Goal: Task Accomplishment & Management: Use online tool/utility

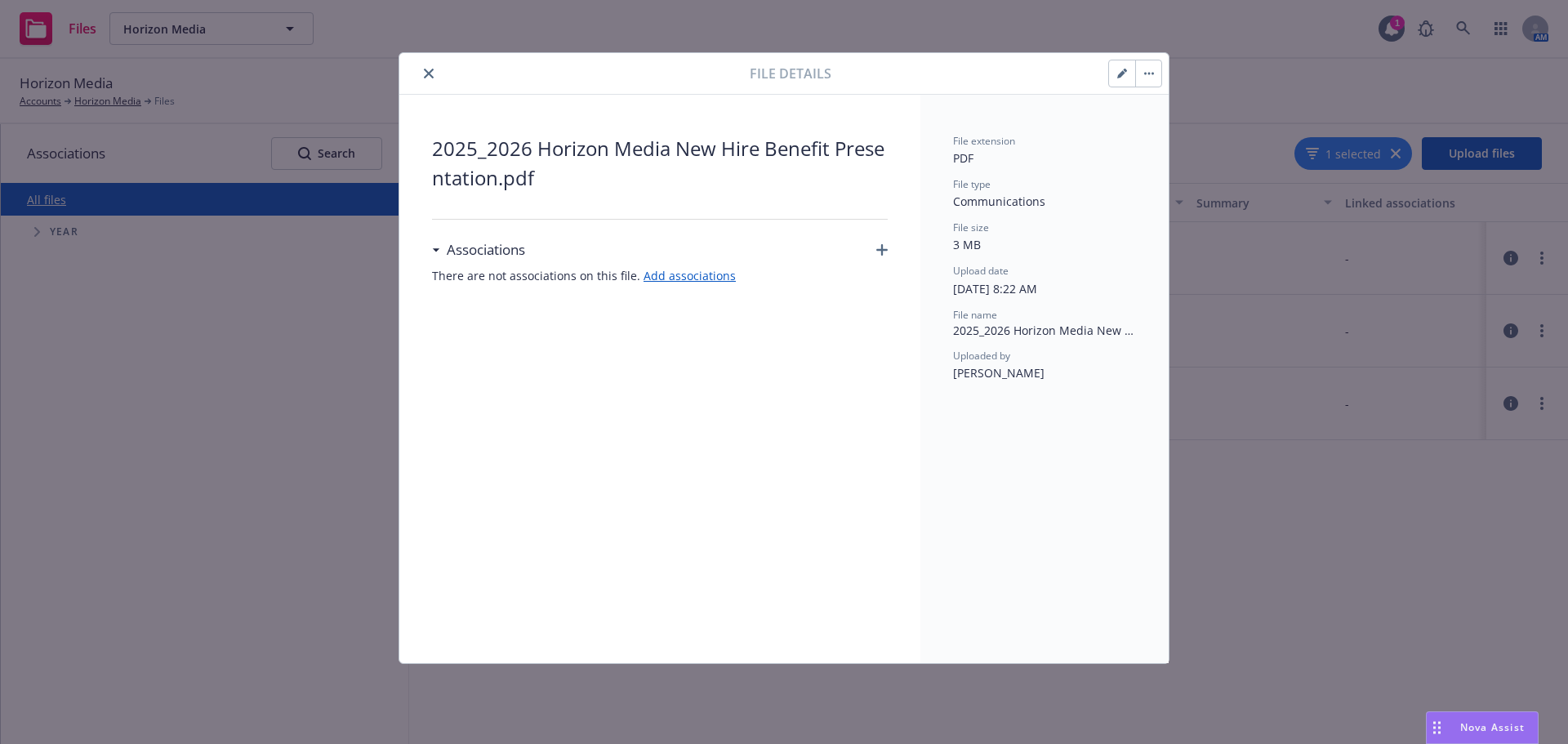
click at [419, 74] on button "close" at bounding box center [428, 73] width 20 height 20
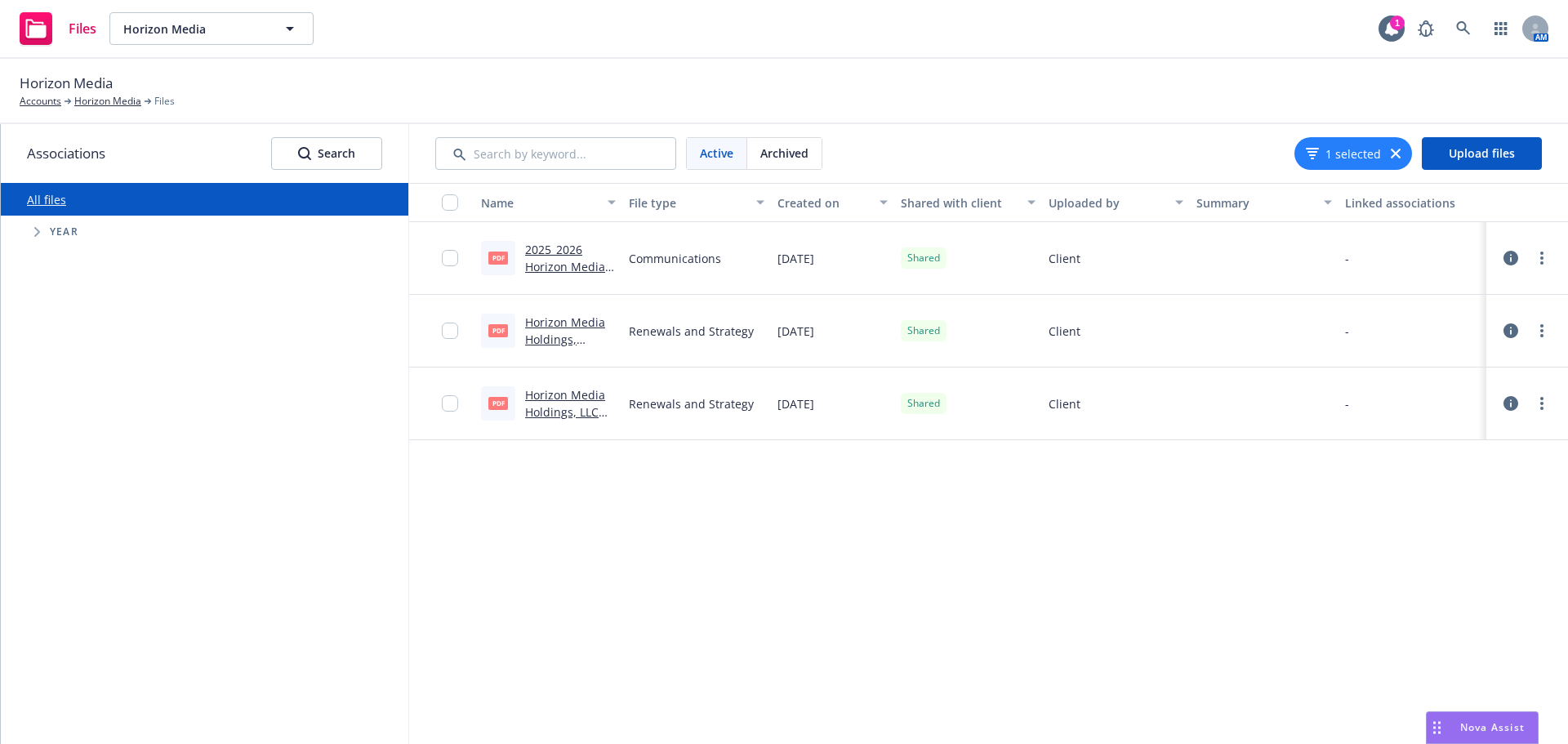
click at [556, 264] on link "2025_2026 Horizon Media New Hire Benefit Presentation.pdf" at bounding box center [569, 292] width 88 height 101
click at [48, 102] on link "Accounts" at bounding box center [40, 101] width 42 height 15
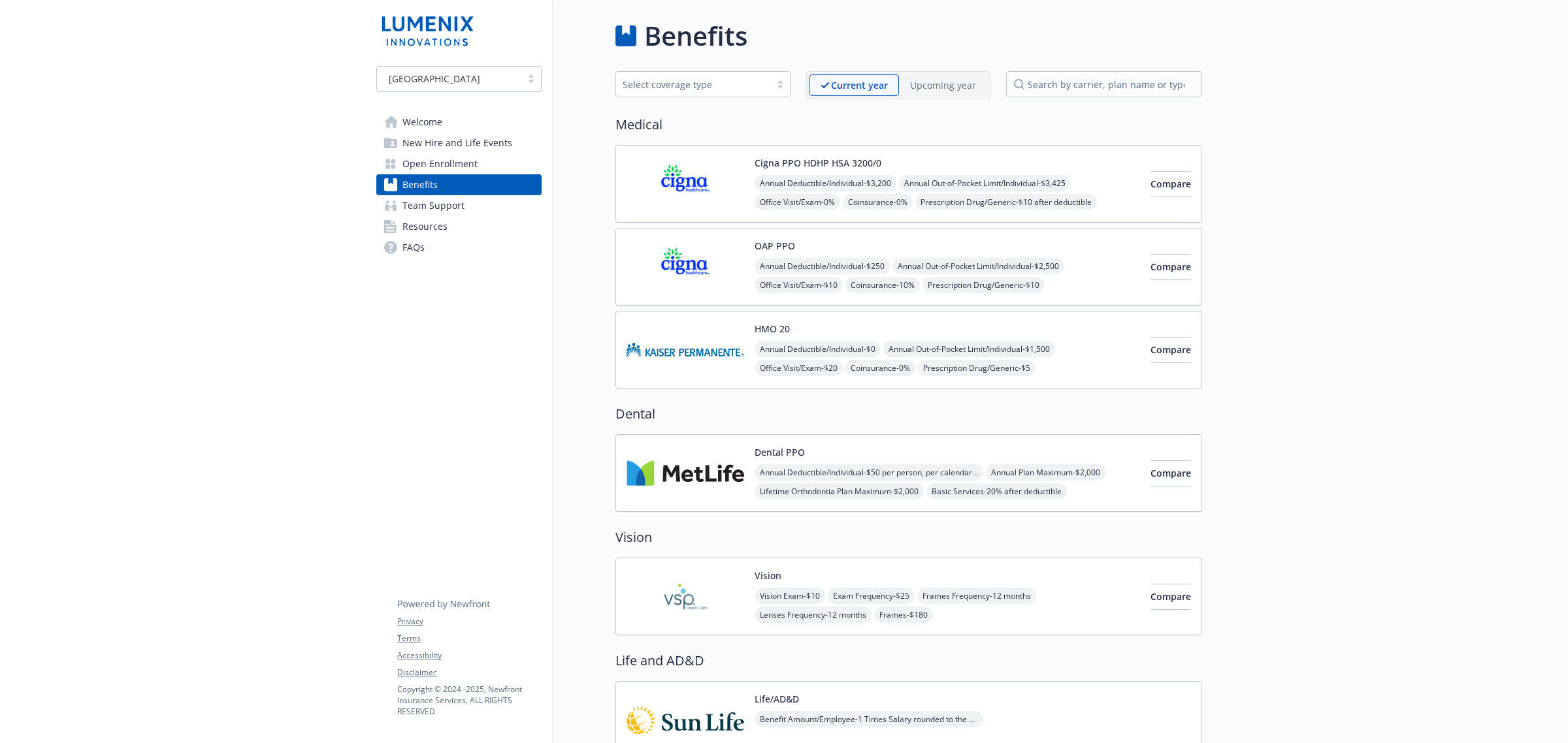
click at [457, 212] on span "Team Support" at bounding box center [433, 205] width 62 height 21
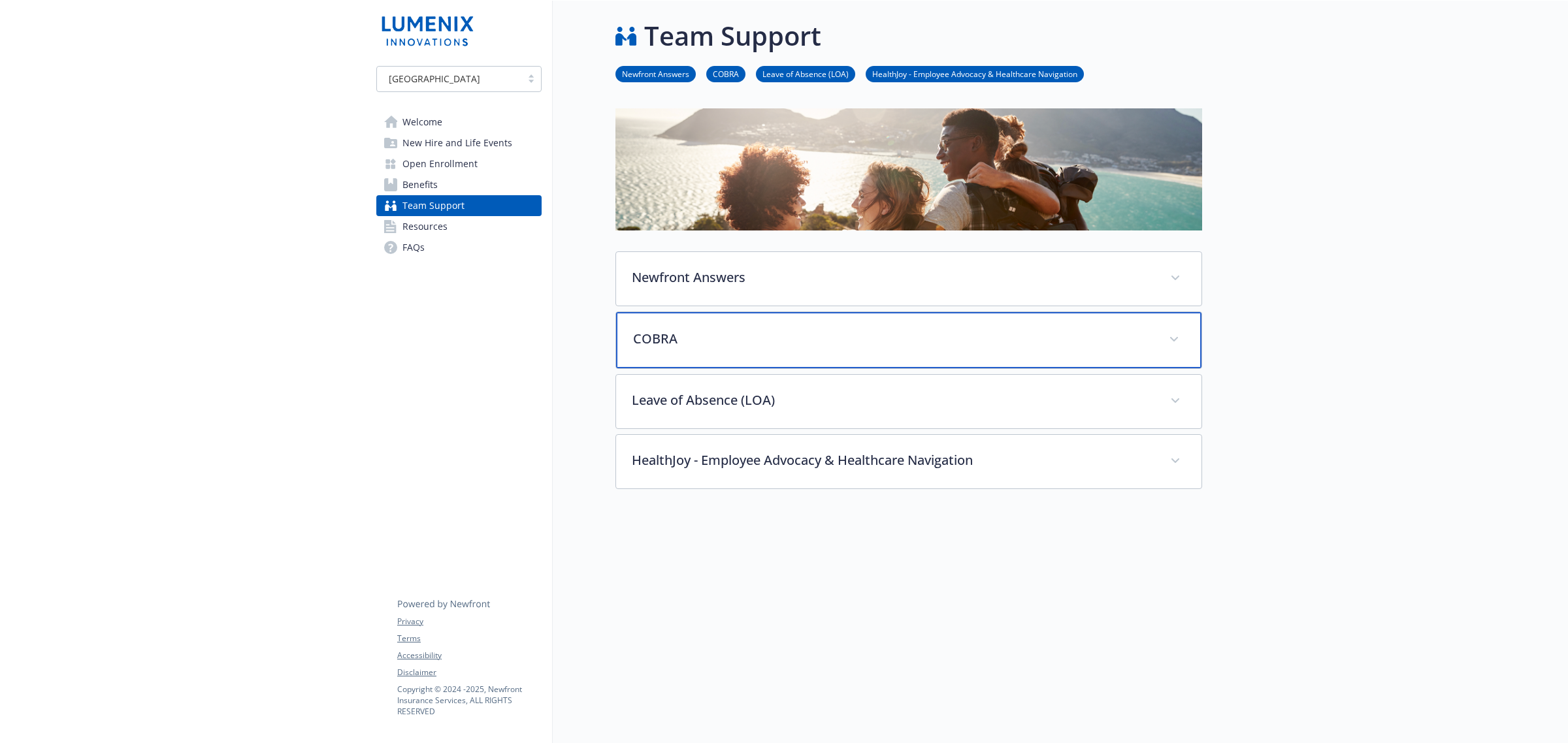
click at [851, 342] on p "COBRA" at bounding box center [893, 339] width 520 height 19
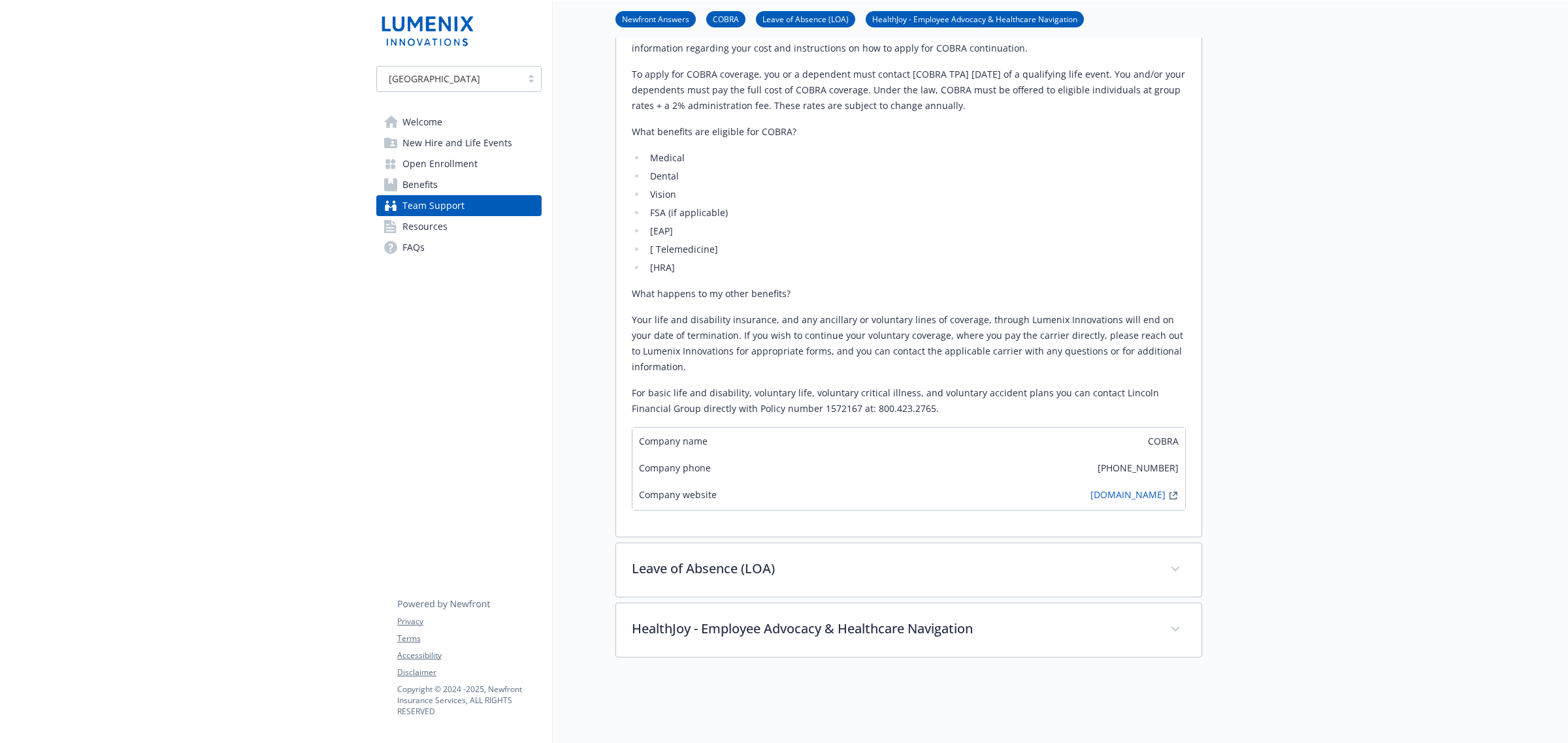
scroll to position [735, 0]
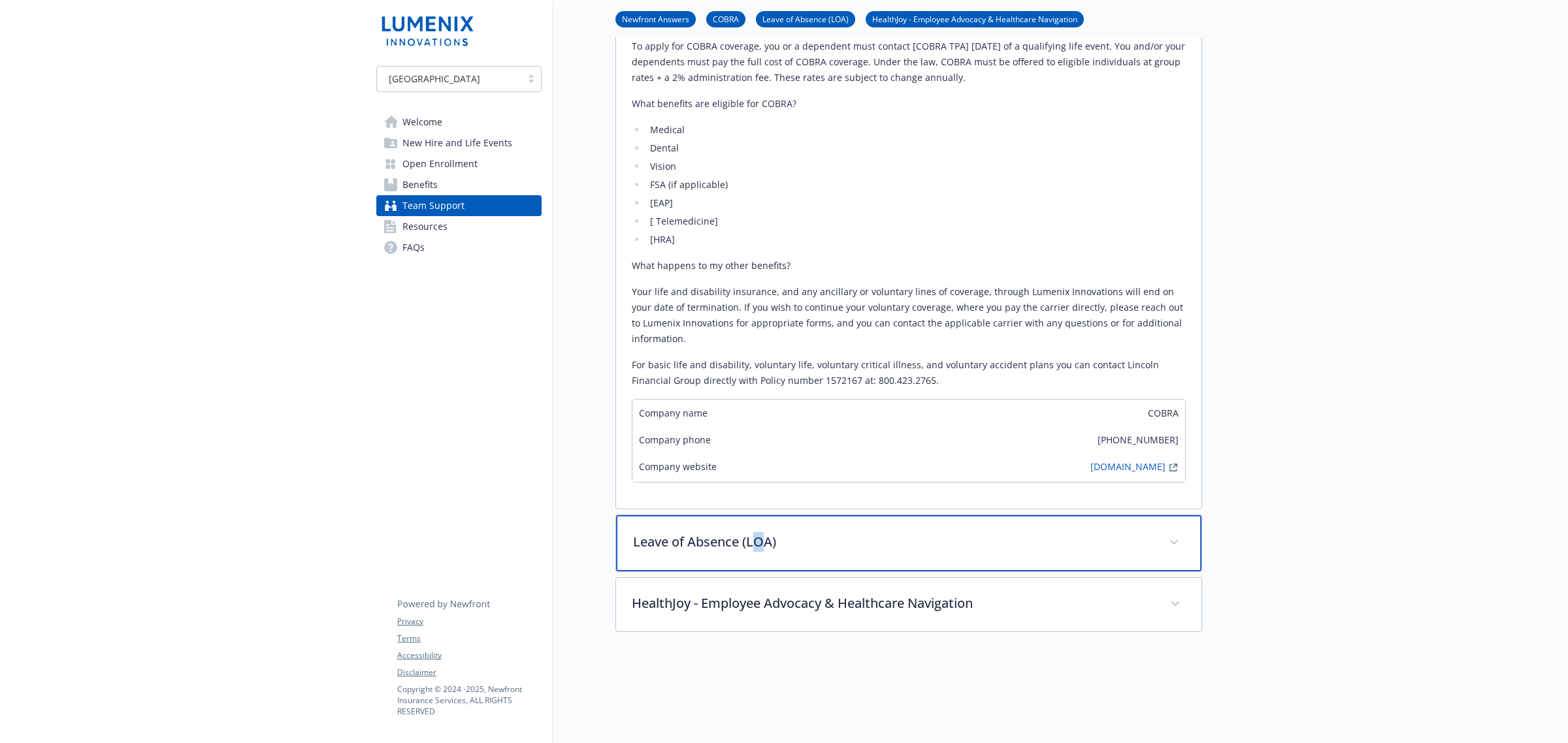
click at [759, 523] on div "Leave of Absence (LOA)" at bounding box center [908, 543] width 585 height 56
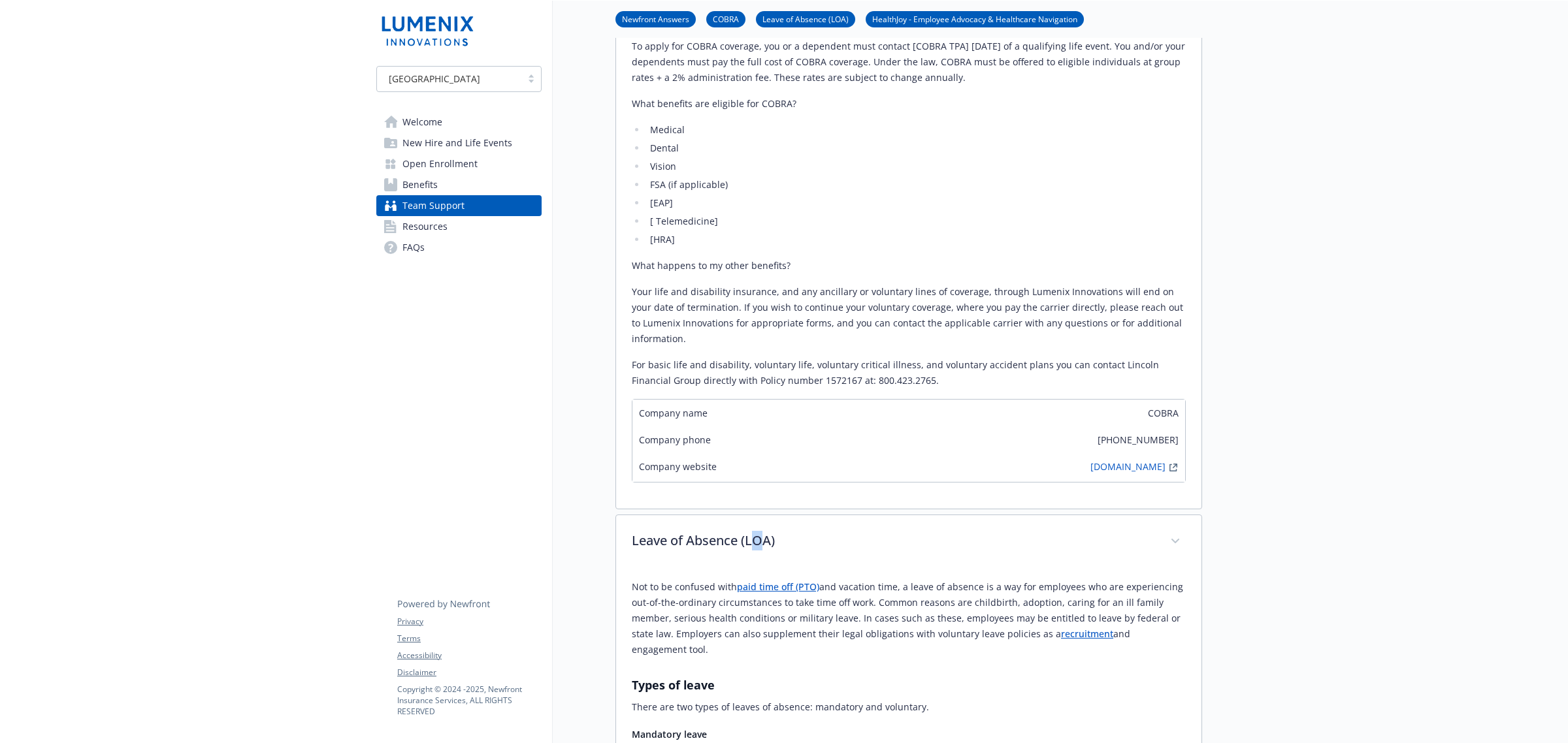
click at [754, 588] on link "paid time off (PTO)" at bounding box center [778, 587] width 83 height 13
click at [966, 585] on p "Not to be confused with paid time off (PTO) and vacation time, a leave of absen…" at bounding box center [908, 618] width 554 height 78
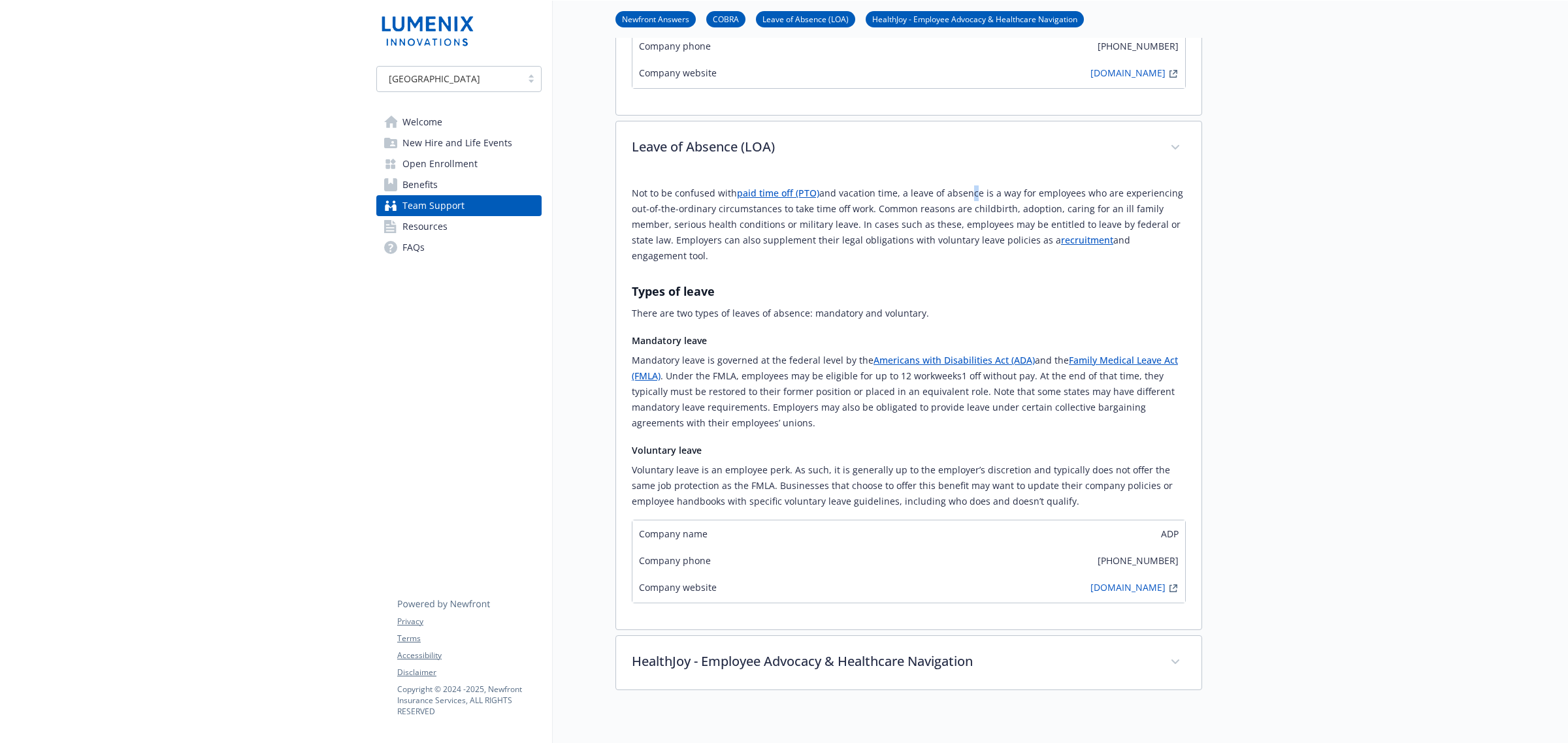
scroll to position [1143, 0]
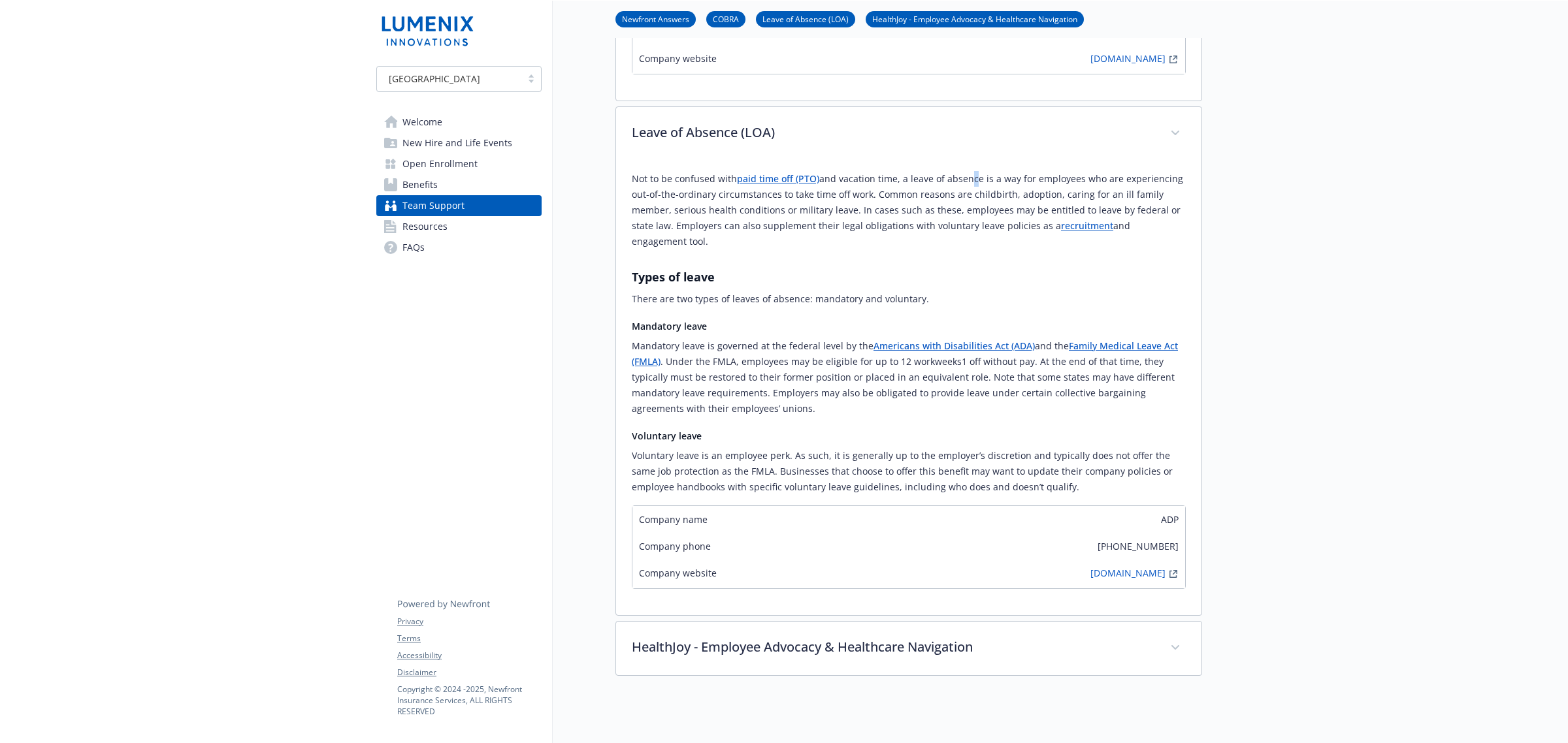
click at [449, 223] on link "Resources" at bounding box center [459, 226] width 165 height 21
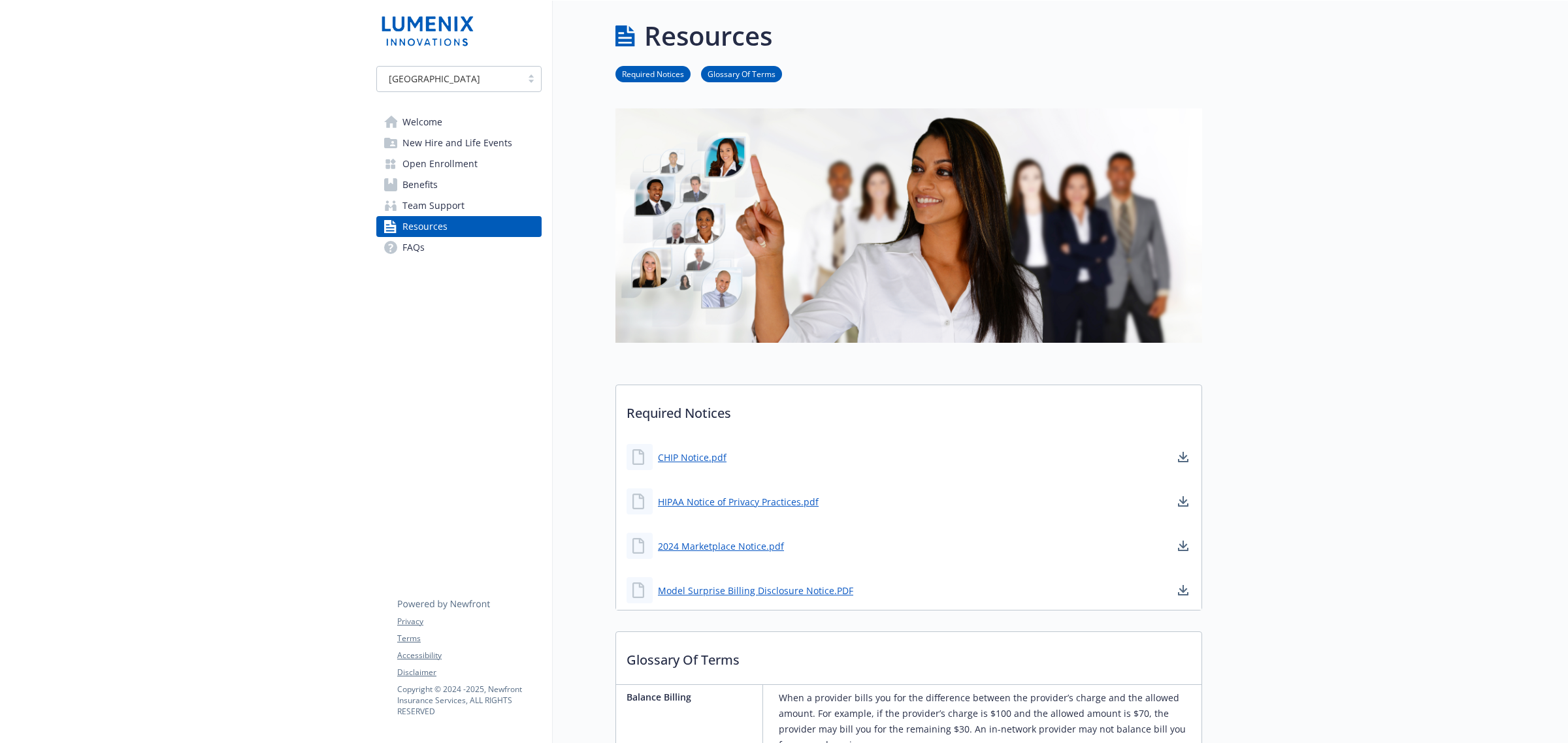
click at [408, 243] on span "FAQs" at bounding box center [413, 247] width 22 height 21
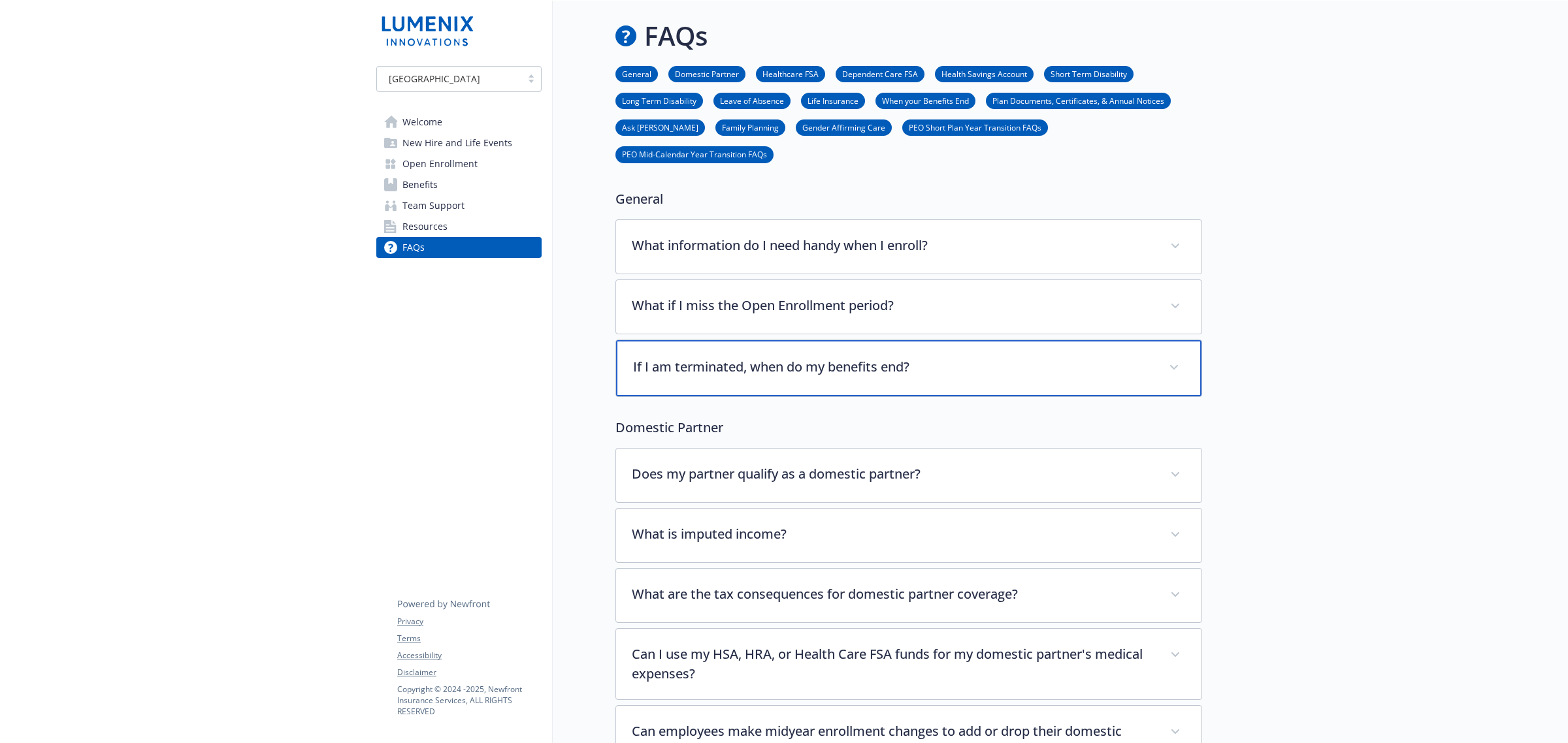
click at [756, 348] on div "If I am terminated, when do my benefits end?" at bounding box center [908, 368] width 585 height 56
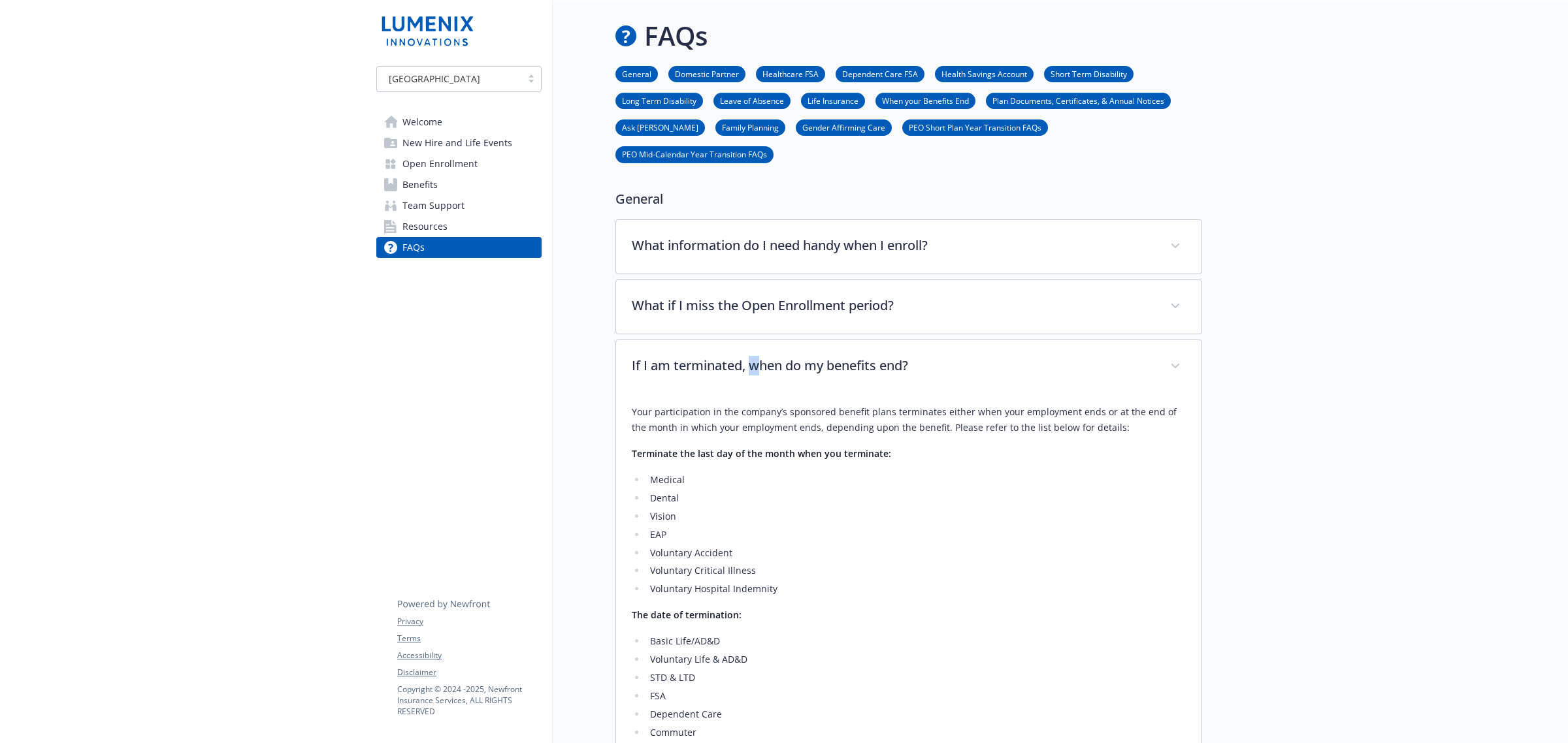
click at [462, 123] on link "Welcome" at bounding box center [459, 122] width 165 height 21
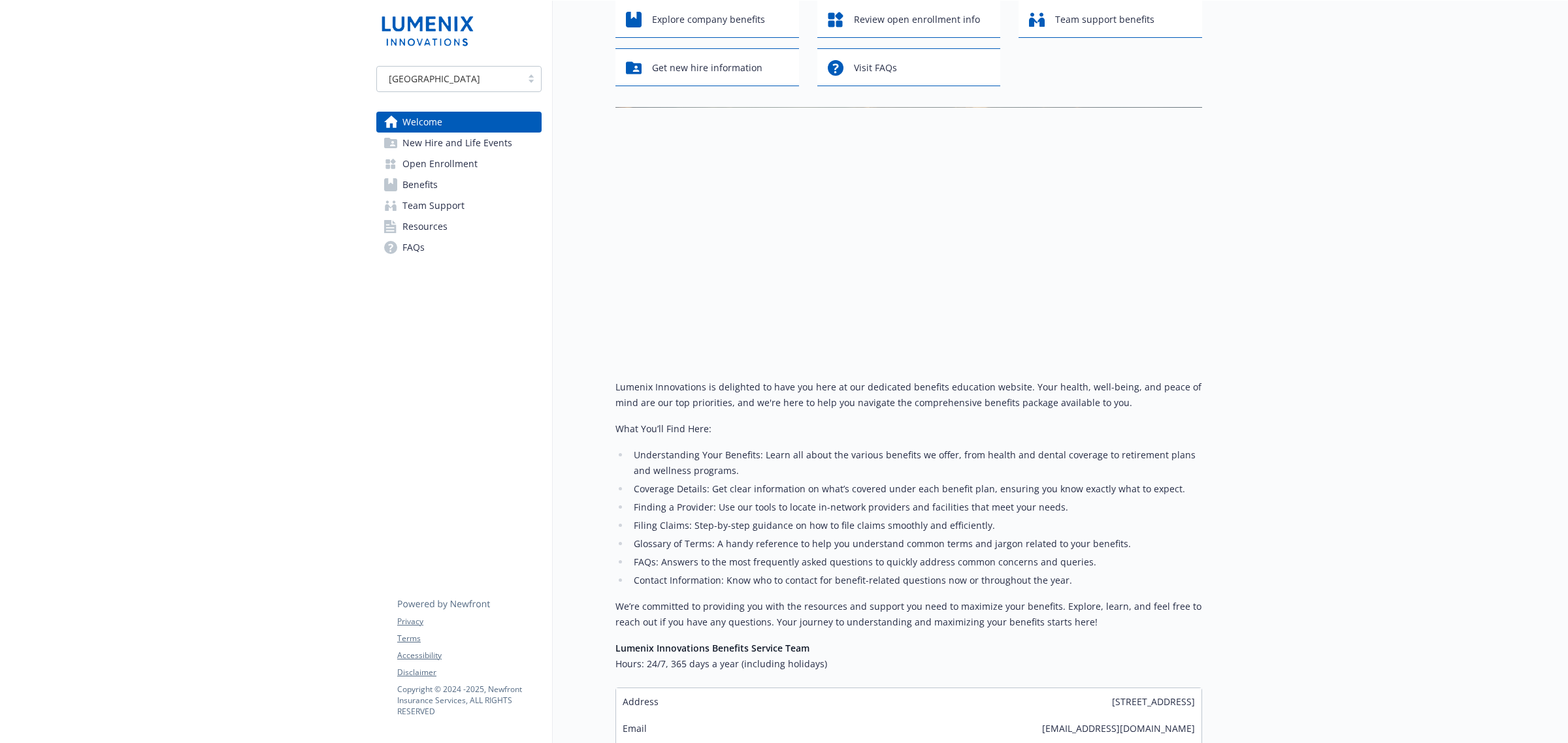
scroll to position [163, 0]
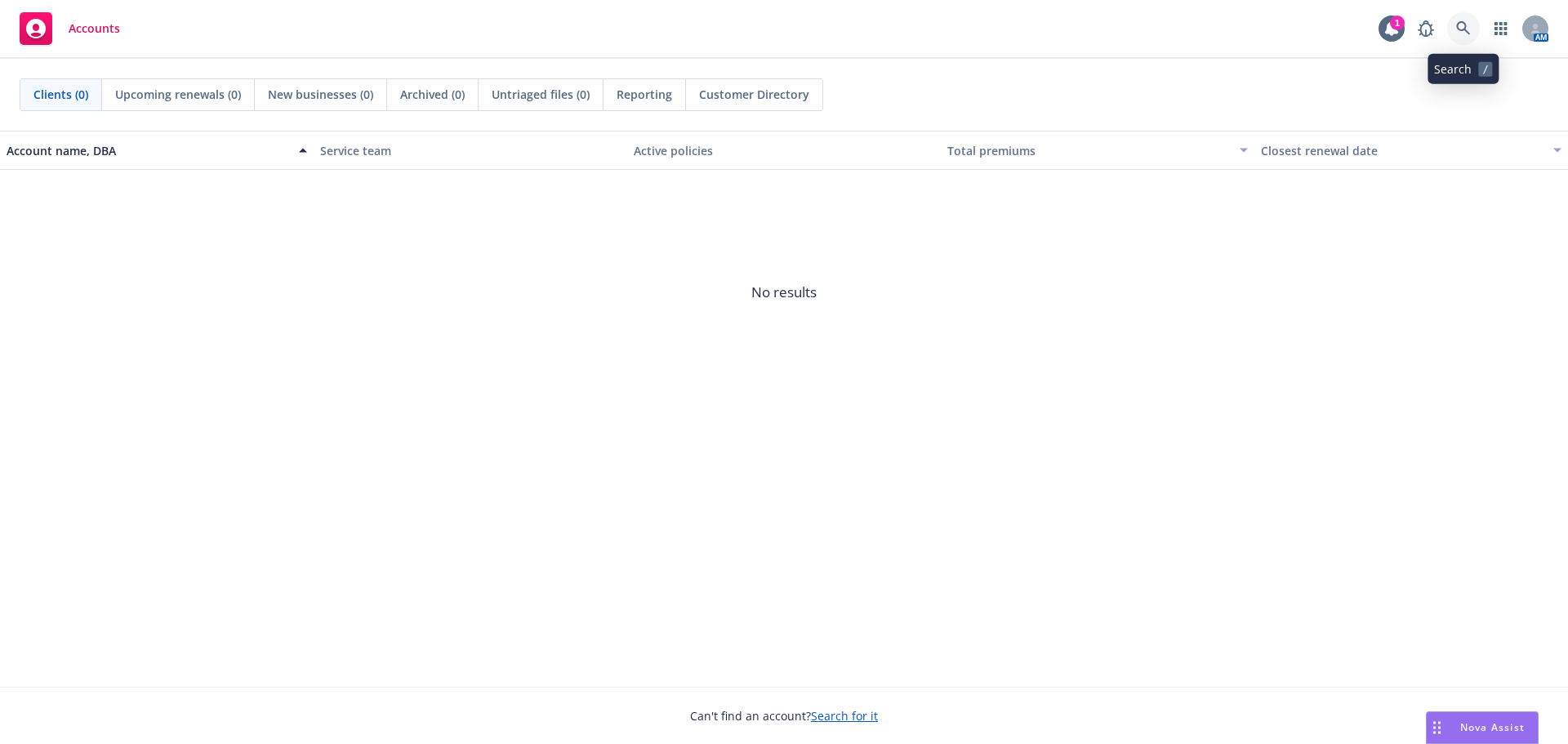
click at [1463, 22] on icon at bounding box center [1463, 28] width 14 height 14
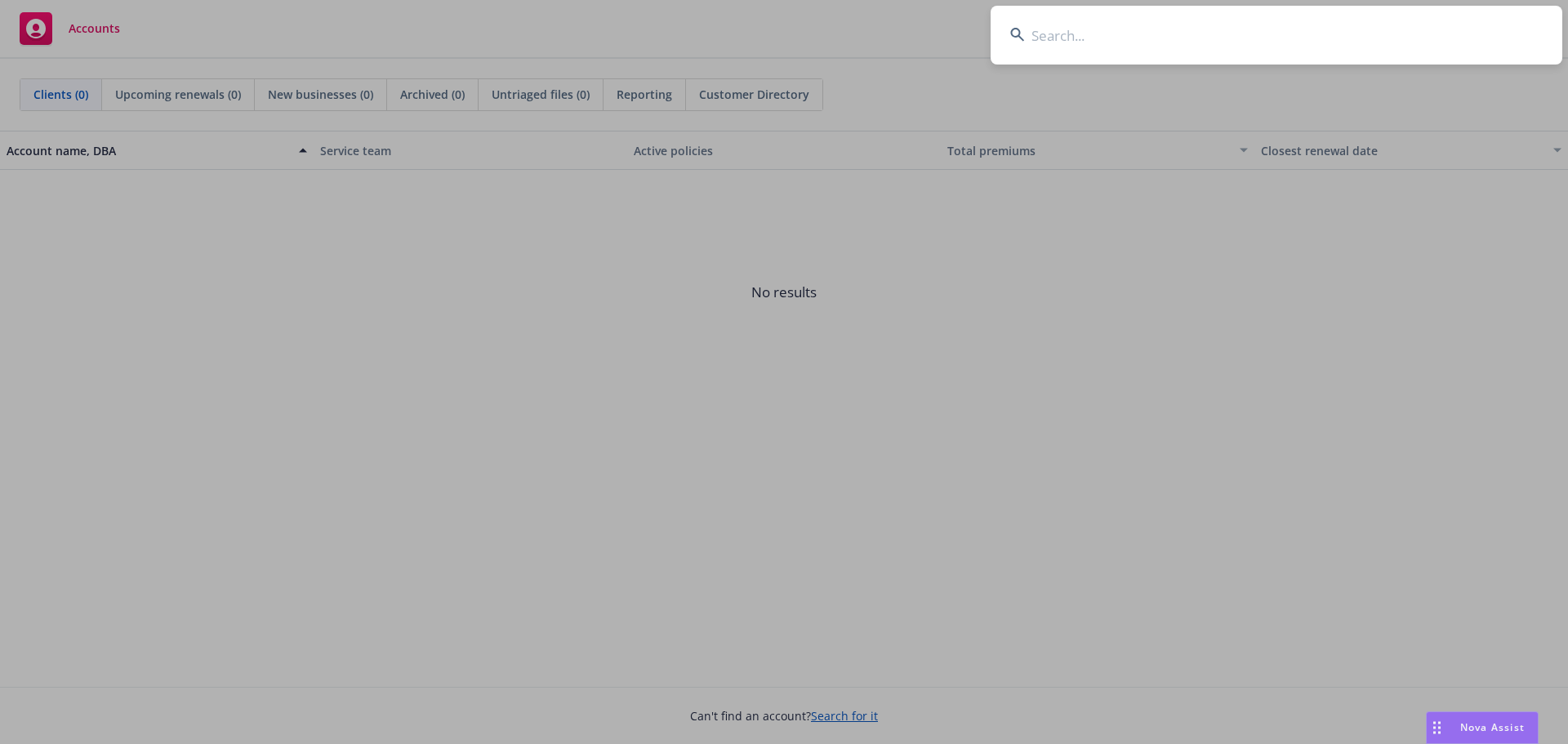
click at [1218, 22] on input at bounding box center [1277, 34] width 572 height 59
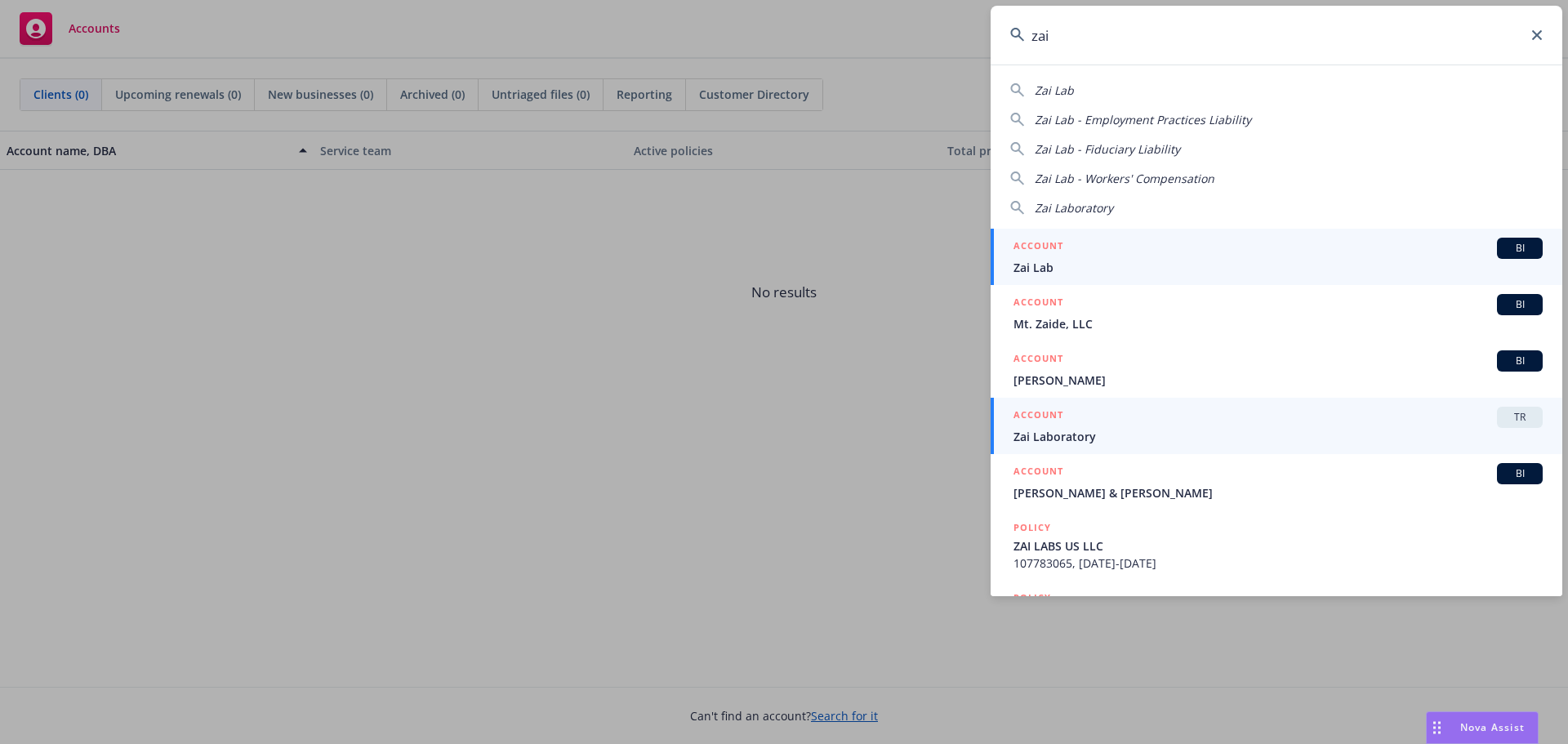
type input "zai"
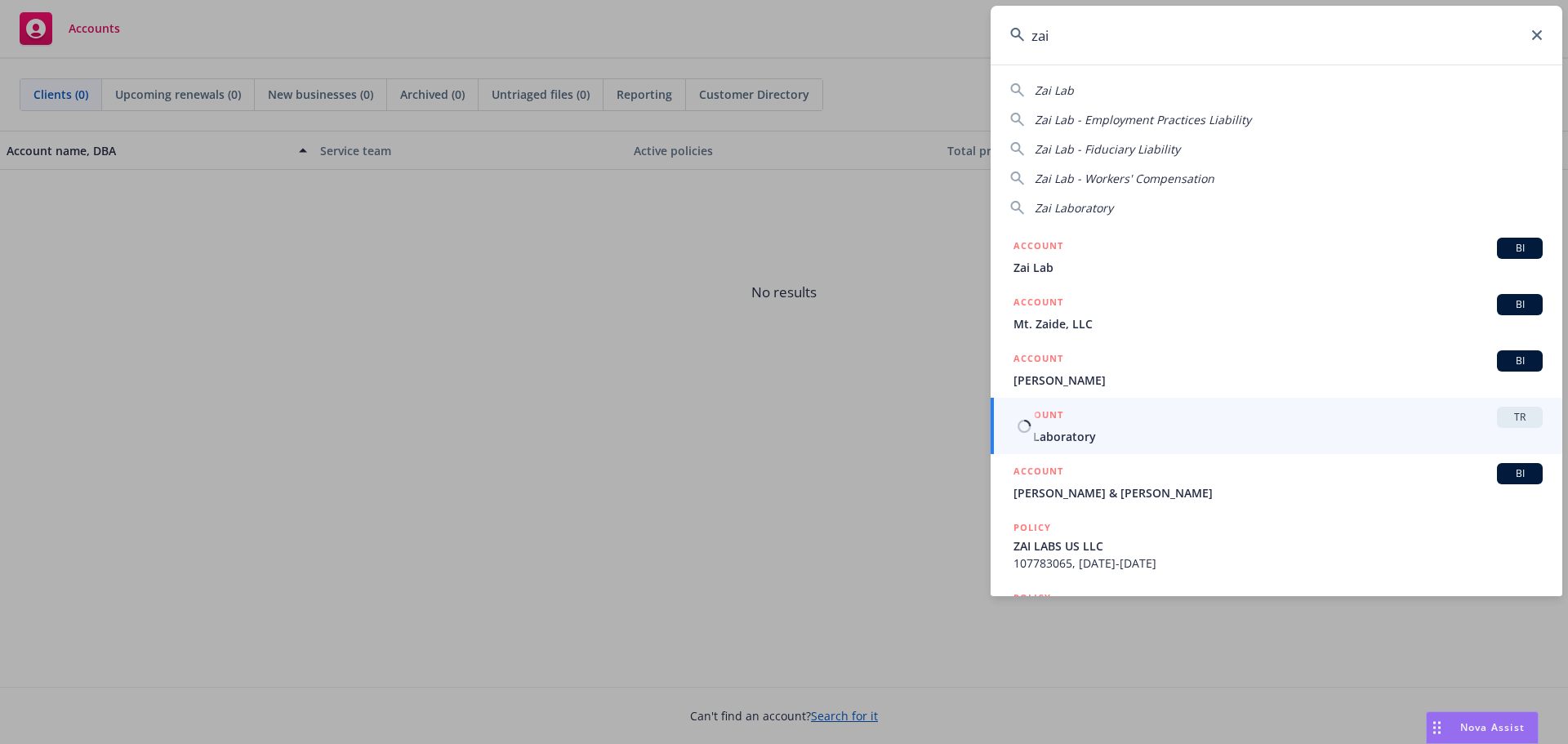
click at [1107, 437] on span "Zai Laboratory" at bounding box center [1278, 437] width 529 height 17
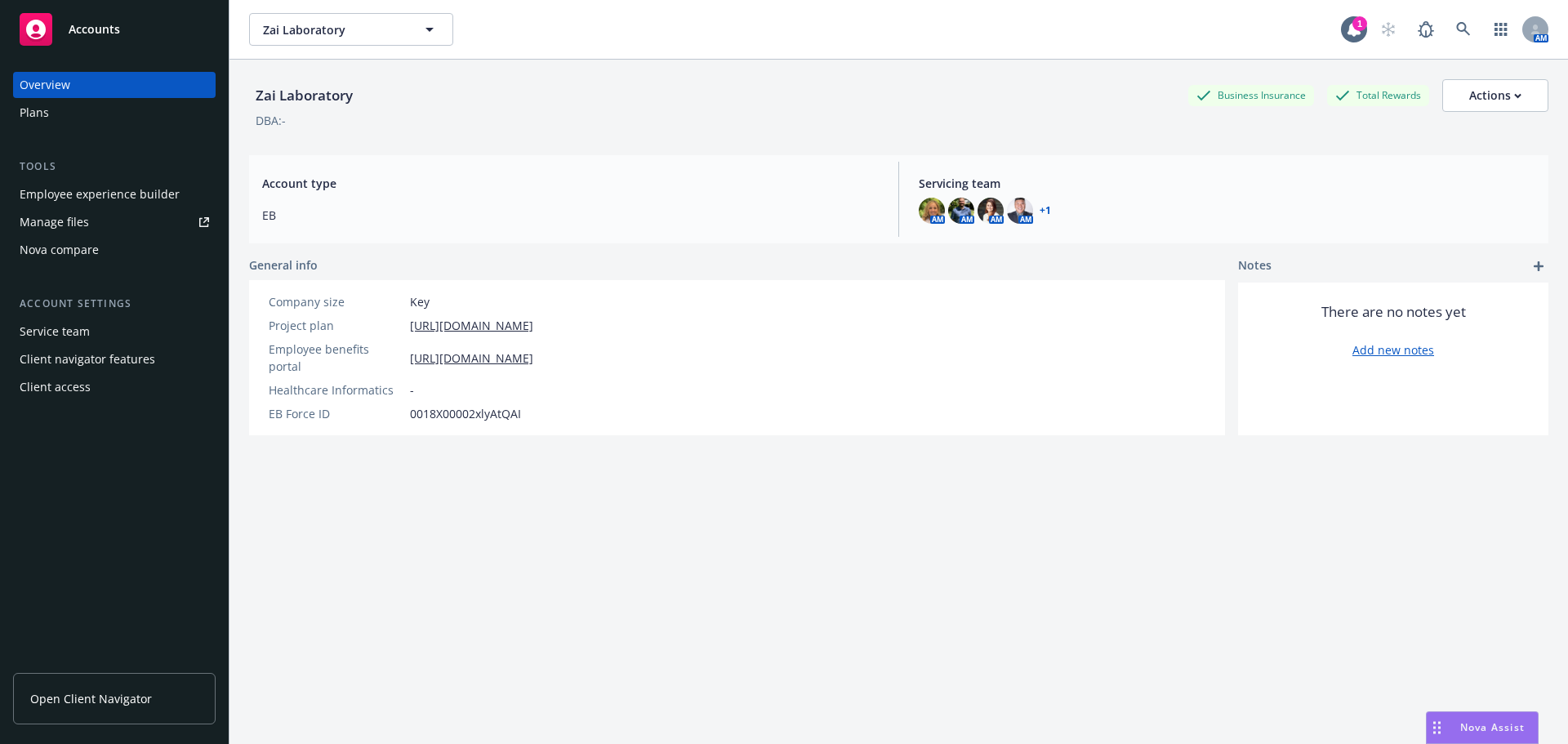
click at [89, 201] on div "Employee experience builder" at bounding box center [100, 195] width 160 height 26
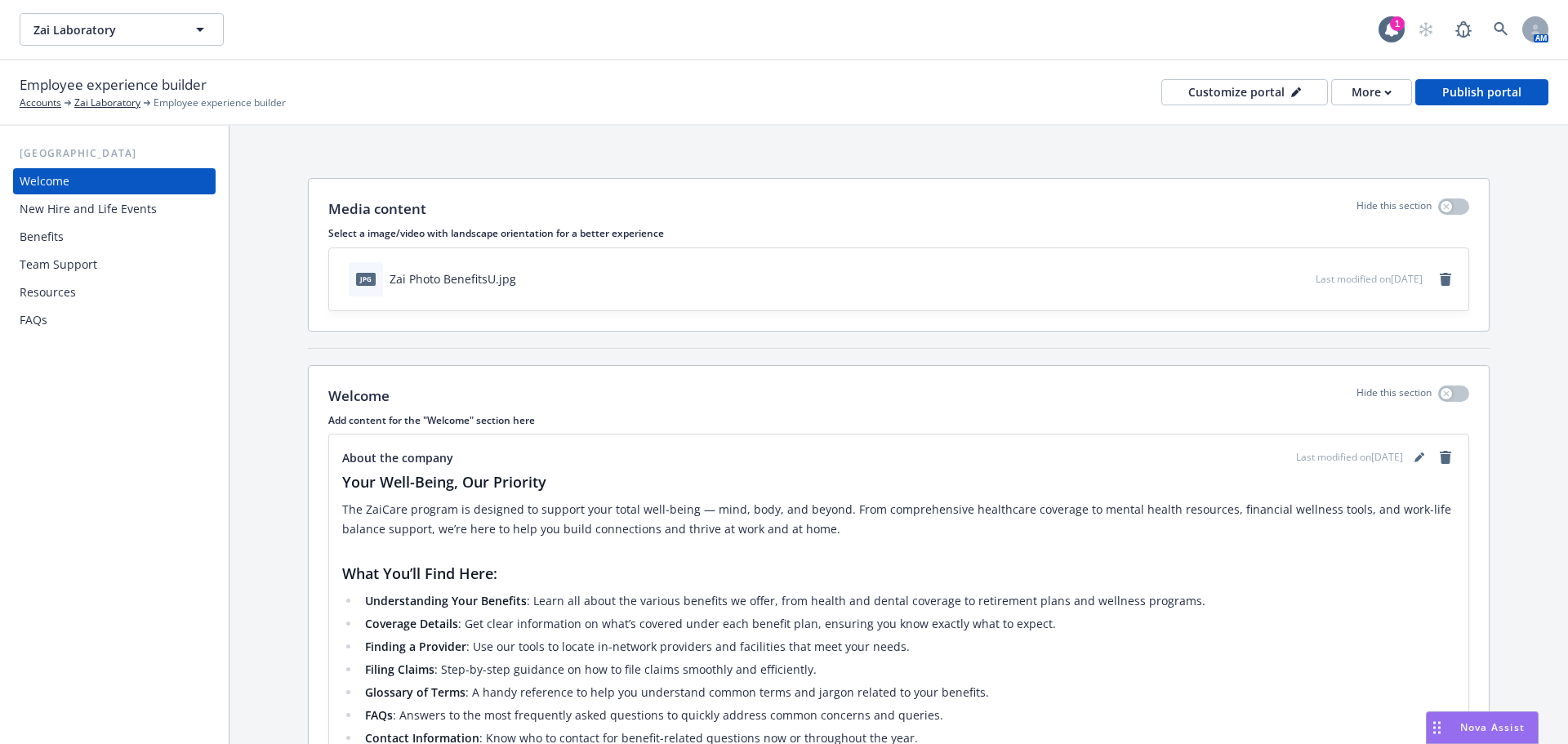
click at [90, 238] on div "Benefits" at bounding box center [115, 237] width 190 height 26
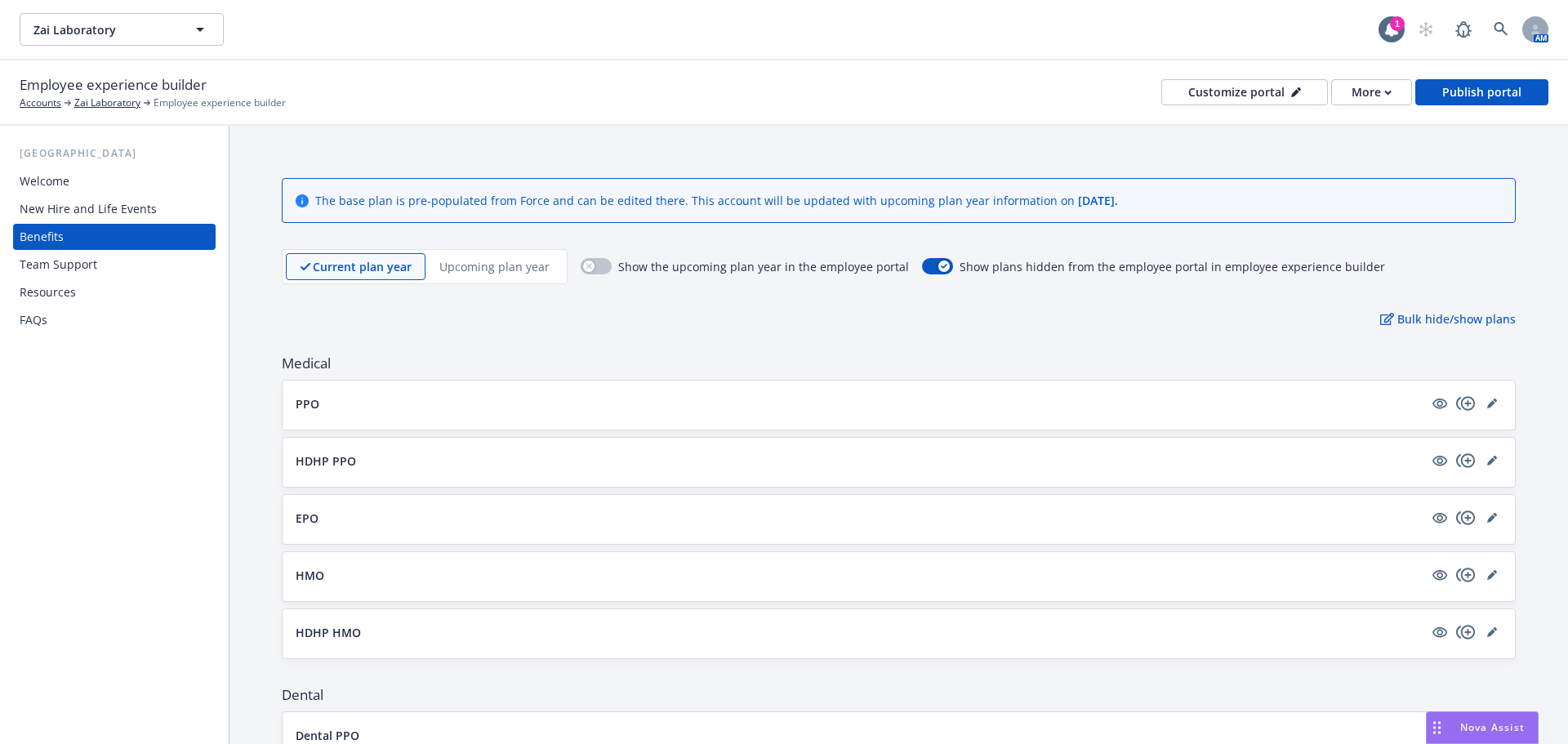
click at [95, 223] on div "Welcome New Hire and Life Events Benefits Team Support Resources FAQs" at bounding box center [115, 250] width 203 height 165
click at [104, 210] on div "New Hire and Life Events" at bounding box center [88, 210] width 137 height 26
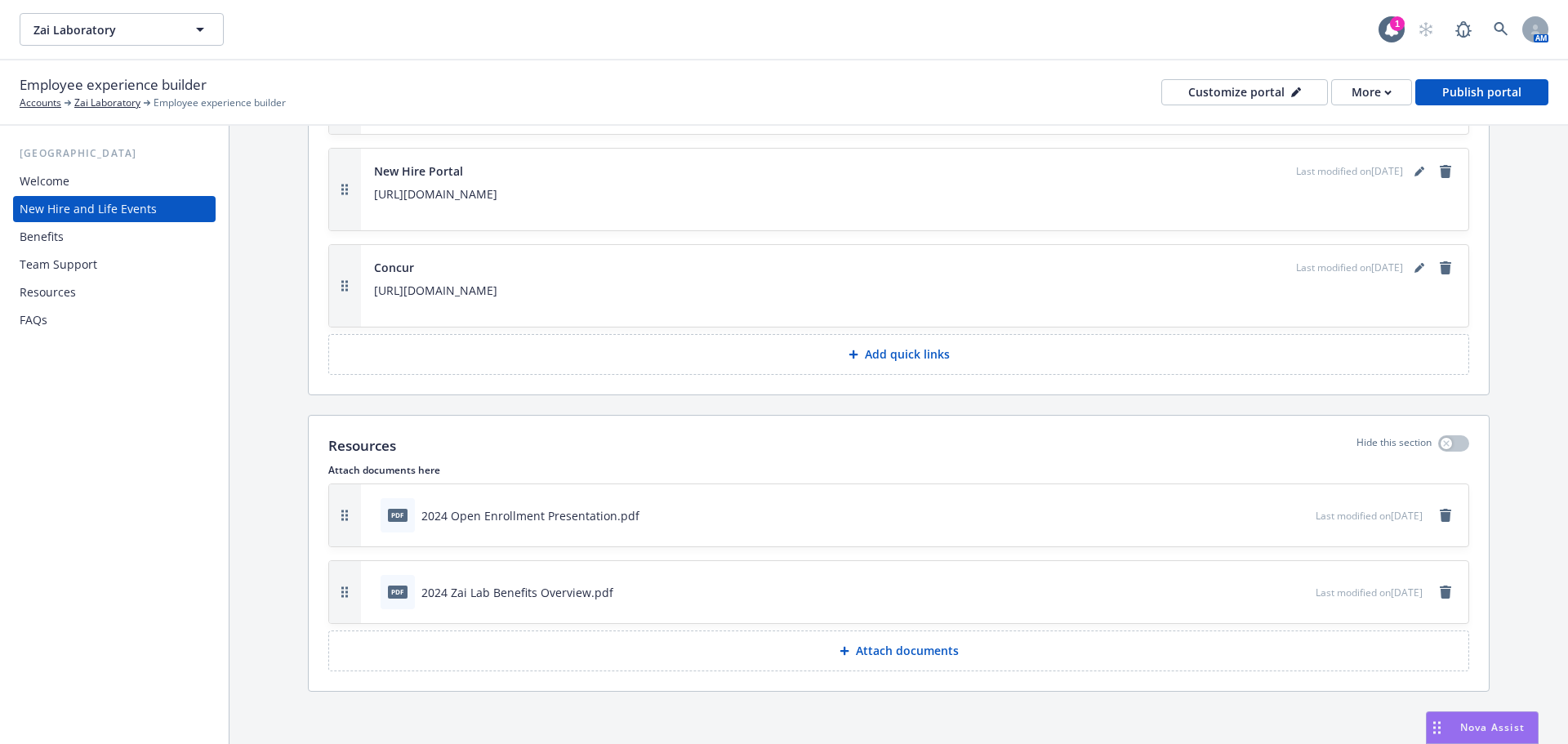
scroll to position [2289, 0]
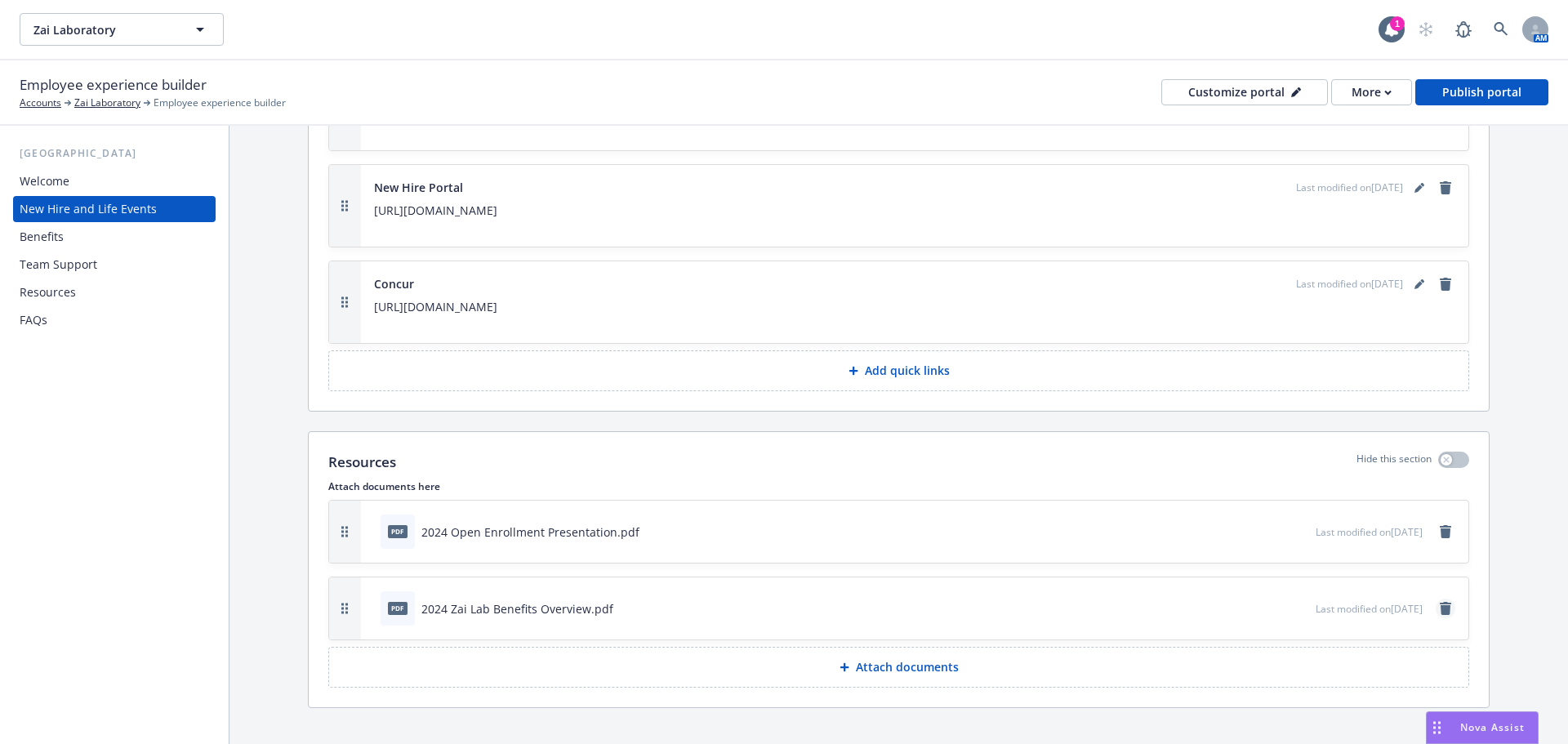
click at [1436, 618] on link "remove" at bounding box center [1445, 608] width 20 height 20
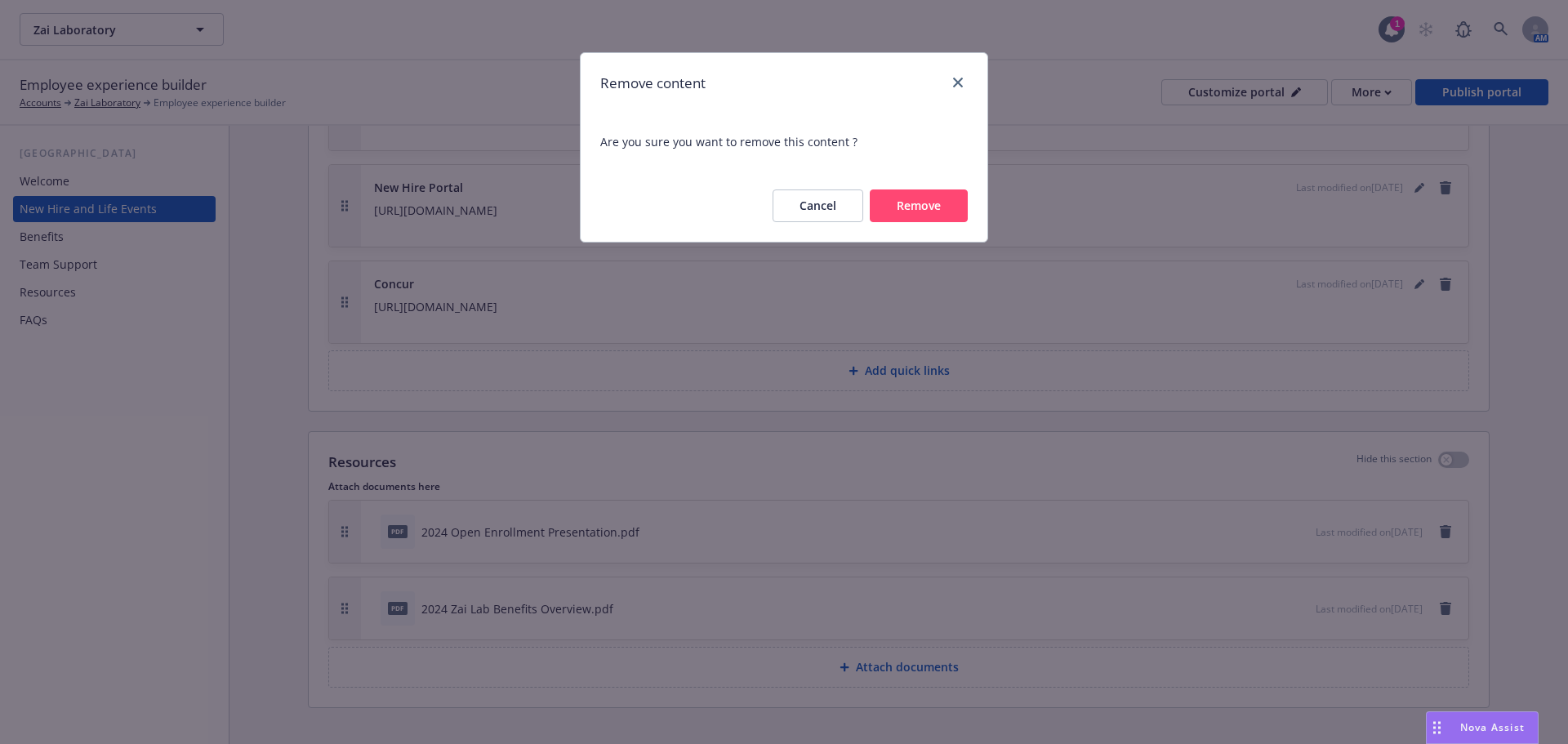
click at [918, 202] on button "Remove" at bounding box center [918, 206] width 98 height 33
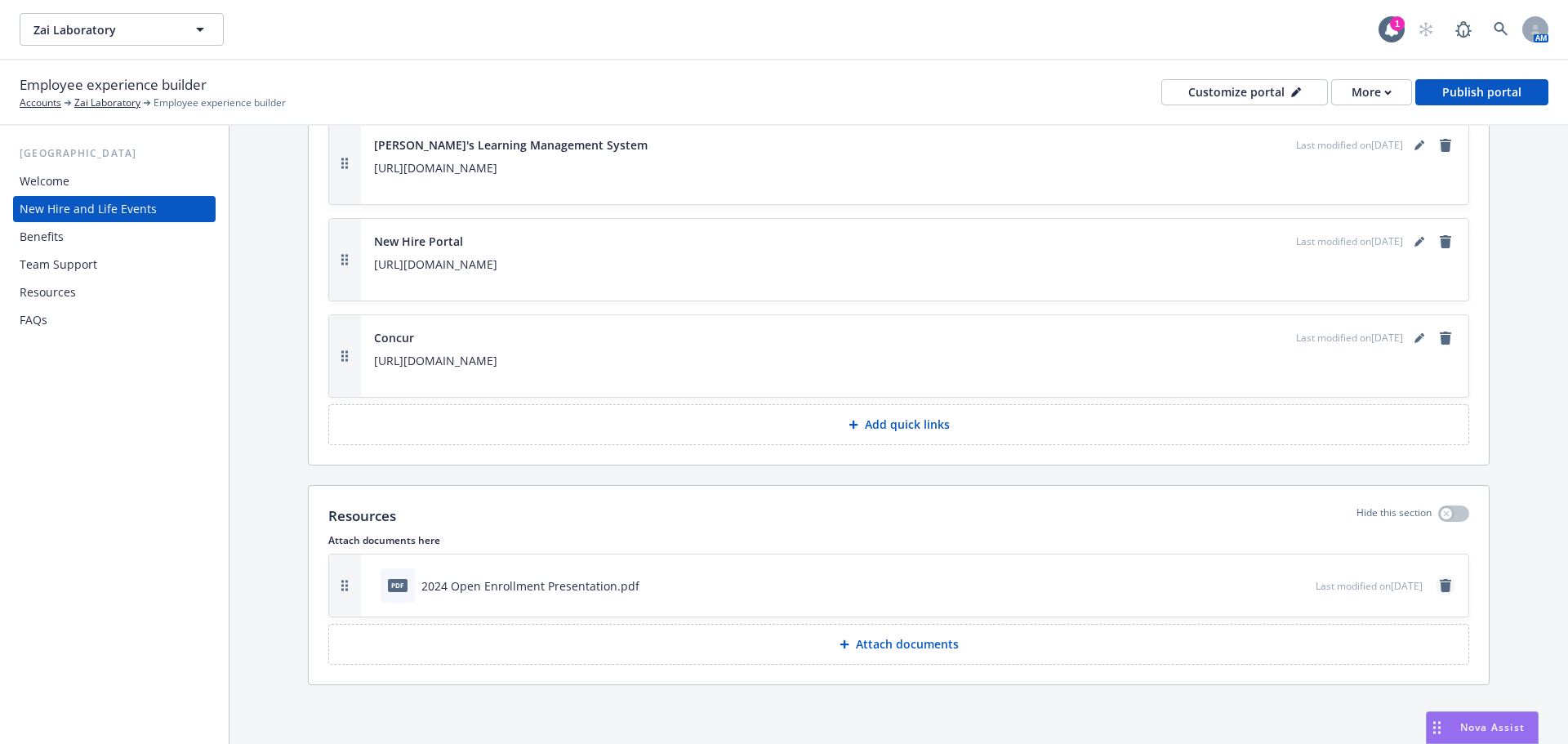
click at [1440, 588] on icon "remove" at bounding box center [1446, 586] width 11 height 13
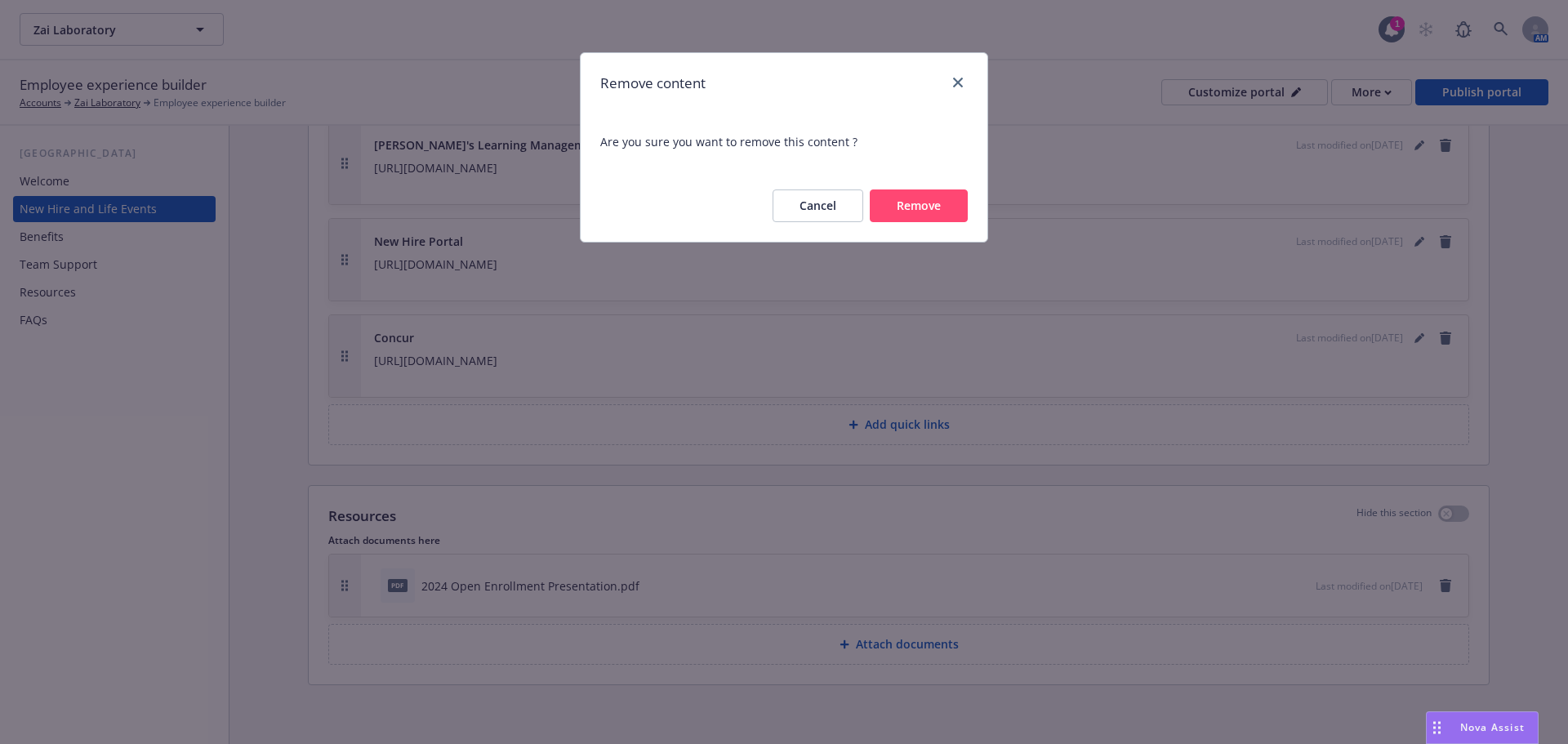
click at [885, 216] on button "Remove" at bounding box center [918, 206] width 98 height 33
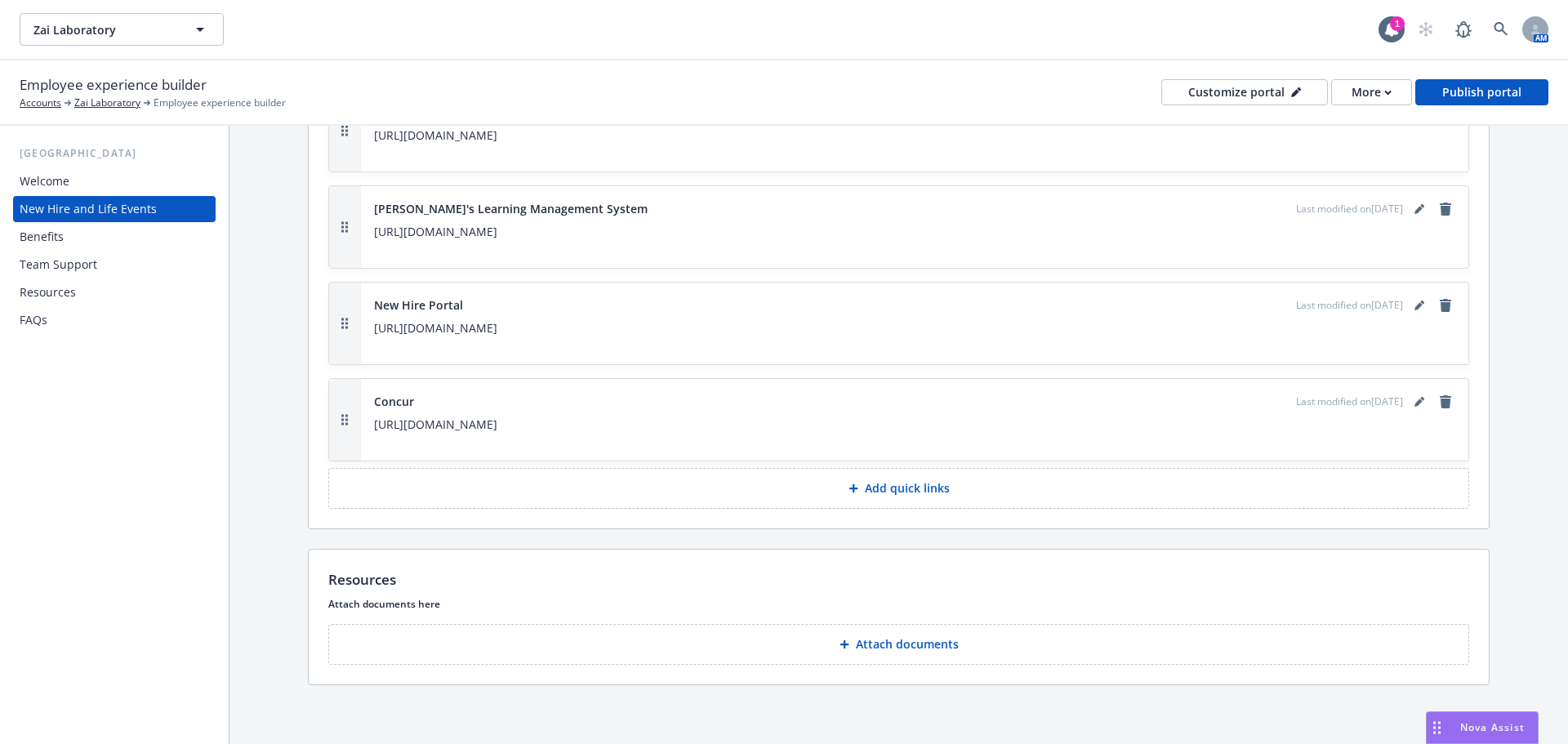
scroll to position [2230, 0]
click at [896, 649] on p "Attach documents" at bounding box center [907, 644] width 103 height 17
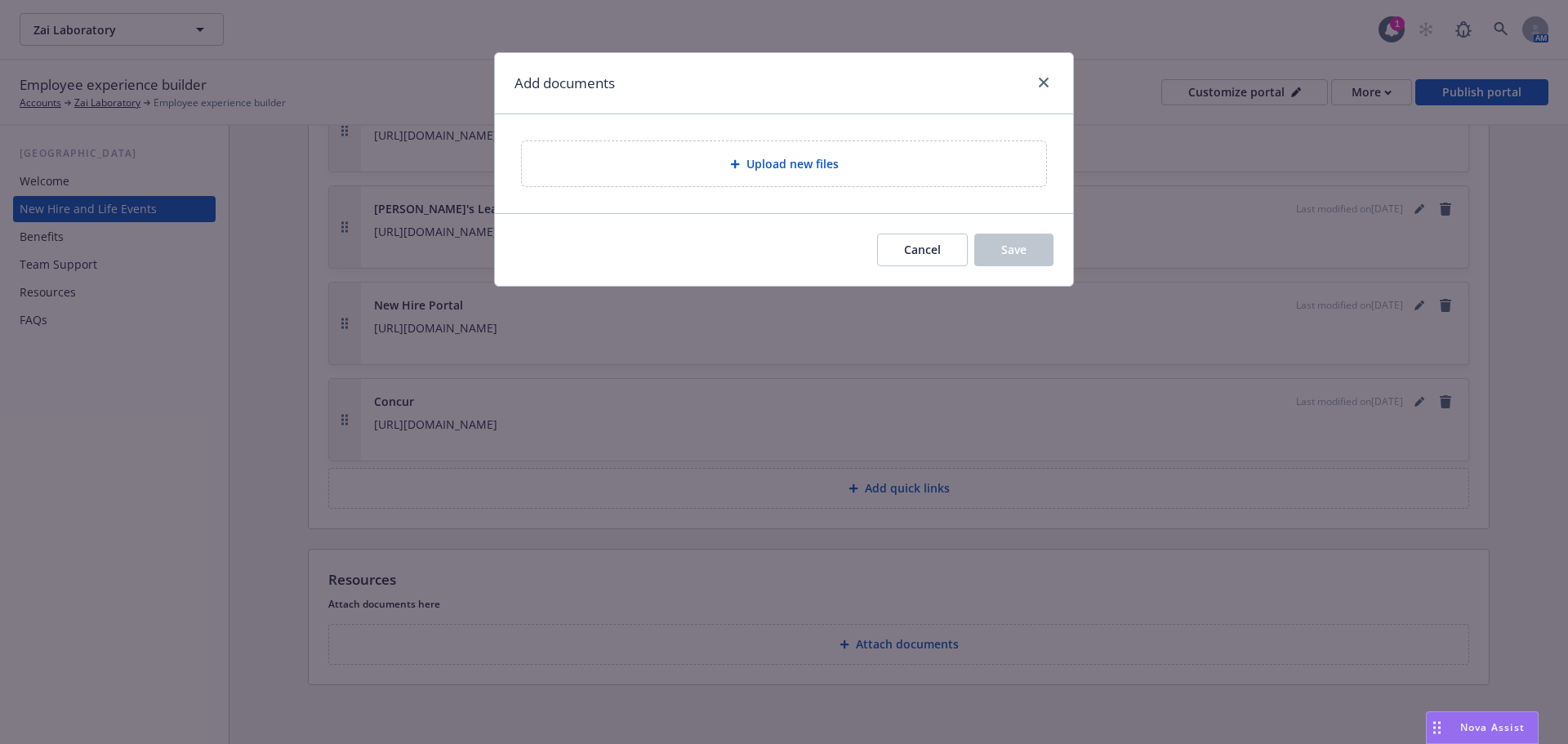
click at [789, 173] on div "Upload new files" at bounding box center [784, 164] width 498 height 19
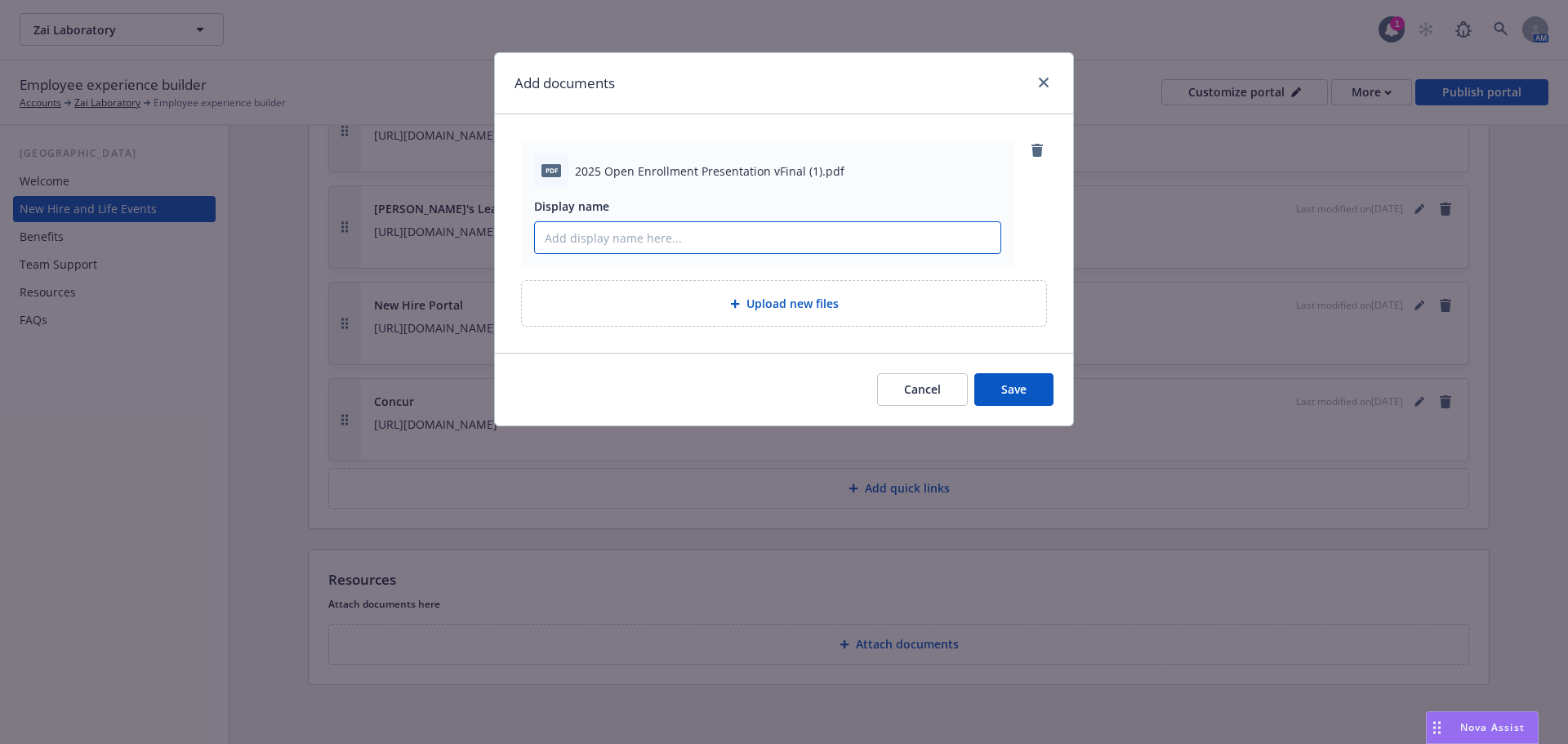
click at [755, 244] on input "Display name" at bounding box center [768, 237] width 466 height 31
type input "2025 Open Enrollment Presentation"
click at [975, 373] on button "Save" at bounding box center [1014, 389] width 79 height 33
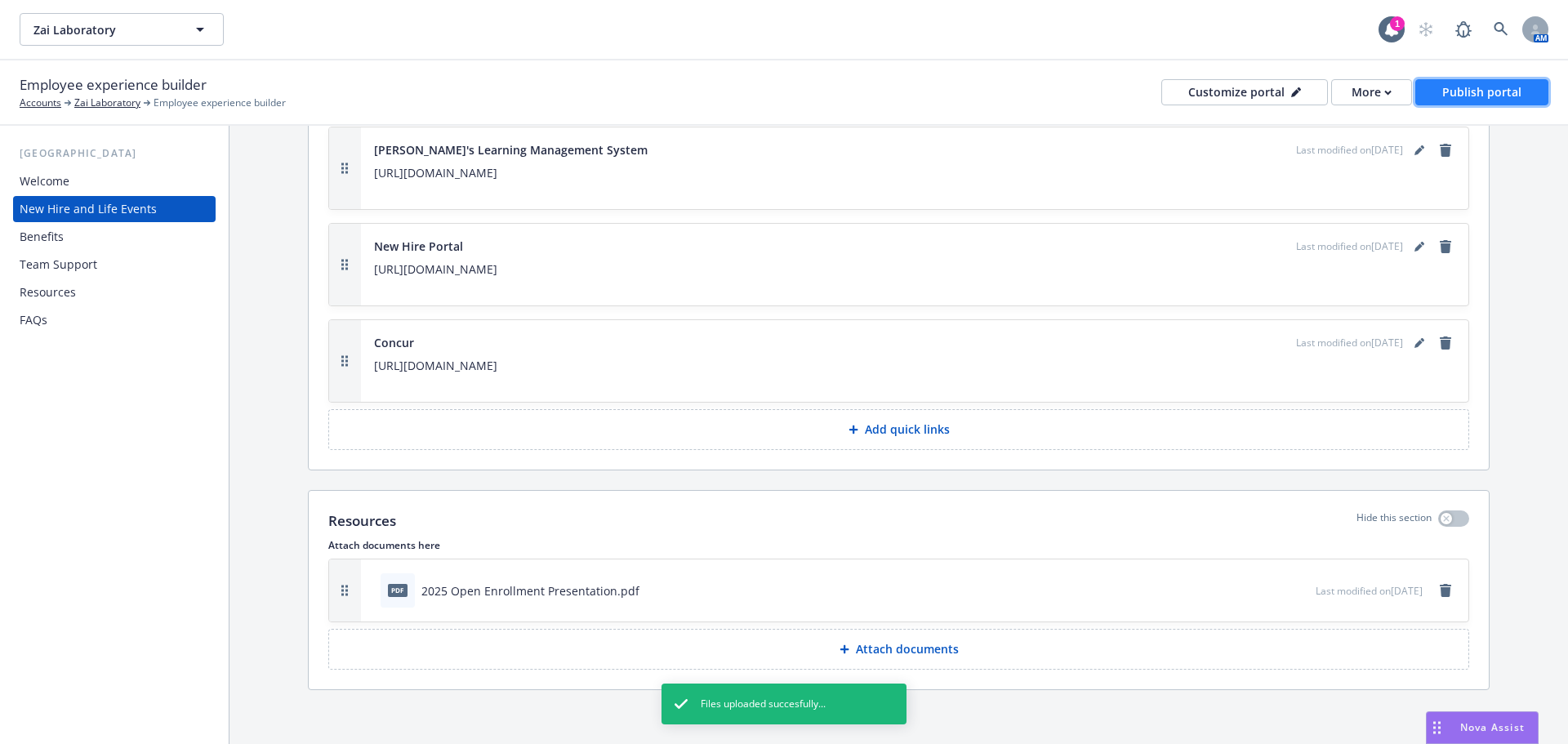
click at [1453, 87] on div "Publish portal" at bounding box center [1481, 92] width 79 height 24
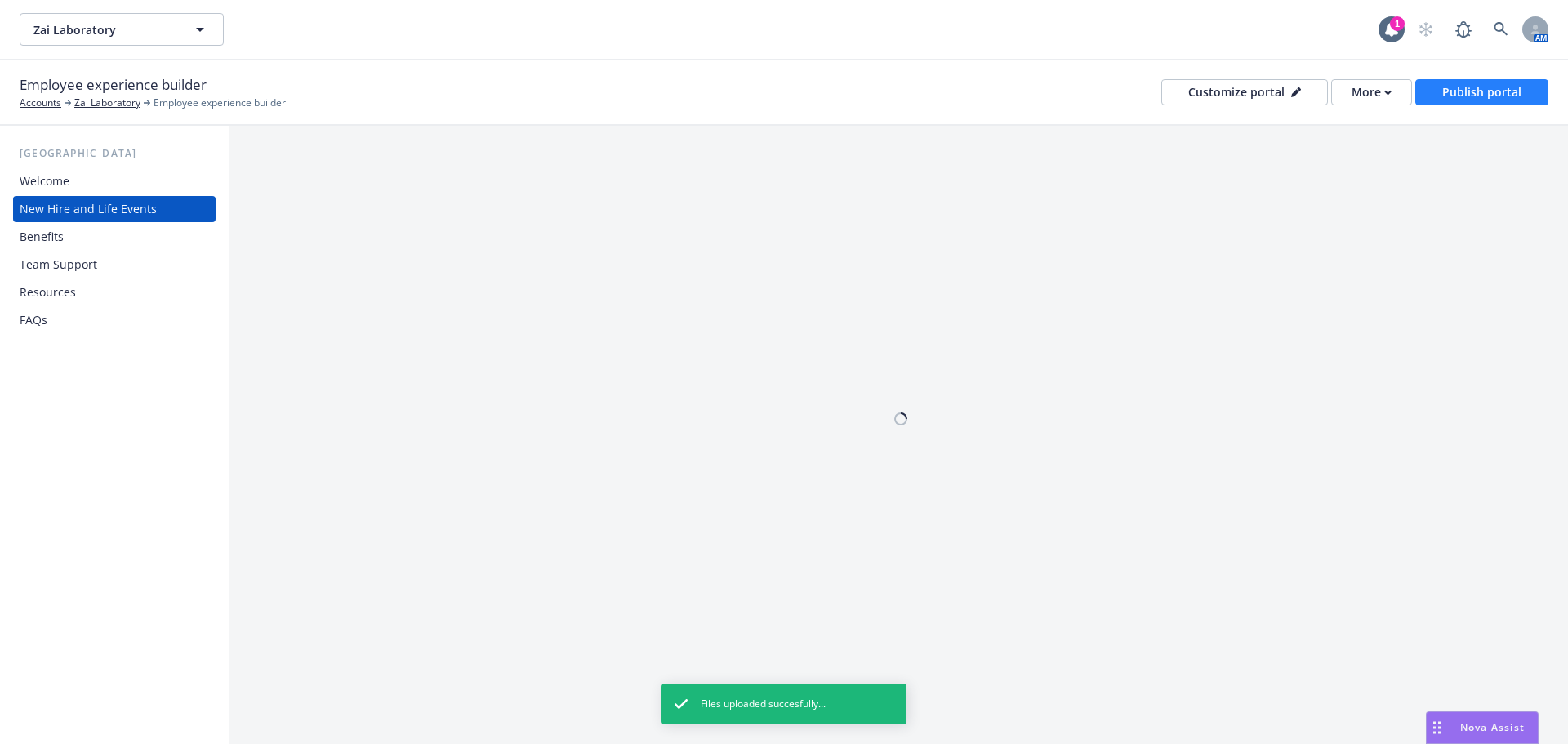
scroll to position [0, 0]
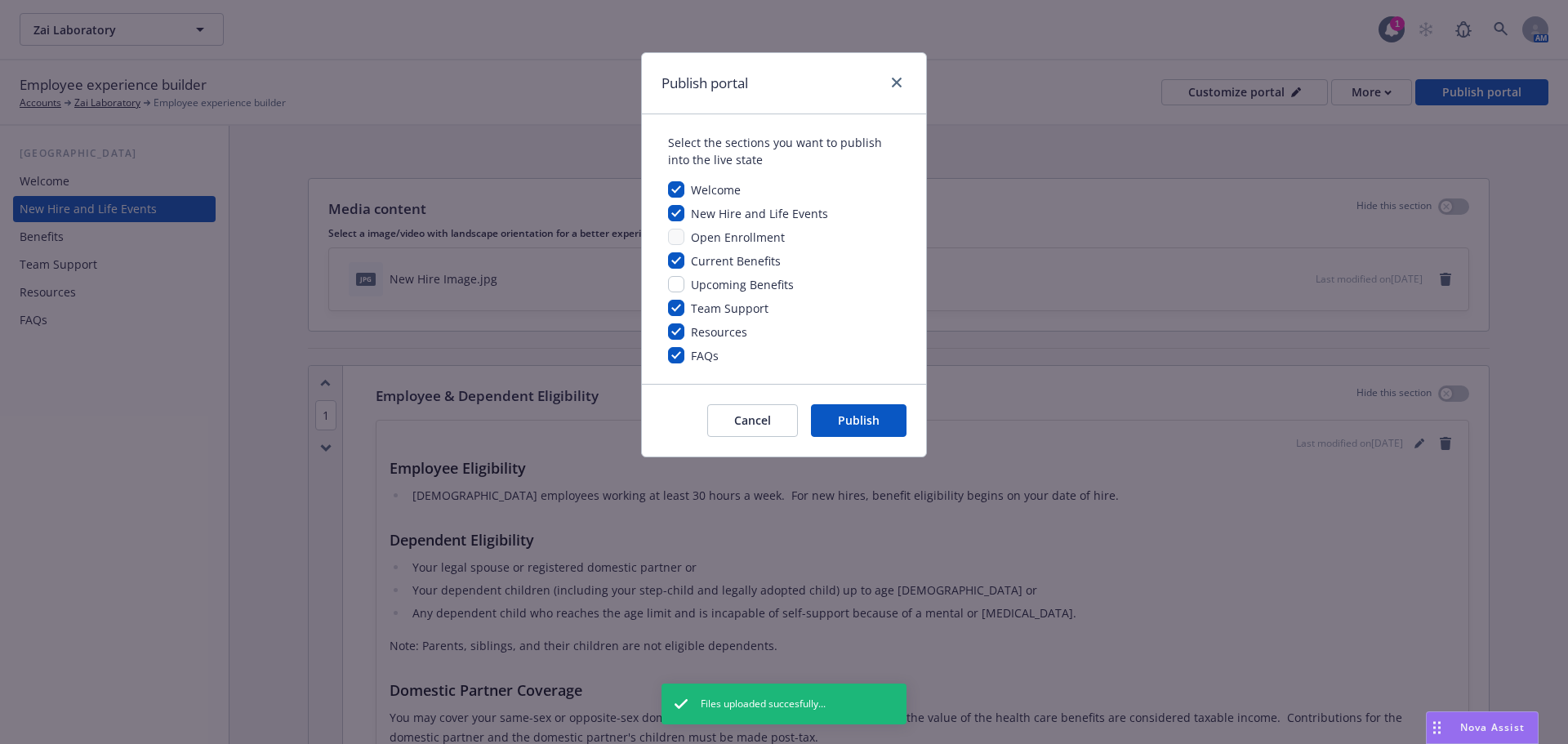
click at [861, 454] on div "Cancel Publish" at bounding box center [784, 420] width 284 height 73
click at [856, 430] on button "Publish" at bounding box center [858, 420] width 96 height 33
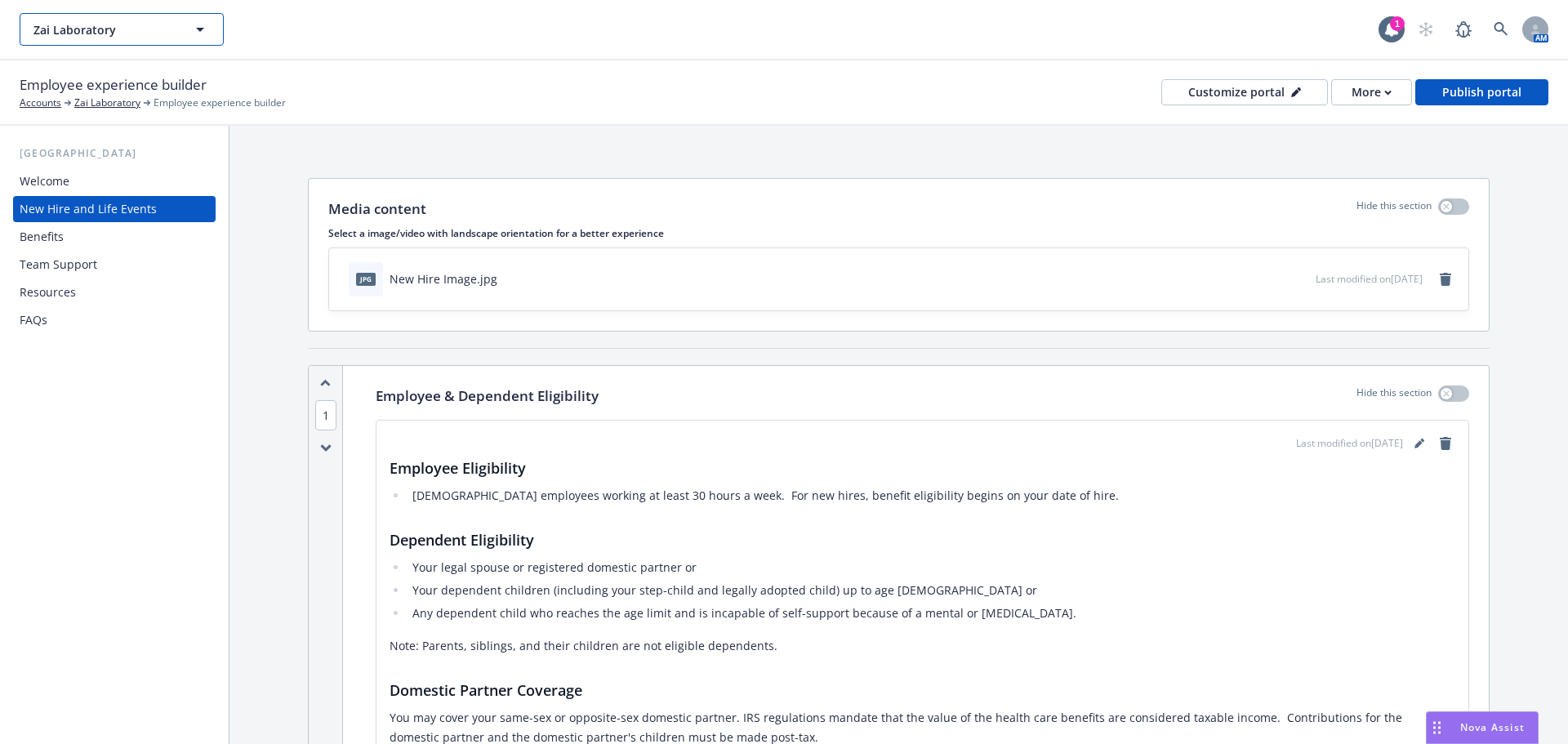
click at [61, 33] on span "Zai Laboratory" at bounding box center [104, 30] width 142 height 17
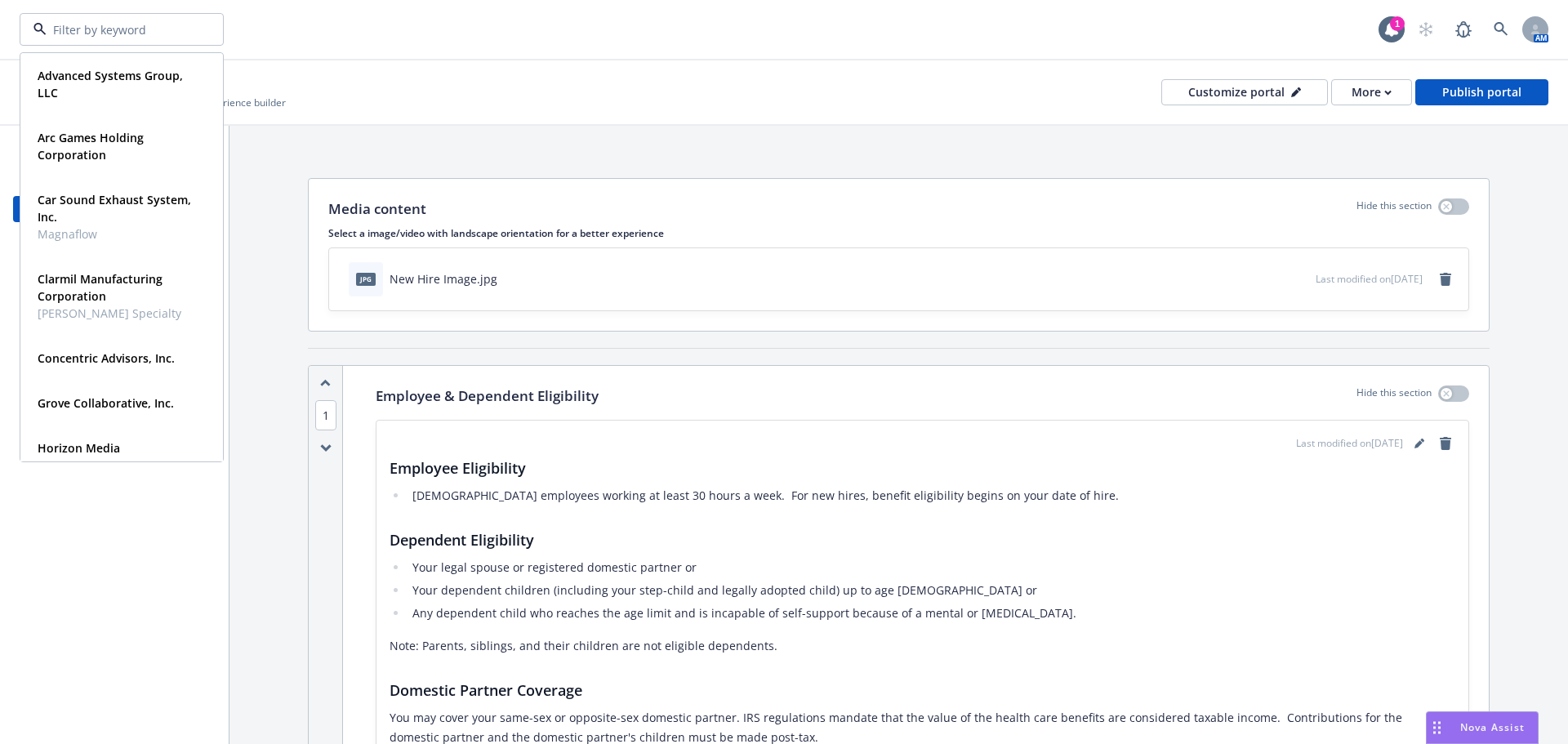
click at [61, 31] on input at bounding box center [118, 30] width 143 height 17
click at [545, 180] on div "Media content Hide this section Select a image/video with landscape orientation…" at bounding box center [899, 254] width 1181 height 152
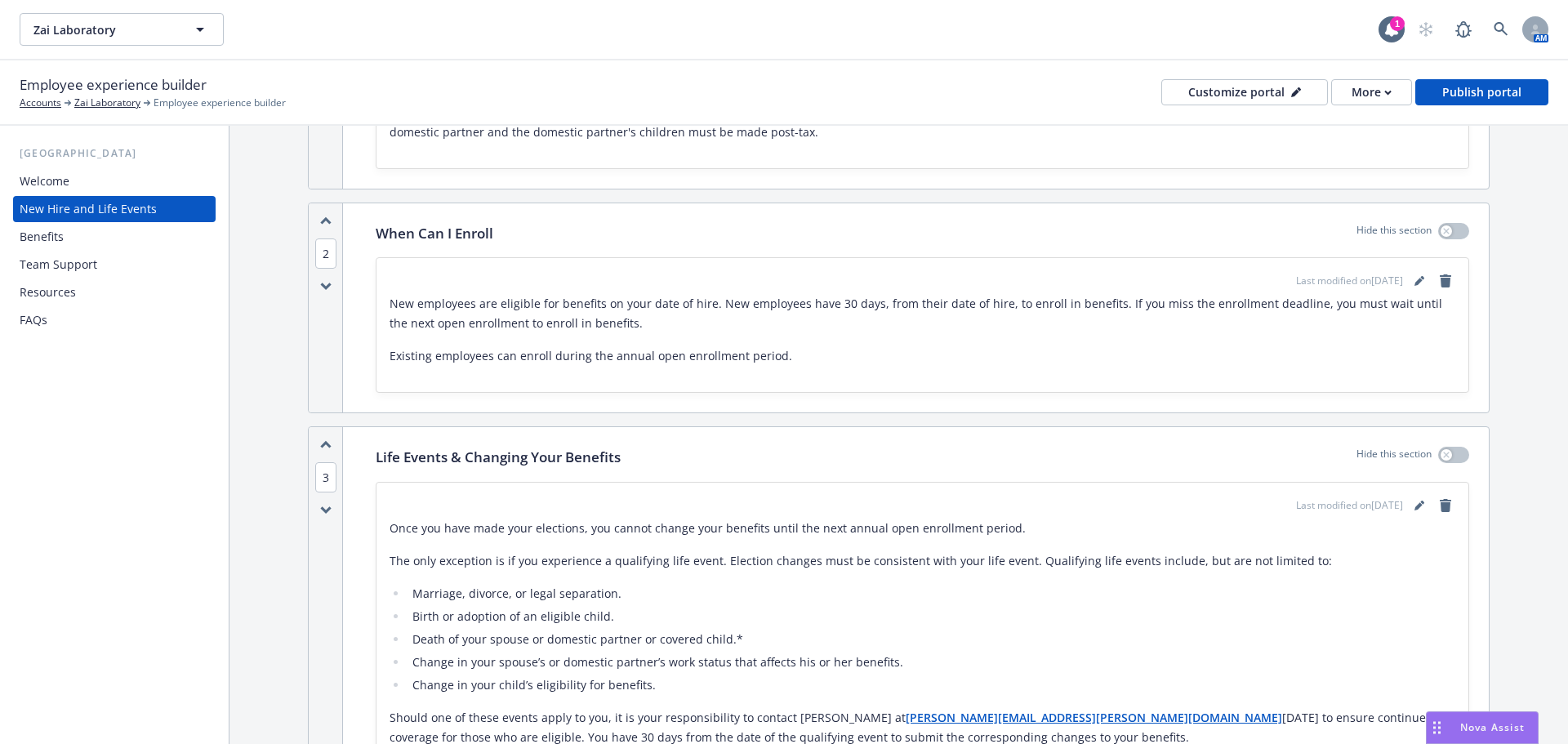
scroll to position [415, 0]
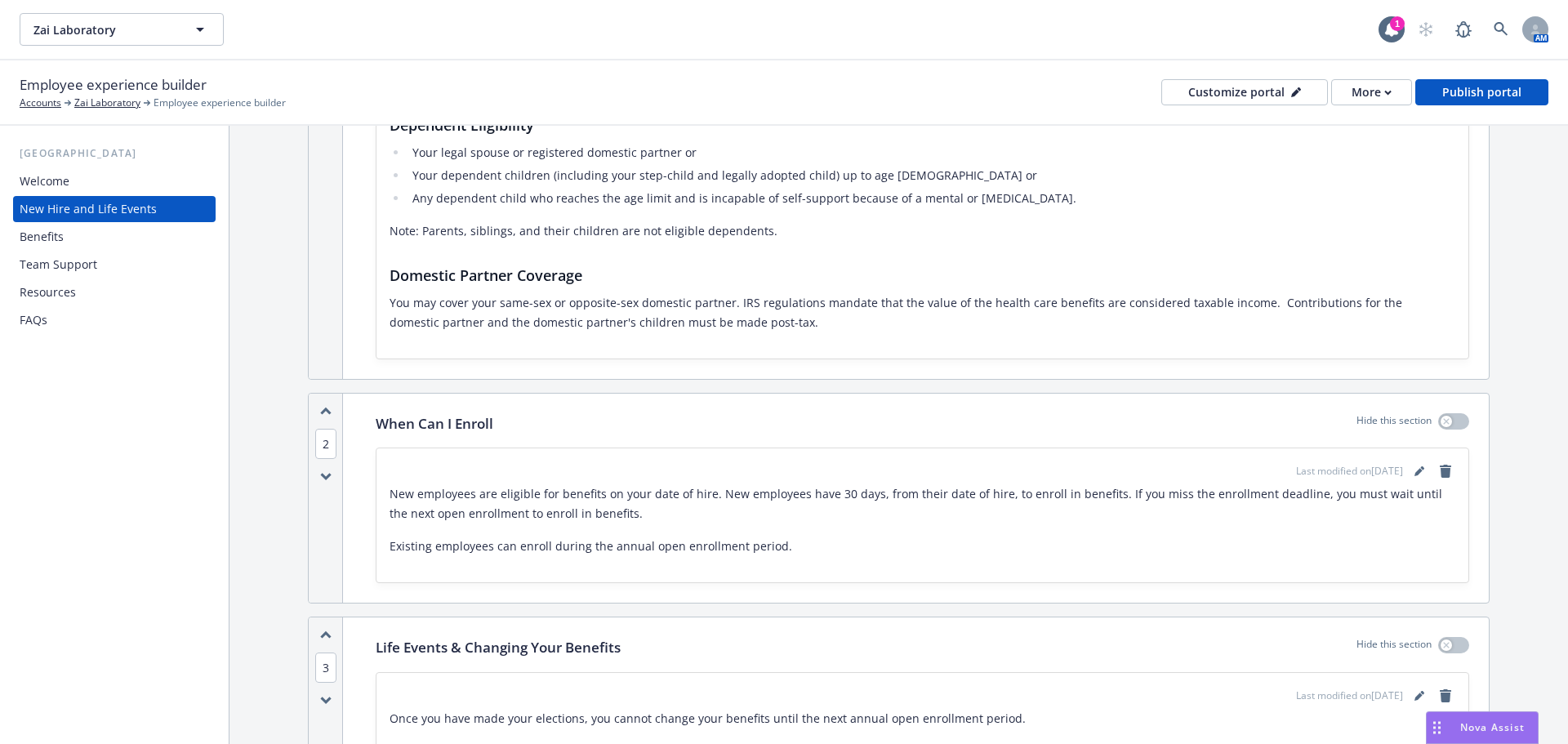
click at [30, 180] on div "Welcome" at bounding box center [45, 182] width 50 height 26
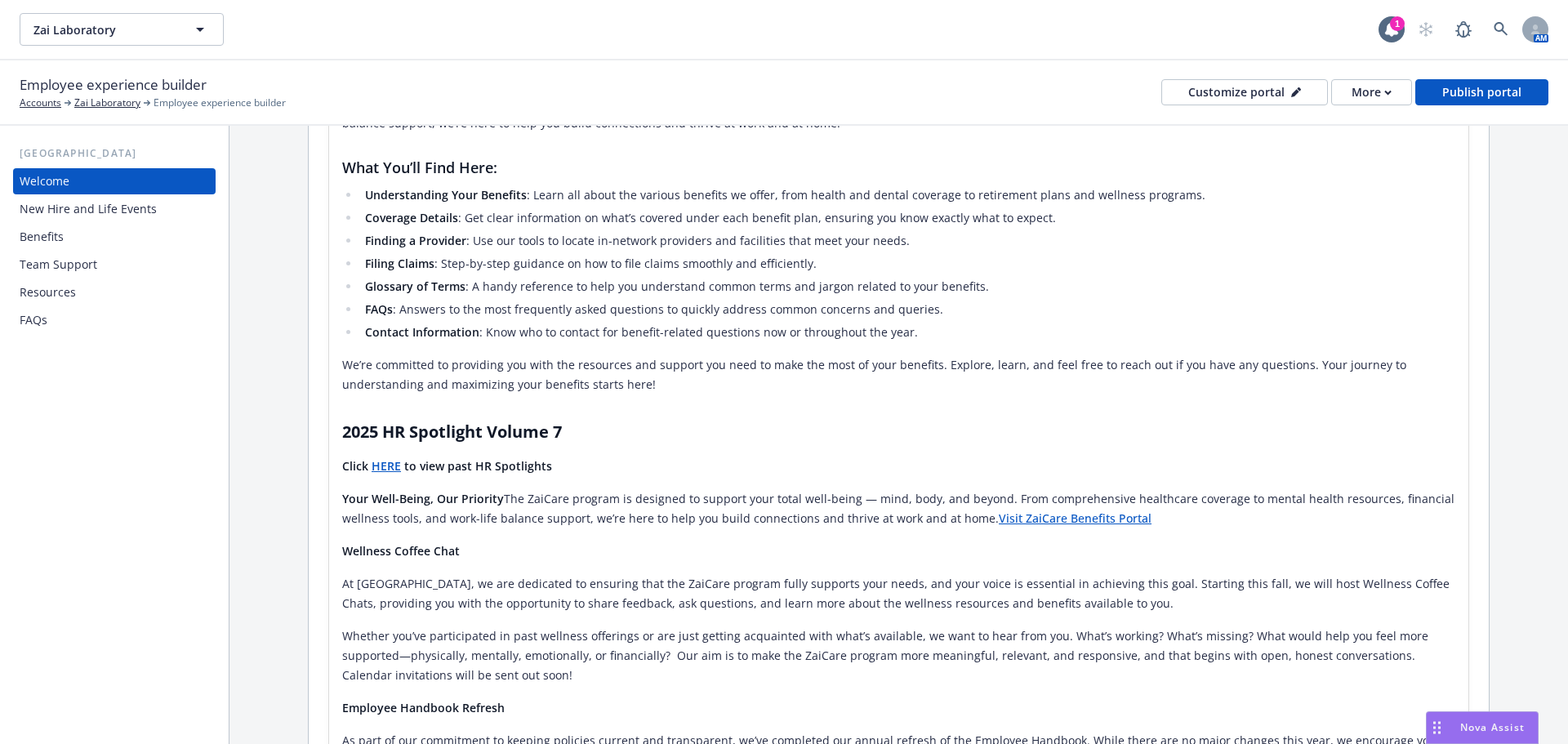
scroll to position [245, 0]
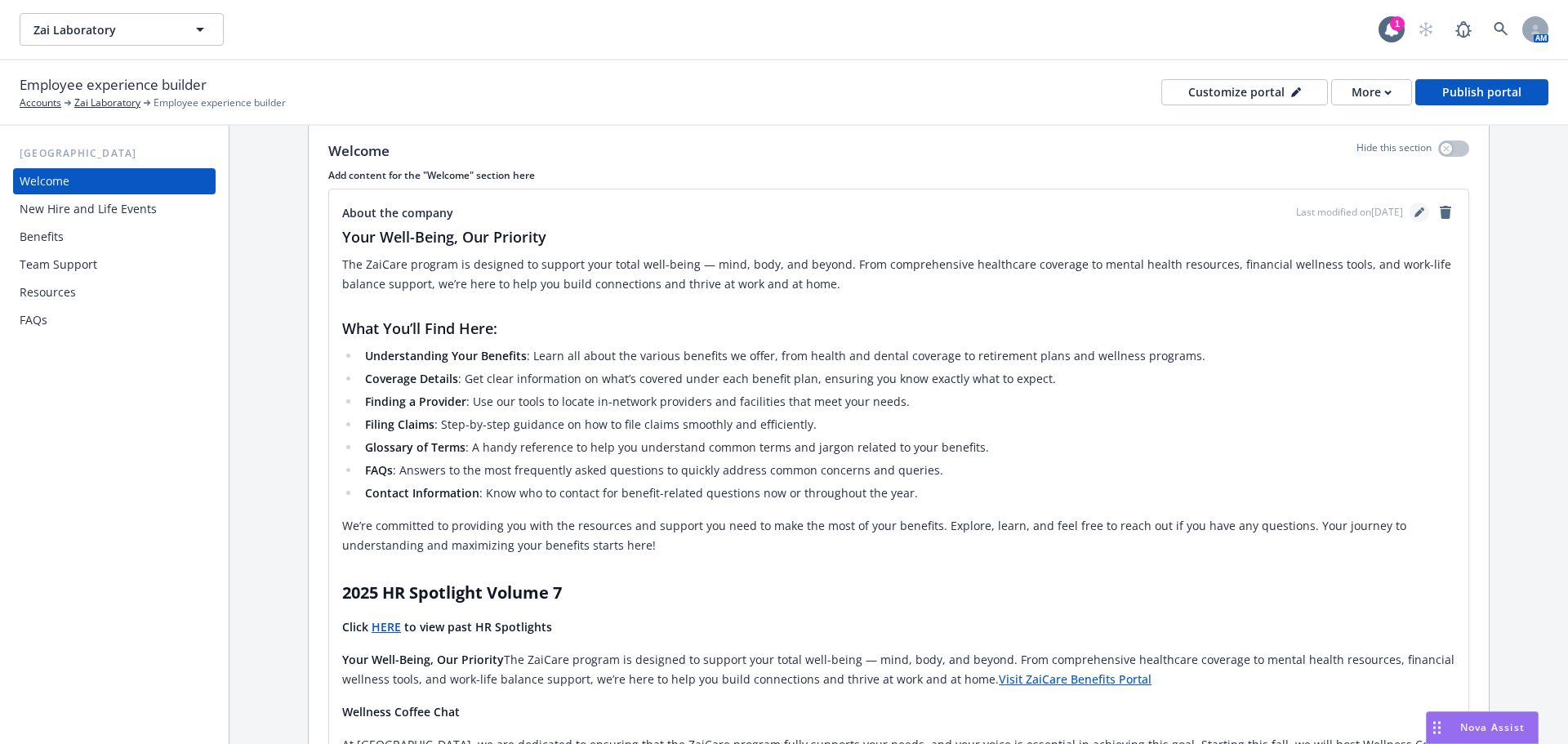
click at [1414, 212] on icon "editPencil" at bounding box center [1419, 212] width 10 height 10
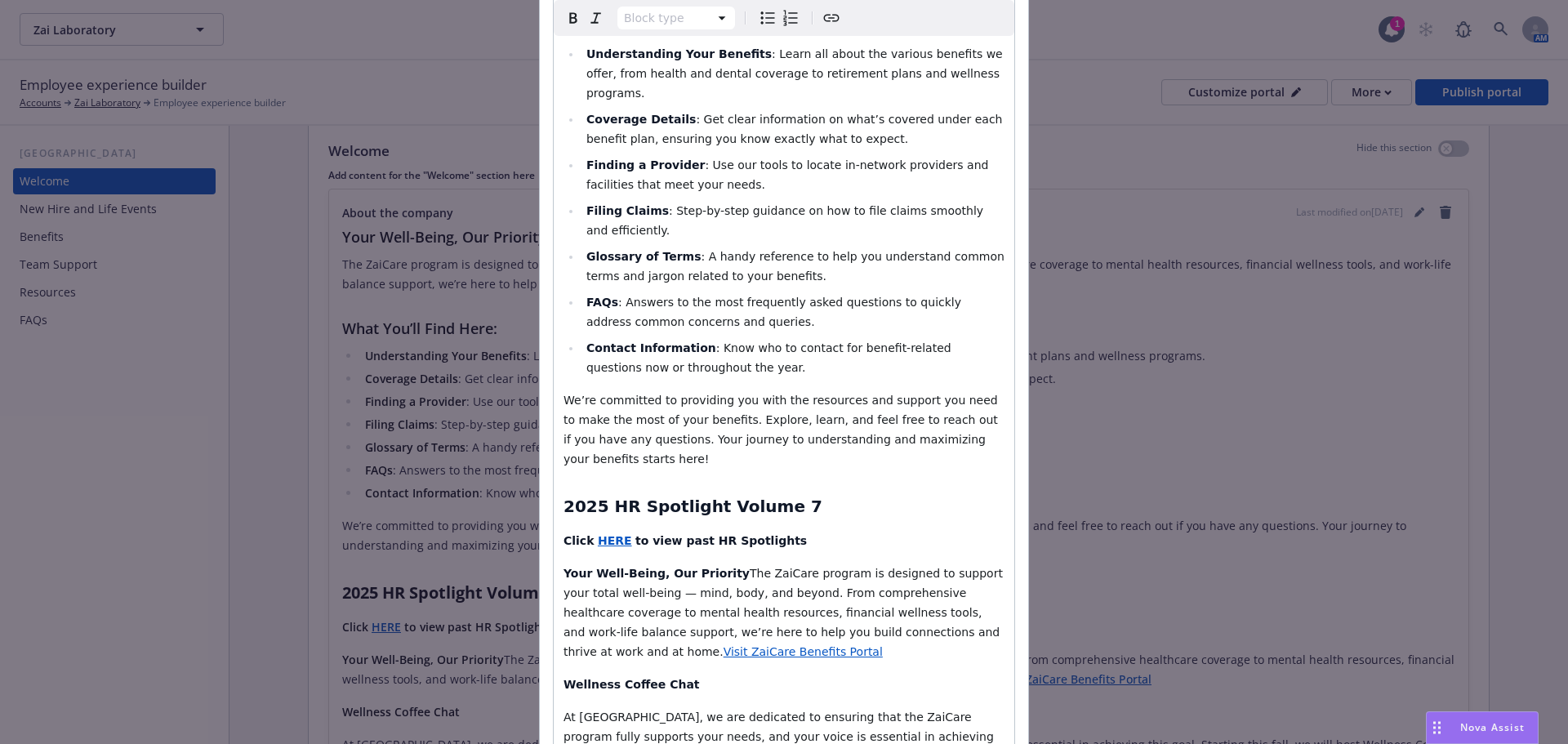
scroll to position [490, 0]
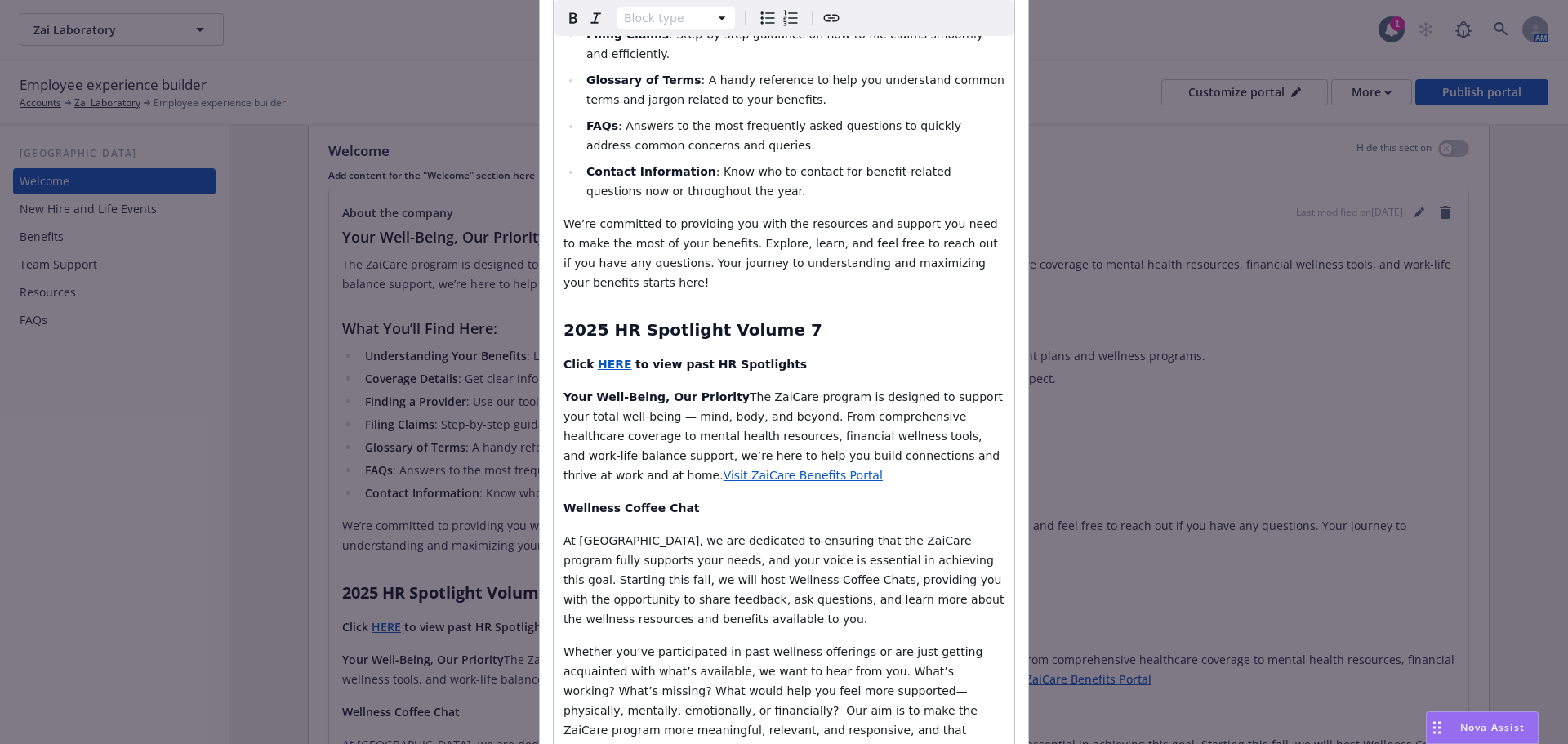
select select "h2"
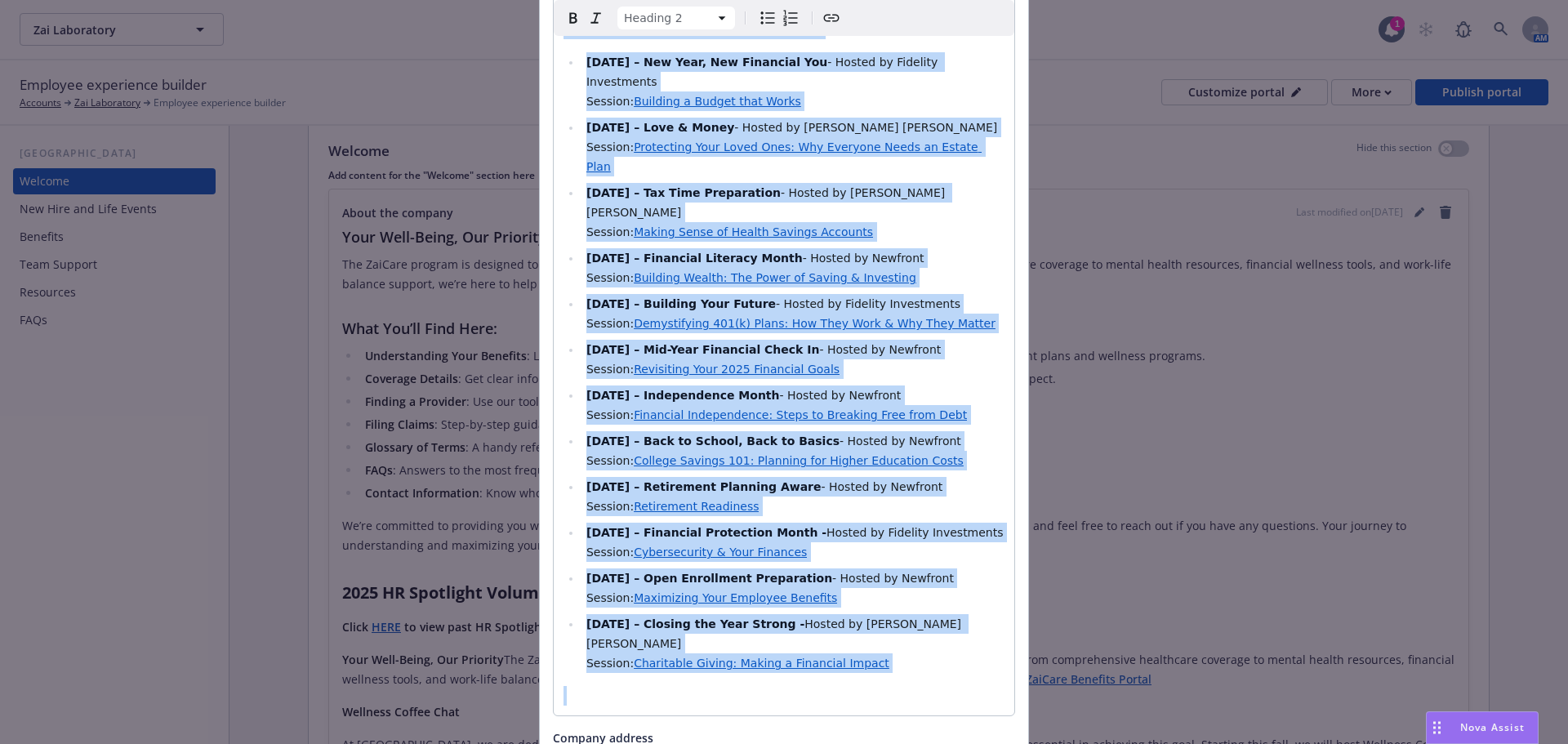
scroll to position [3837, 0]
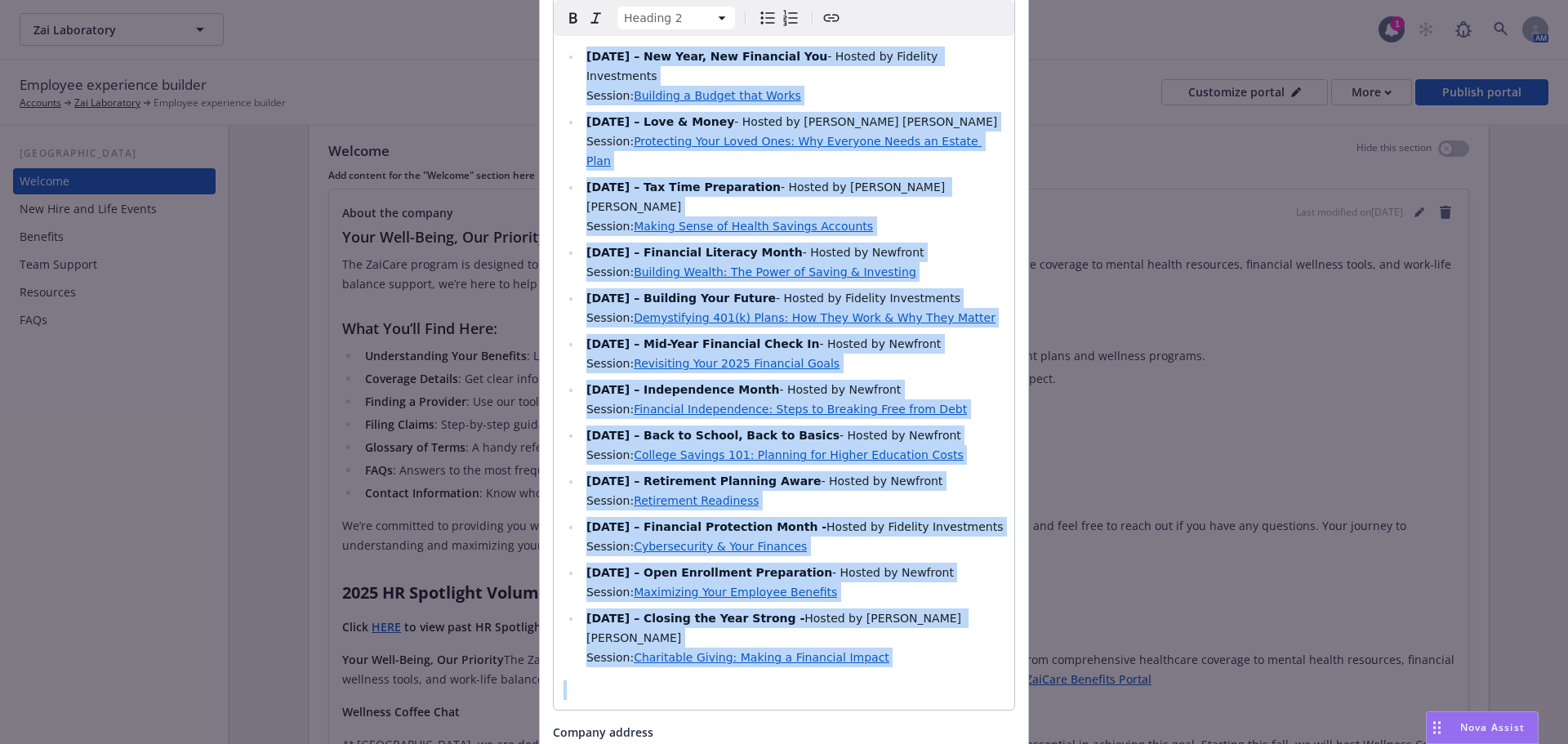
drag, startPoint x: 555, startPoint y: 296, endPoint x: 921, endPoint y: 357, distance: 371.0
copy div "2025 HR Spotlight Volume 7 Click HERE to view past HR Spotlights Your Well-Bein…"
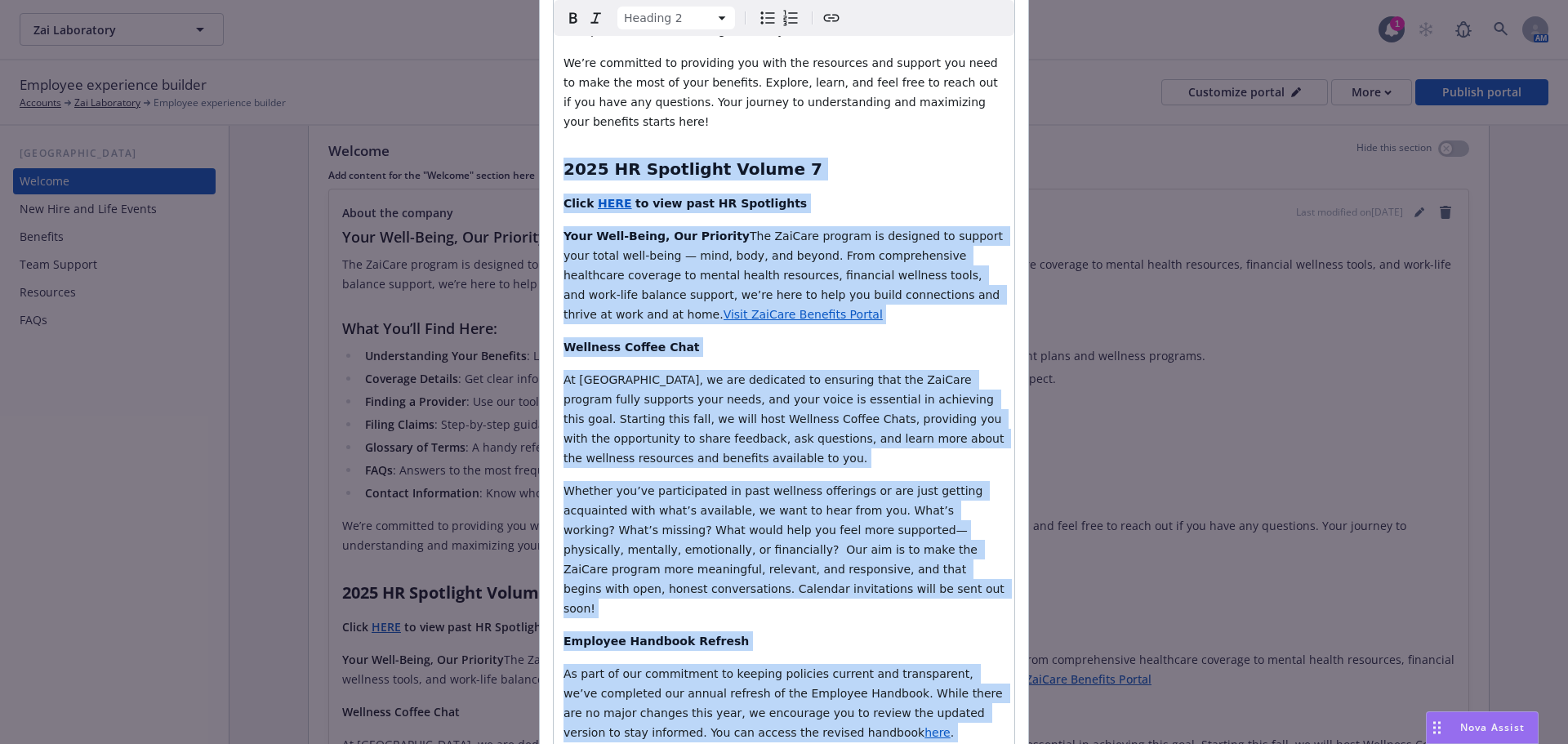
scroll to position [0, 0]
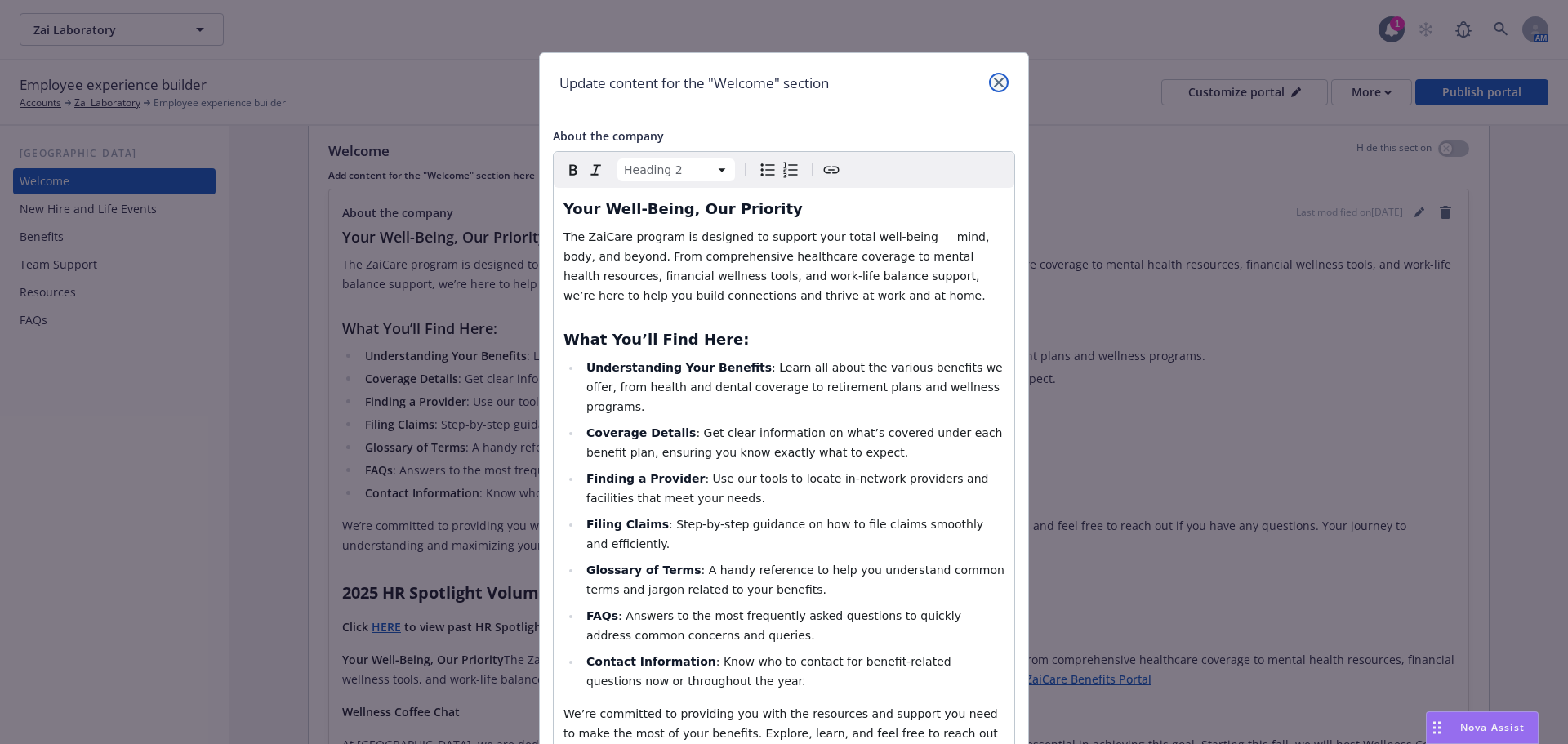
click at [994, 88] on link "close" at bounding box center [998, 82] width 20 height 20
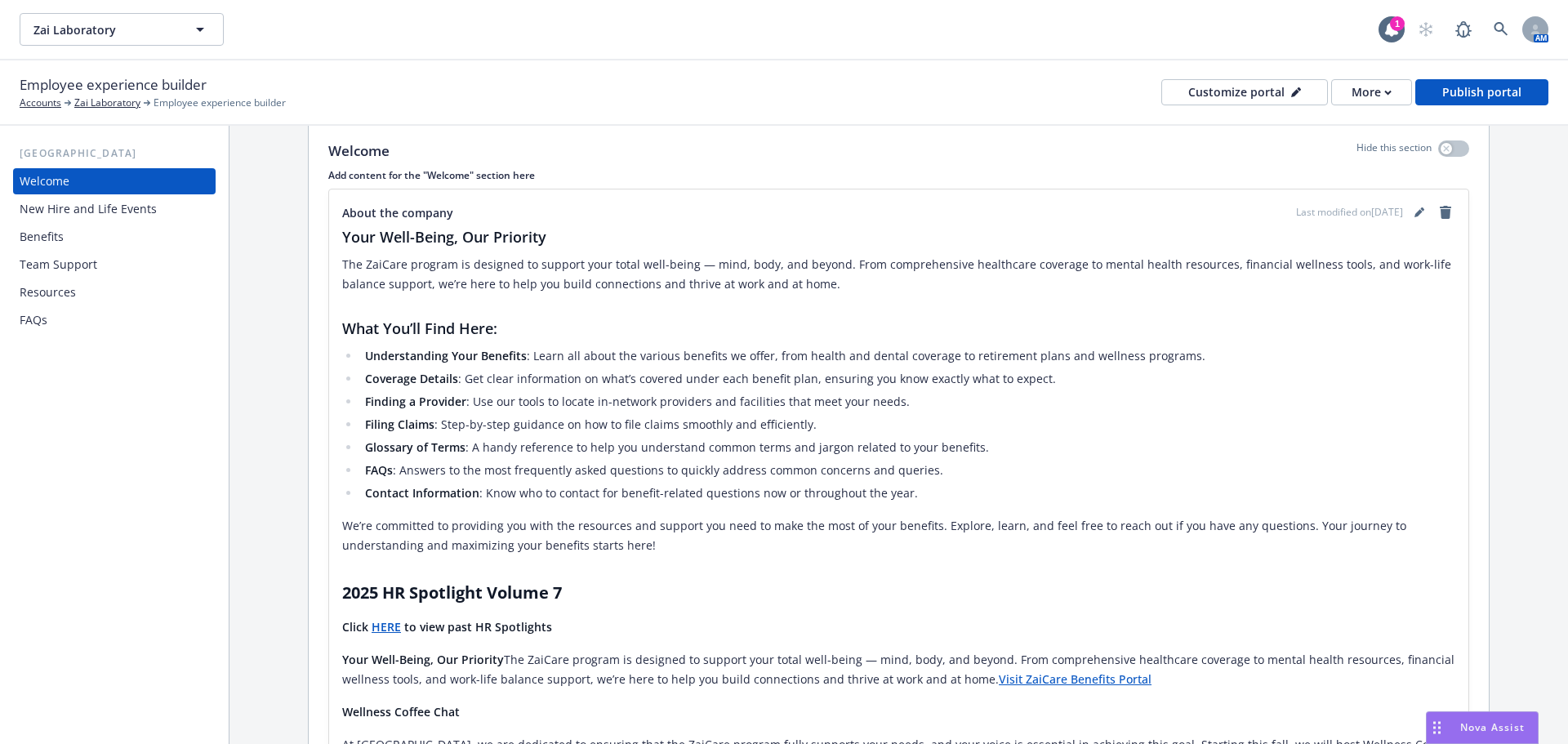
click at [74, 323] on div "FAQs" at bounding box center [115, 320] width 190 height 26
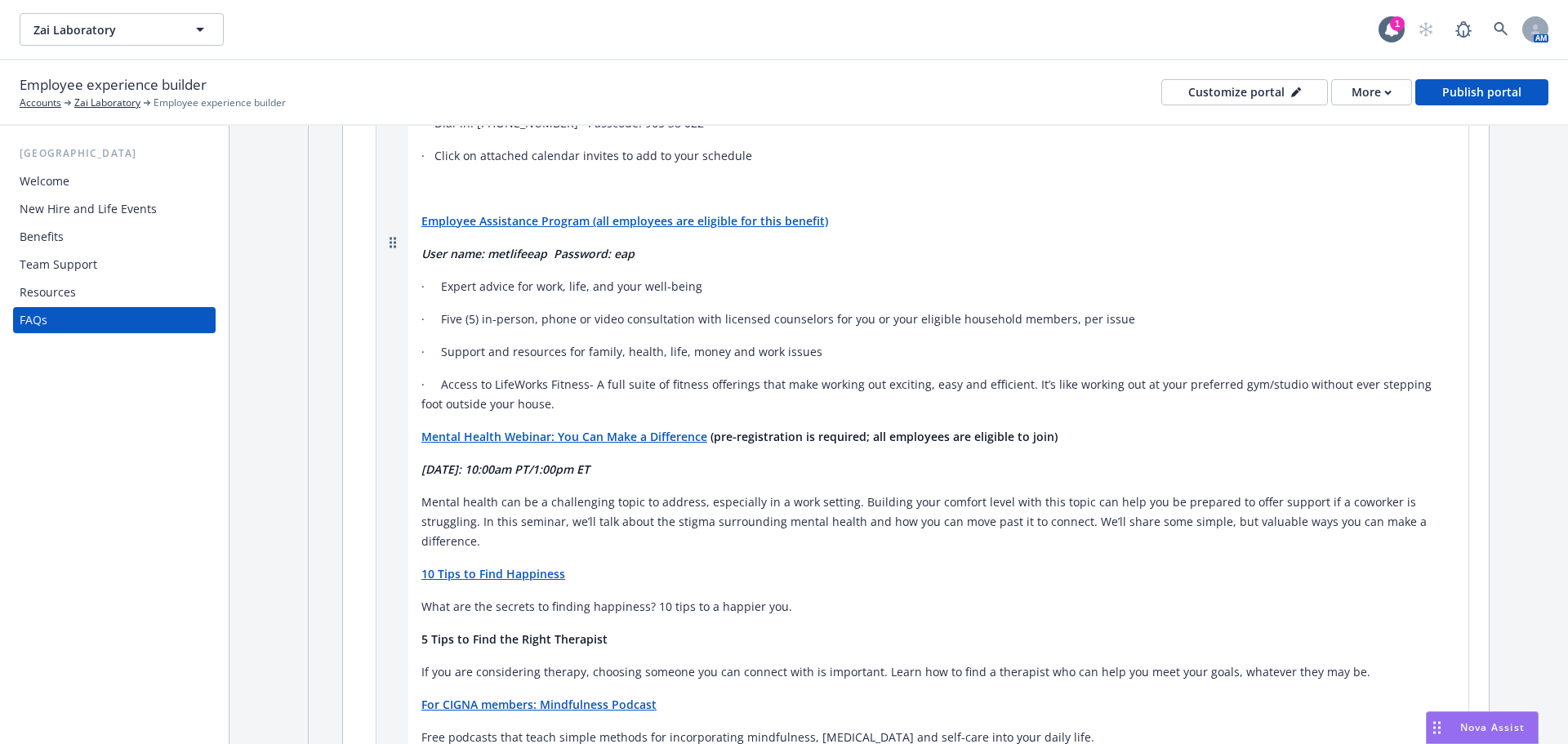
scroll to position [35688, 0]
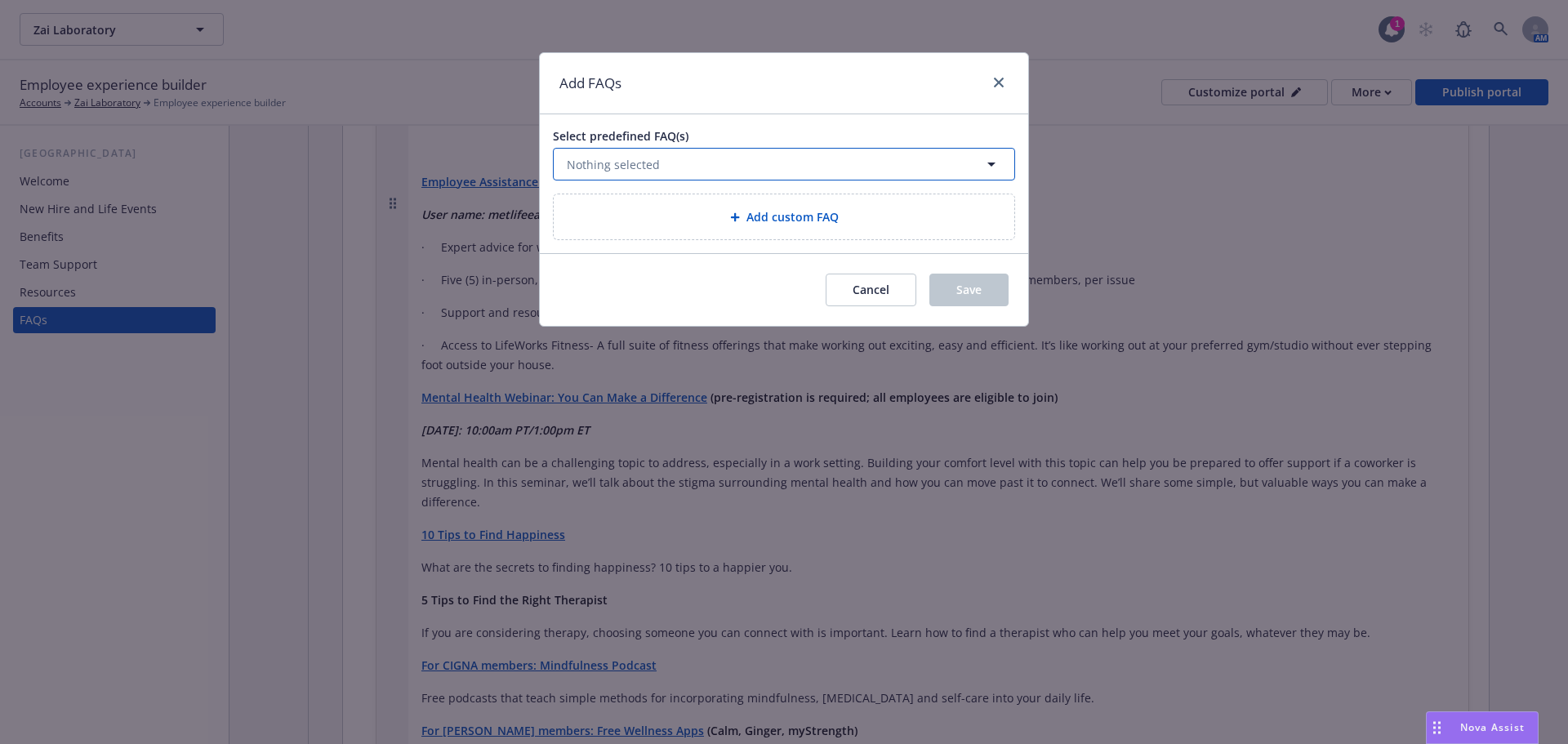
click at [710, 162] on button "Nothing selected" at bounding box center [784, 164] width 463 height 33
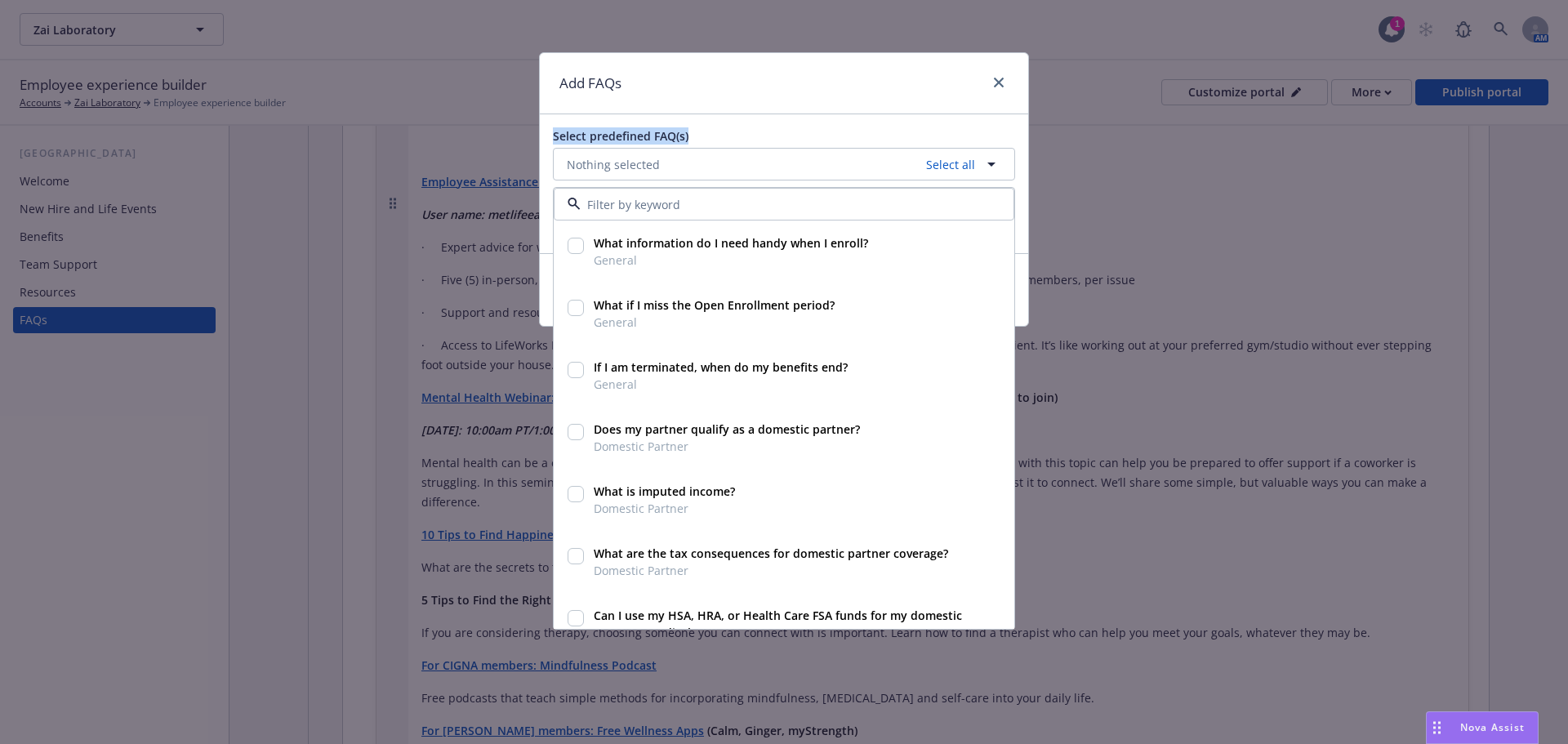
click at [764, 114] on div "Add FAQs Select predefined FAQ(s) Nothing selected Select all What information …" at bounding box center [784, 189] width 490 height 275
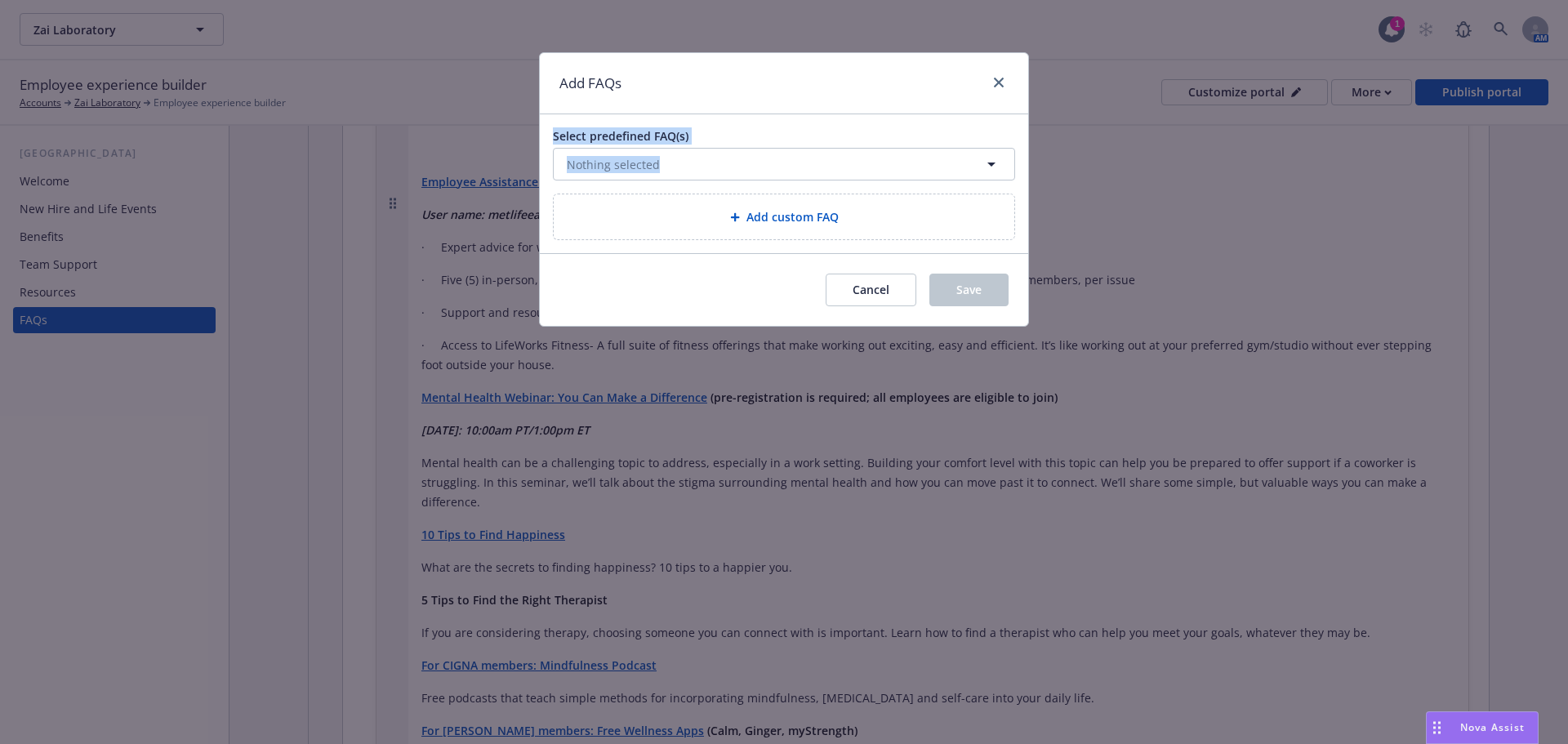
drag, startPoint x: 729, startPoint y: 220, endPoint x: 998, endPoint y: 70, distance: 308.0
click at [994, 67] on div "Add FAQs Select predefined FAQ(s) Nothing selected Add custom FAQ Cancel Save" at bounding box center [784, 189] width 490 height 275
click at [990, 86] on link "close" at bounding box center [998, 82] width 20 height 20
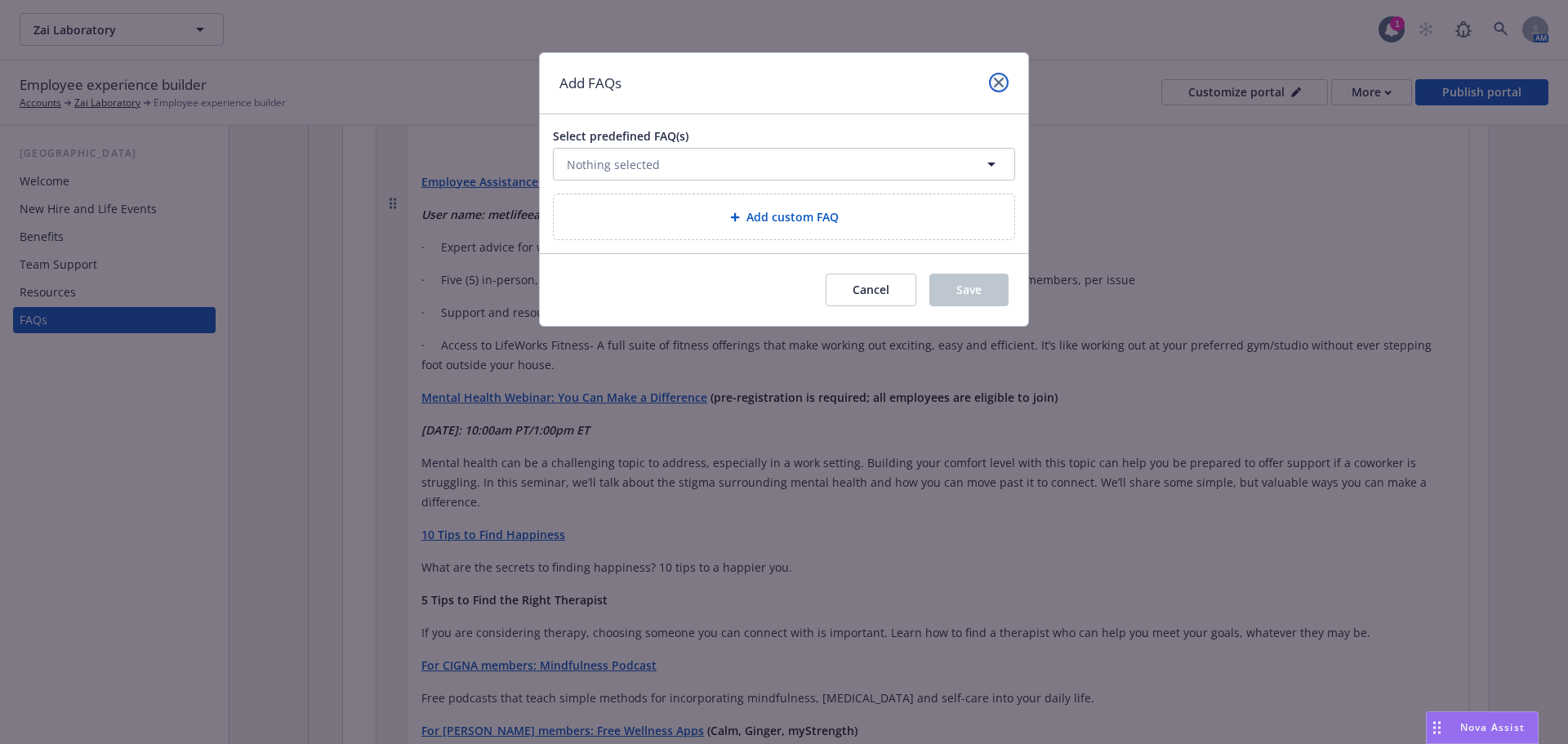
click at [991, 81] on link "close" at bounding box center [998, 82] width 20 height 20
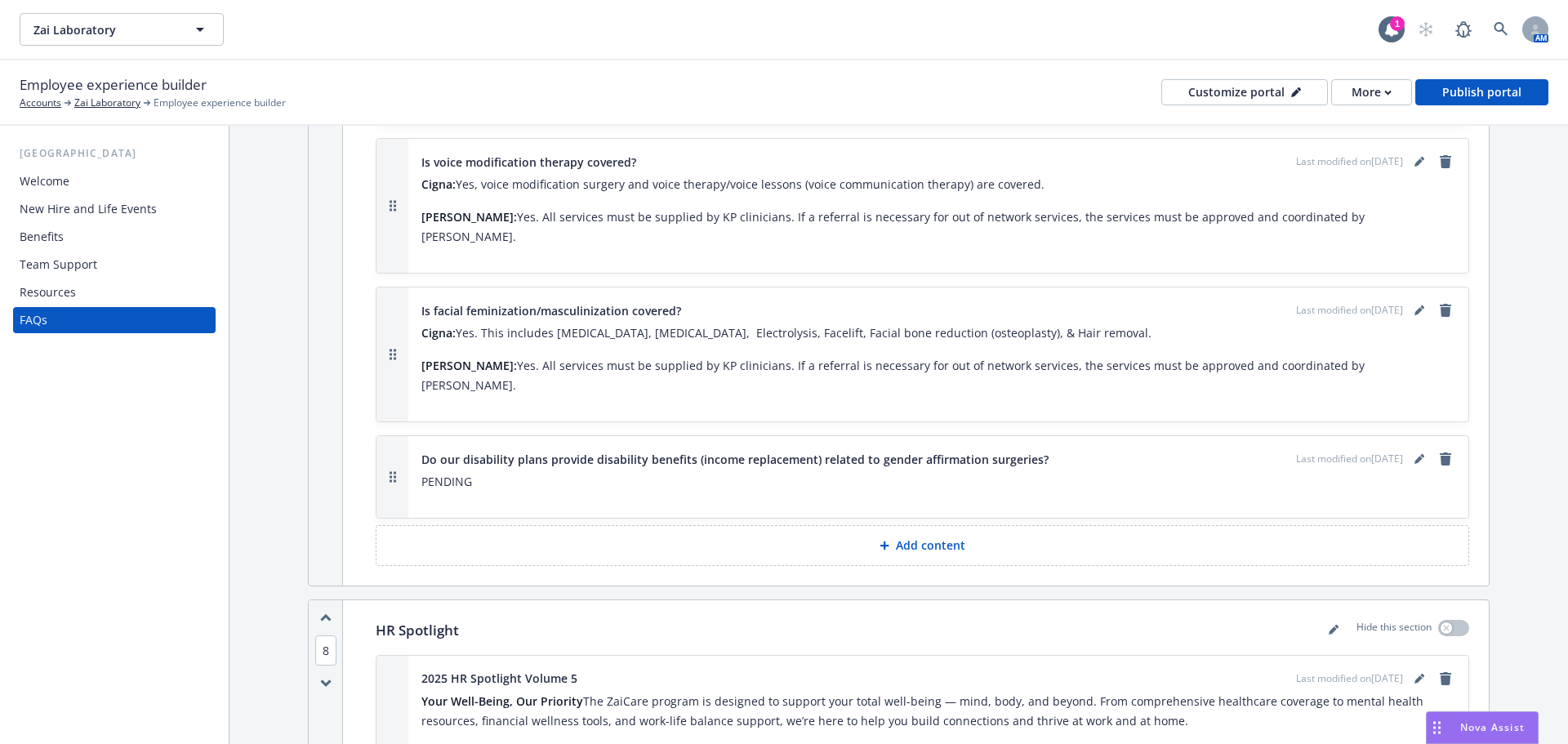
scroll to position [9873, 0]
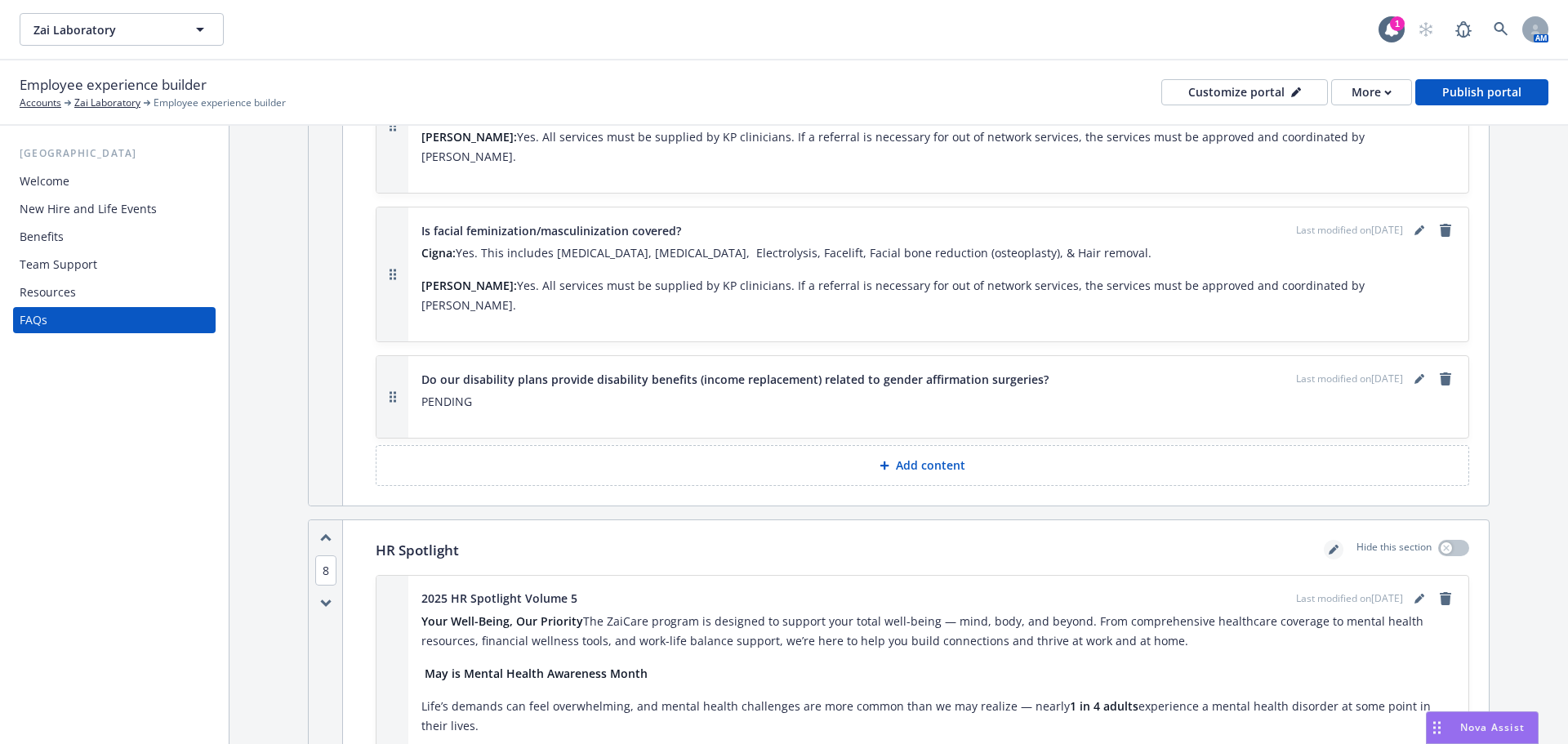
click at [1329, 545] on icon "editPencil" at bounding box center [1333, 549] width 10 height 10
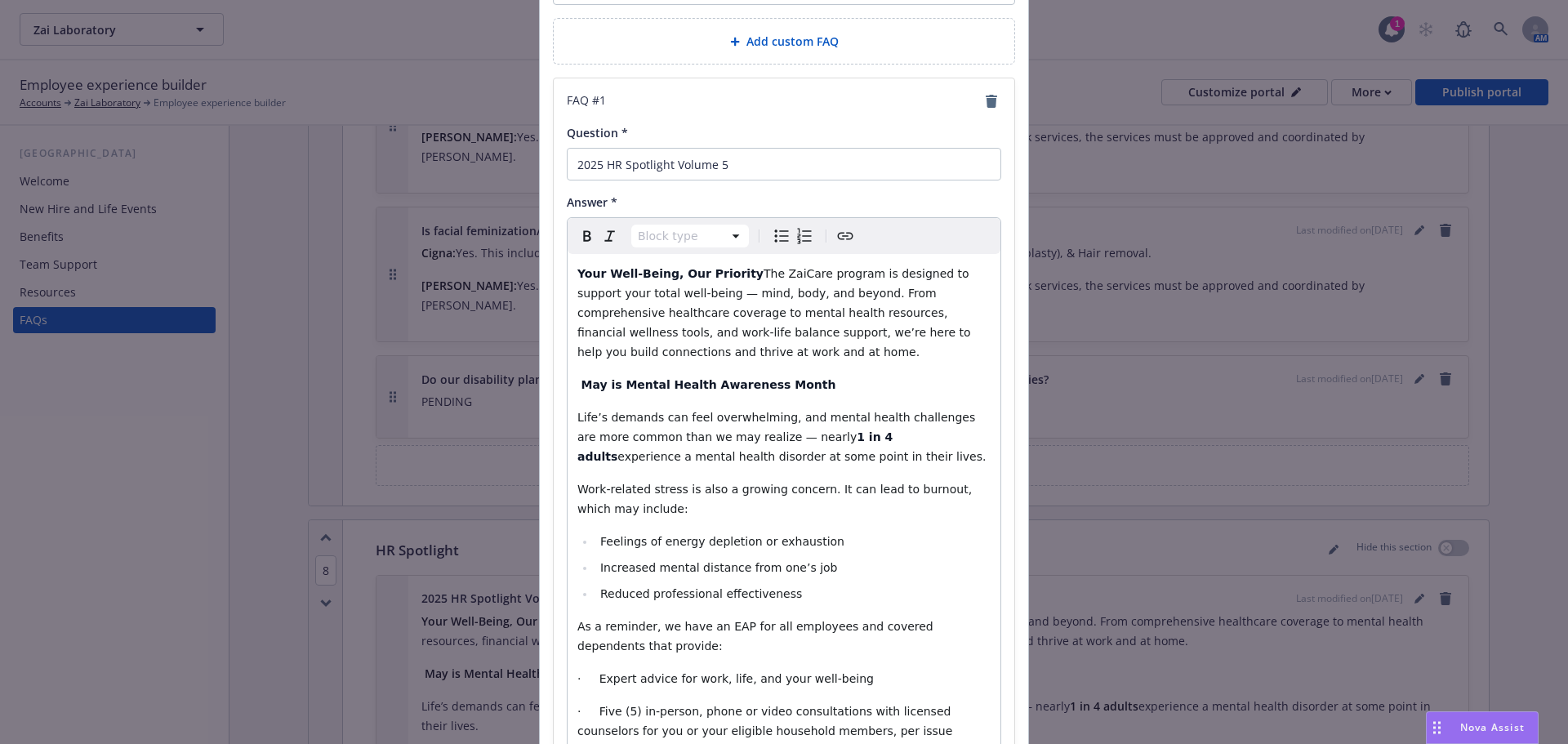
scroll to position [0, 0]
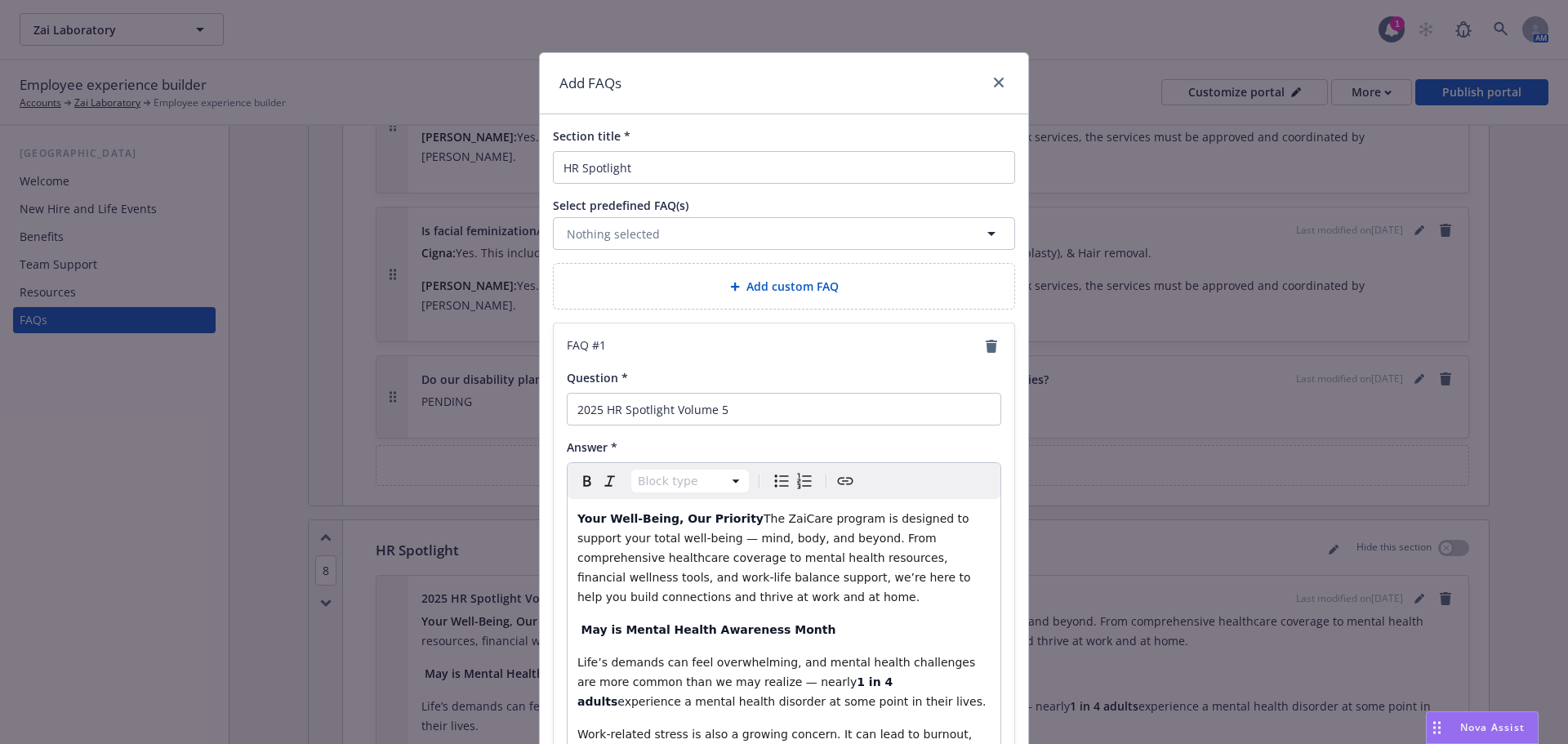
click at [766, 279] on span "Add custom FAQ" at bounding box center [792, 286] width 92 height 17
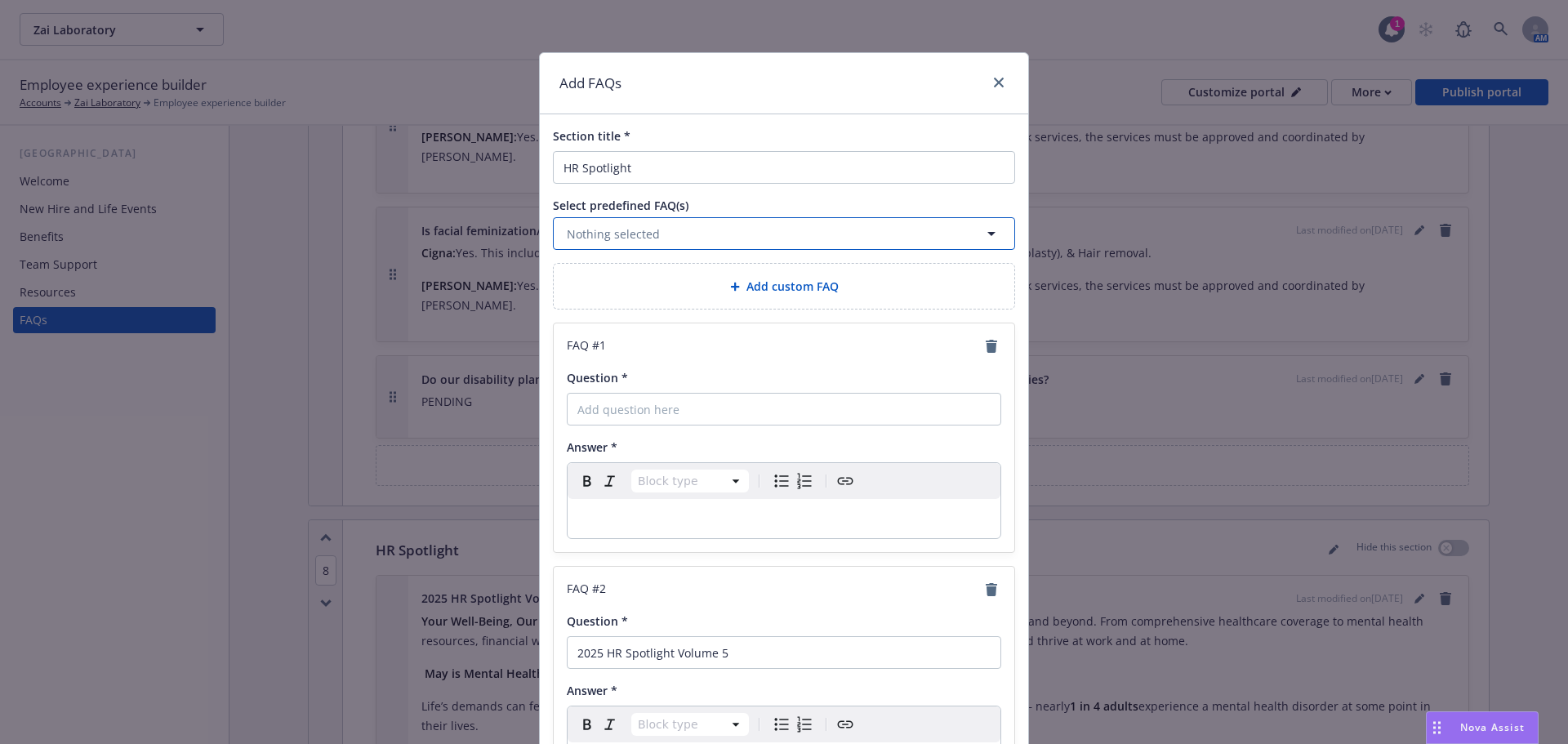
click at [717, 228] on button "Nothing selected" at bounding box center [784, 233] width 463 height 33
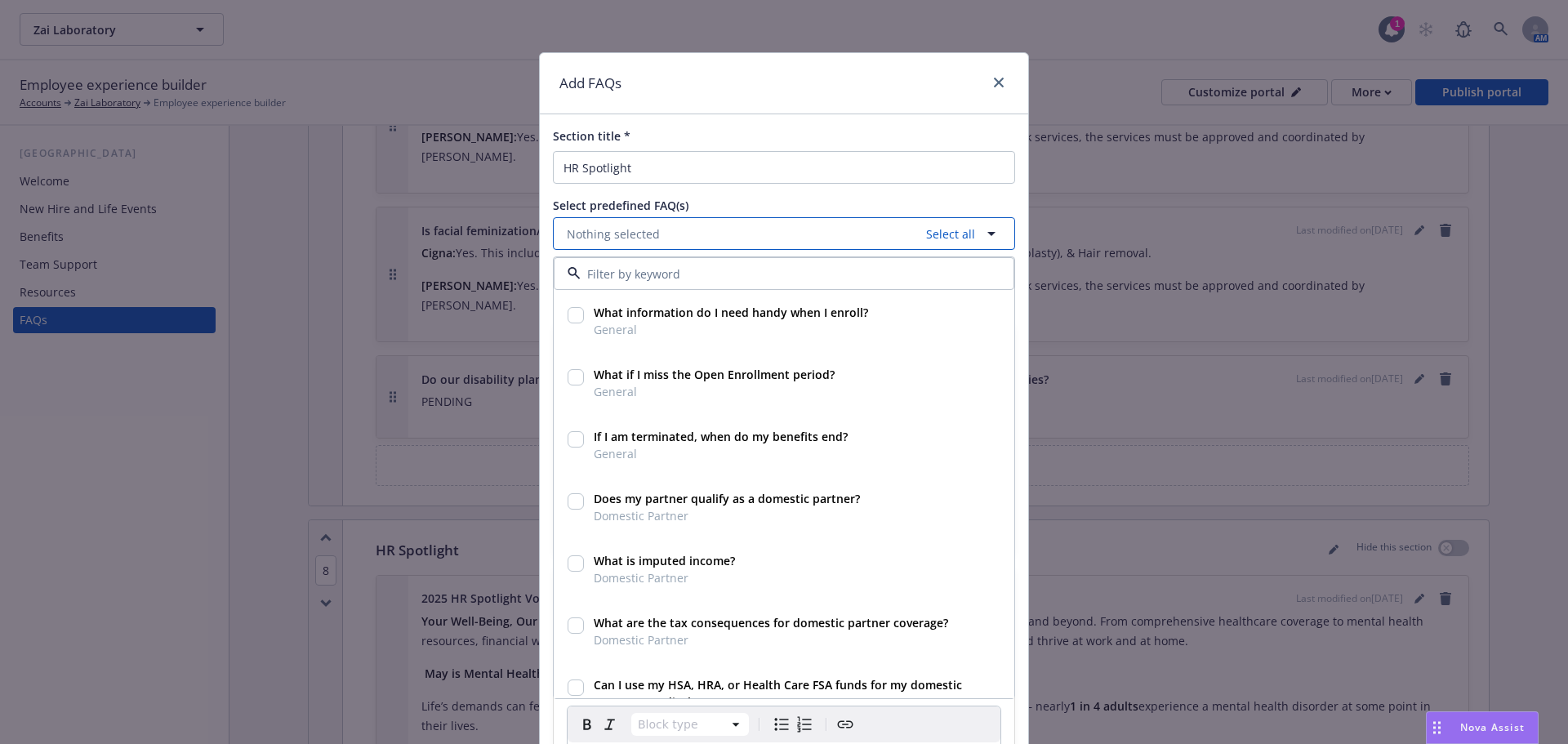
click at [717, 228] on button "Nothing selected Select all" at bounding box center [784, 233] width 463 height 33
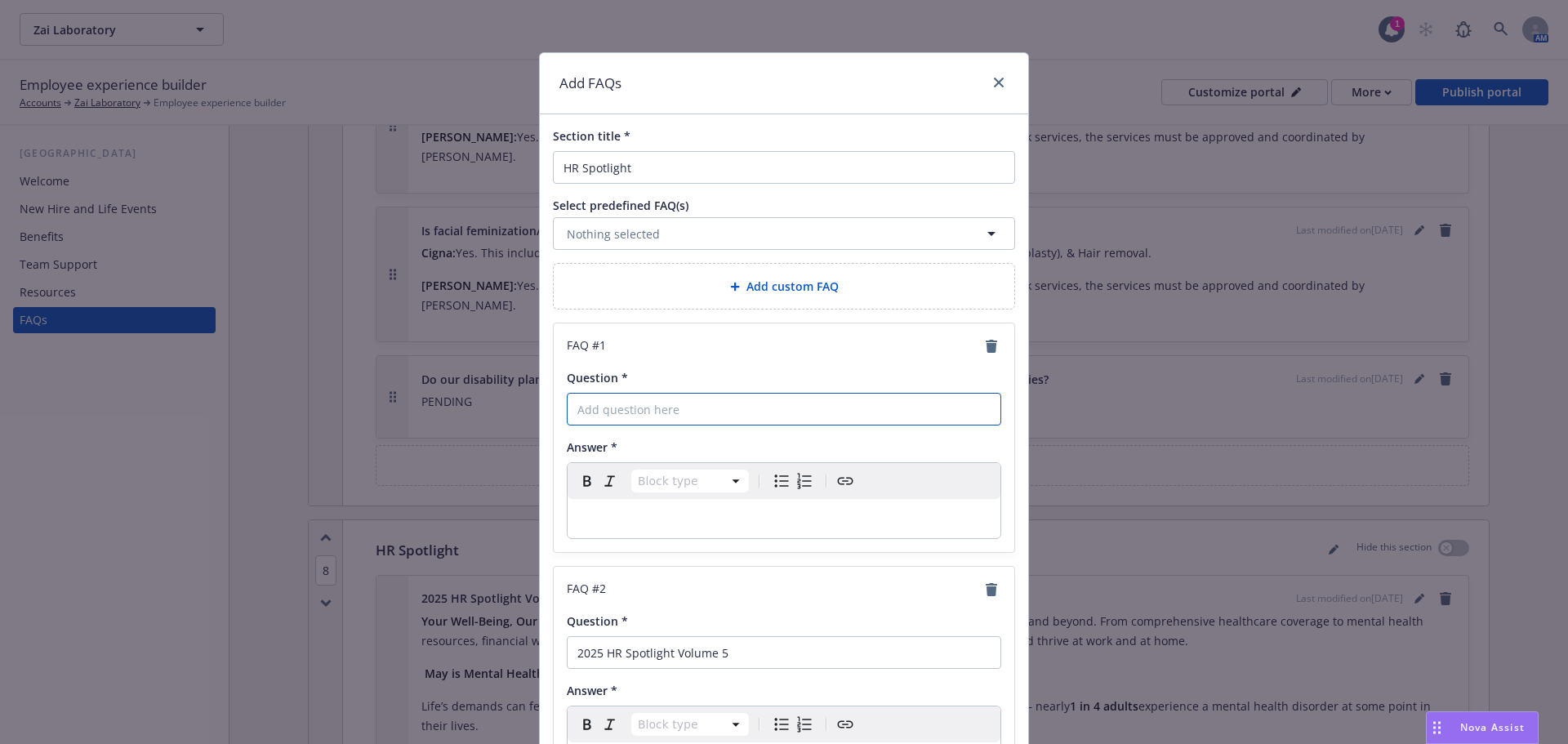
click at [672, 403] on input "Question *" at bounding box center [784, 409] width 435 height 33
click at [848, 516] on p "editable markdown" at bounding box center [784, 519] width 413 height 20
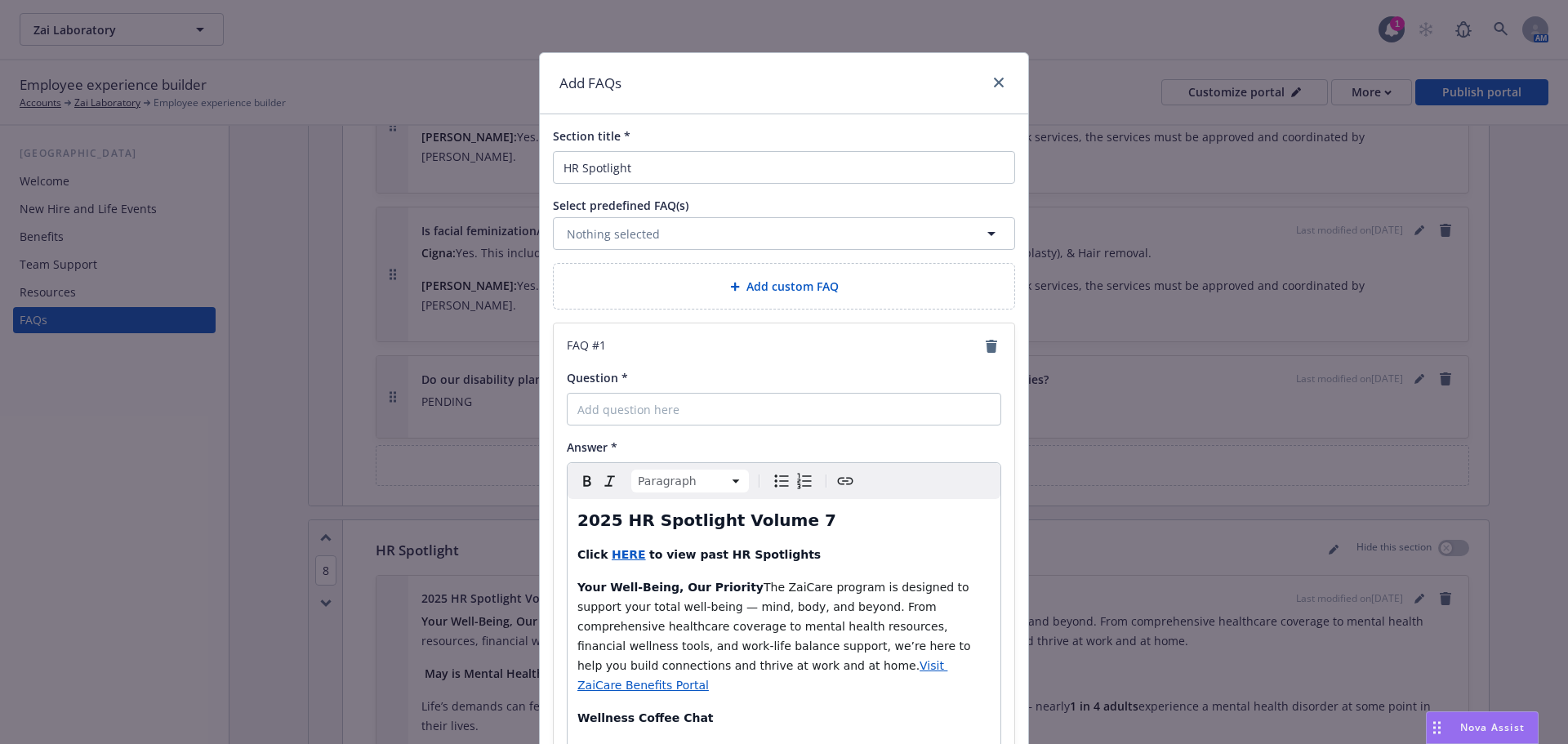
select select "h2"
drag, startPoint x: 798, startPoint y: 524, endPoint x: 556, endPoint y: 515, distance: 242.2
copy strong "2025 HR Spotlight Volume 7"
click at [623, 405] on input "Question *" at bounding box center [784, 409] width 435 height 33
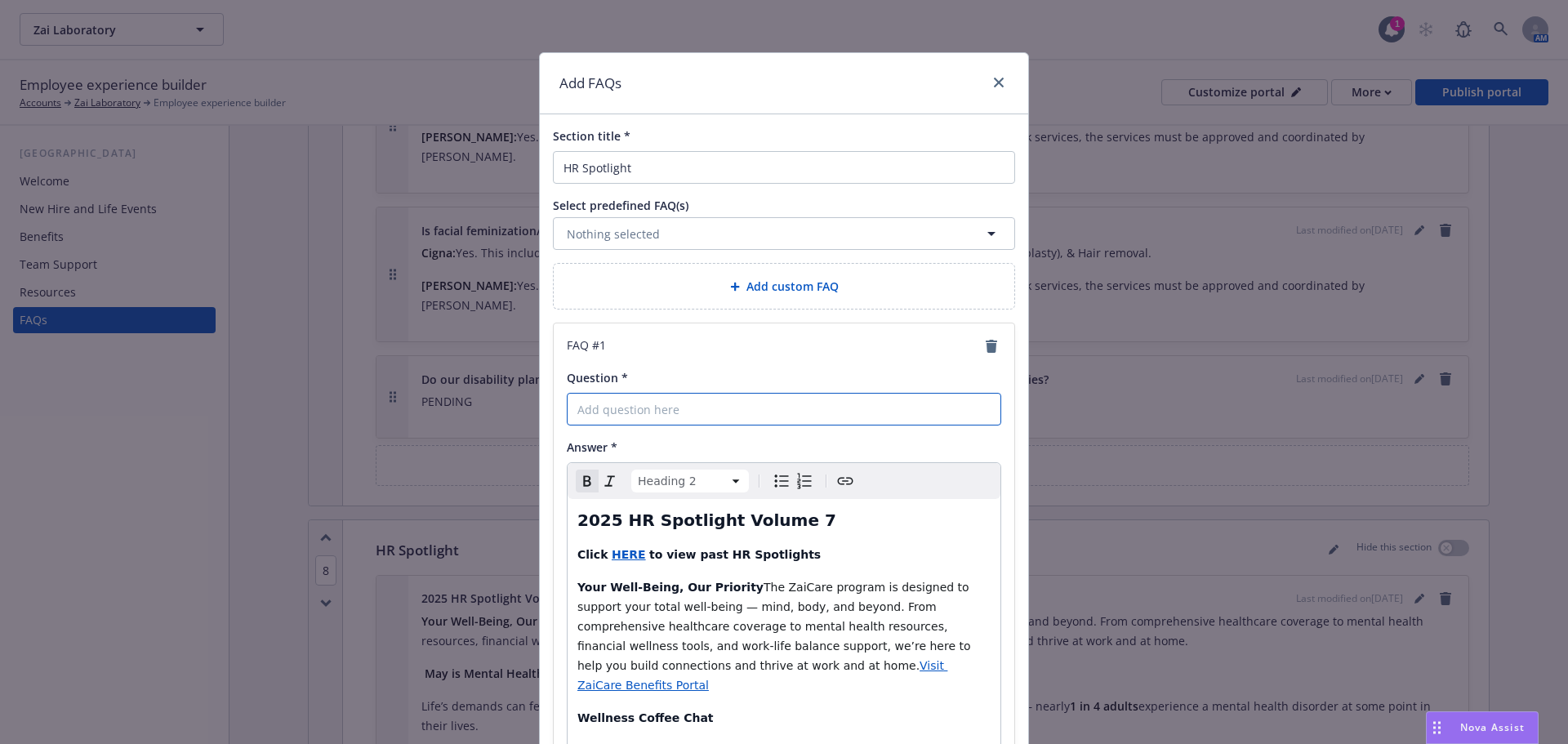
paste input "2025 HR Spotlight Volume 7"
type input "2025 HR Spotlight Volume 7"
drag, startPoint x: 795, startPoint y: 549, endPoint x: 543, endPoint y: 562, distance: 252.3
copy p "Click HERE to view past HR Spotlights"
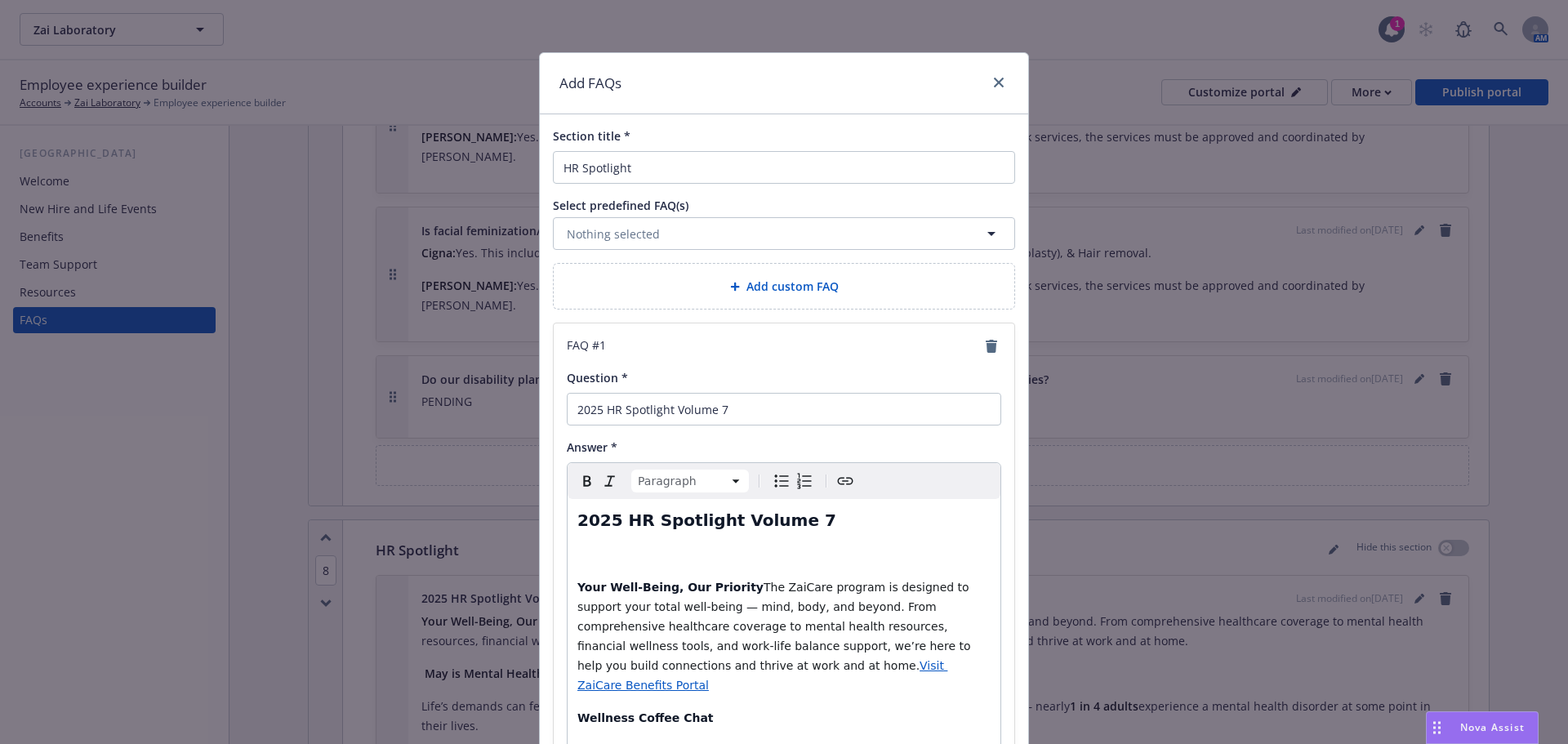
select select "h2"
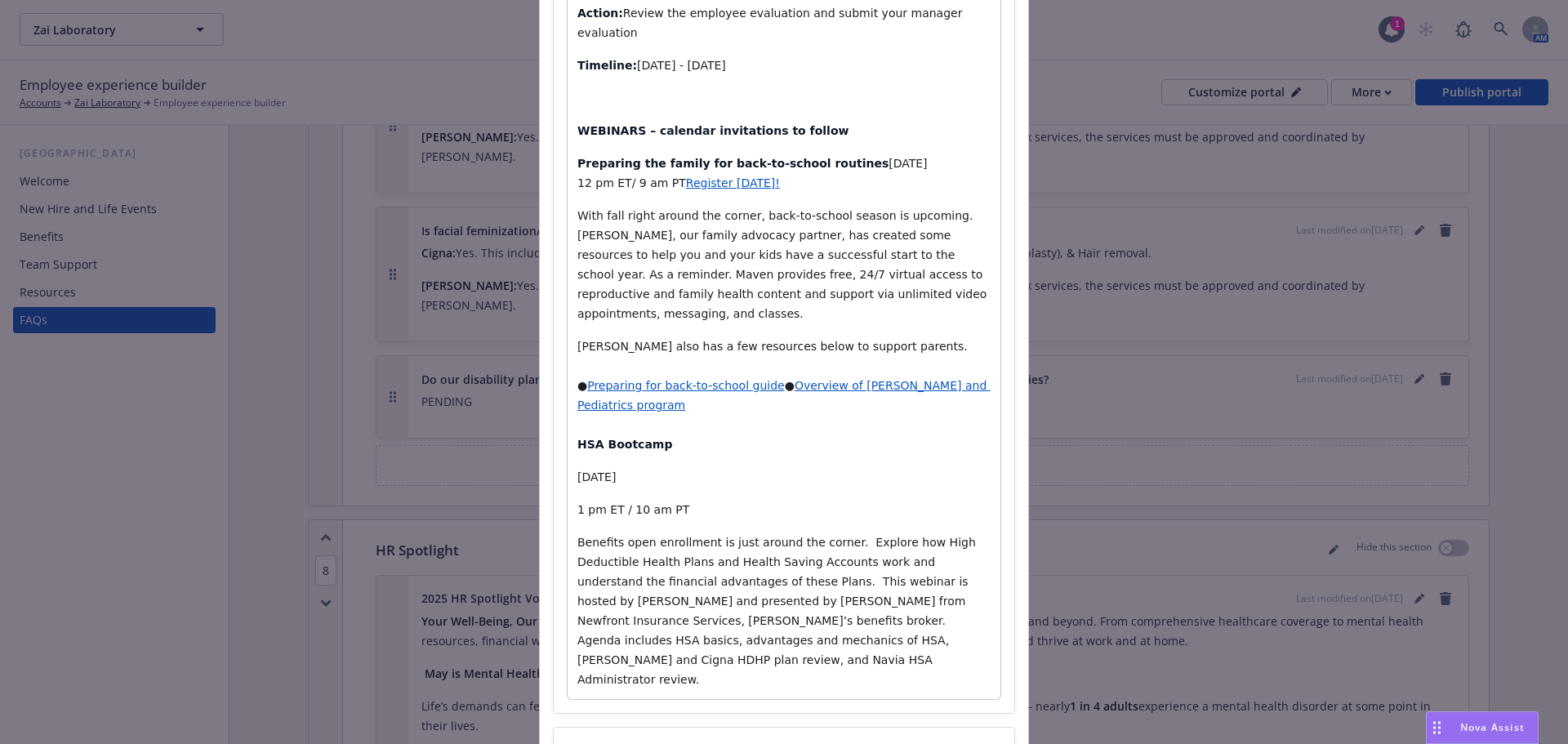
scroll to position [41906, 0]
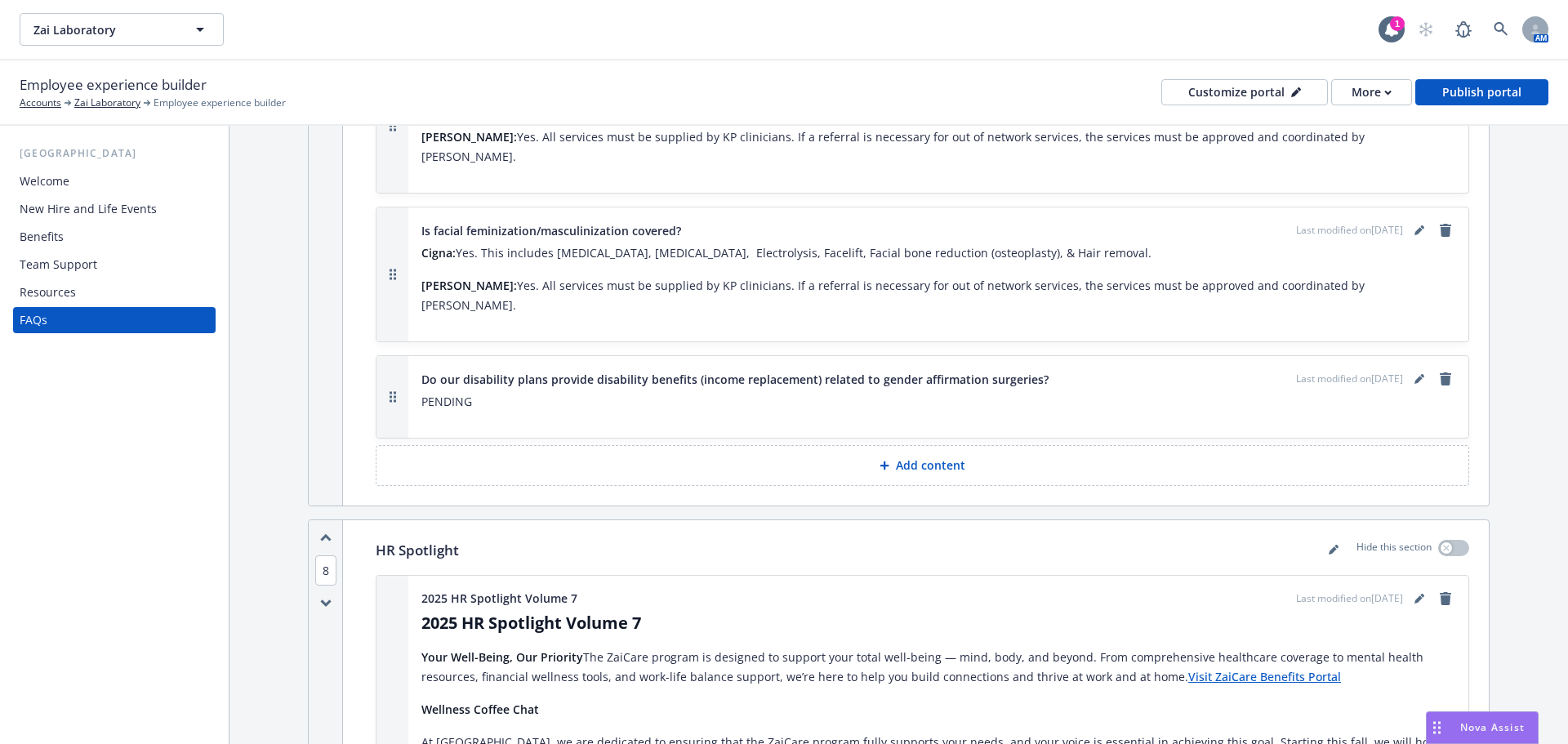
click at [65, 183] on div "Welcome" at bounding box center [45, 182] width 50 height 26
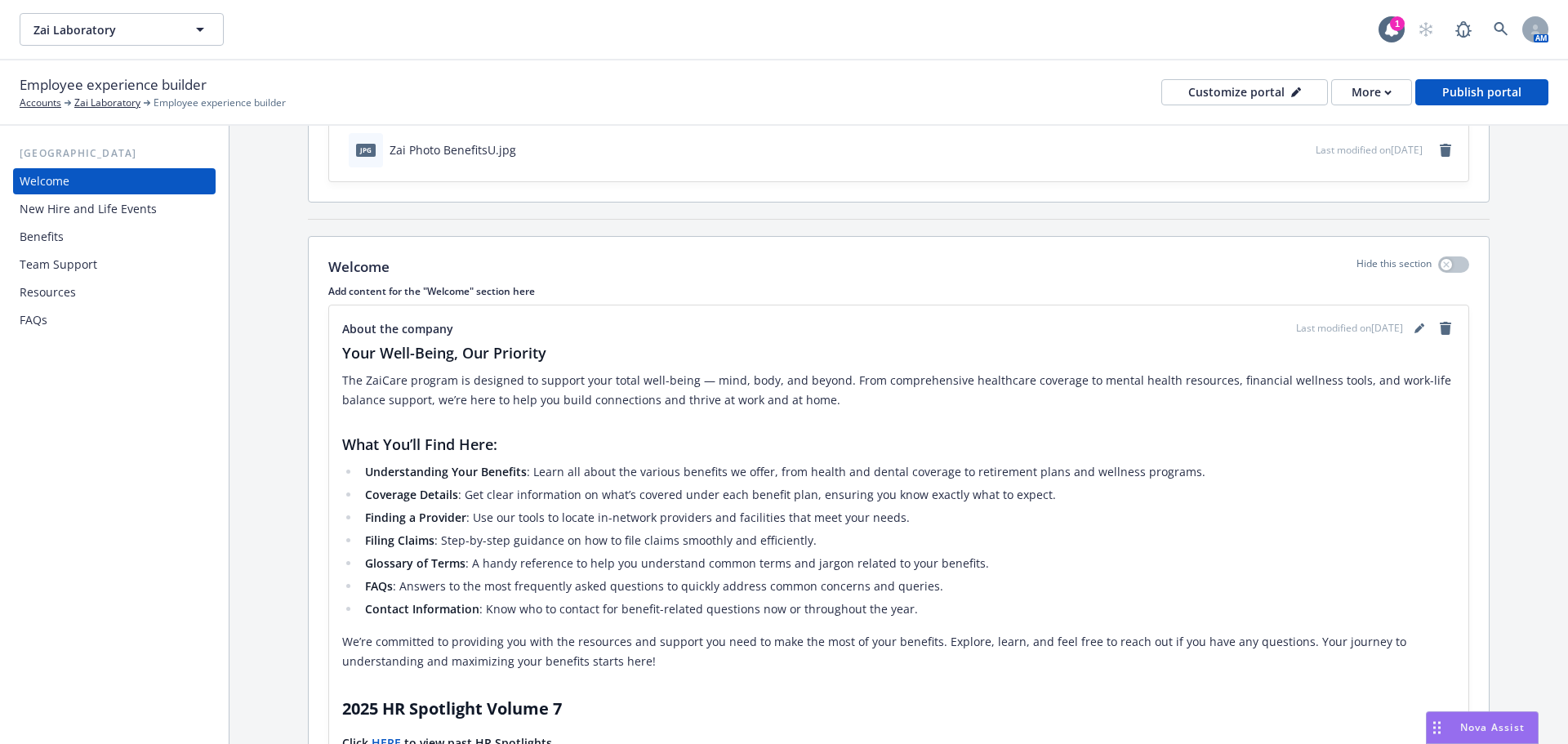
scroll to position [82, 0]
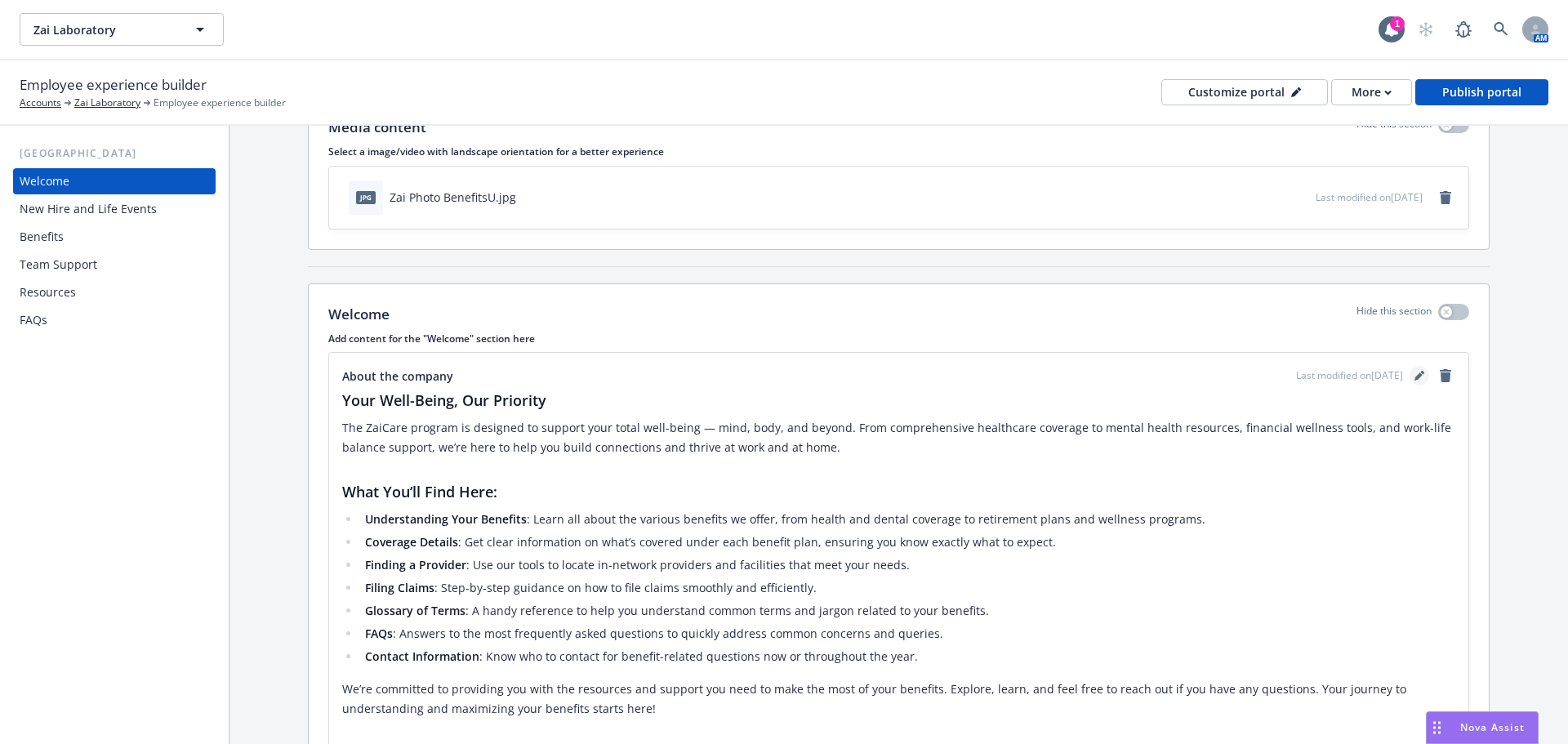
click at [1410, 381] on link "editPencil" at bounding box center [1419, 375] width 20 height 20
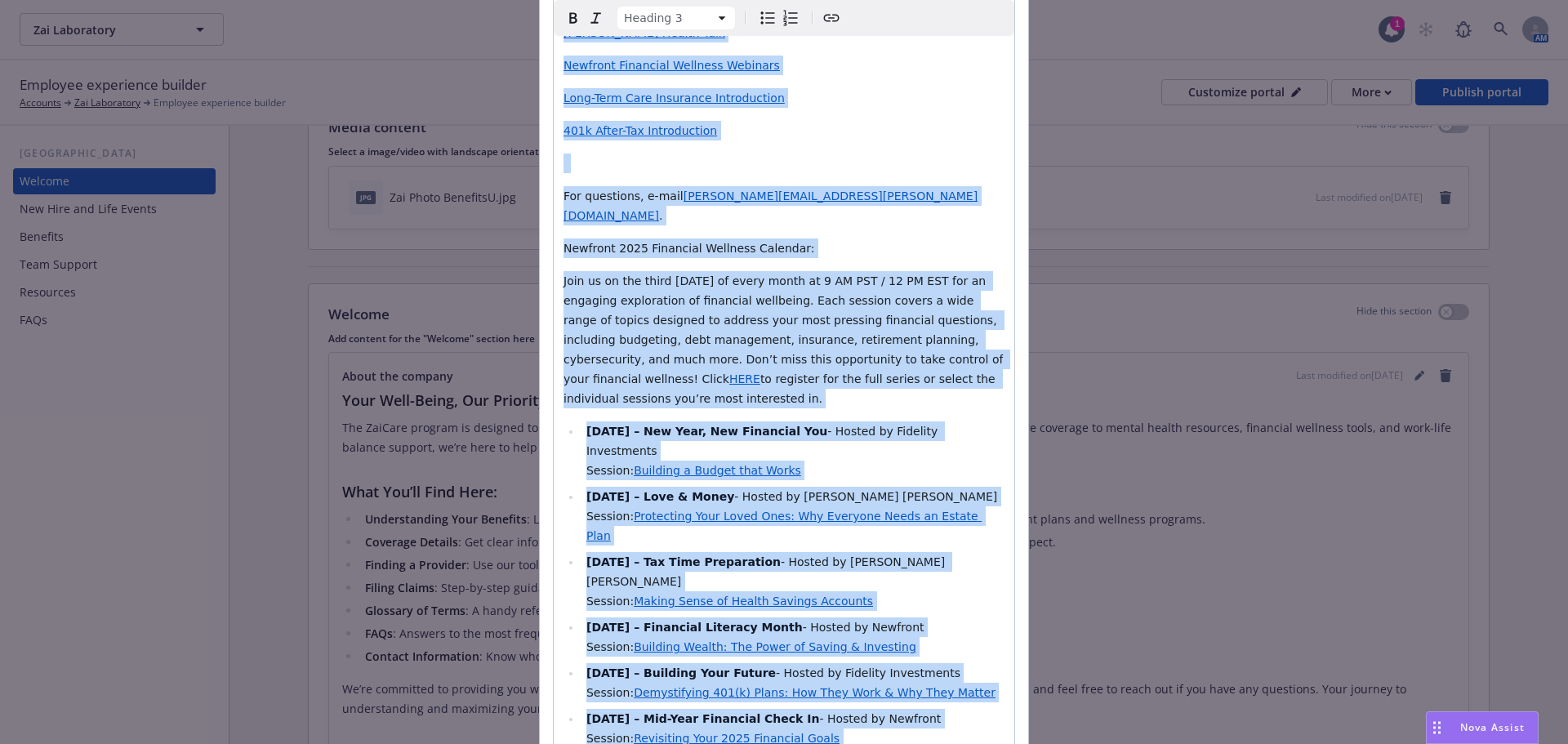
scroll to position [3837, 0]
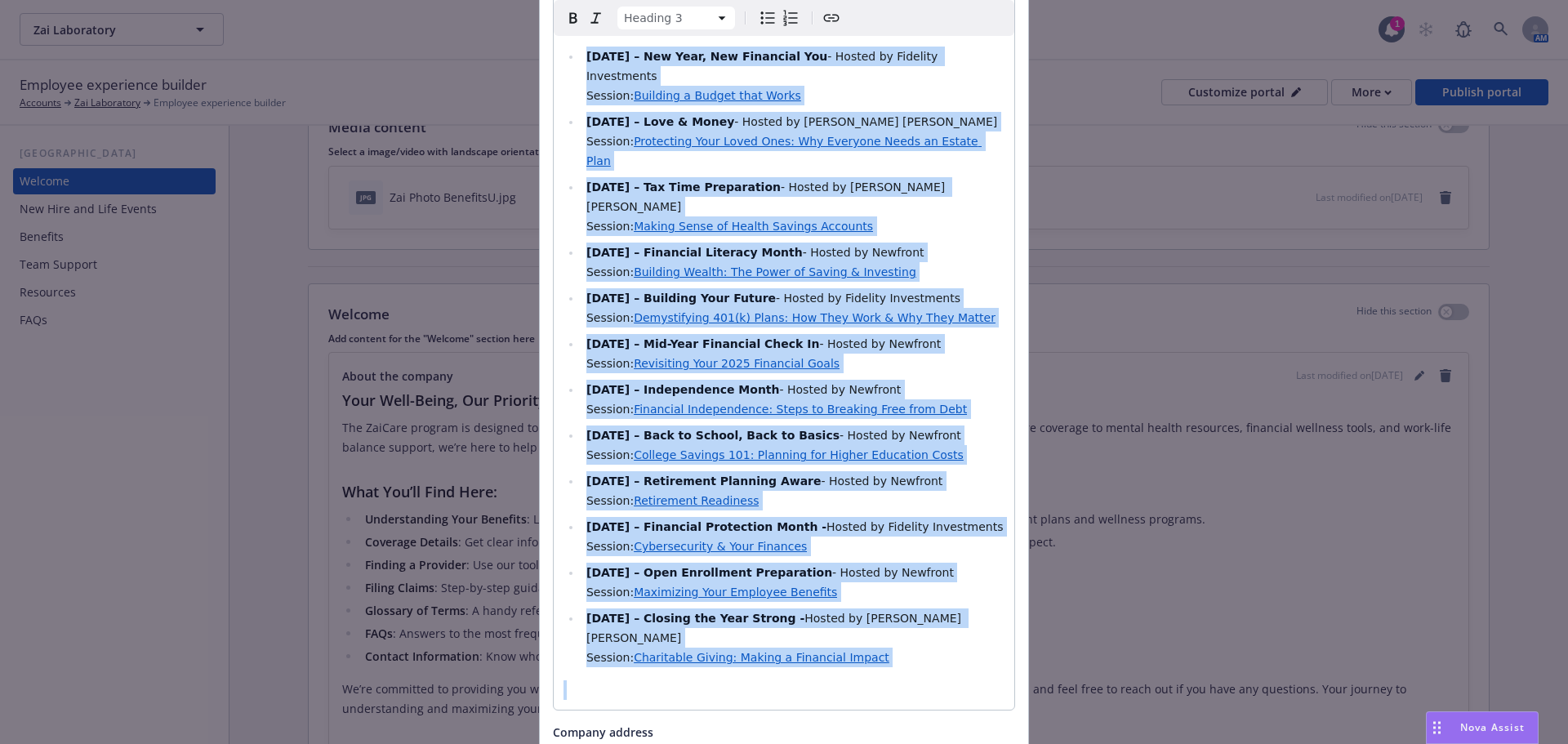
drag, startPoint x: 559, startPoint y: 208, endPoint x: 982, endPoint y: 450, distance: 487.3
select select "paragraph"
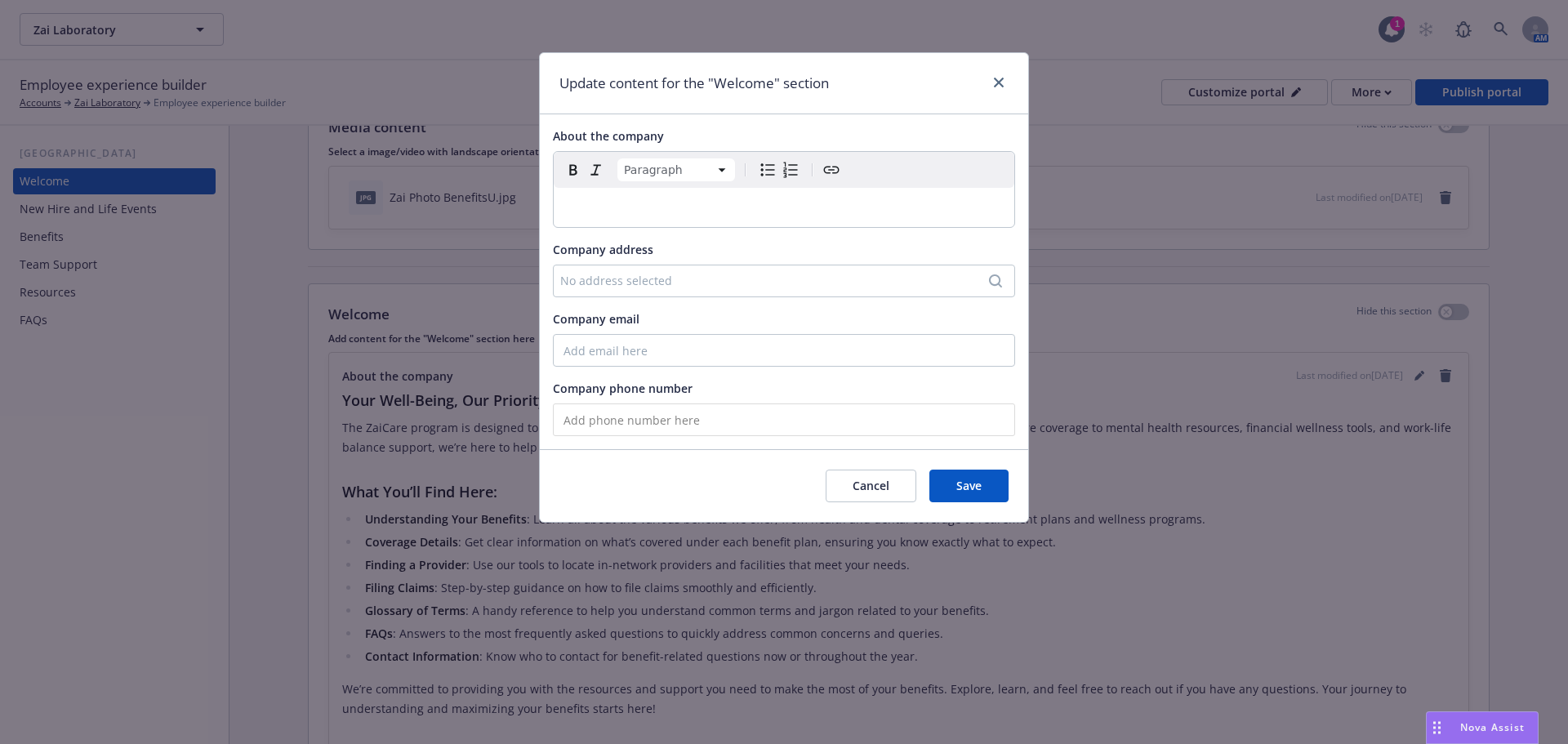
scroll to position [0, 0]
click at [1002, 83] on icon "close" at bounding box center [999, 82] width 10 height 10
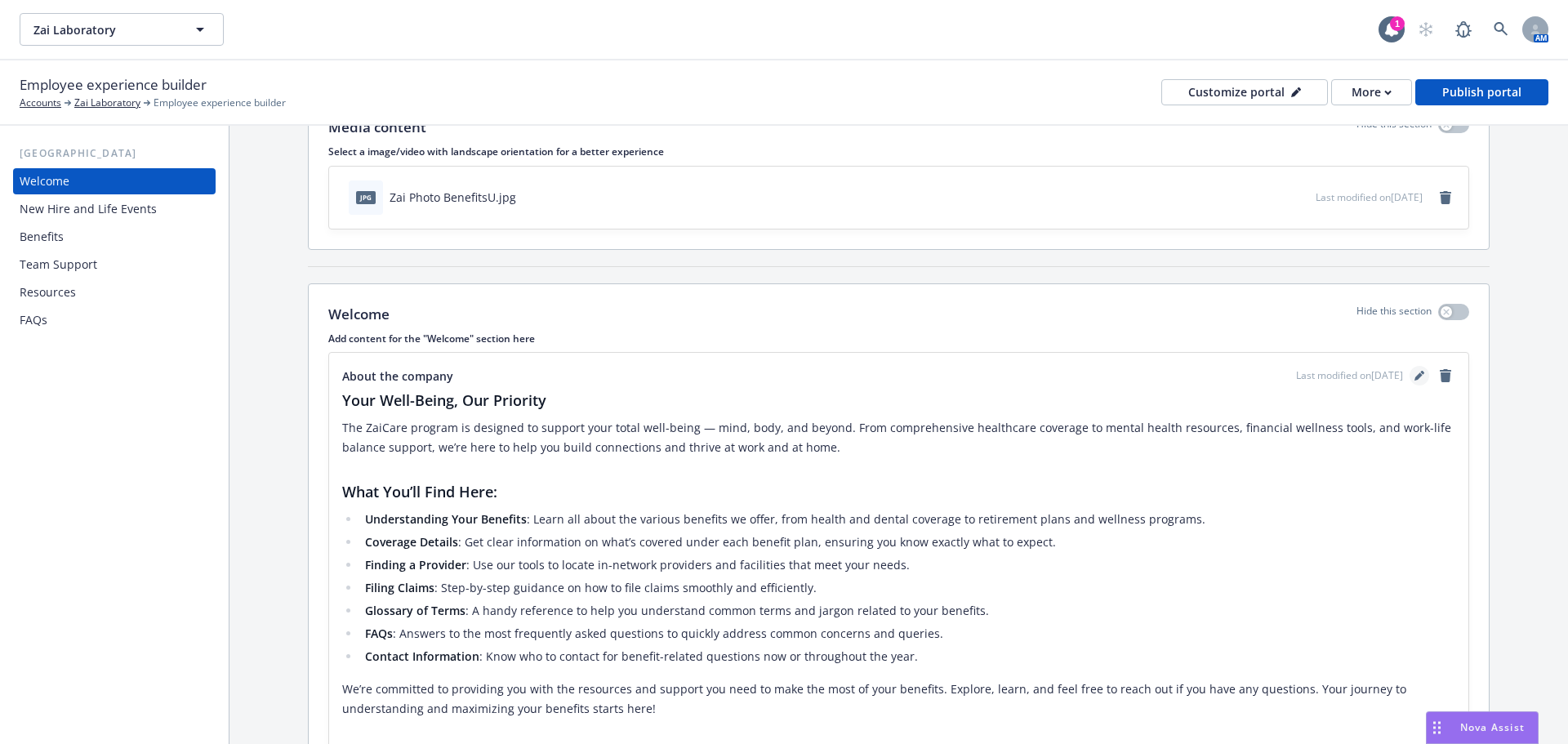
click at [1410, 382] on link "editPencil" at bounding box center [1419, 375] width 20 height 20
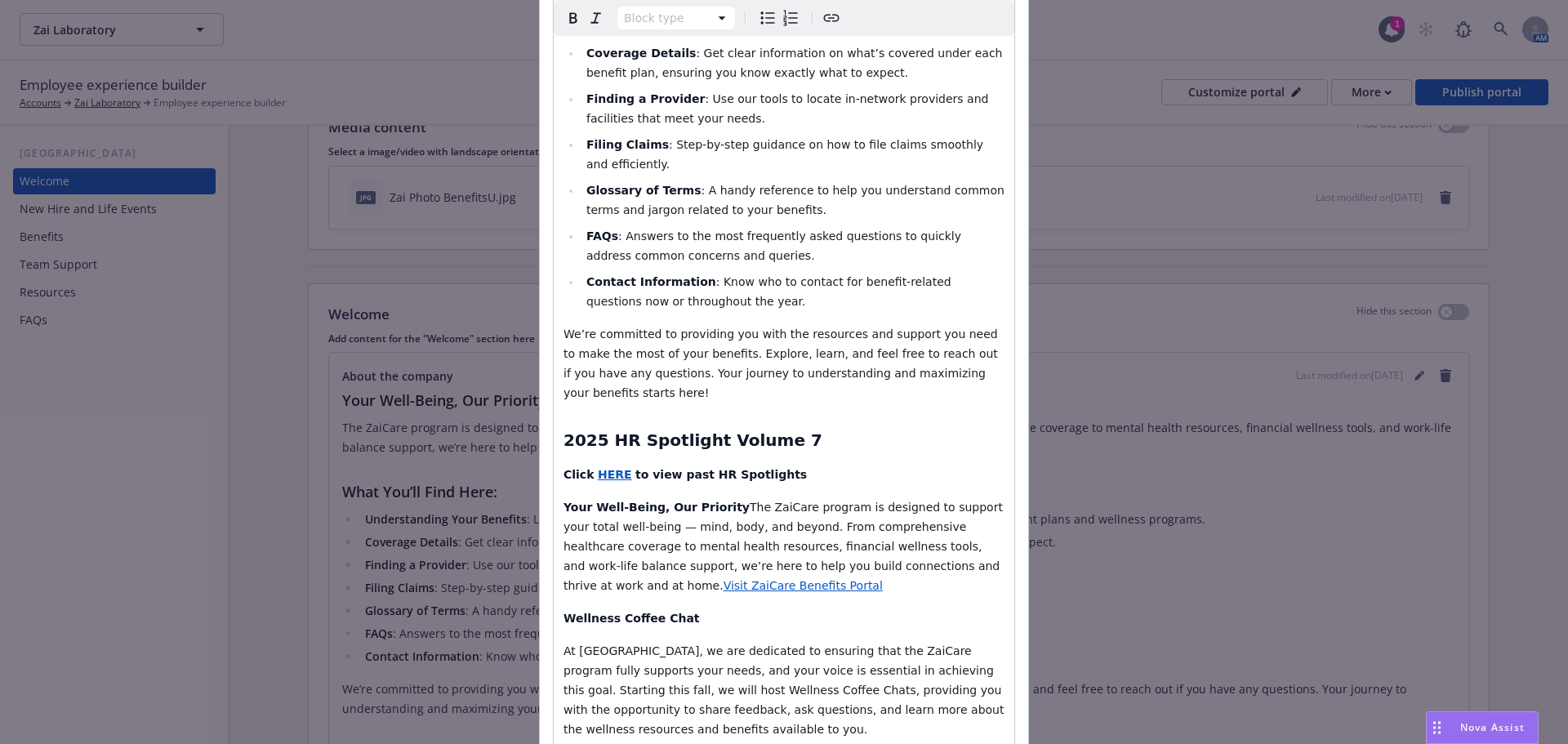
scroll to position [409, 0]
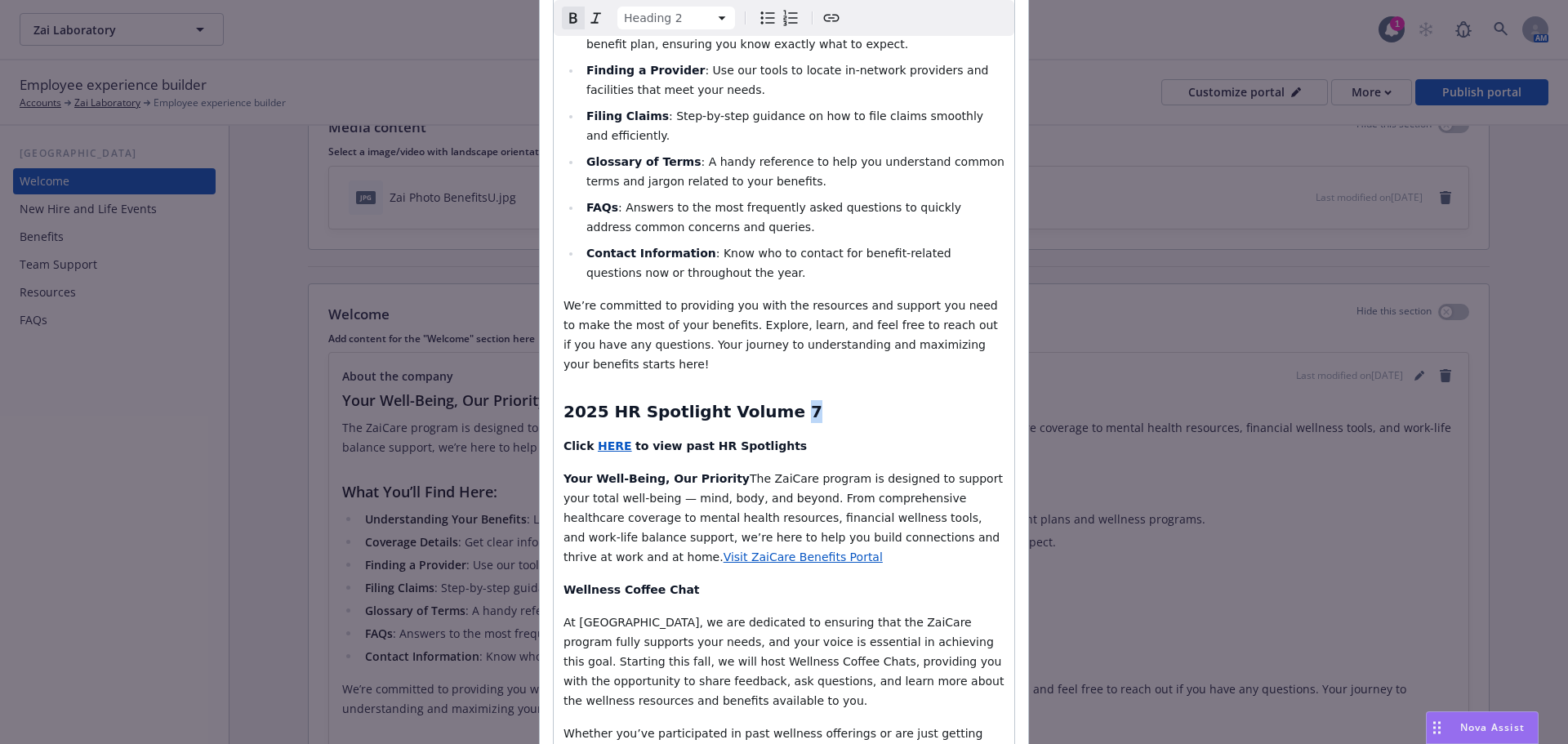
click at [769, 402] on strong "2025 HR Spotlight Volume 7" at bounding box center [693, 412] width 259 height 20
select select "paragraph"
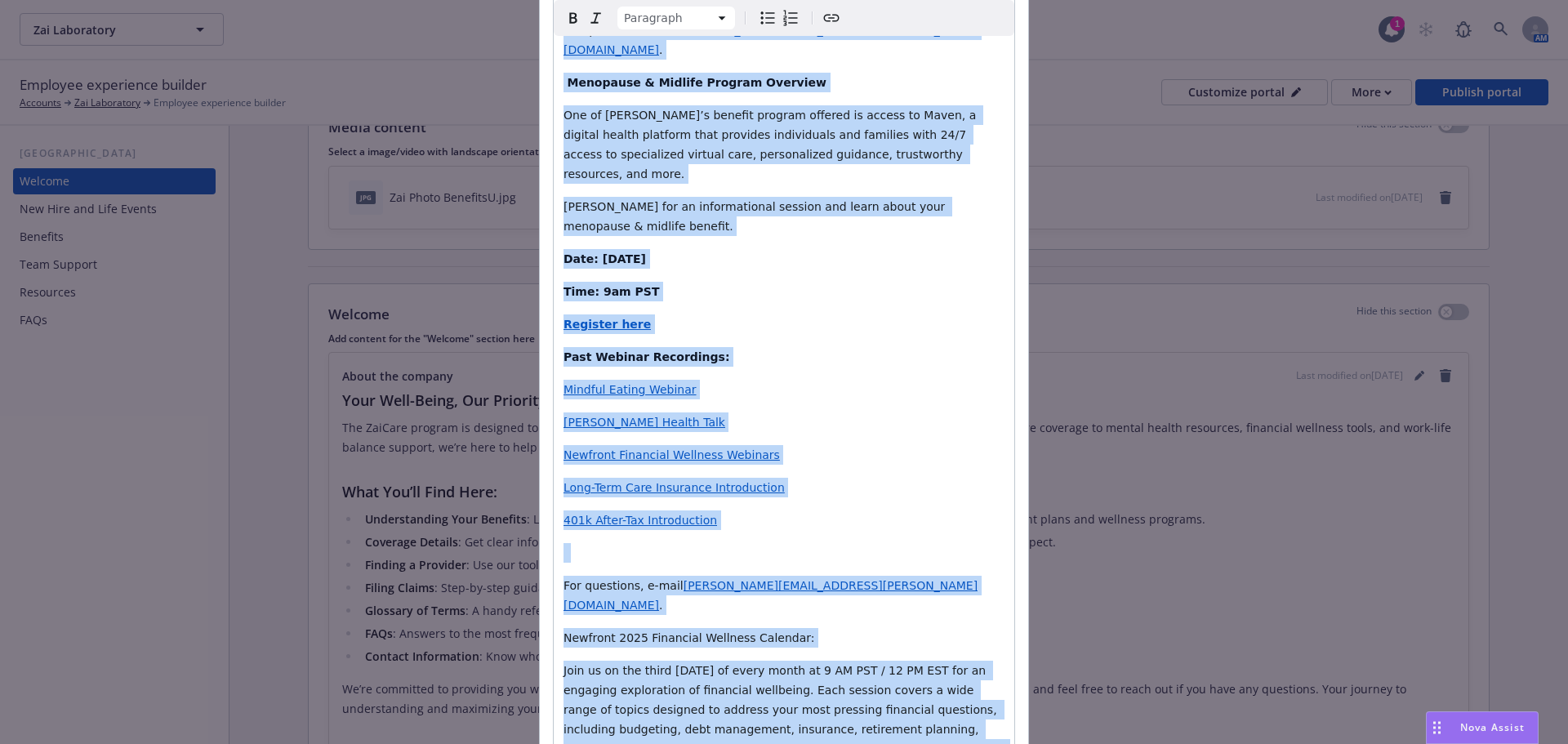
scroll to position [3837, 0]
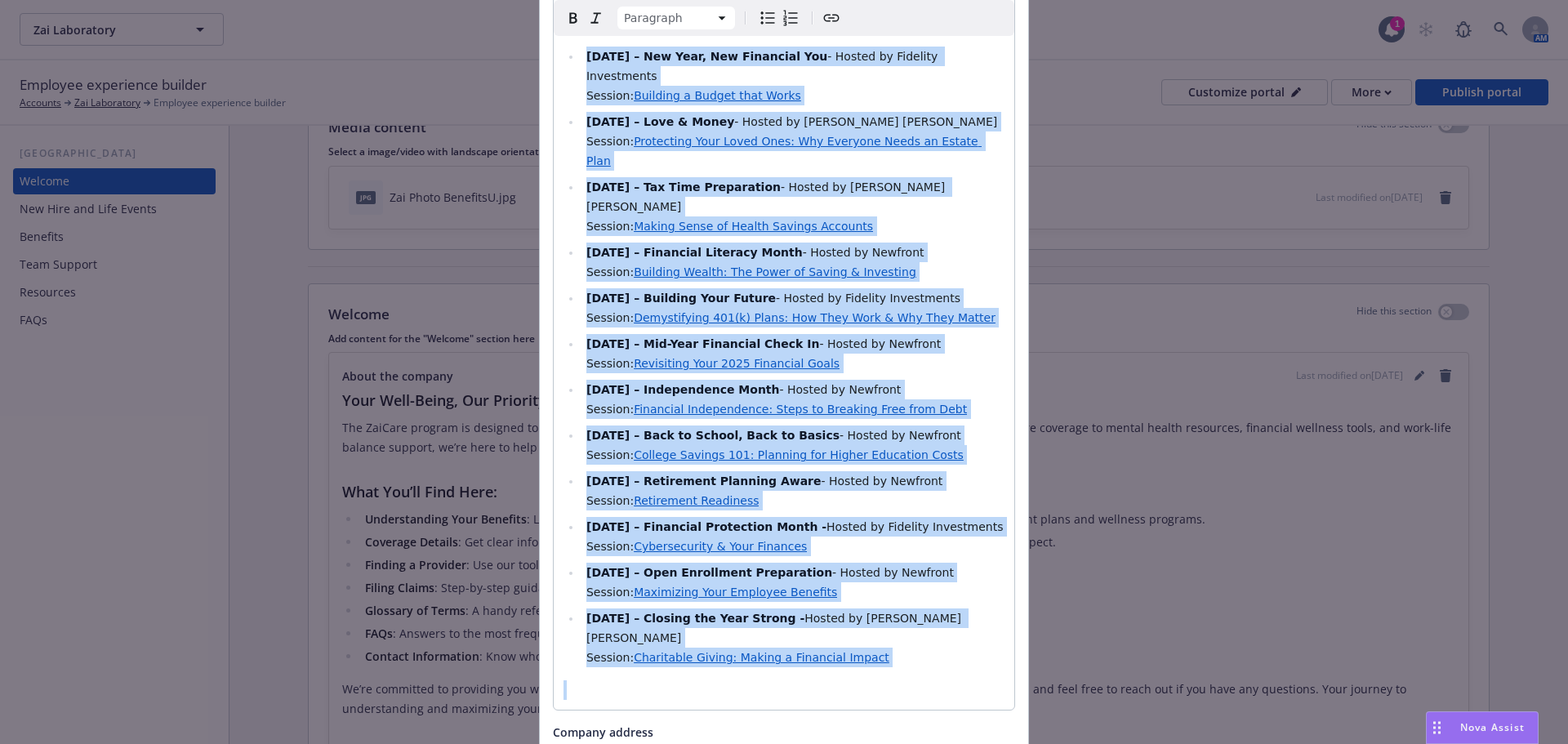
drag, startPoint x: 561, startPoint y: 549, endPoint x: 643, endPoint y: 782, distance: 247.0
click at [643, 743] on html "Zai Laboratory Zai Laboratory 1 AM Employee experience builder Accounts Zai Lab…" at bounding box center [784, 372] width 1568 height 744
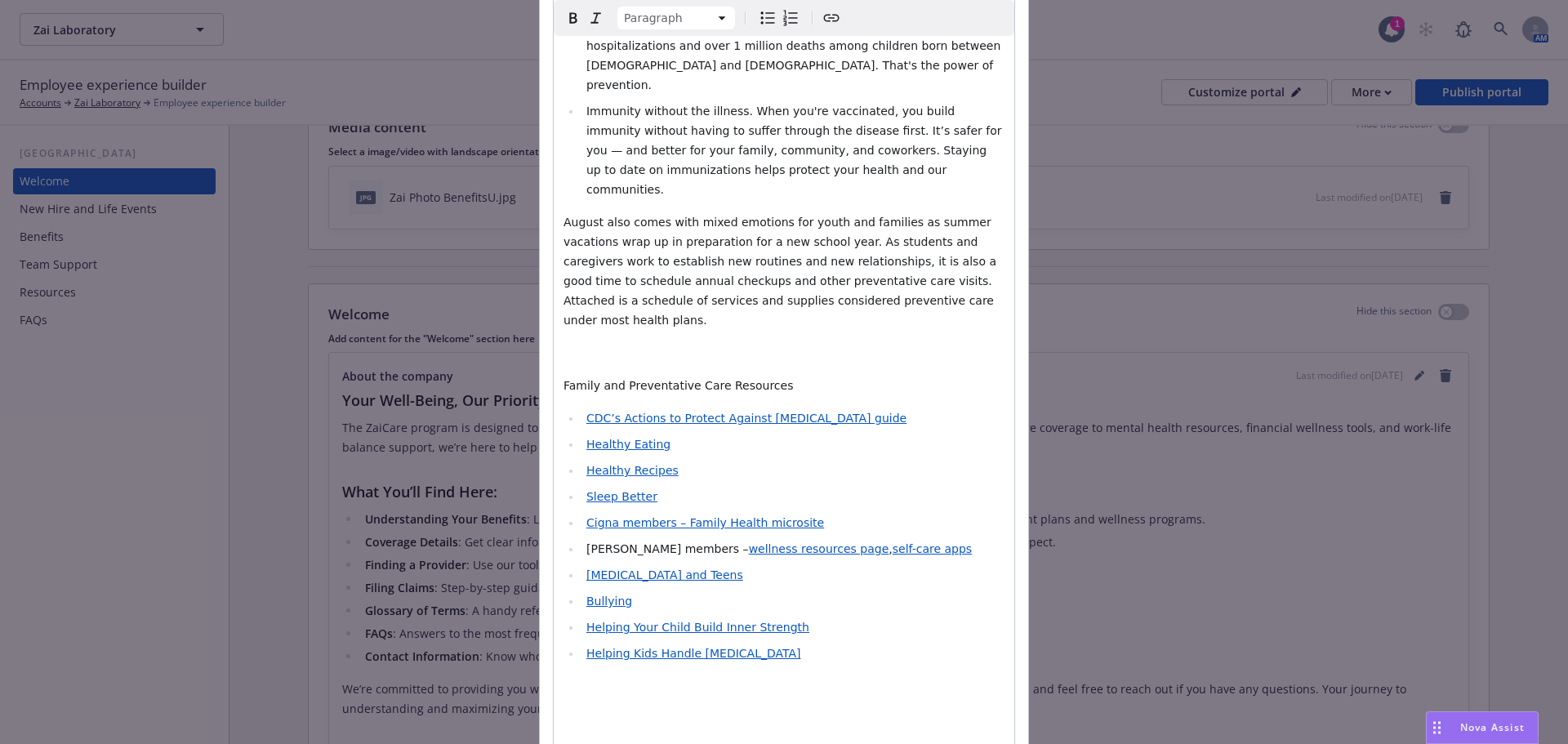
scroll to position [2228, 0]
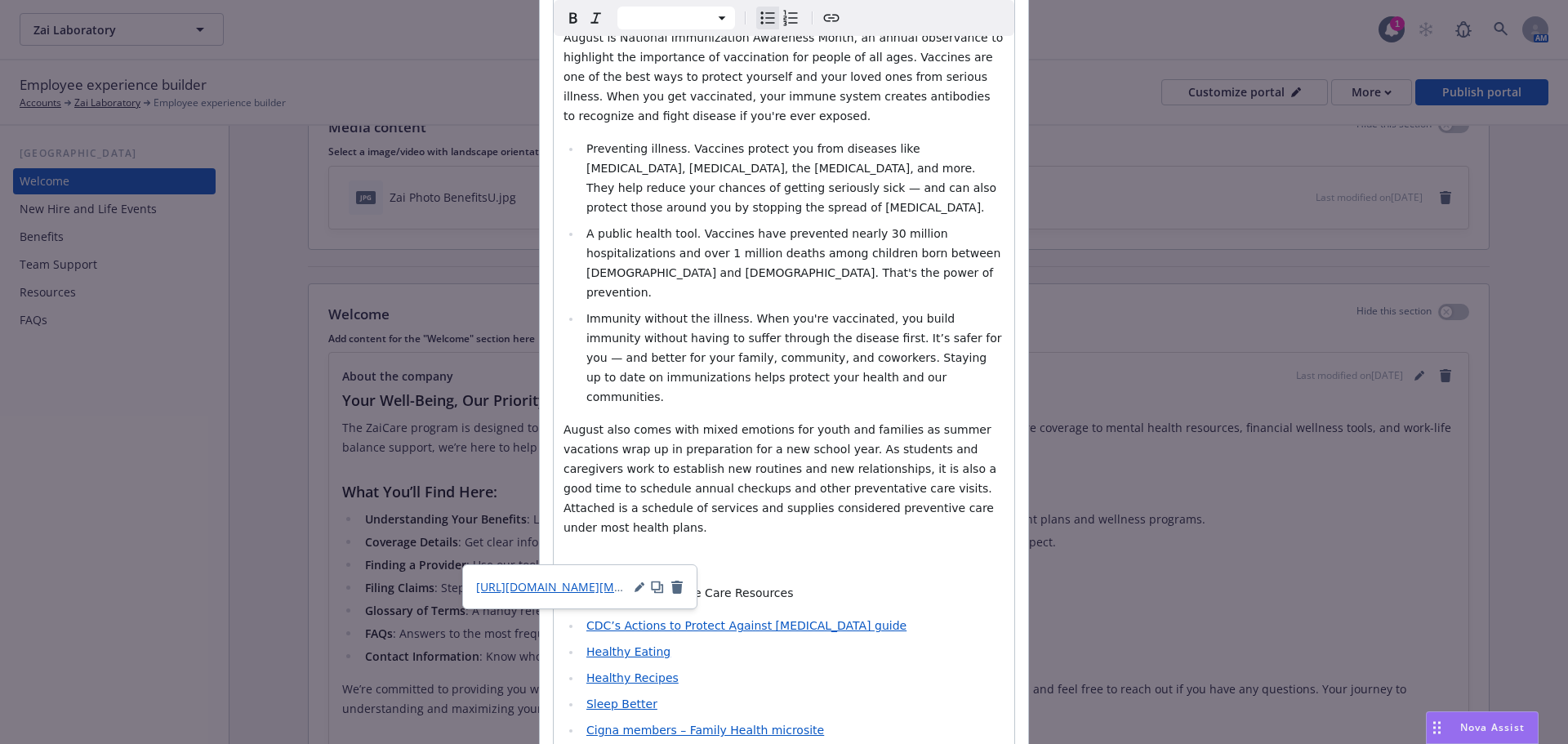
scroll to position [1983, 0]
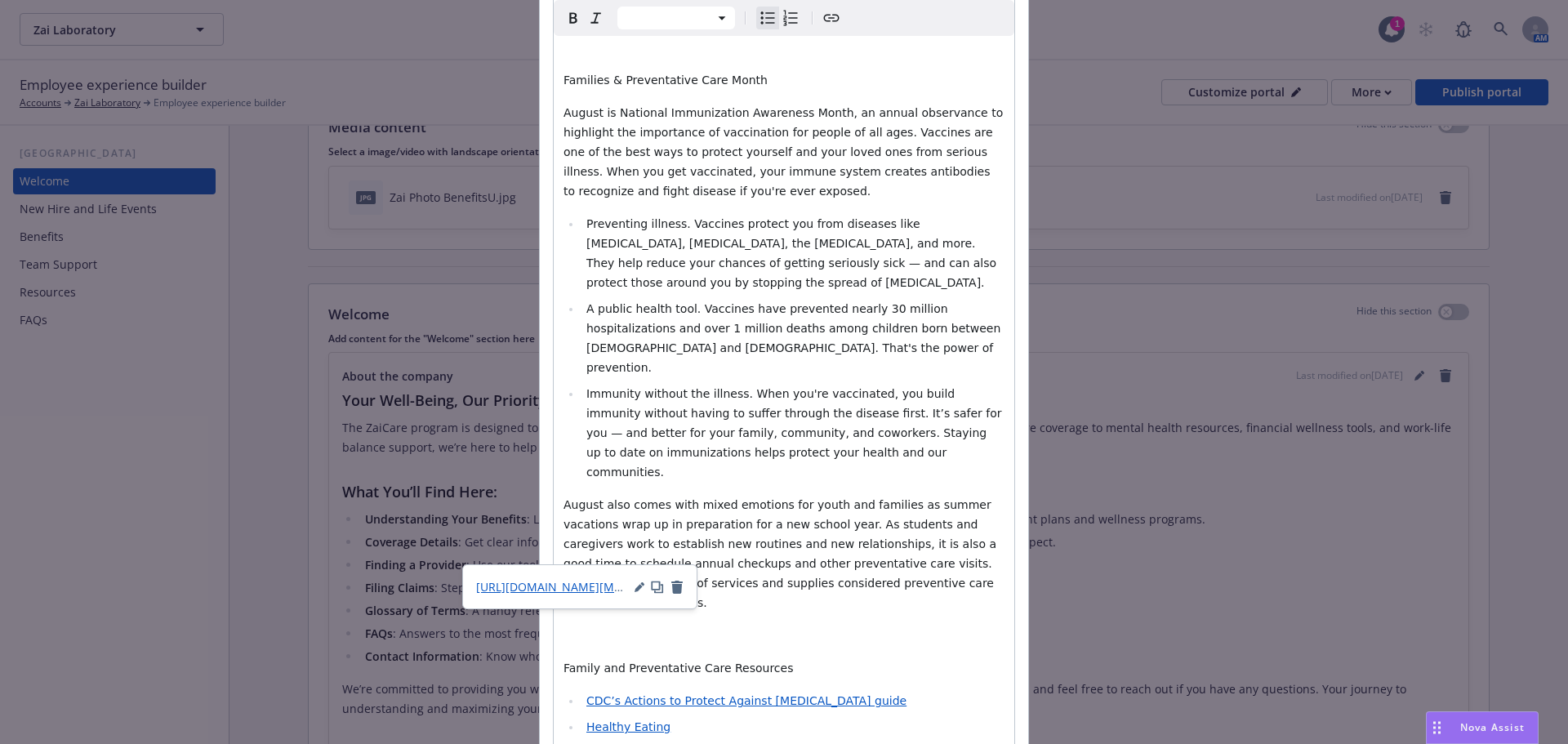
select select "paragraph"
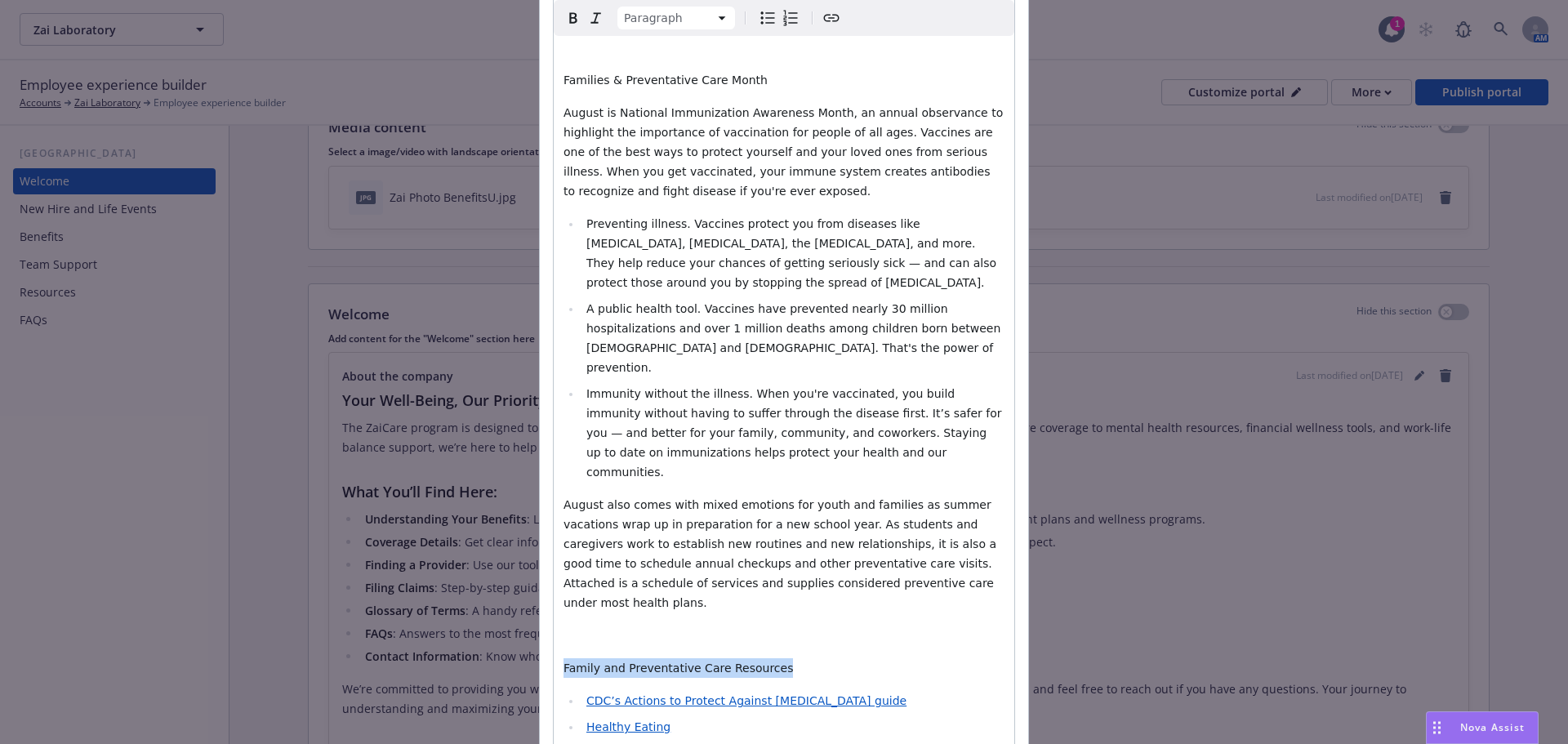
drag, startPoint x: 776, startPoint y: 527, endPoint x: 549, endPoint y: 522, distance: 227.1
click at [563, 662] on strong "Family and Preventative Care Resources" at bounding box center [694, 669] width 261 height 13
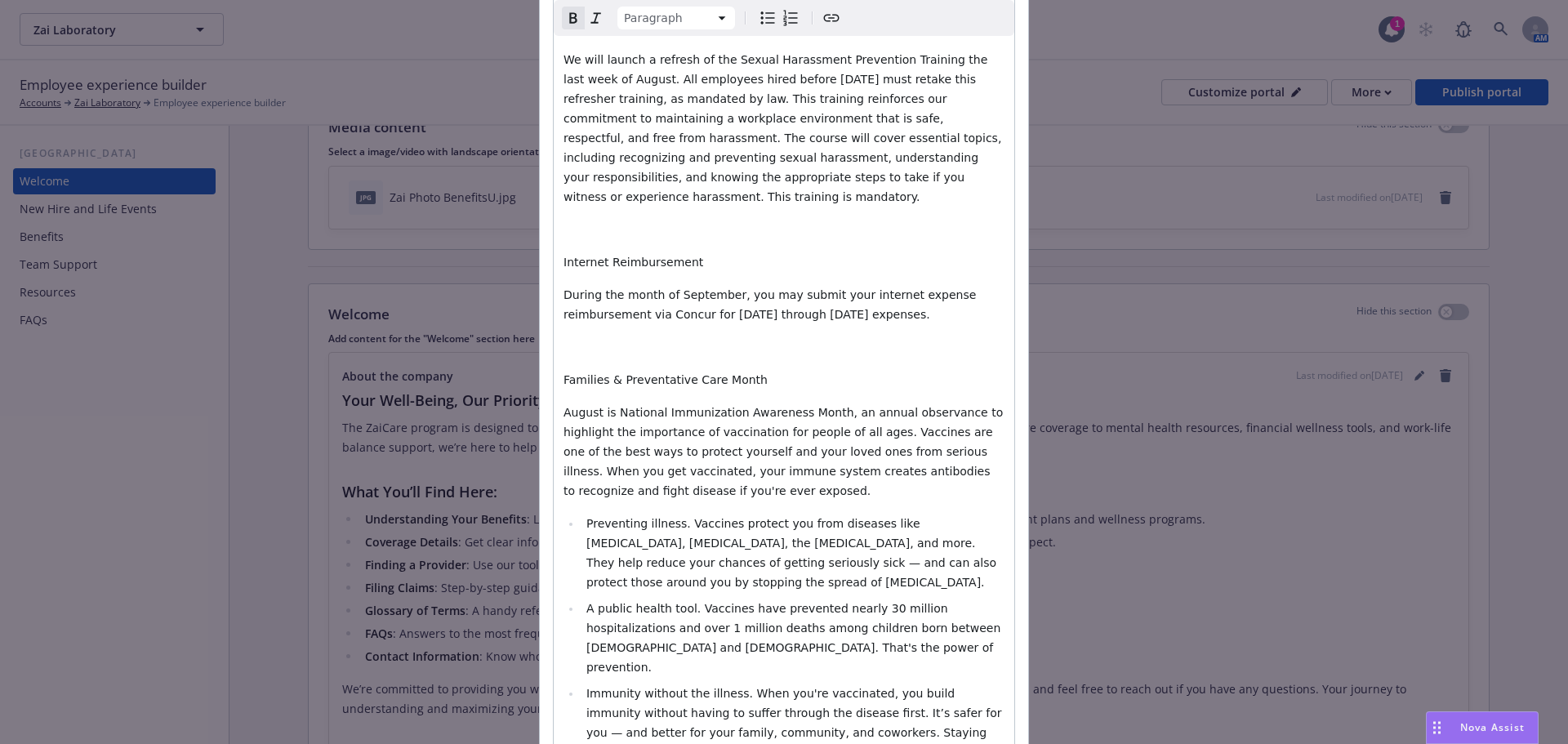
scroll to position [1657, 0]
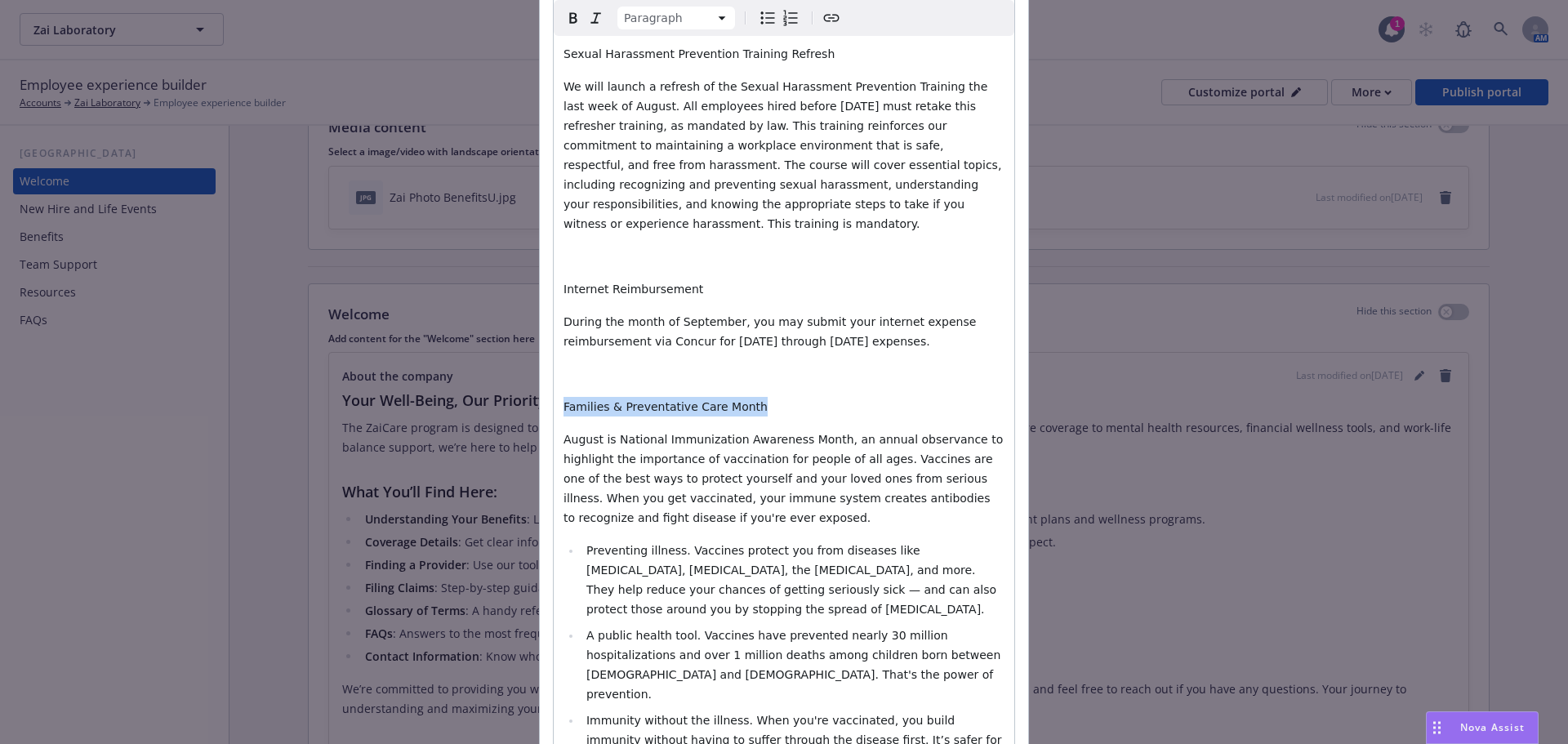
drag, startPoint x: 738, startPoint y: 328, endPoint x: 560, endPoint y: 323, distance: 178.1
click at [563, 397] on p "Families & Preventative Care Month" at bounding box center [784, 406] width 441 height 20
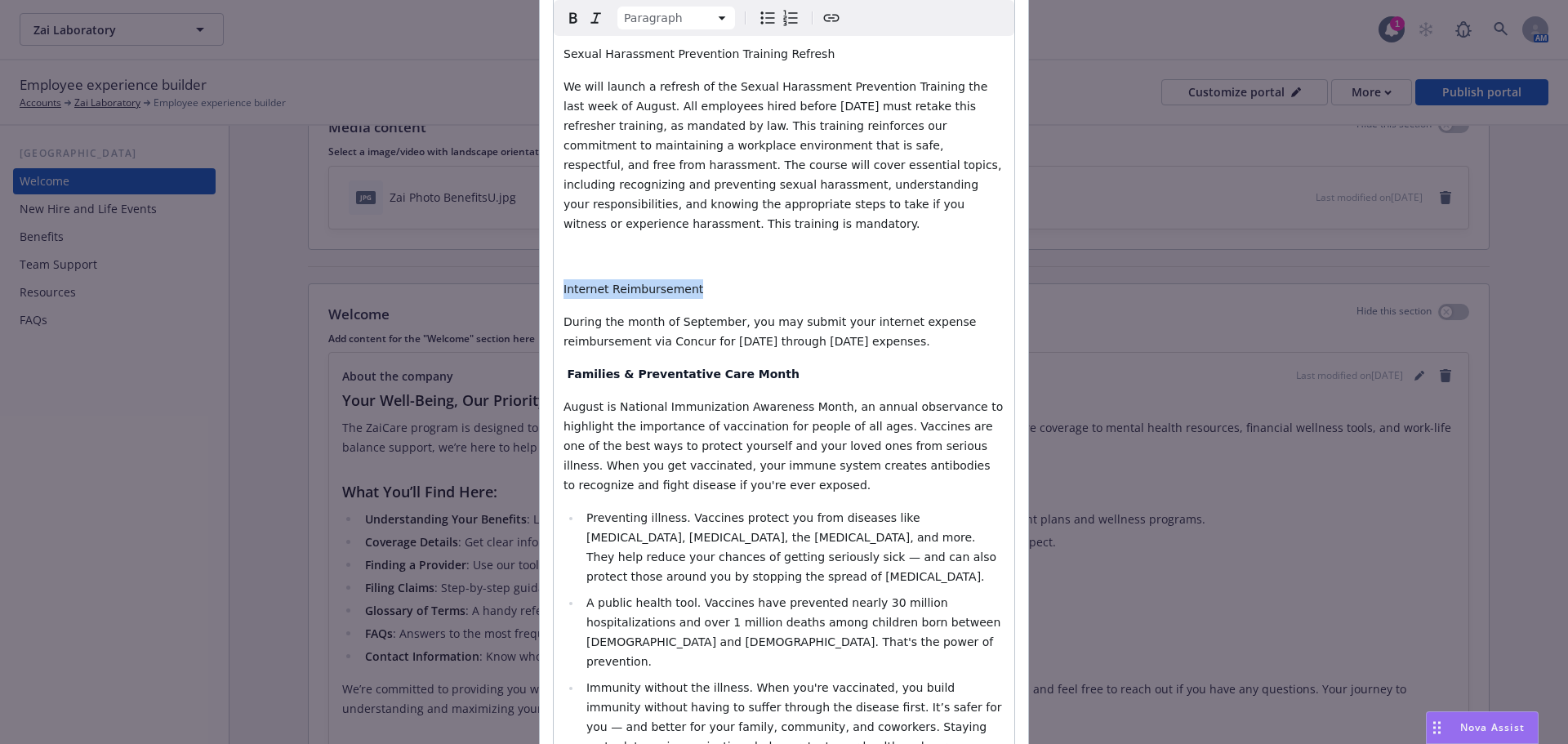
drag, startPoint x: 690, startPoint y: 208, endPoint x: 541, endPoint y: 214, distance: 149.1
click at [563, 283] on strong "Internet Reimbursement" at bounding box center [642, 290] width 158 height 13
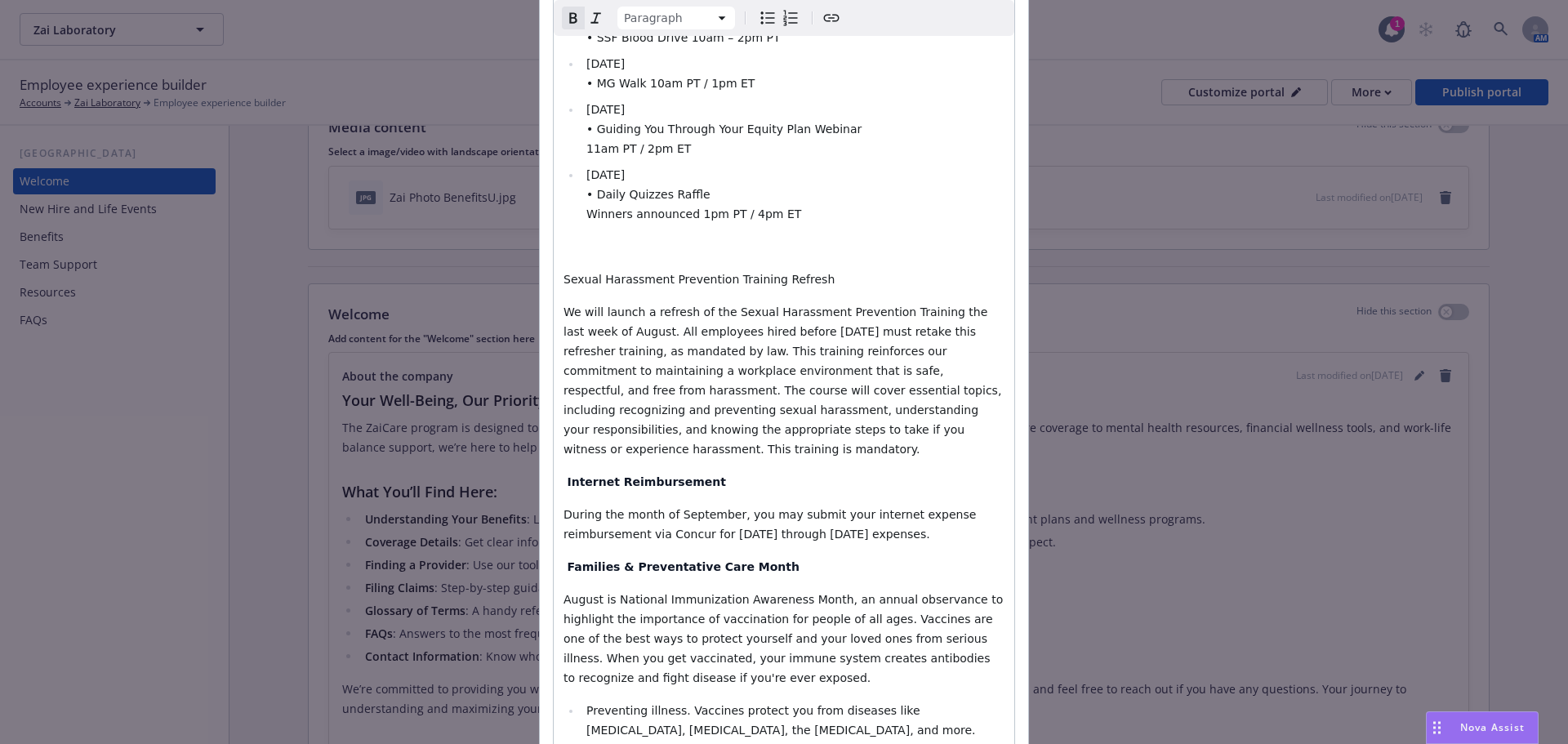
scroll to position [1412, 0]
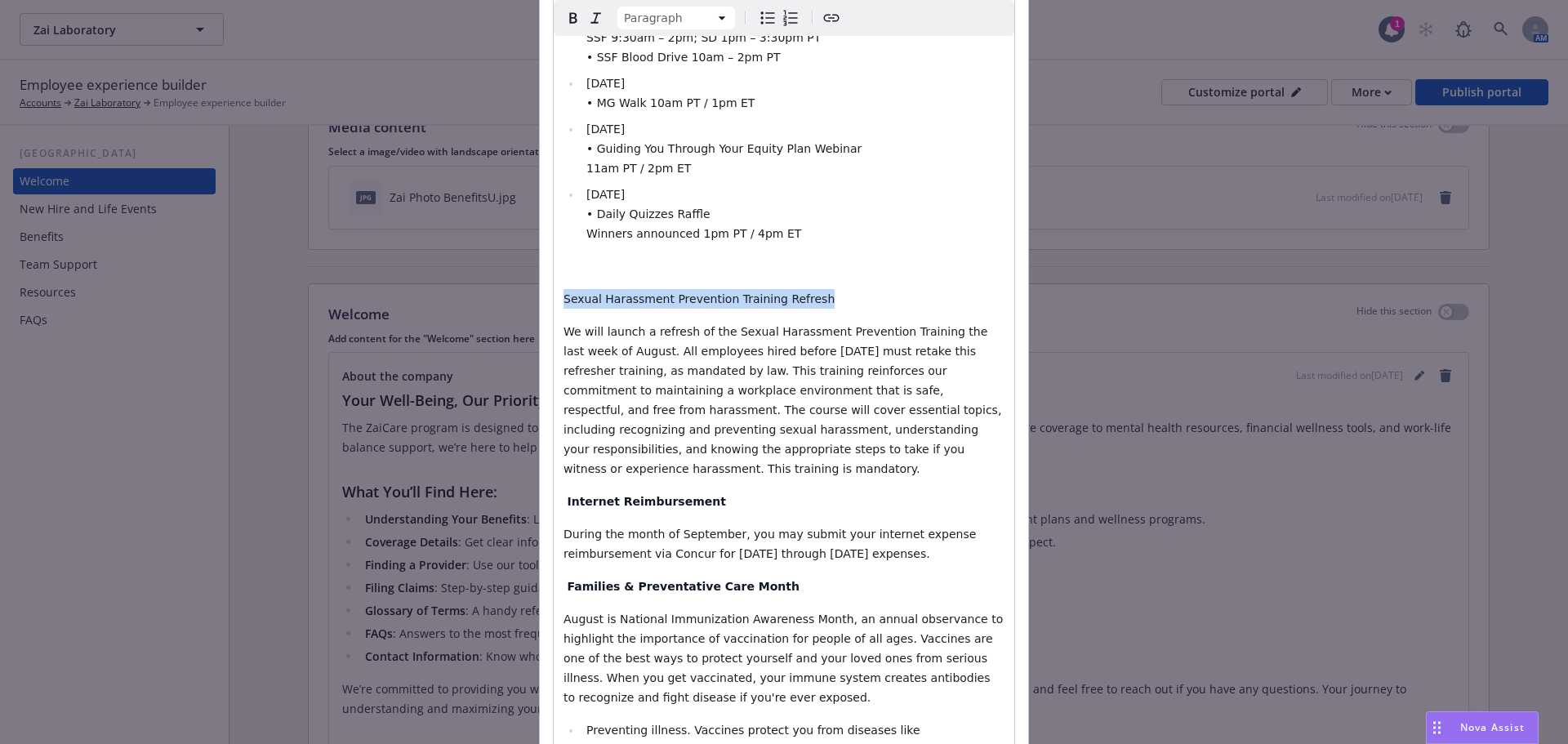
drag, startPoint x: 810, startPoint y: 240, endPoint x: 539, endPoint y: 234, distance: 271.1
click at [566, 292] on strong "Sexual Harassment Prevention Training Refresh" at bounding box center [718, 299] width 309 height 13
click at [563, 292] on strong "Sexual Harassment Prevention Training Refresh" at bounding box center [718, 299] width 309 height 13
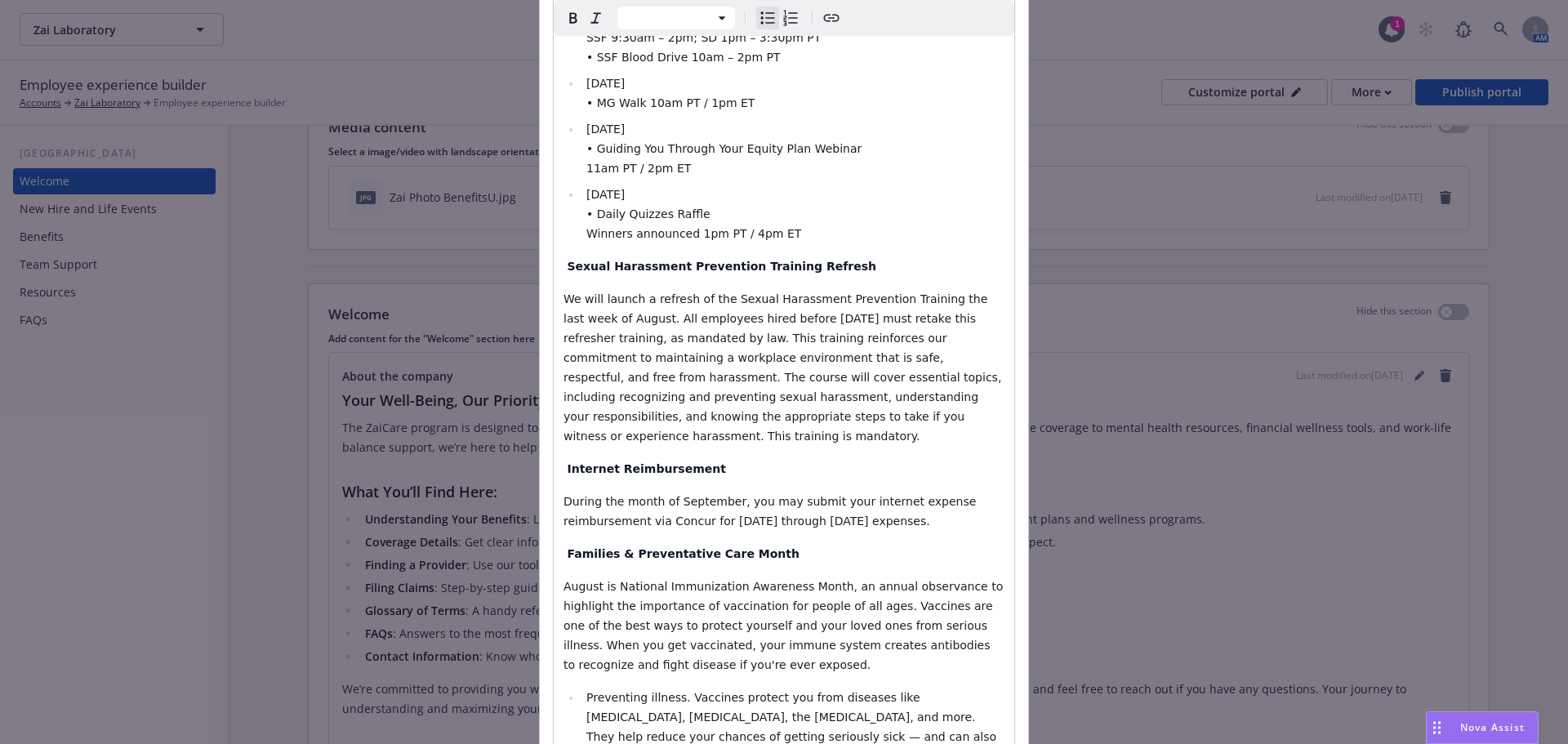
drag, startPoint x: 669, startPoint y: 136, endPoint x: 574, endPoint y: 137, distance: 95.0
click at [574, 137] on ul "Monday, September 8 • Wellness Trivia Battle 11am PT / 2pm ET Tuesday, Septembe…" at bounding box center [784, 84] width 441 height 320
drag, startPoint x: 717, startPoint y: 68, endPoint x: 583, endPoint y: 65, distance: 134.0
click at [583, 119] on li "Thursday, September 11 • Guiding You Through Your Equity Plan Webinar 11am PT /…" at bounding box center [793, 148] width 423 height 59
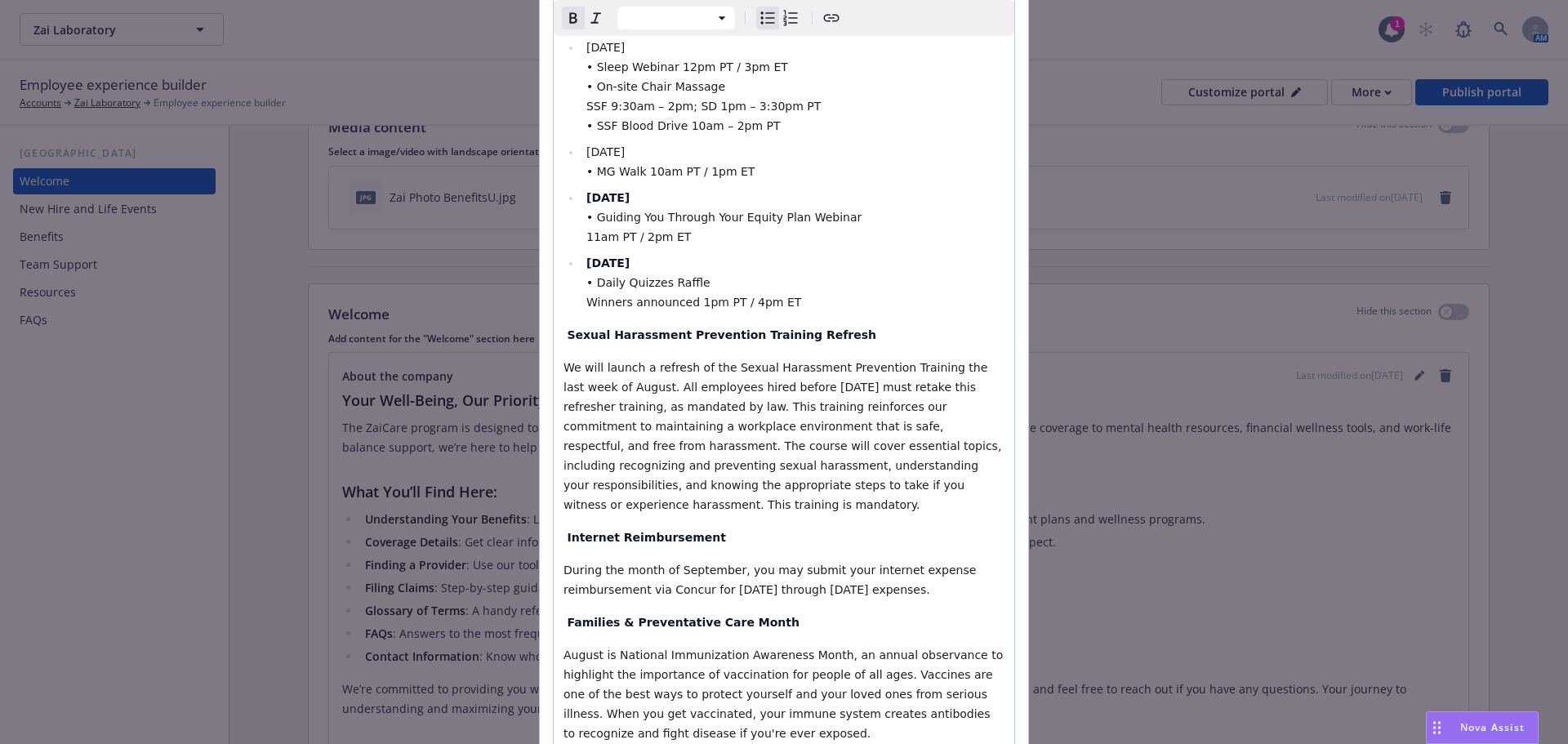
scroll to position [1249, 0]
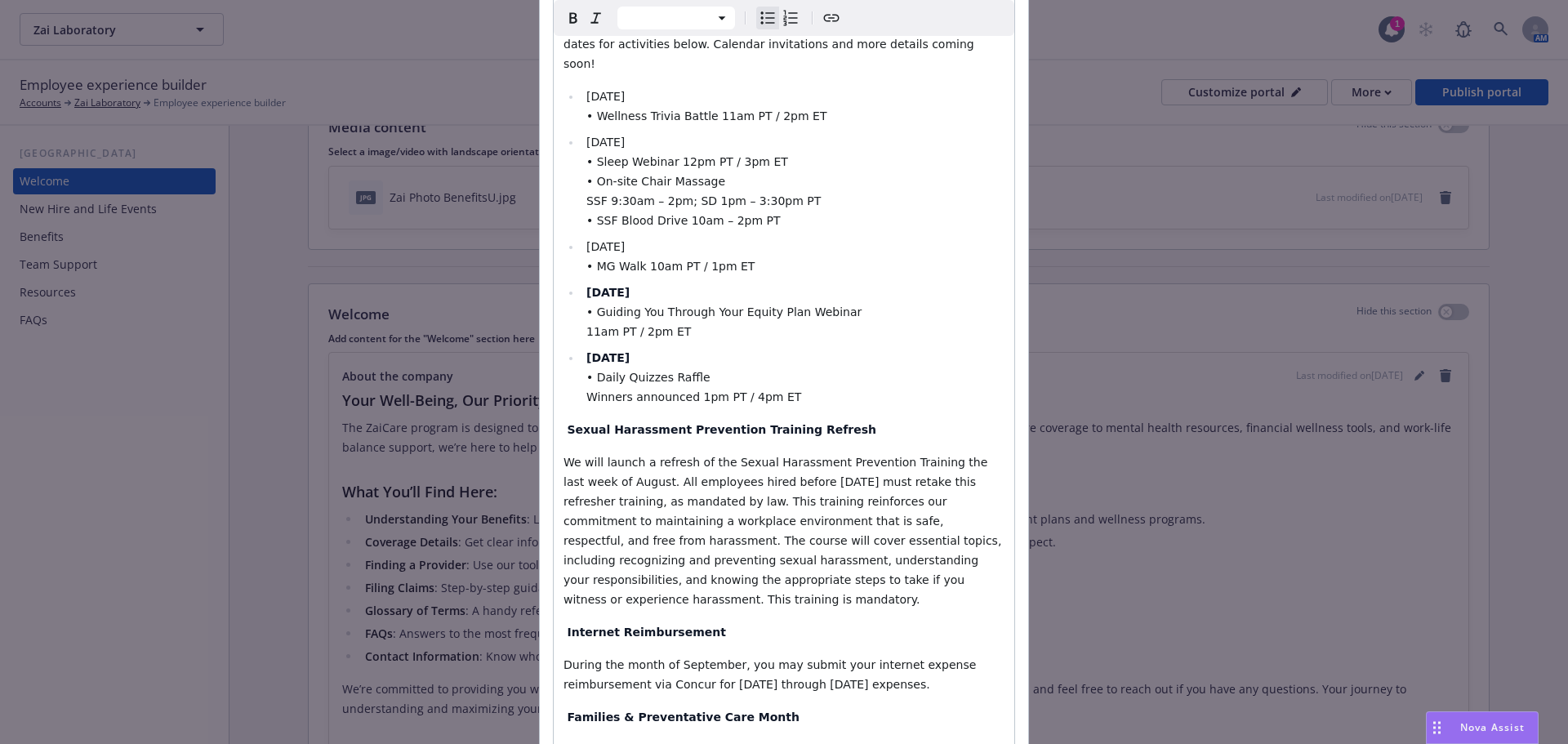
drag, startPoint x: 734, startPoint y: 192, endPoint x: 574, endPoint y: 188, distance: 160.0
click at [574, 188] on ul "Monday, September 8 • Wellness Trivia Battle 11am PT / 2pm ET Tuesday, Septembe…" at bounding box center [784, 247] width 441 height 320
drag, startPoint x: 720, startPoint y: 83, endPoint x: 574, endPoint y: 76, distance: 146.2
click at [574, 87] on ul "Monday, September 8 • Wellness Trivia Battle 11am PT / 2pm ET Tuesday, Septembe…" at bounding box center [784, 247] width 441 height 320
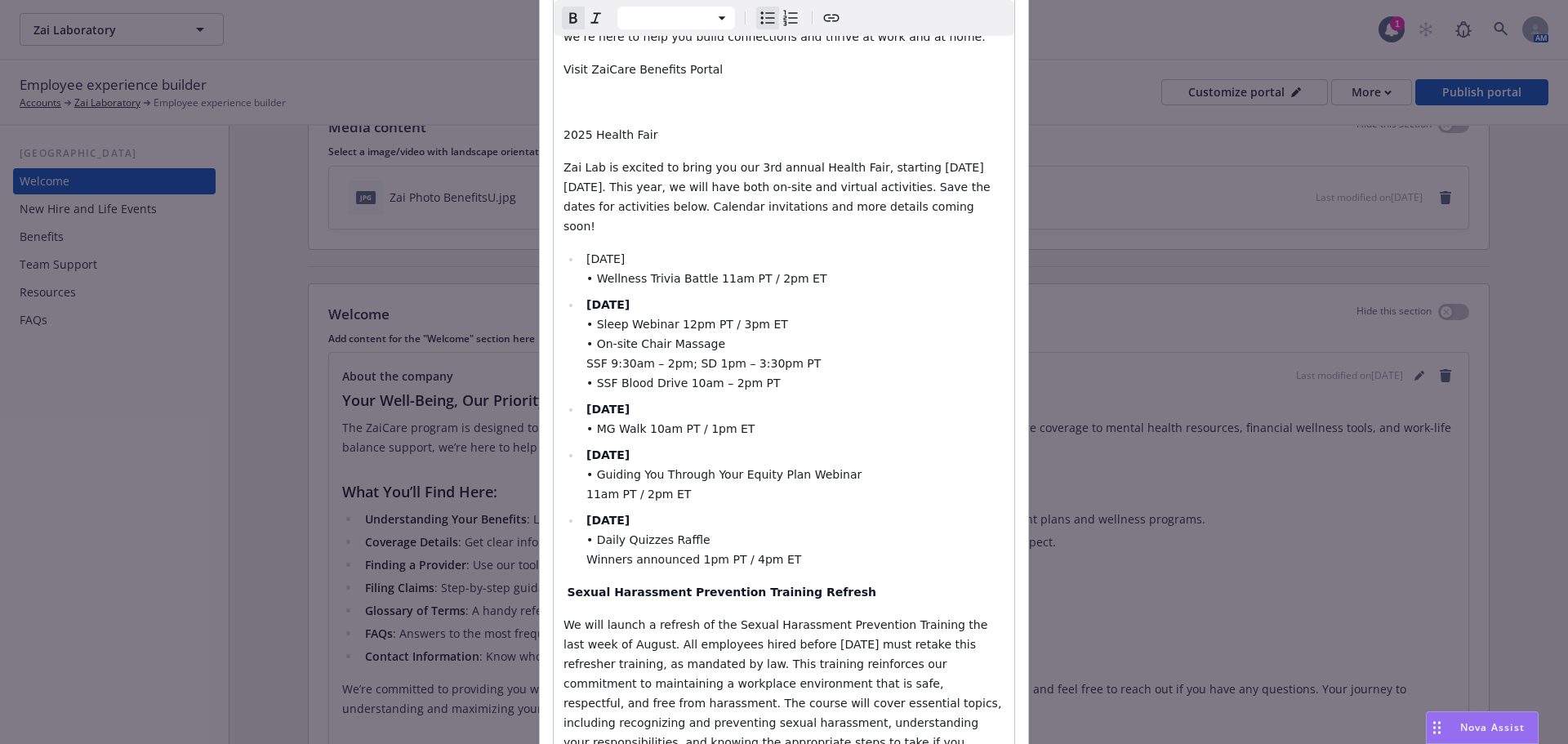
scroll to position [1085, 0]
drag, startPoint x: 689, startPoint y: 199, endPoint x: 596, endPoint y: 196, distance: 93.0
click at [596, 250] on li "Monday, September 8 • Wellness Trivia Battle 11am PT / 2pm ET" at bounding box center [793, 269] width 423 height 39
click at [710, 250] on li "Monday, September 8 • Wellness Trivia Battle 11am PT / 2pm ET" at bounding box center [793, 269] width 423 height 39
drag, startPoint x: 709, startPoint y: 198, endPoint x: 579, endPoint y: 198, distance: 130.0
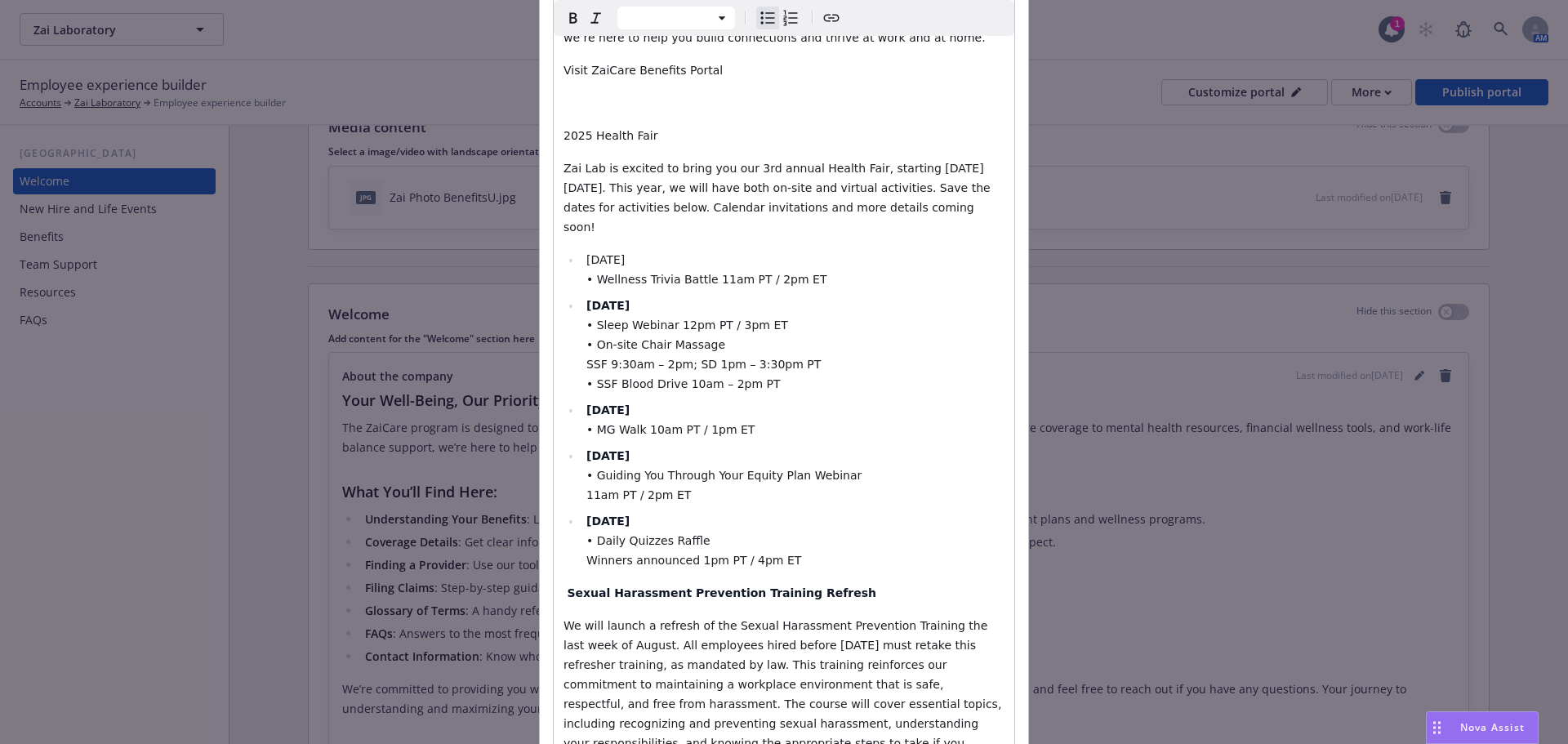
click at [582, 250] on li "Monday, September 8 • Wellness Trivia Battle 11am PT / 2pm ET" at bounding box center [793, 269] width 423 height 39
select select "paragraph"
drag, startPoint x: 657, startPoint y: 100, endPoint x: 548, endPoint y: 101, distance: 109.0
click at [563, 162] on span "Zai Lab is excited to bring you our 3rd annual Health Fair, starting [DATE][DAT…" at bounding box center [778, 197] width 430 height 72
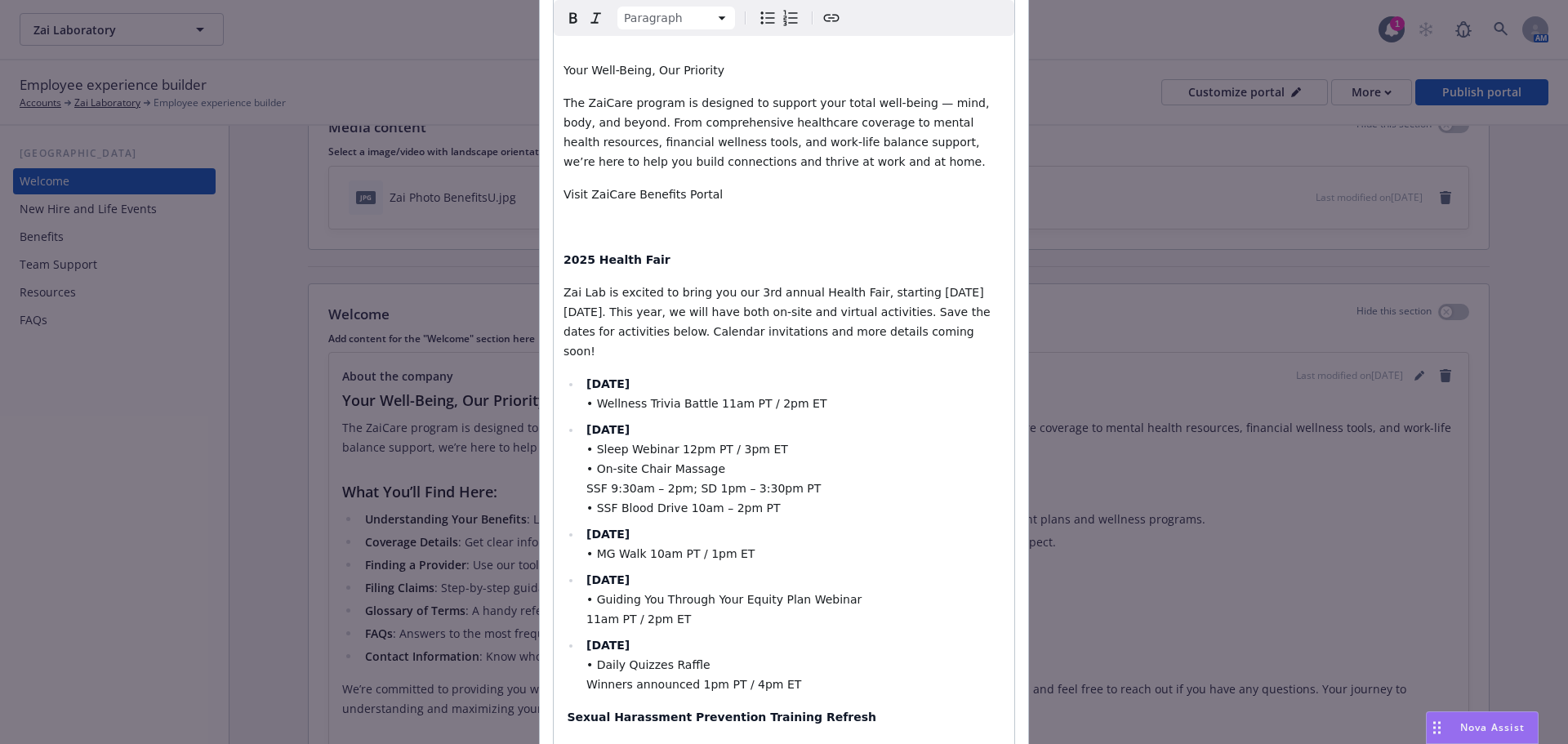
scroll to position [922, 0]
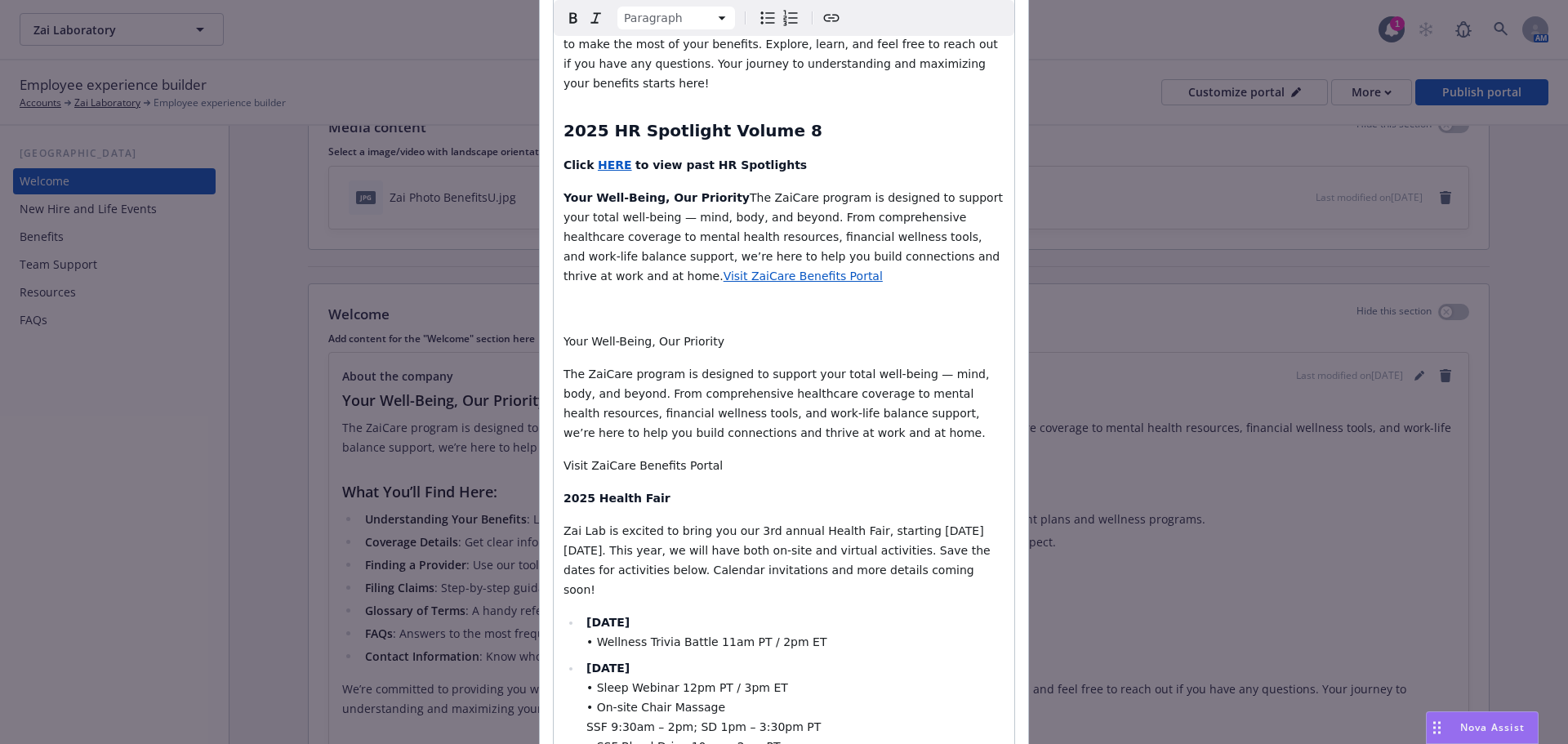
scroll to position [676, 0]
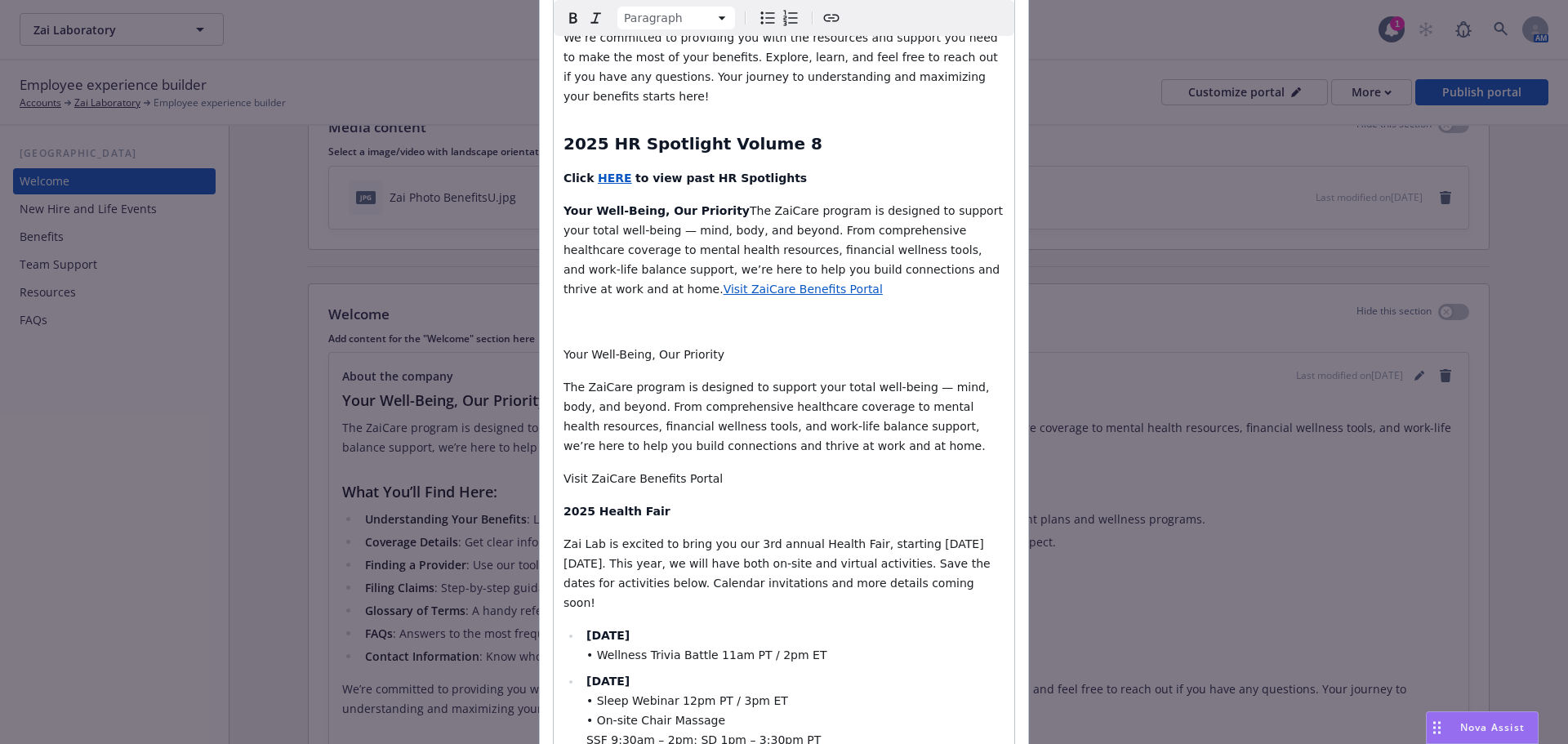
drag, startPoint x: 725, startPoint y: 438, endPoint x: 513, endPoint y: 317, distance: 244.1
click at [513, 317] on div "Update content for the "Welcome" section About the company Paragraph Paragraph …" at bounding box center [784, 372] width 1568 height 744
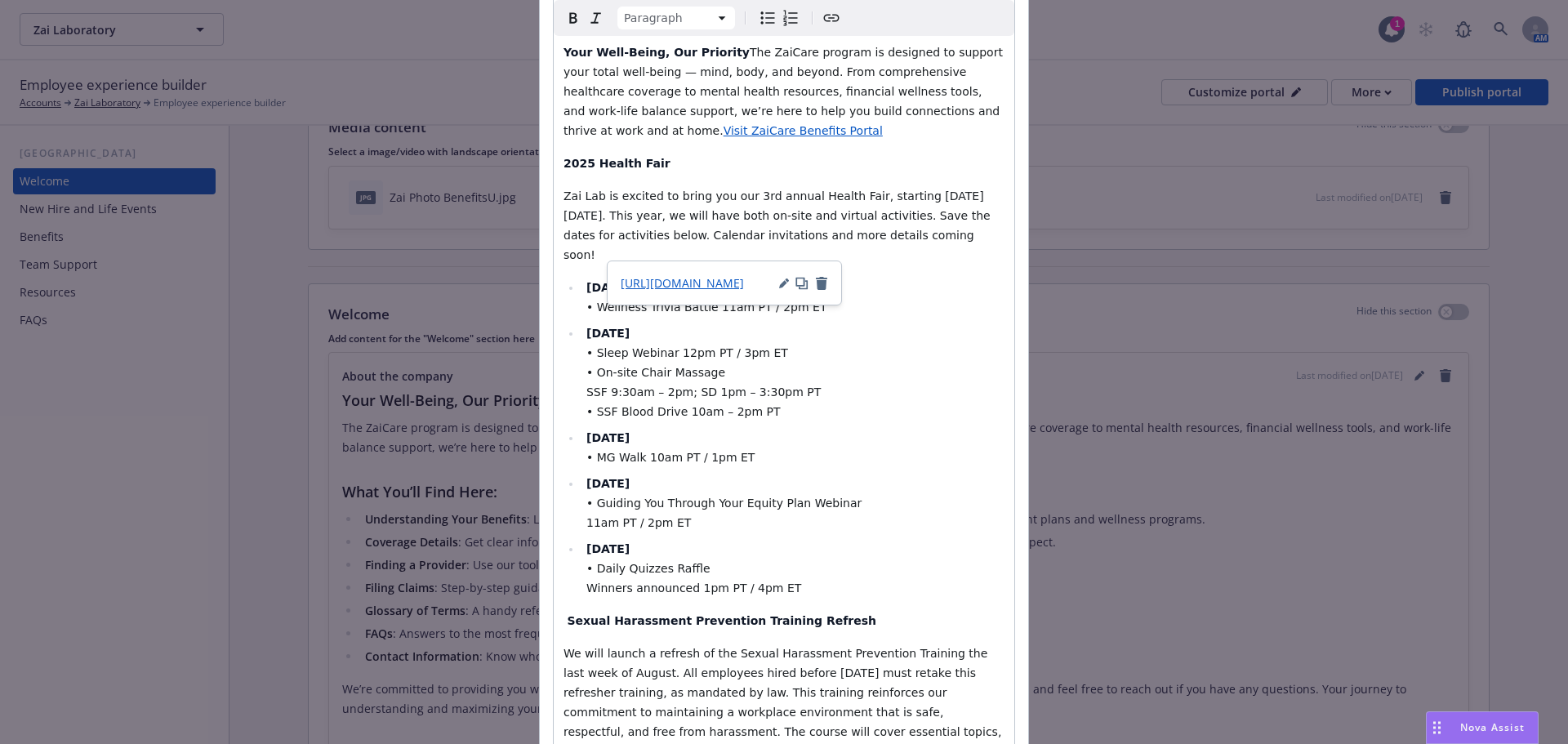
scroll to position [840, 0]
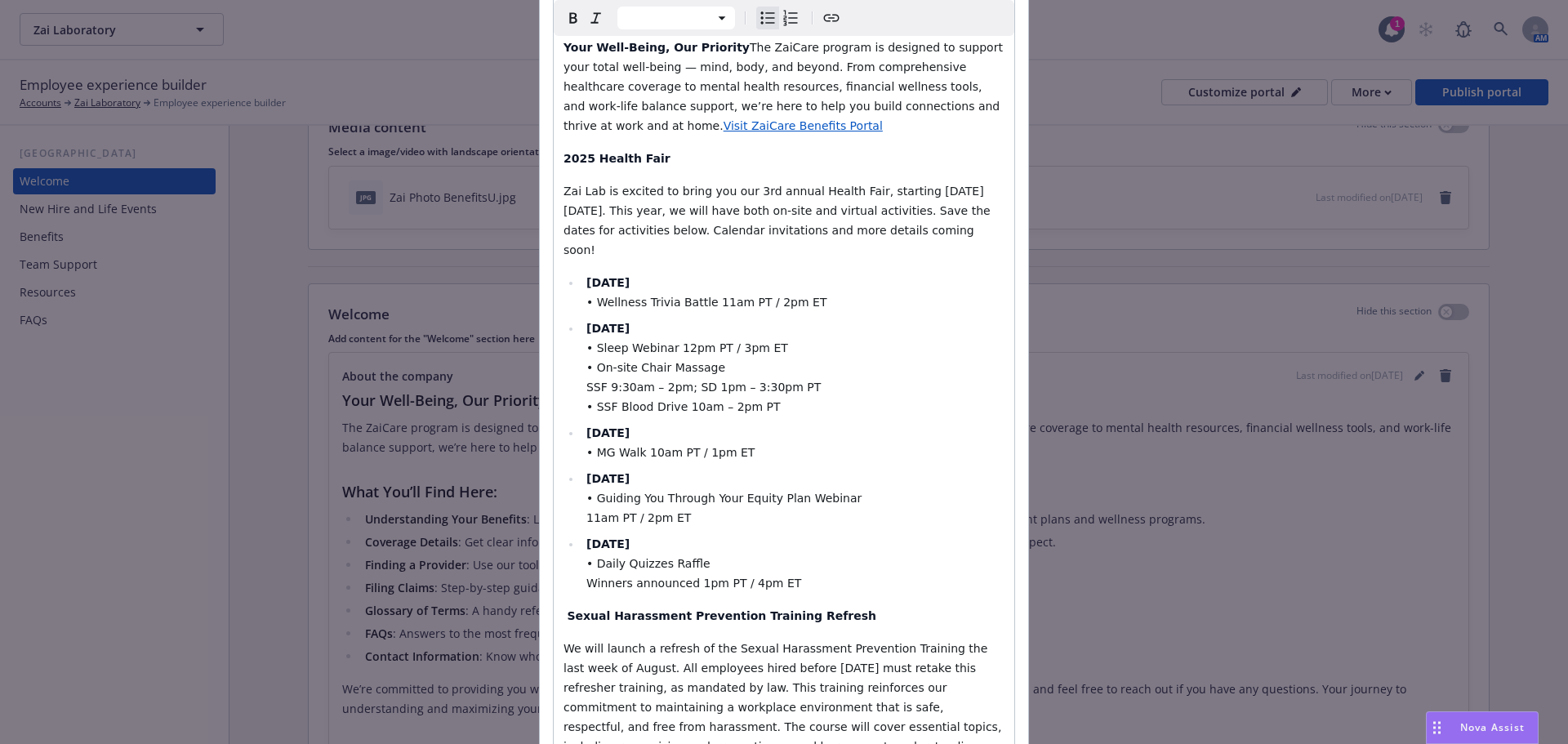
click at [587, 576] on span "Winners announced 1pm PT / 4pm ET" at bounding box center [694, 583] width 215 height 13
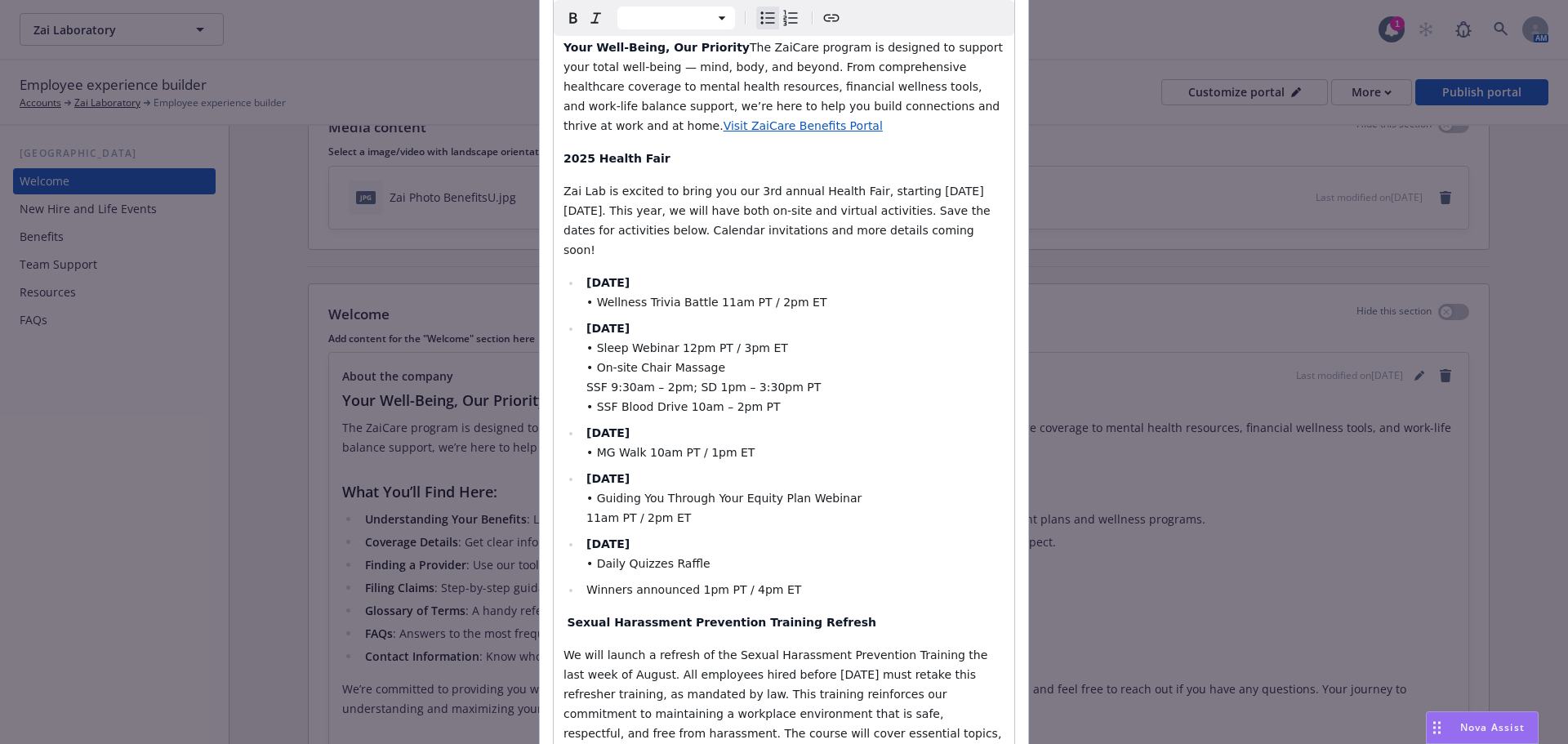
click at [587, 557] on span "• Daily Quizzes Raffle" at bounding box center [648, 563] width 124 height 13
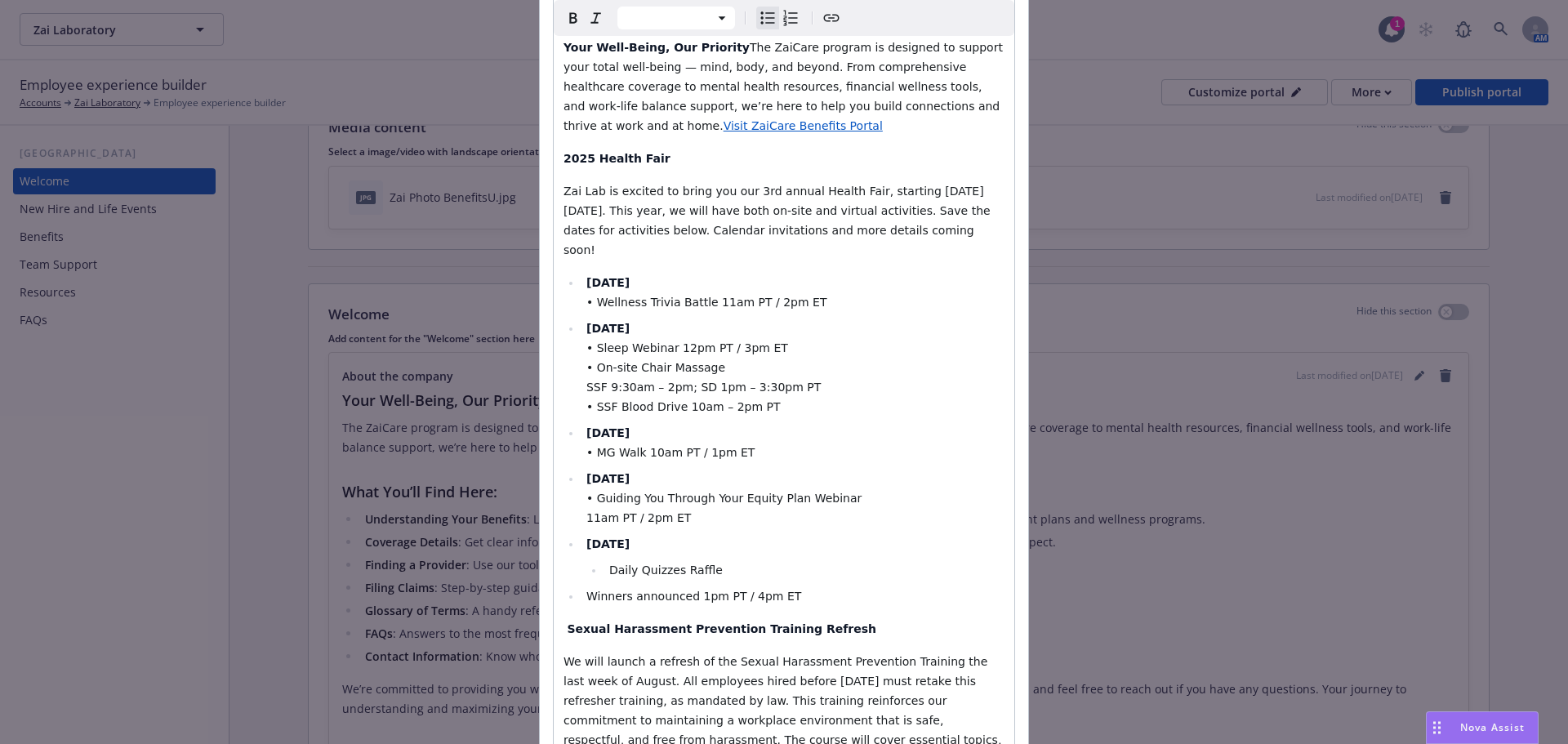
click at [582, 587] on li "Winners announced 1pm PT / 4pm ET" at bounding box center [793, 596] width 423 height 20
click at [587, 492] on span "• Guiding You Through Your Equity Plan Webinar" at bounding box center [724, 498] width 276 height 13
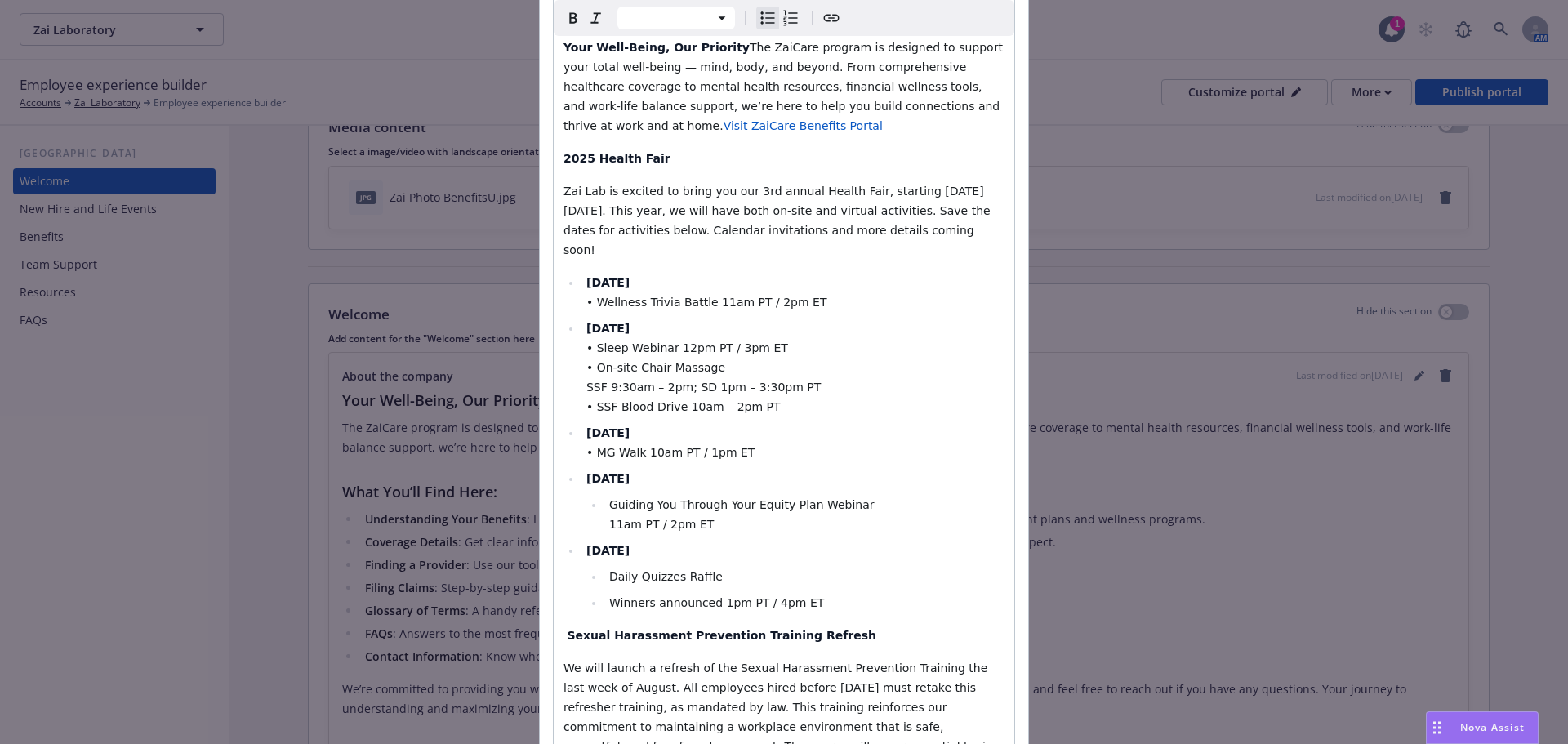
click at [587, 446] on span "• MG Walk 10am PT / 1pm ET" at bounding box center [670, 453] width 169 height 13
click at [587, 342] on span "• Sleep Webinar 12pm PT / 3pm ET" at bounding box center [687, 348] width 202 height 13
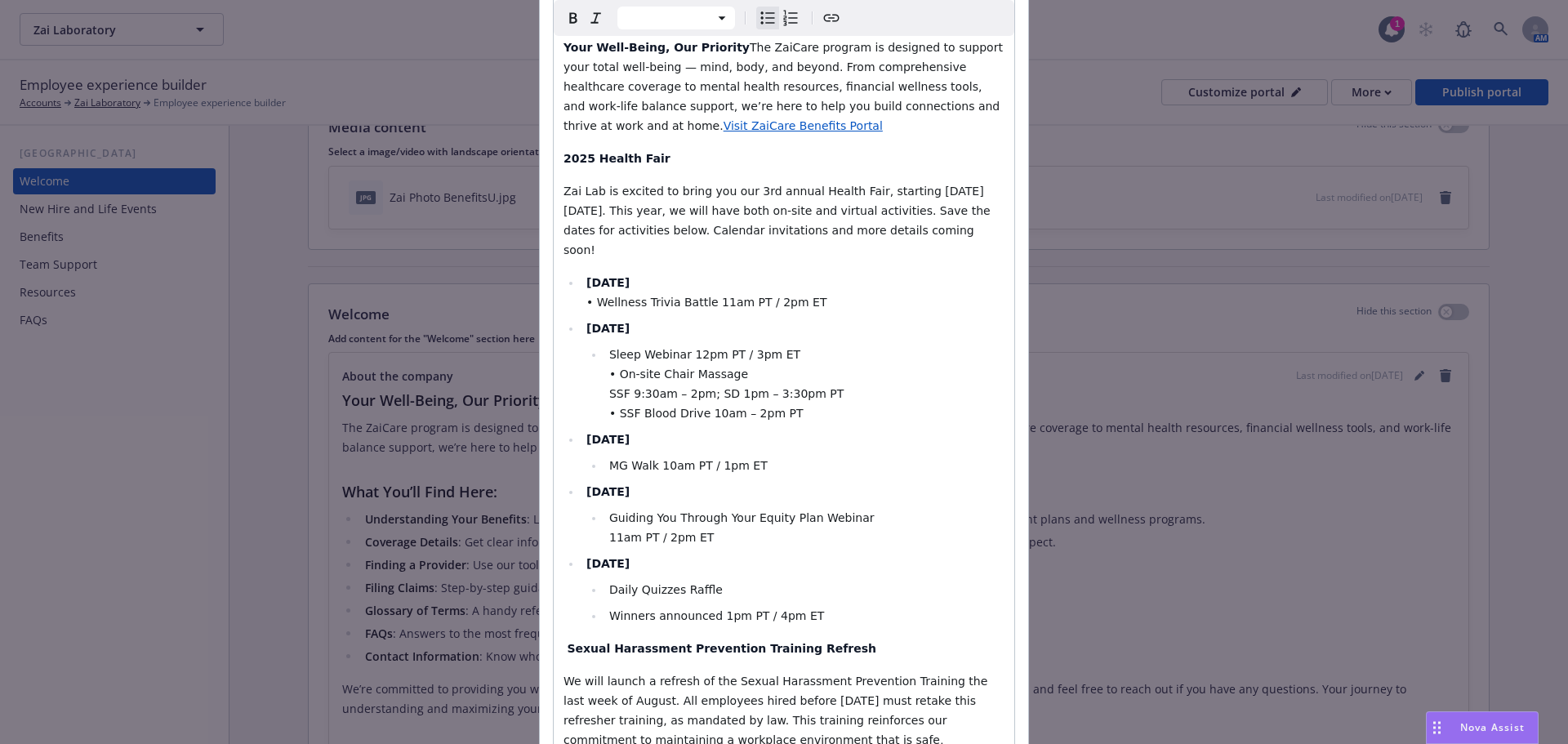
click at [611, 368] on span "• On-site Chair Massage" at bounding box center [678, 374] width 139 height 13
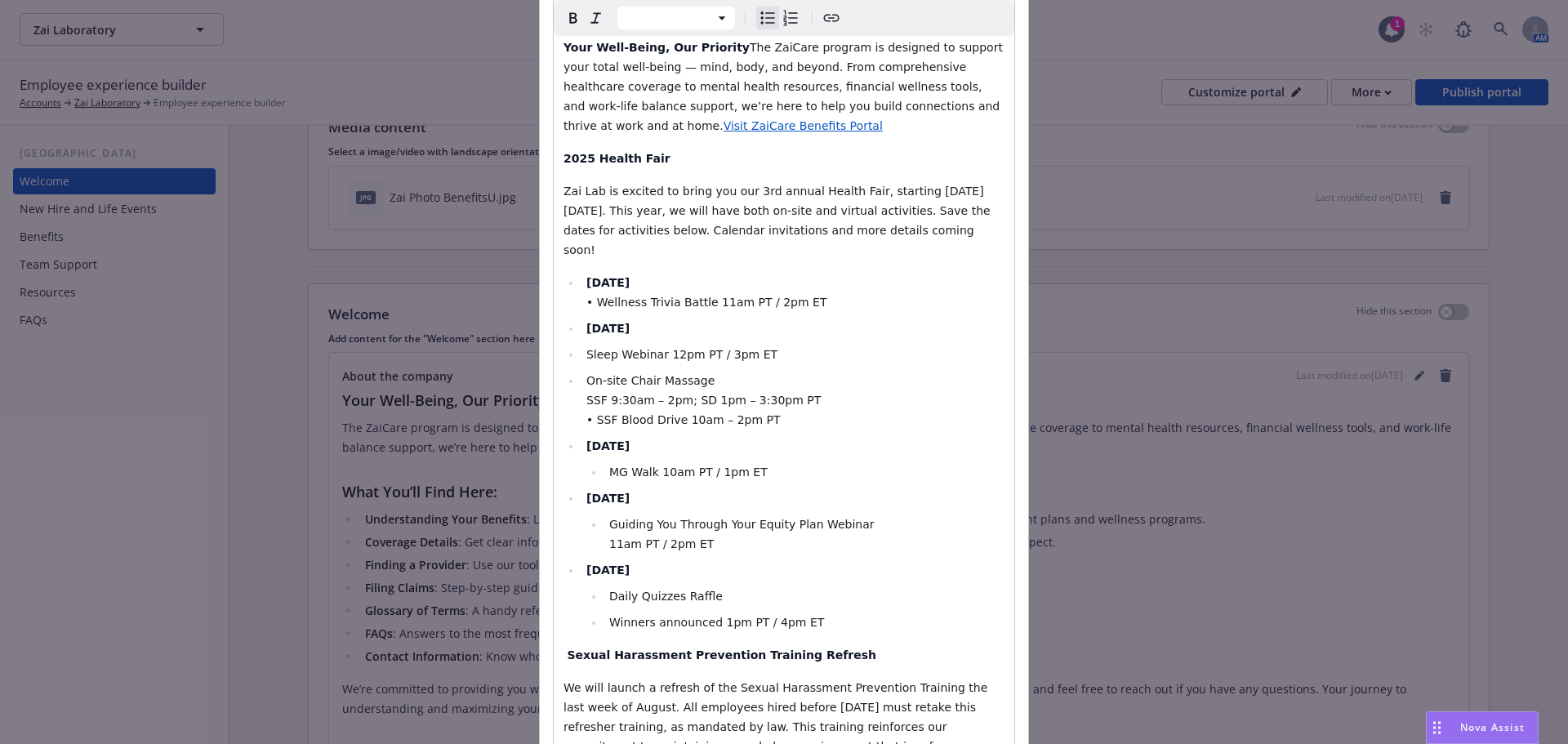
click at [587, 413] on span "• SSF Blood Drive 10am – 2pm PT" at bounding box center [683, 420] width 195 height 13
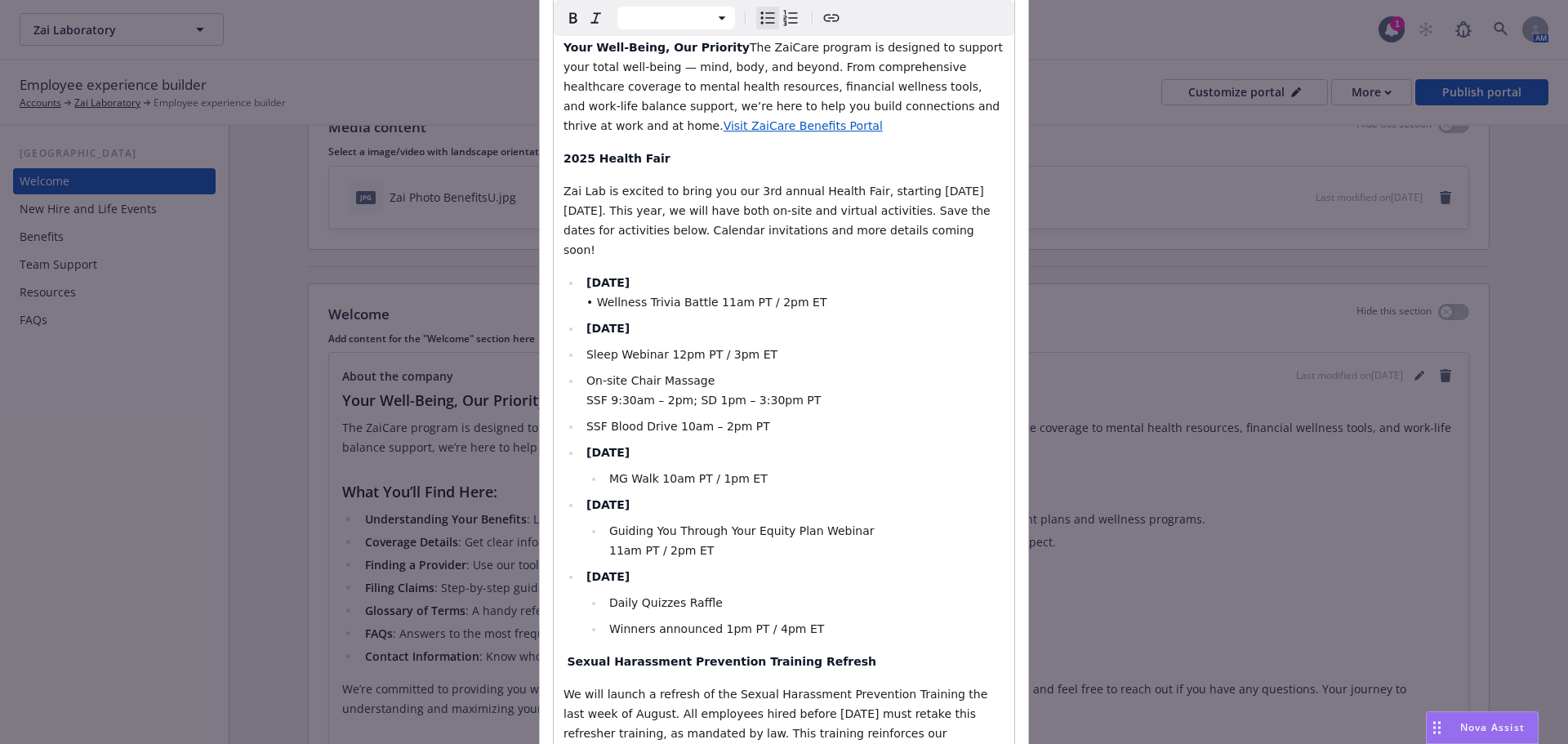
click at [587, 348] on span "Sleep Webinar 12pm PT / 3pm ET" at bounding box center [682, 355] width 191 height 13
click at [582, 371] on li "On-site Chair Massage SSF 9:30am – 2pm; SD 1pm – 3:30pm PT" at bounding box center [793, 390] width 423 height 39
click at [602, 348] on span "Sleep Webinar 12pm PT / 3pm ET" at bounding box center [696, 355] width 191 height 13
click at [587, 420] on span "SSF Blood Drive 10am – 2pm PT" at bounding box center [678, 426] width 183 height 13
click at [595, 296] on span "• Wellness Trivia Battle 11am PT / 2pm ET" at bounding box center [707, 303] width 240 height 13
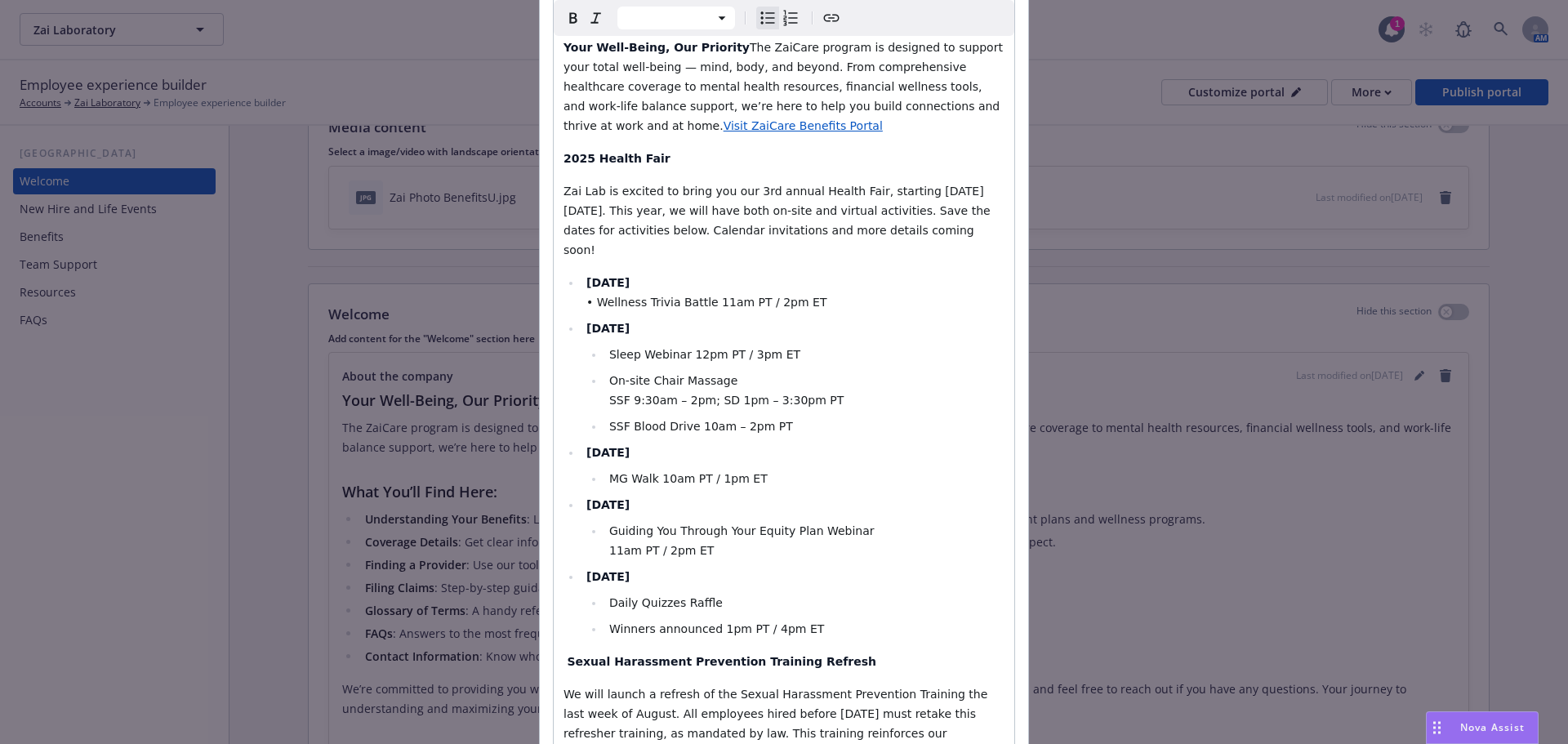
click at [589, 296] on span "• Wellness Trivia Battle 11am PT / 2pm ET" at bounding box center [707, 303] width 240 height 13
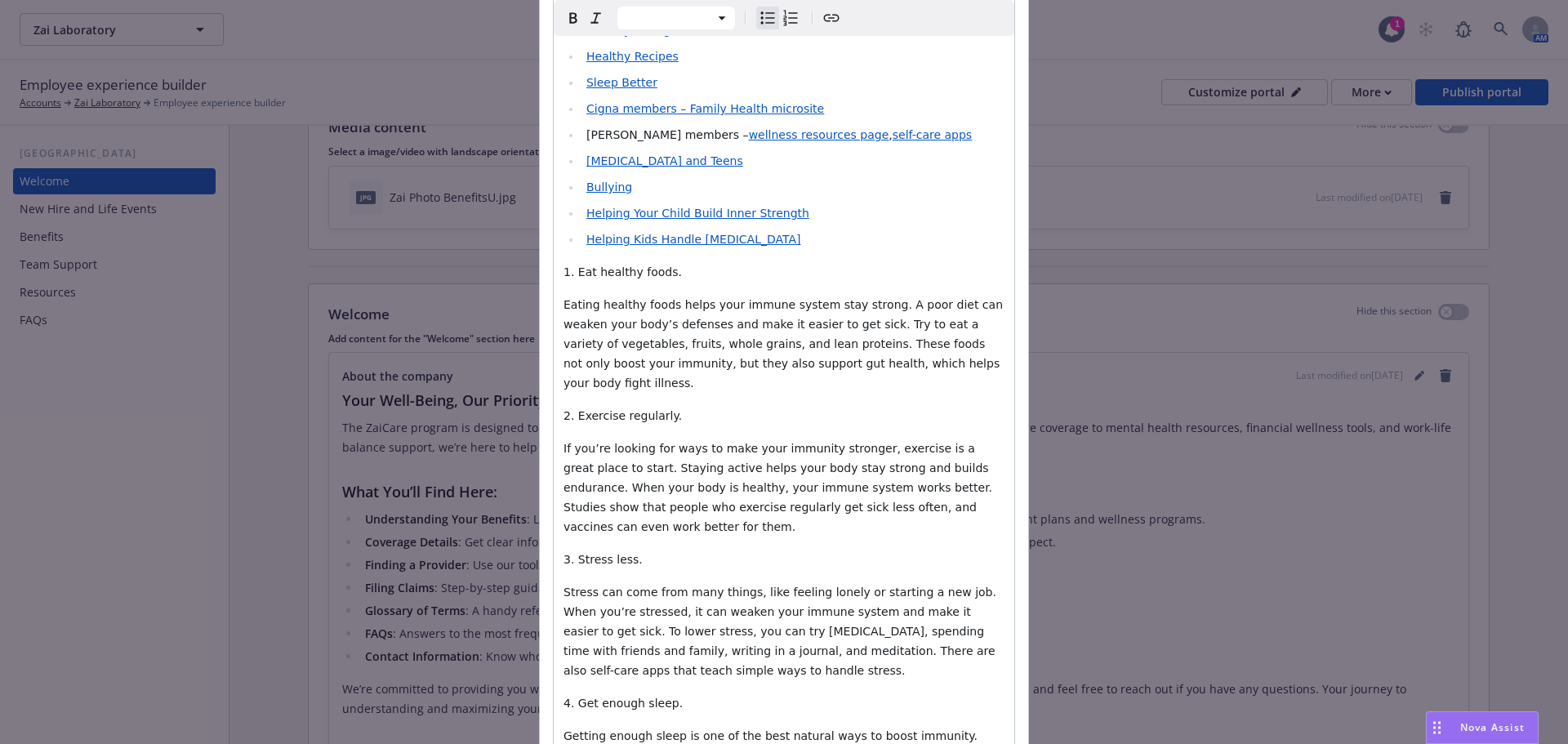
scroll to position [2228, 0]
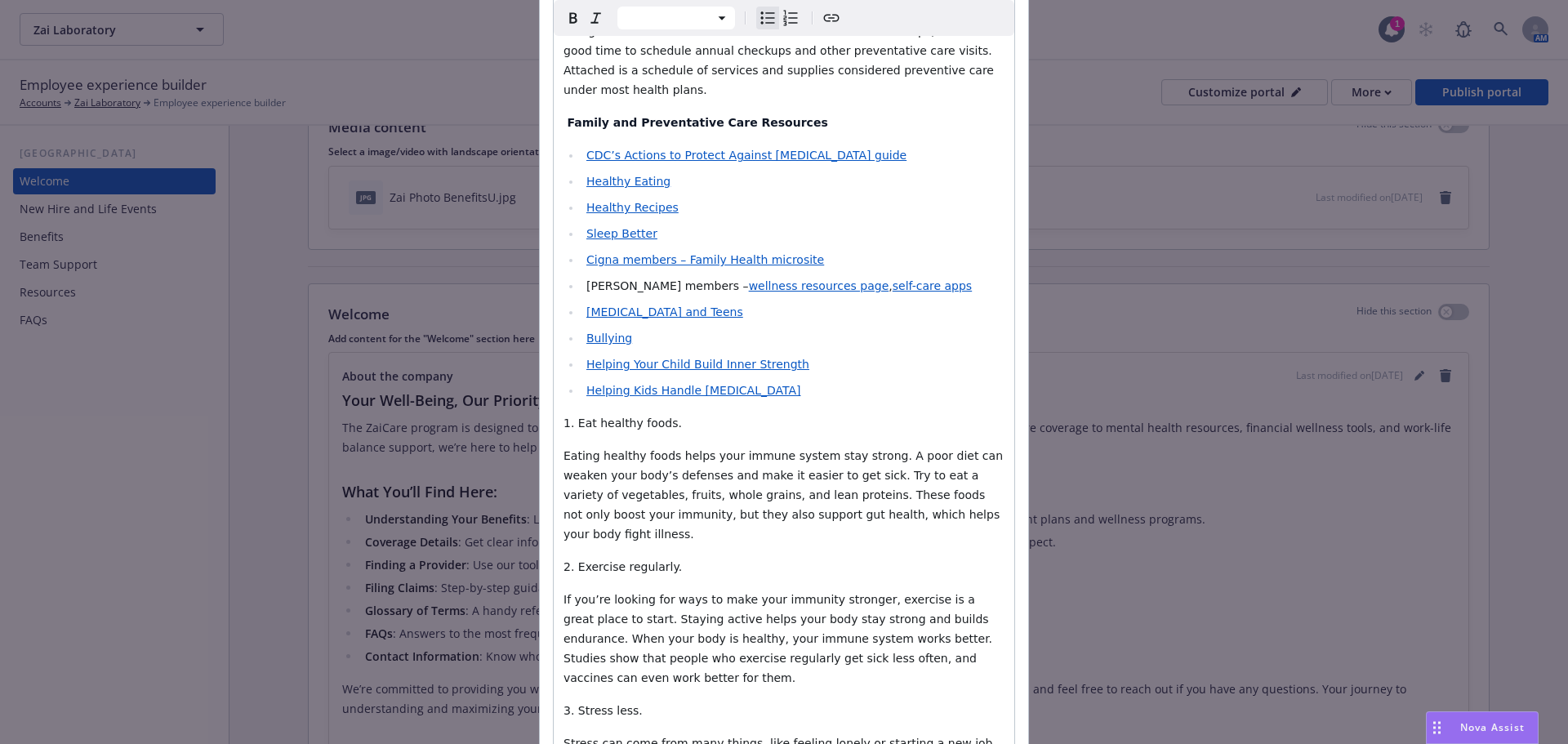
select select "paragraph"
drag, startPoint x: 671, startPoint y: 275, endPoint x: 550, endPoint y: 277, distance: 121.0
click at [554, 277] on div "Your Well-Being, Our Priority The ZaiCare program is designed to support your t…" at bounding box center [784, 424] width 461 height 4928
drag, startPoint x: 665, startPoint y: 410, endPoint x: 547, endPoint y: 410, distance: 118.0
click at [553, 410] on div "Paragraph Paragraph Heading 1 Heading 2 Heading 3 Heading 4 Heading 5 Heading 6…" at bounding box center [784, 405] width 463 height 4965
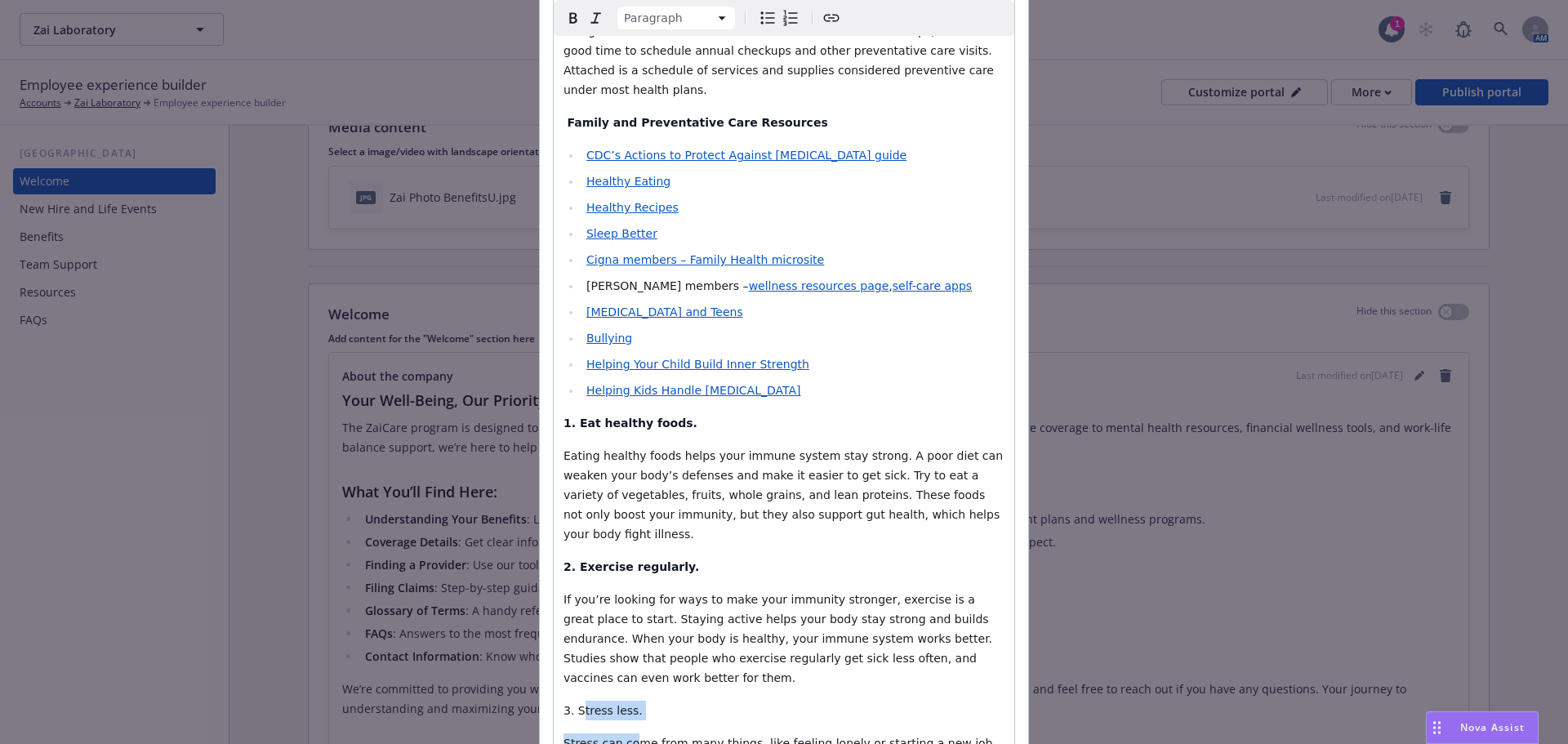
drag, startPoint x: 623, startPoint y: 548, endPoint x: 573, endPoint y: 544, distance: 50.2
click at [573, 544] on div "Your Well-Being, Our Priority The ZaiCare program is designed to support your t…" at bounding box center [784, 424] width 461 height 4928
click at [638, 701] on p "3. Stress less." at bounding box center [784, 710] width 441 height 20
drag, startPoint x: 637, startPoint y: 535, endPoint x: 516, endPoint y: 540, distance: 121.1
click at [516, 540] on div "Update content for the "Welcome" section About the company Paragraph Paragraph …" at bounding box center [784, 372] width 1568 height 744
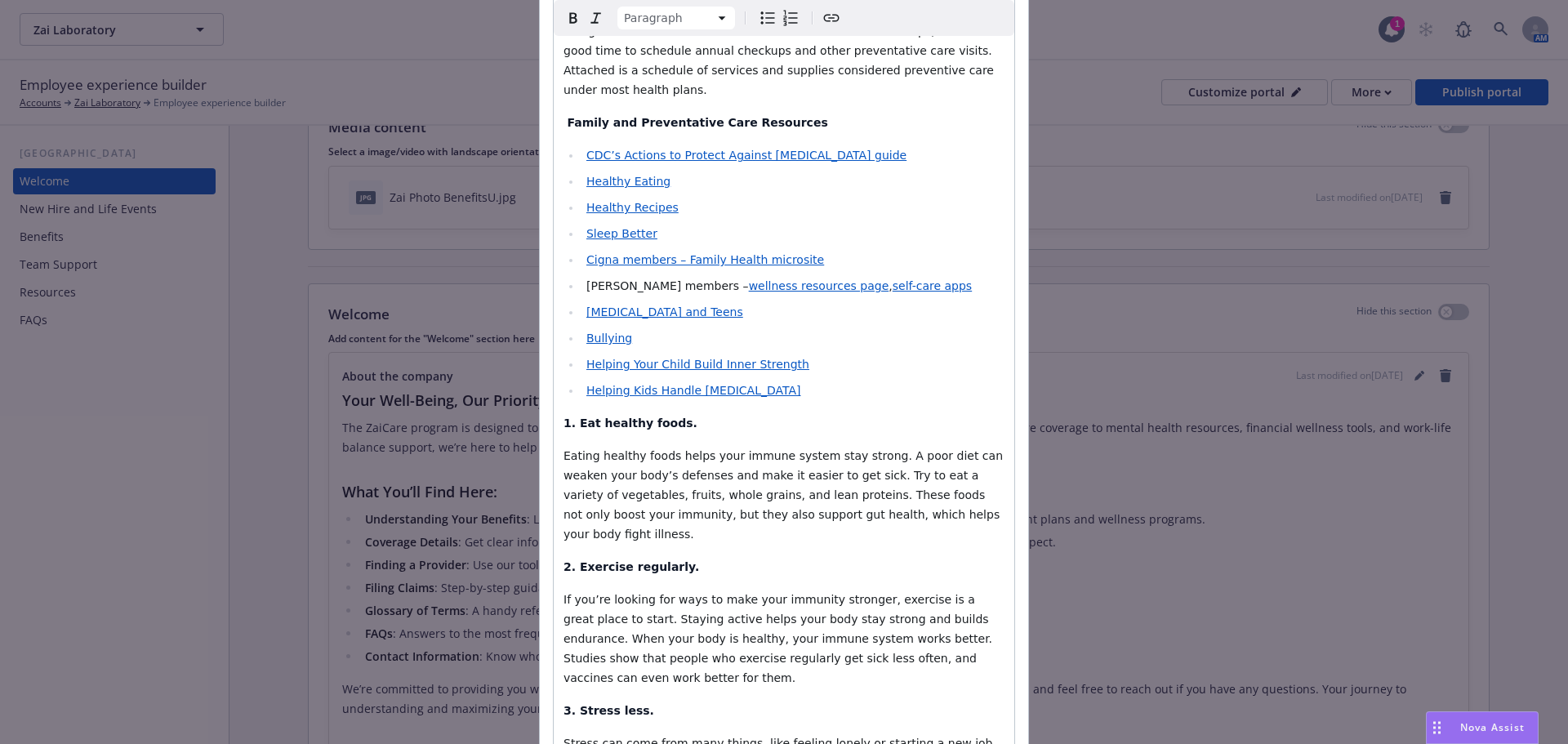
drag, startPoint x: 689, startPoint y: 679, endPoint x: 559, endPoint y: 678, distance: 130.0
click at [553, 678] on div "Paragraph Paragraph Heading 1 Heading 2 Heading 3 Heading 4 Heading 5 Heading 6…" at bounding box center [784, 405] width 463 height 4965
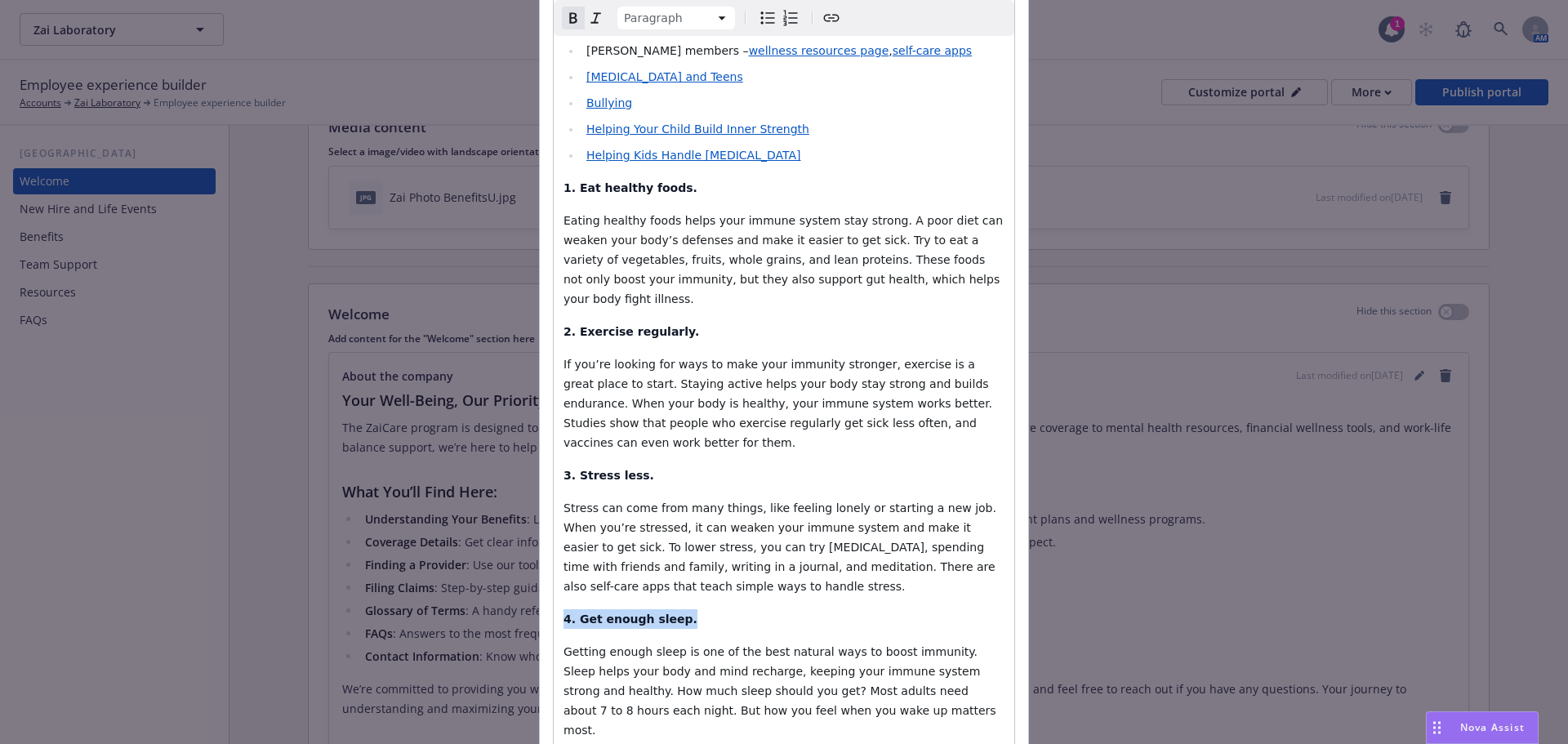
scroll to position [2473, 0]
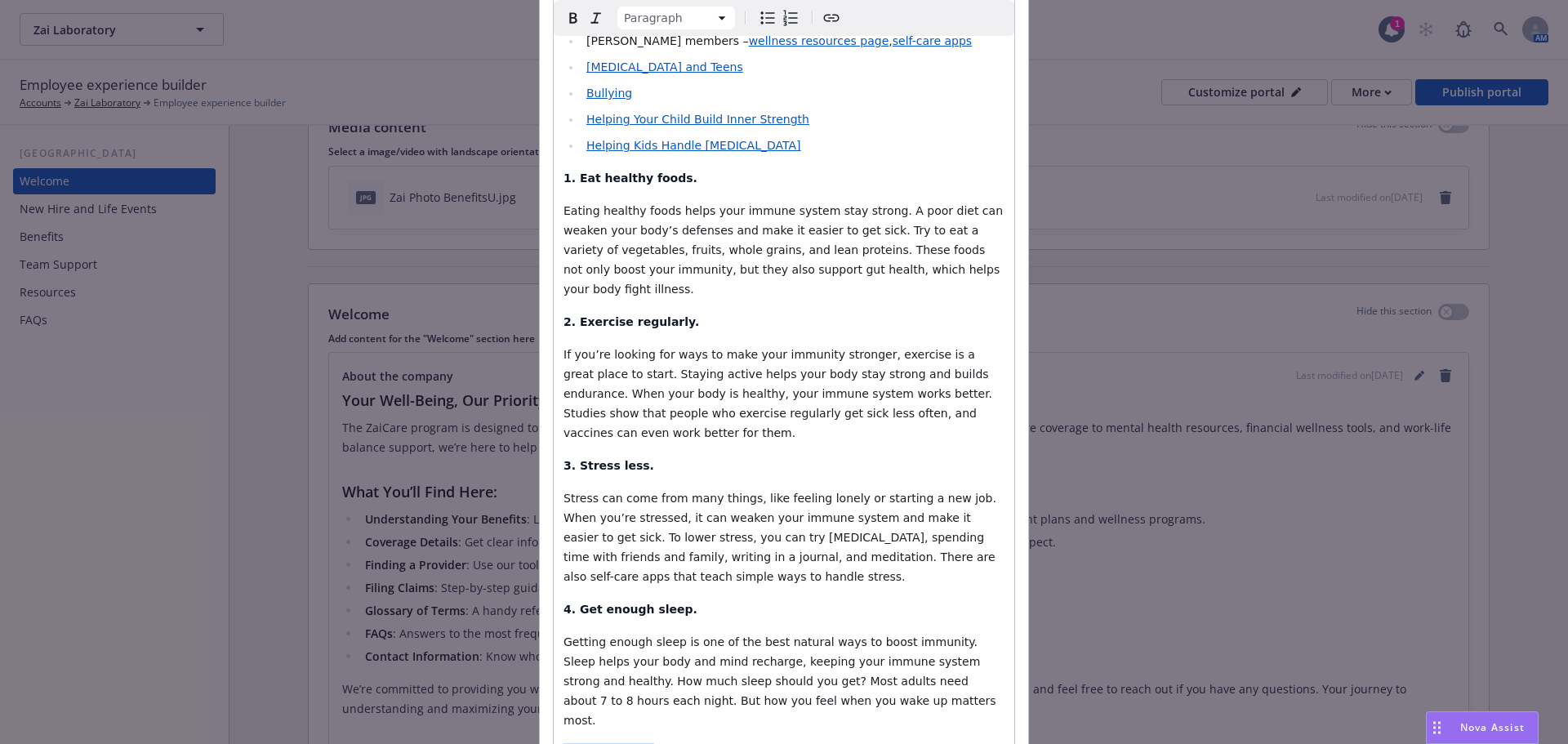
drag, startPoint x: 649, startPoint y: 559, endPoint x: 550, endPoint y: 556, distance: 99.0
click at [554, 556] on div "Your Well-Being, Our Priority The ZaiCare program is designed to support your t…" at bounding box center [784, 178] width 461 height 4928
drag, startPoint x: 744, startPoint y: 664, endPoint x: 553, endPoint y: 669, distance: 191.1
click at [554, 669] on div "Your Well-Being, Our Priority The ZaiCare program is designed to support your t…" at bounding box center [784, 178] width 461 height 4928
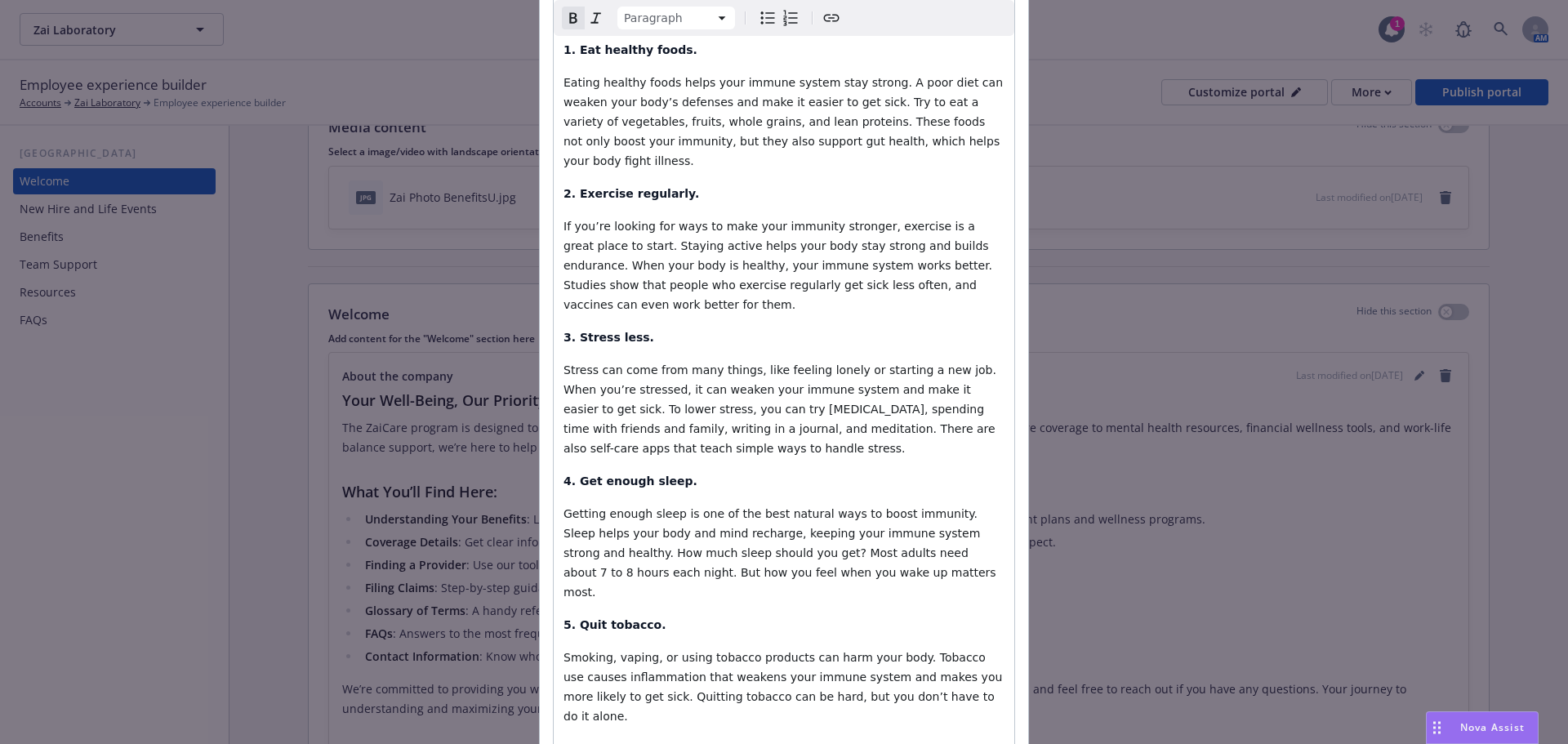
scroll to position [2719, 0]
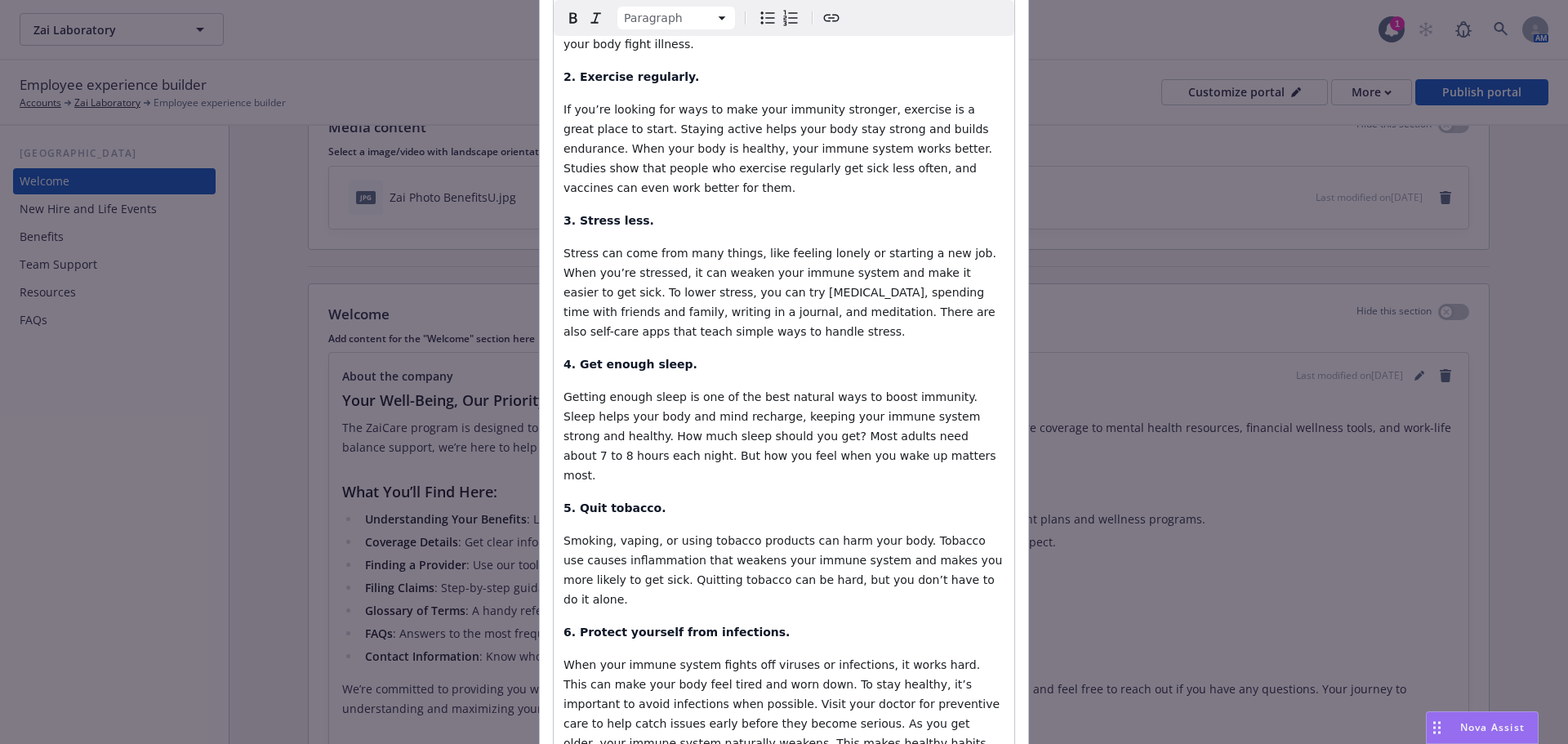
drag, startPoint x: 654, startPoint y: 602, endPoint x: 536, endPoint y: 602, distance: 118.0
click at [540, 602] on div "About the company Paragraph Paragraph Heading 1 Heading 2 Heading 3 Heading 4 H…" at bounding box center [784, 7] width 489 height 5223
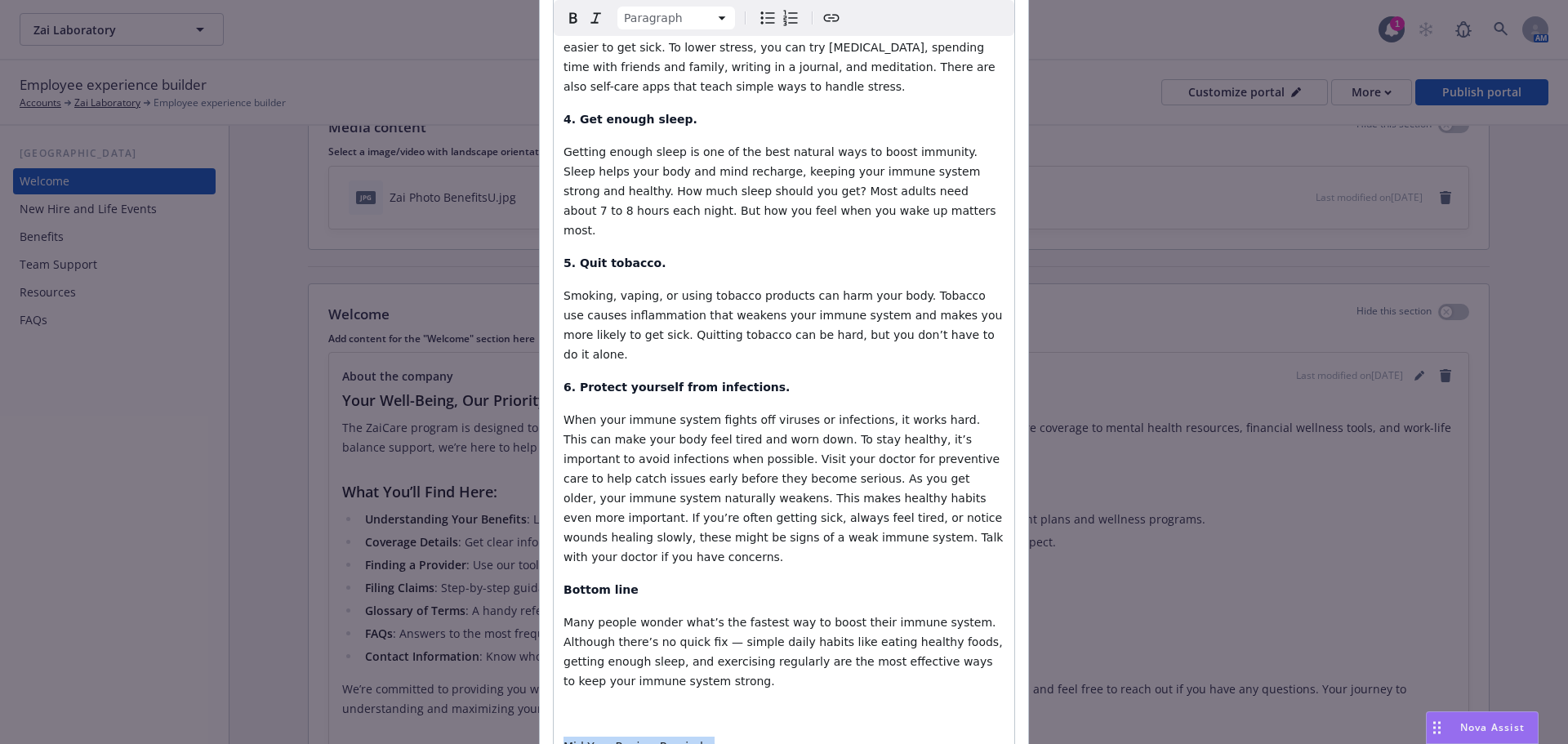
drag, startPoint x: 684, startPoint y: 516, endPoint x: 536, endPoint y: 516, distance: 148.0
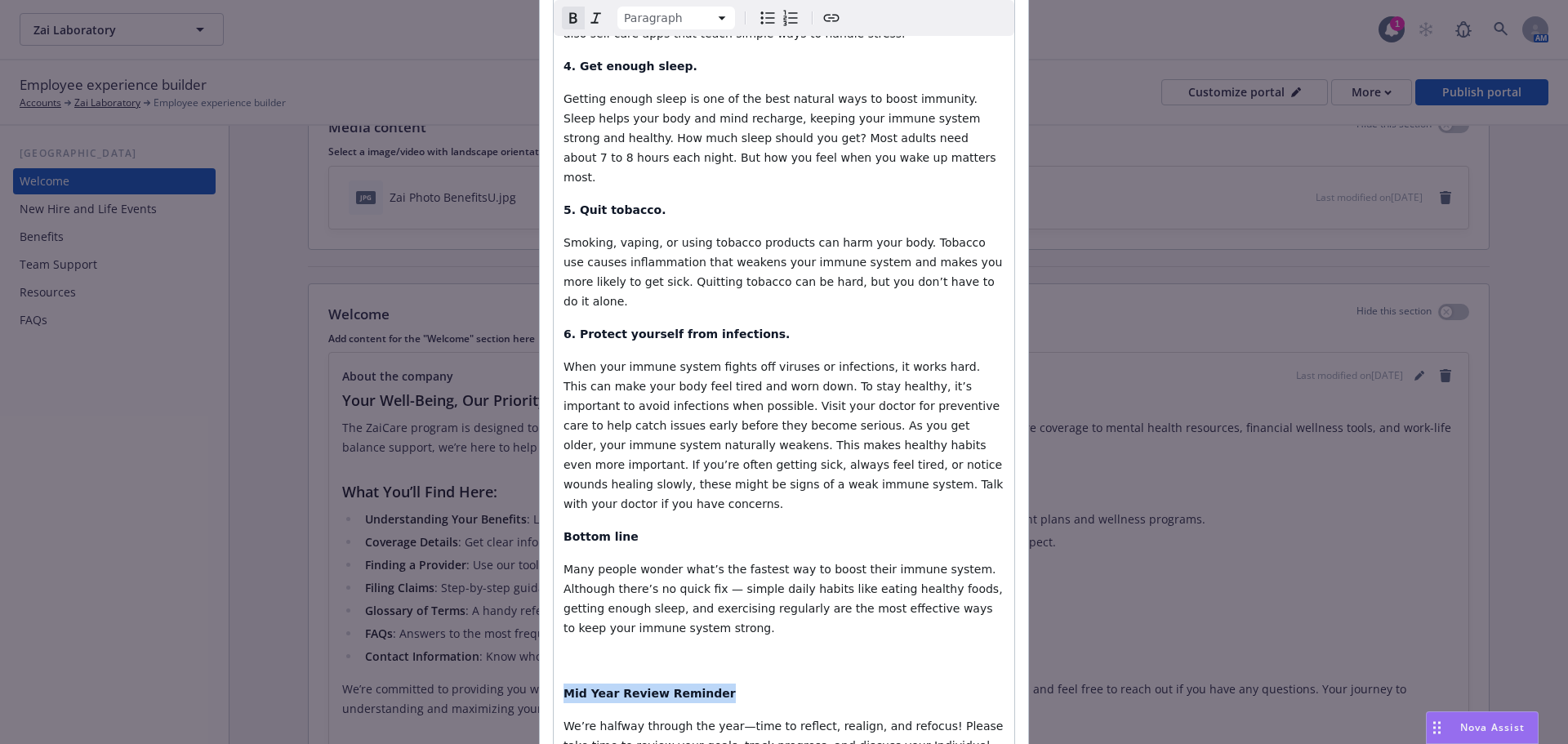
scroll to position [3046, 0]
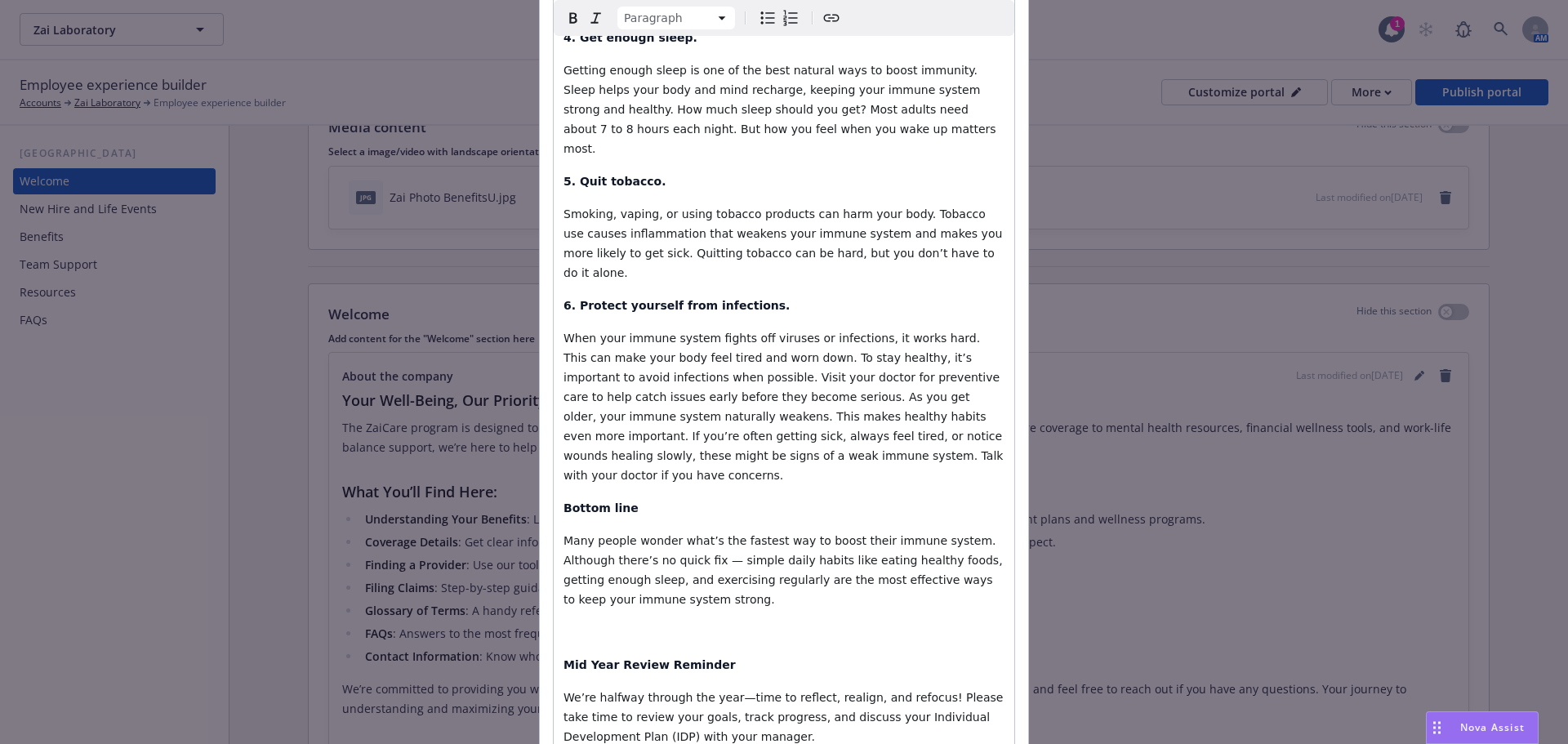
click at [761, 26] on icon "Bulleted list" at bounding box center [767, 18] width 20 height 20
select select "paragraph"
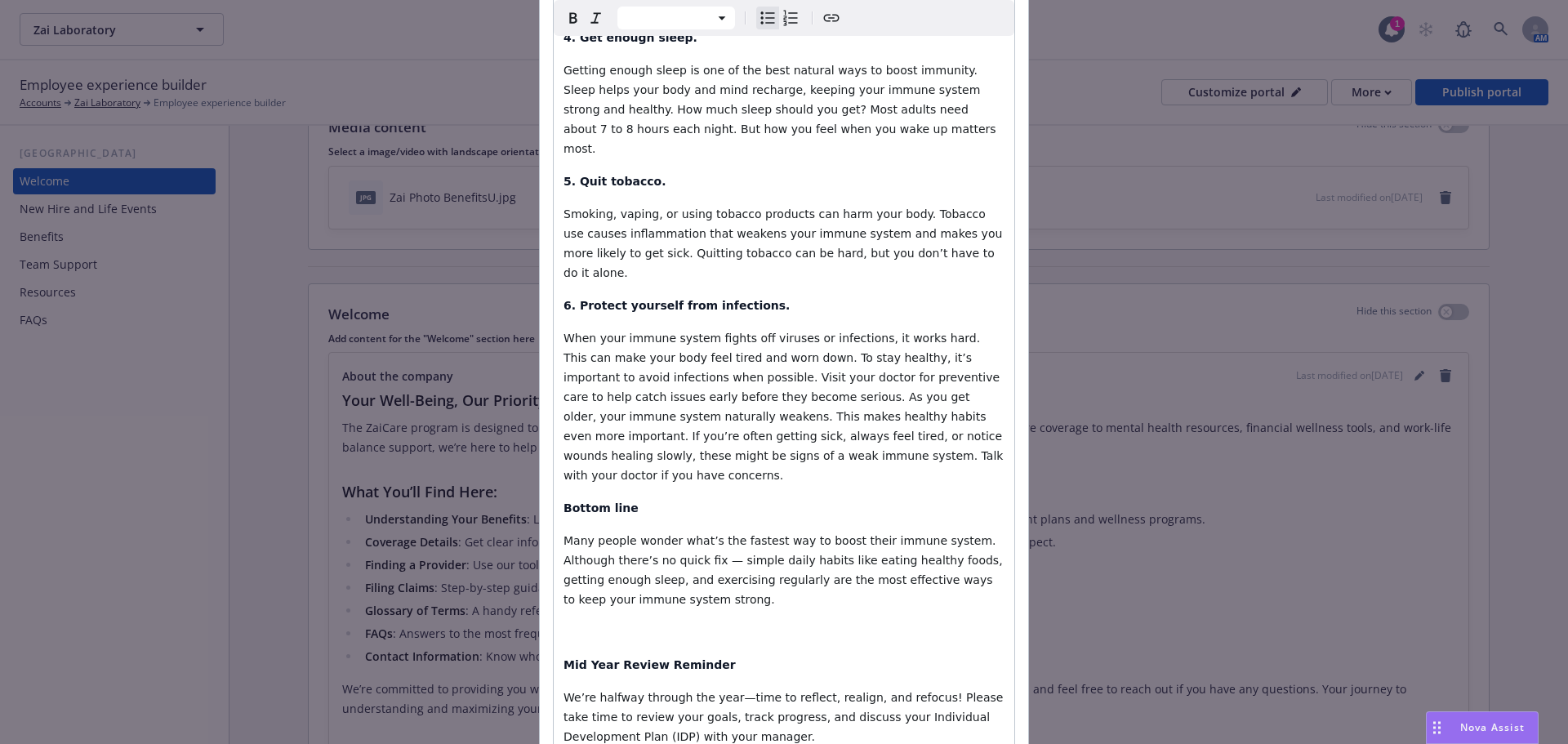
select select "paragraph"
drag, startPoint x: 564, startPoint y: 679, endPoint x: 539, endPoint y: 679, distance: 25.0
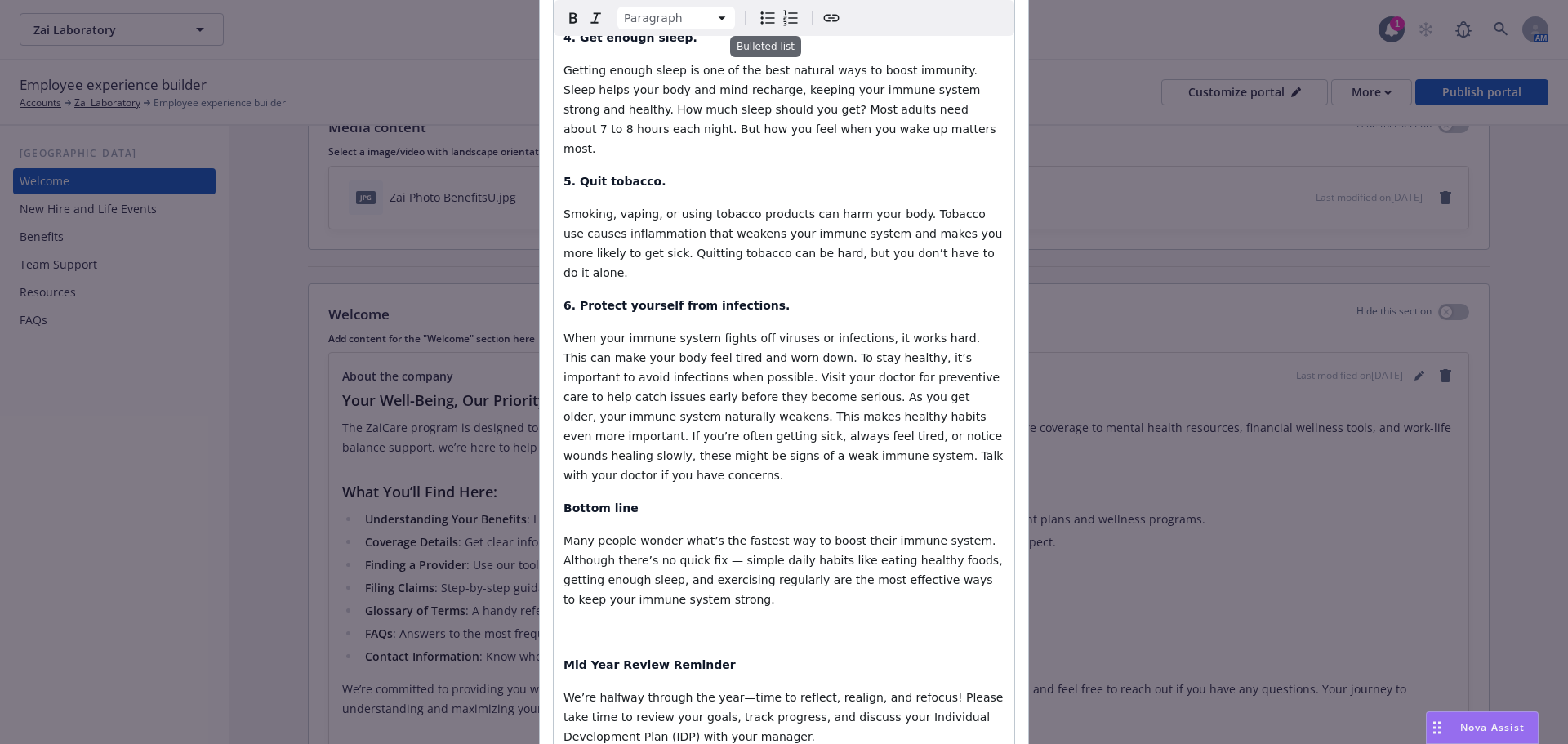
click at [766, 17] on icon "Bulleted list" at bounding box center [767, 18] width 20 height 20
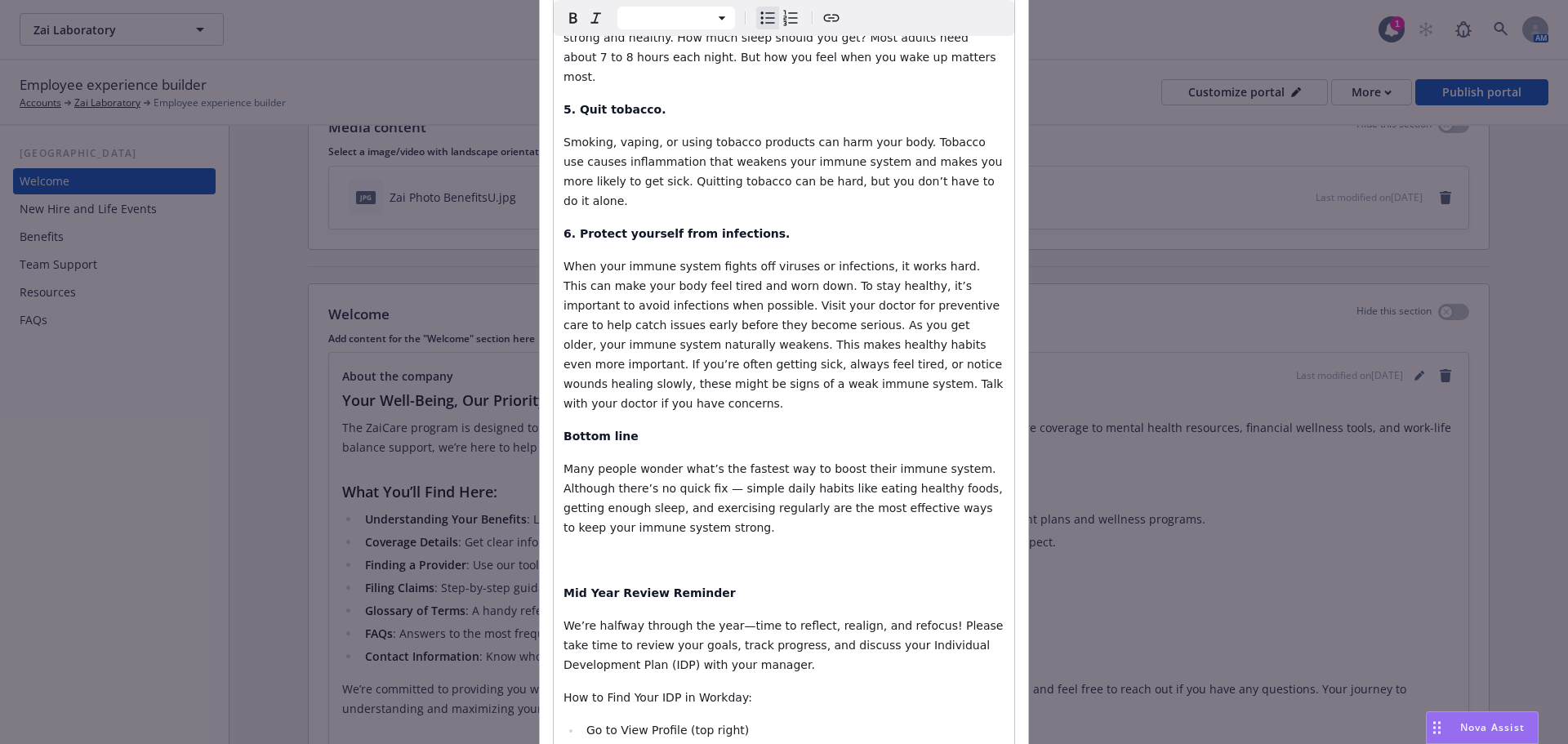
scroll to position [3209, 0]
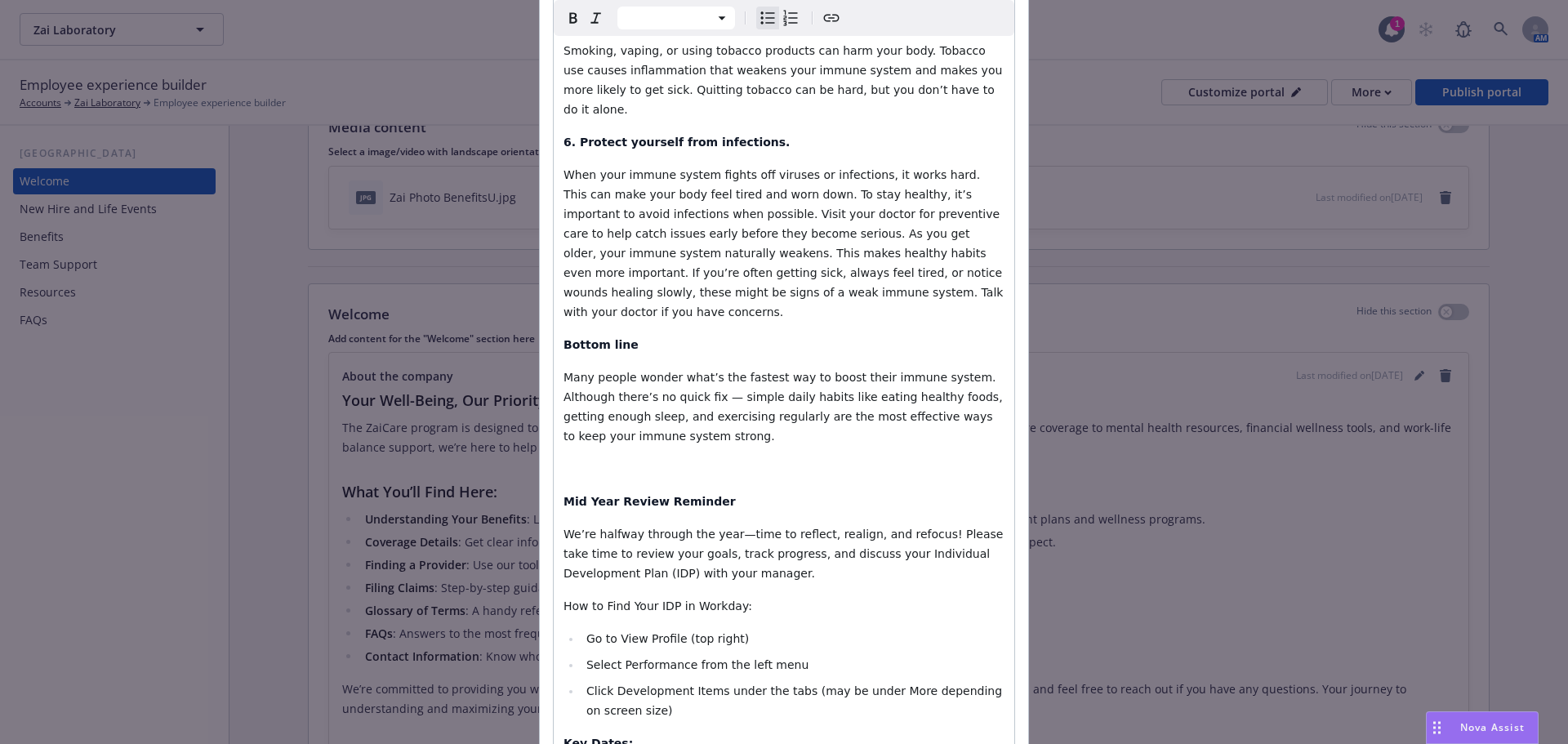
select select "paragraph"
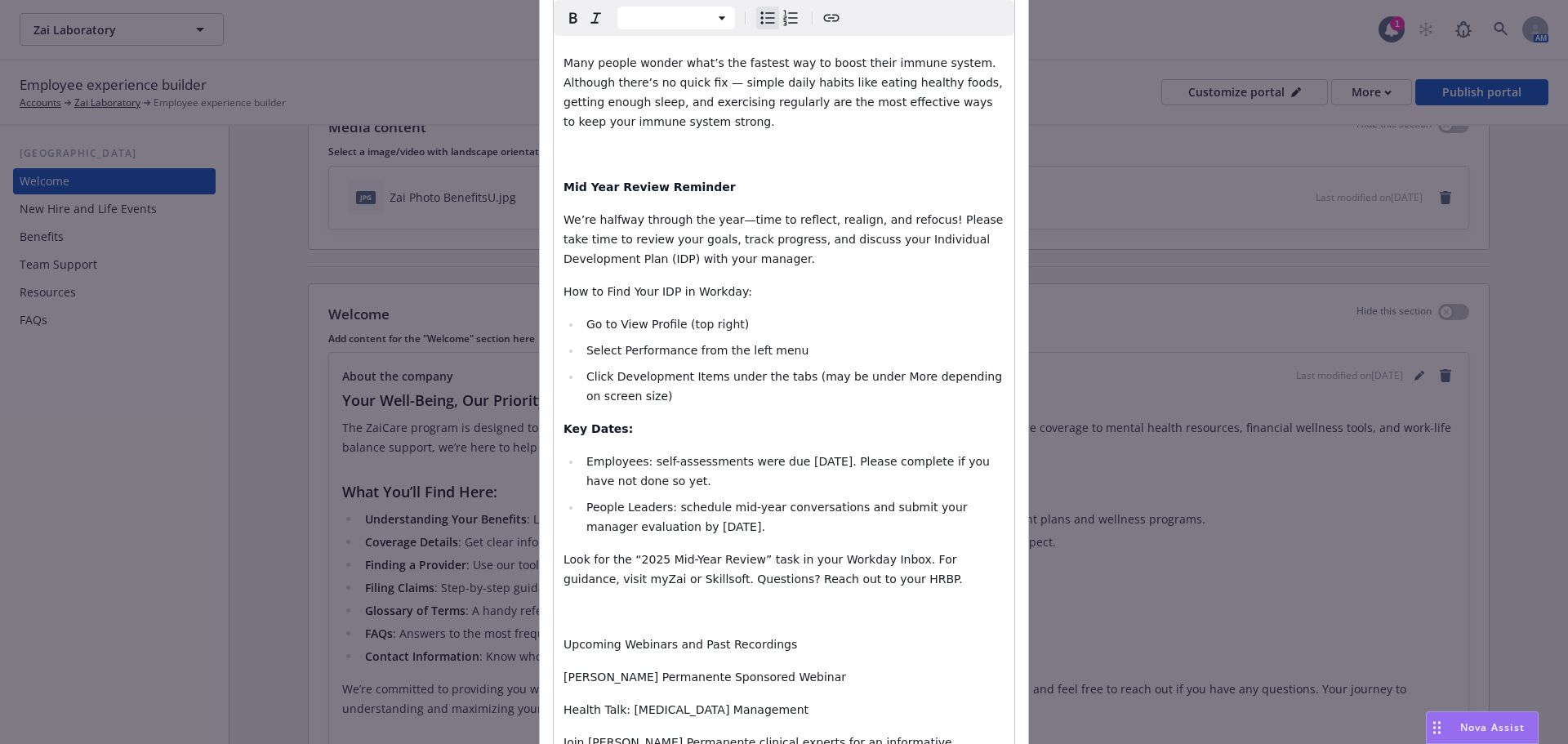
scroll to position [3536, 0]
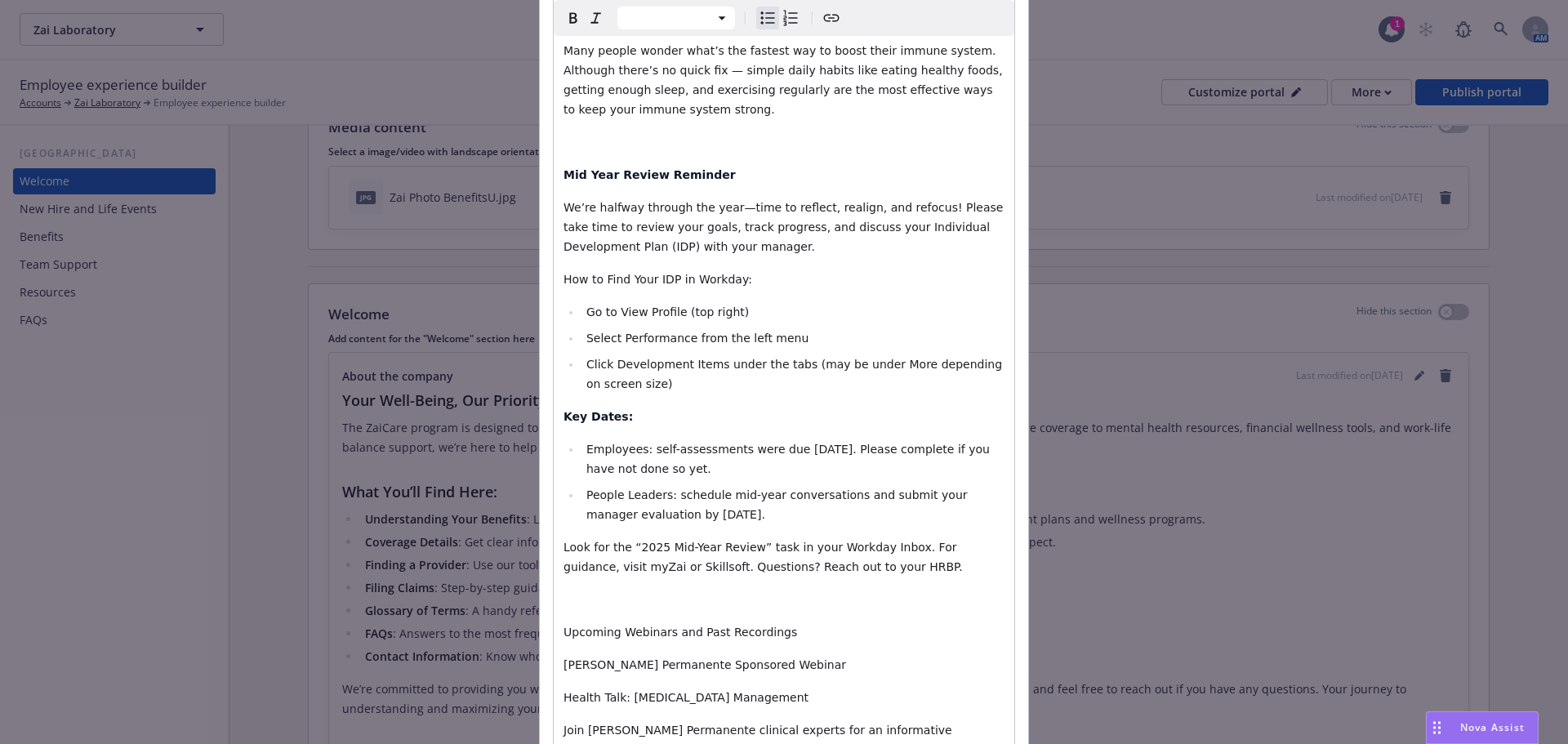
select select "paragraph"
drag, startPoint x: 769, startPoint y: 399, endPoint x: 547, endPoint y: 384, distance: 222.5
drag, startPoint x: 553, startPoint y: 432, endPoint x: 784, endPoint y: 424, distance: 231.1
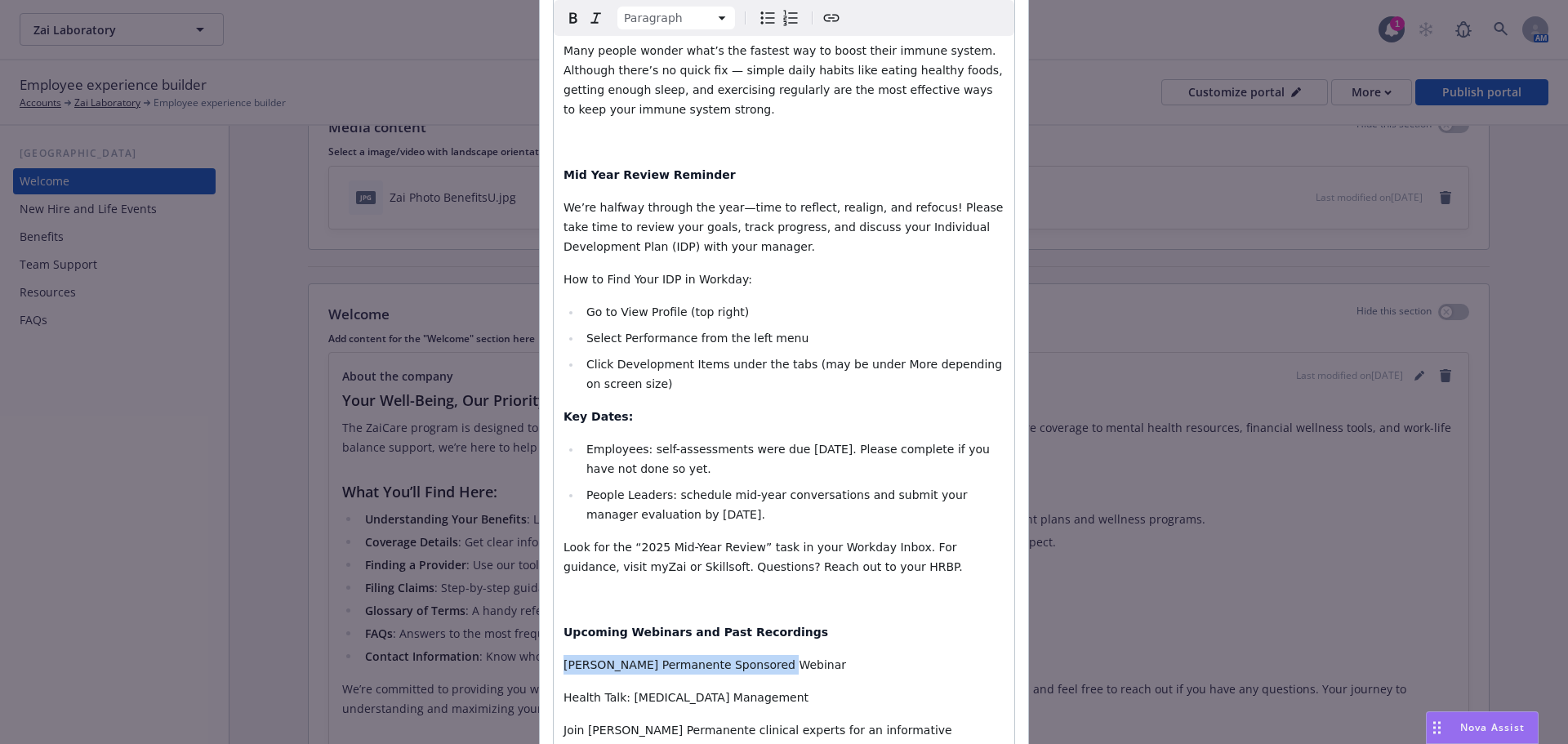
click at [762, 19] on icon "Bulleted list" at bounding box center [768, 17] width 14 height 12
select select "paragraph"
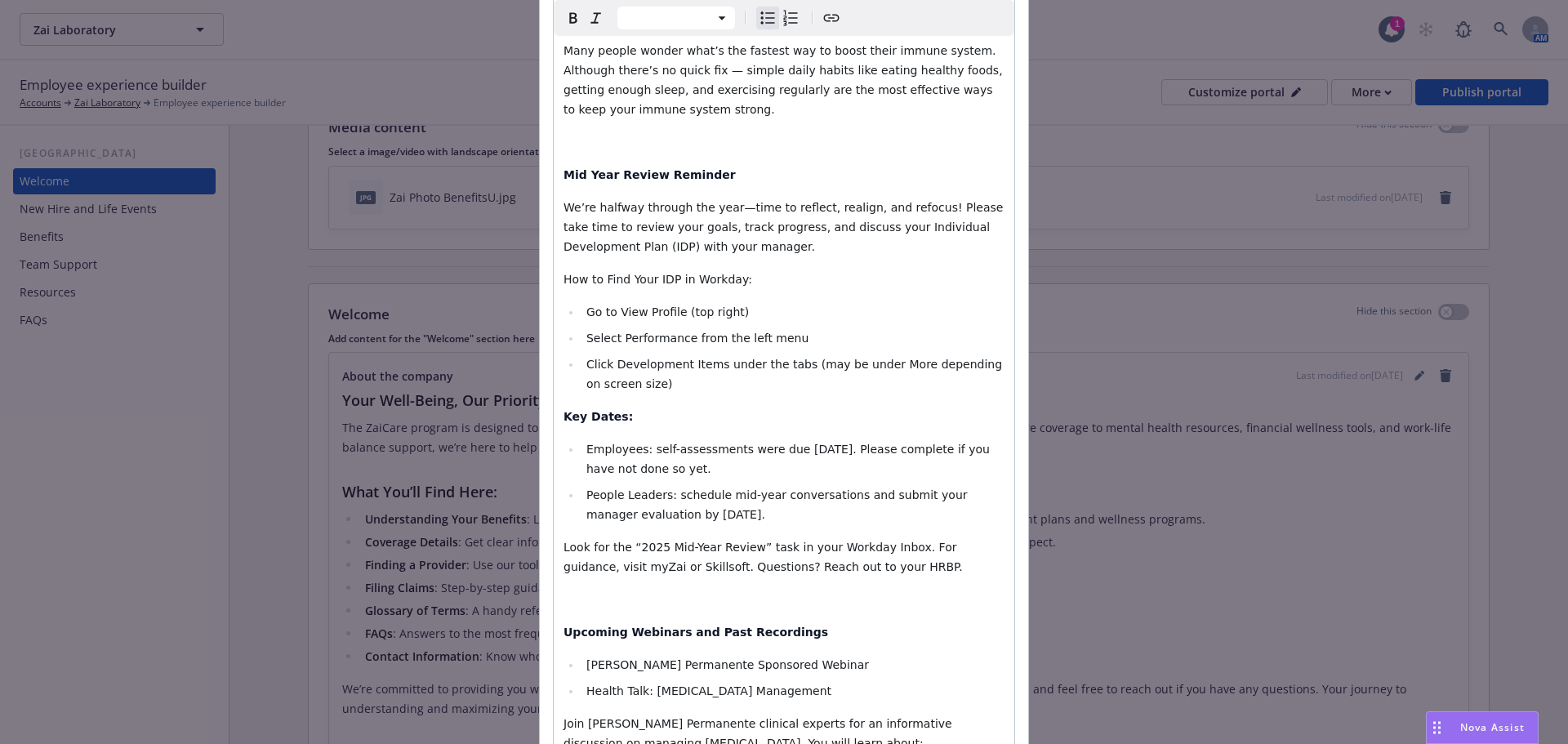
select select "paragraph"
click at [760, 14] on icon "Bulleted list" at bounding box center [767, 18] width 20 height 20
select select "paragraph"
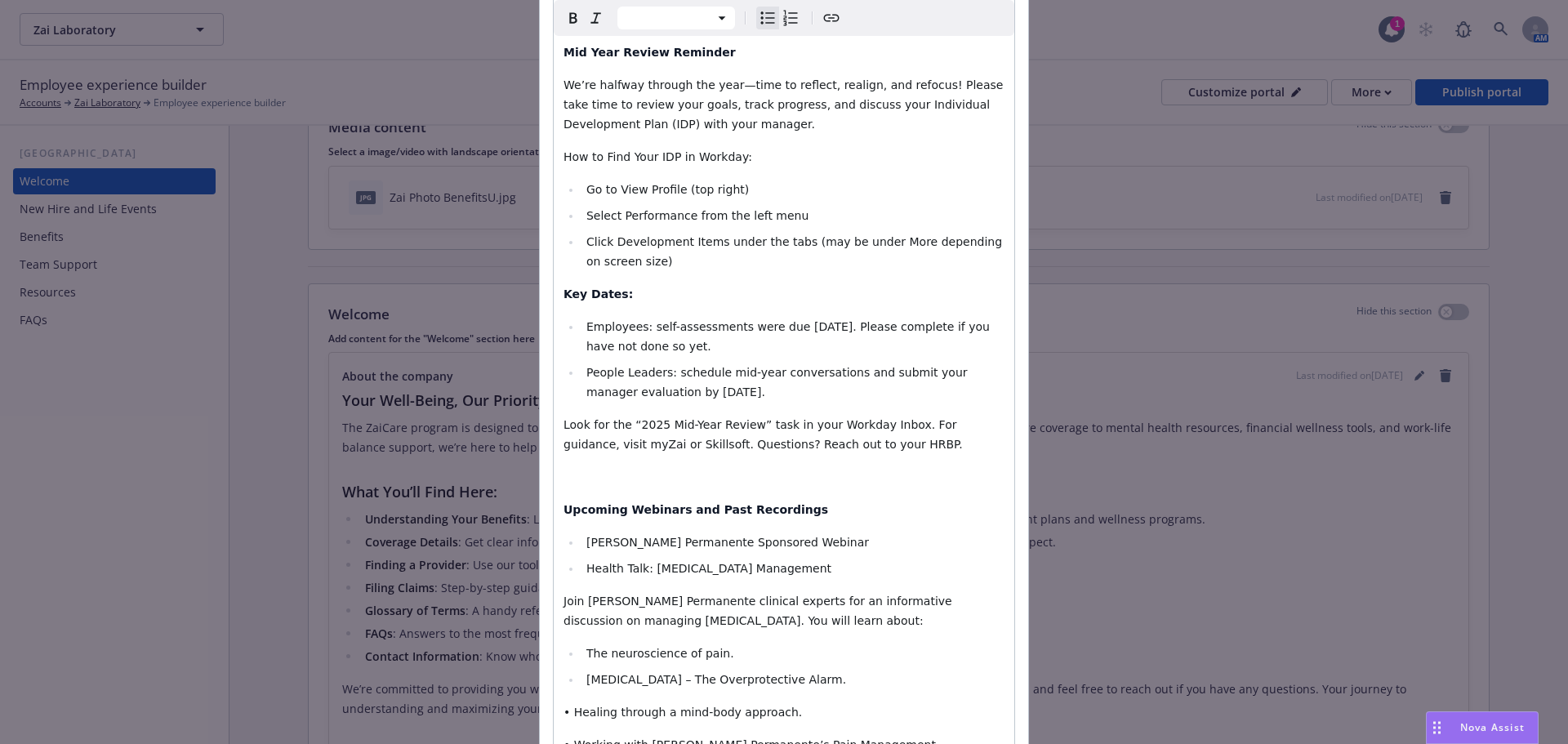
scroll to position [3699, 0]
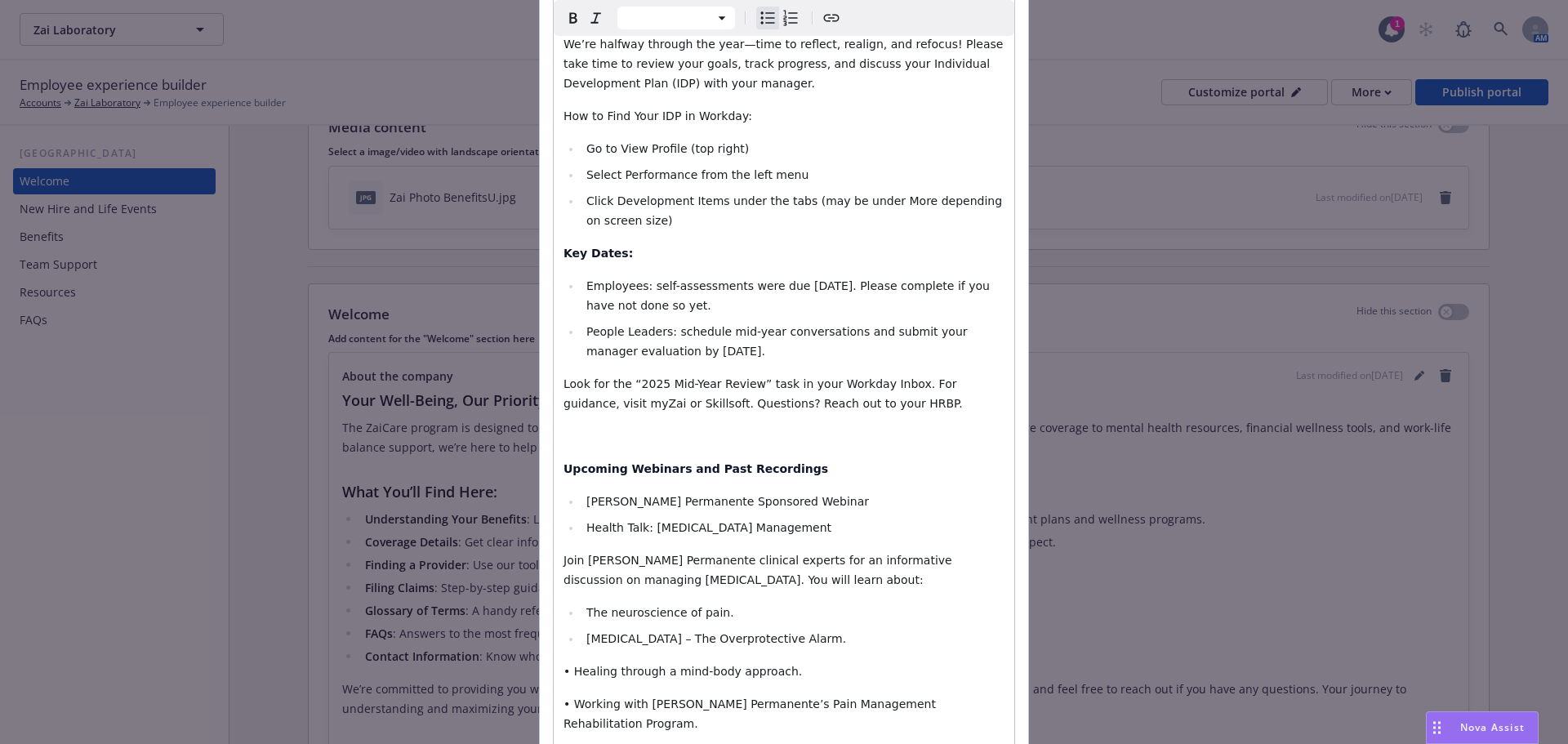
select select "paragraph"
drag, startPoint x: 629, startPoint y: 600, endPoint x: 570, endPoint y: 590, distance: 59.8
drag, startPoint x: 574, startPoint y: 597, endPoint x: 822, endPoint y: 24, distance: 624.4
click at [822, 24] on icon "Create link" at bounding box center [831, 18] width 20 height 20
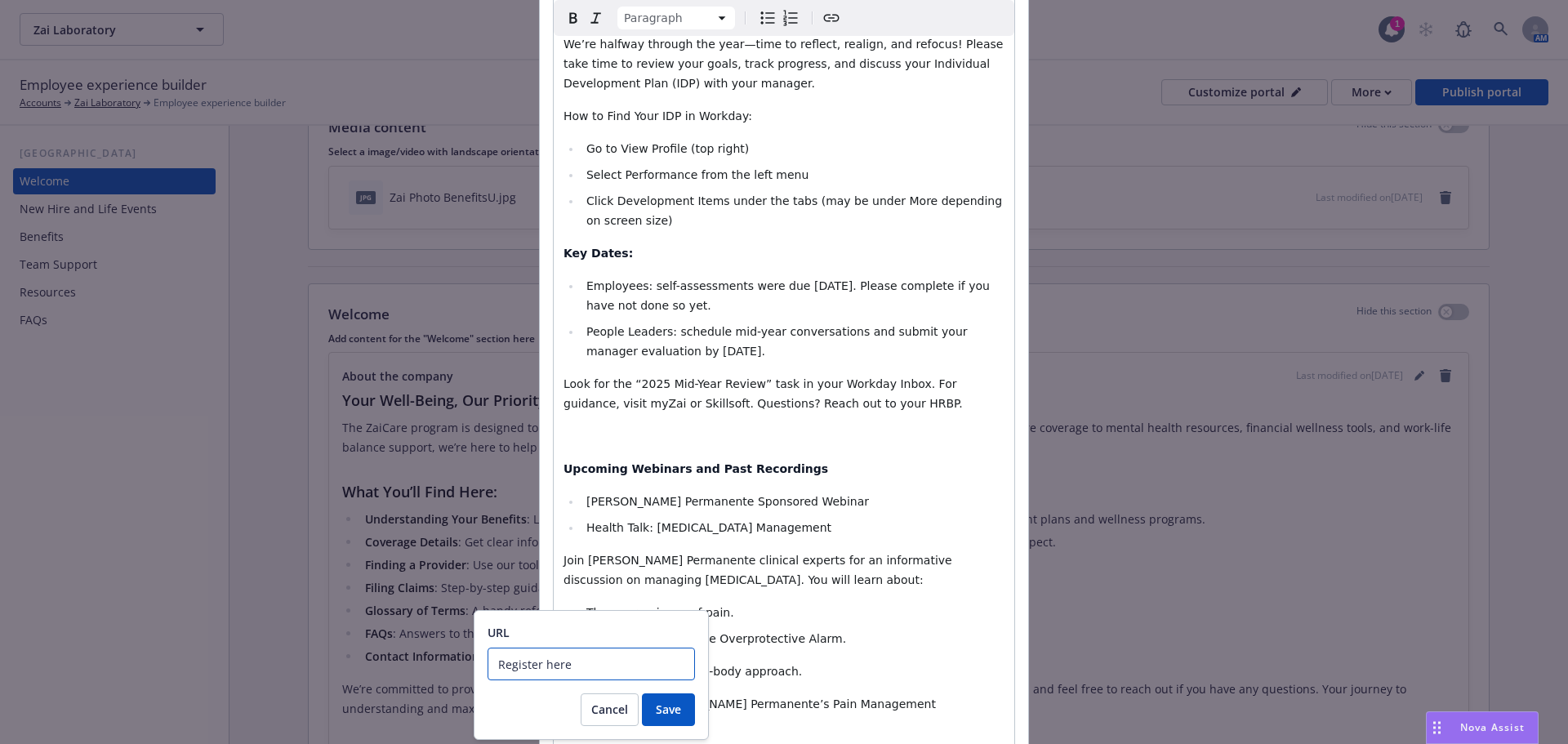
drag, startPoint x: 484, startPoint y: 676, endPoint x: 423, endPoint y: 684, distance: 61.5
click at [423, 684] on body "Zai Laboratory Zai Laboratory 1 AM Employee experience builder Accounts Zai Lab…" at bounding box center [784, 372] width 1568 height 744
paste input "https://events.teams.microsoft.com/event/0850c28f-4e96-468e-bbda-d27c4abb6deb@3…"
drag, startPoint x: 689, startPoint y: 664, endPoint x: 484, endPoint y: 661, distance: 205.0
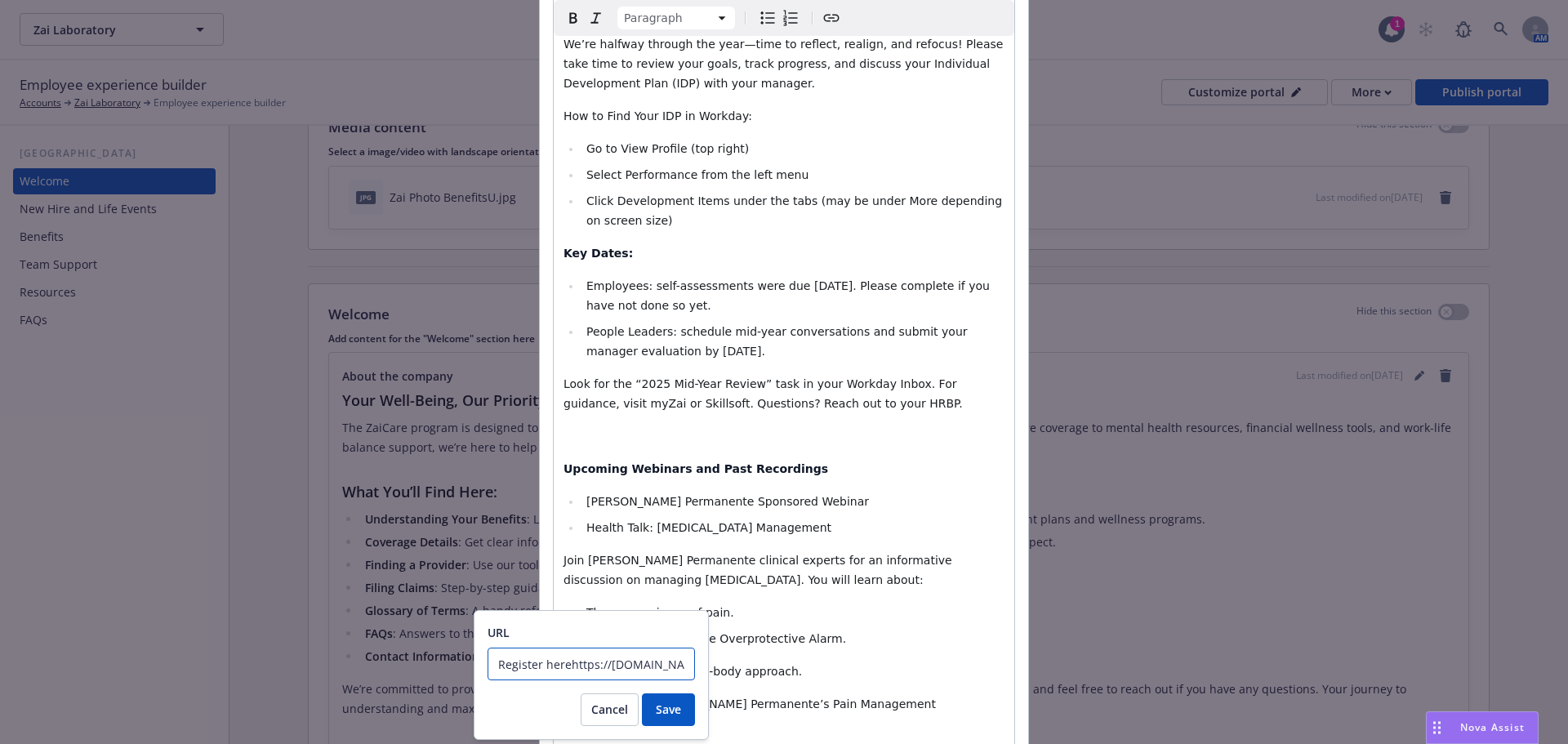
click at [484, 661] on div "URL Register herehttps://events.teams.microsoft.com/event/0850c28f-4e96-468e-bb…" at bounding box center [591, 674] width 236 height 129
paste input "text"
type input "https://events.teams.microsoft.com/event/0850c28f-4e96-468e-bbda-d27c4abb6deb@3…"
click at [666, 712] on span "Save" at bounding box center [668, 710] width 25 height 16
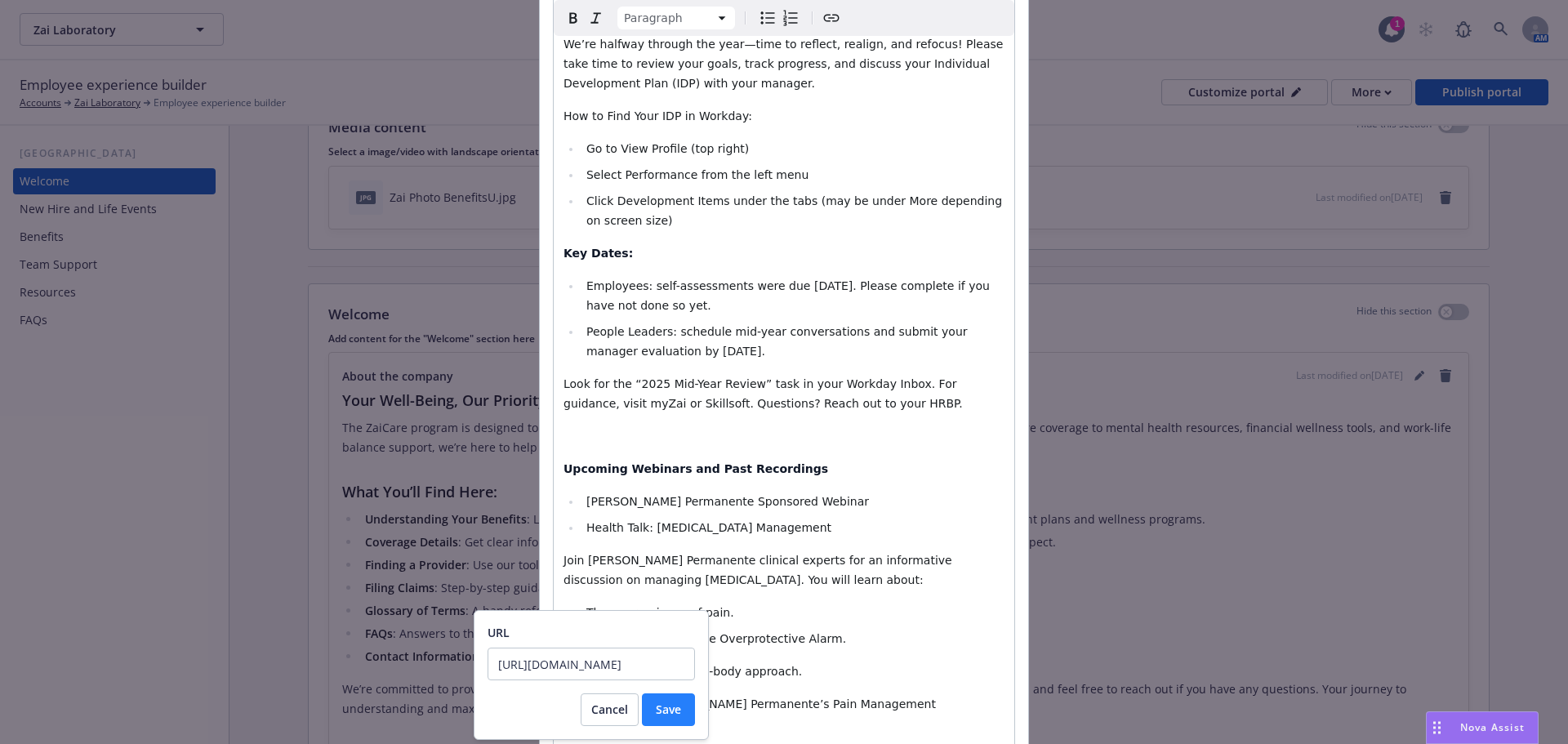
scroll to position [0, 0]
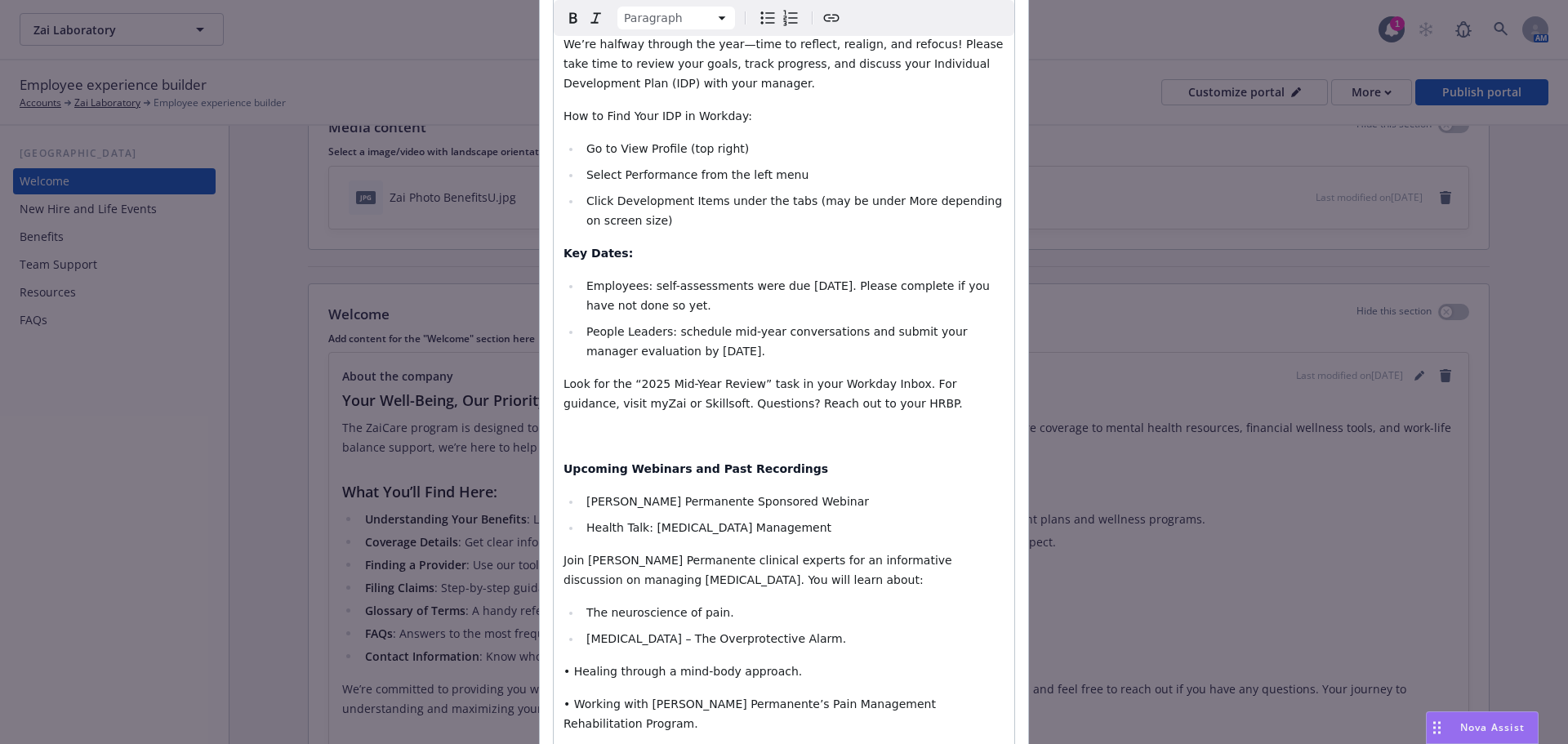
drag, startPoint x: 713, startPoint y: 566, endPoint x: 693, endPoint y: 569, distance: 20.2
drag, startPoint x: 583, startPoint y: 501, endPoint x: 558, endPoint y: 501, distance: 25.0
click at [563, 743] on span "Date: [DATE]" at bounding box center [600, 756] width 74 height 13
drag, startPoint x: 584, startPoint y: 536, endPoint x: 557, endPoint y: 538, distance: 27.1
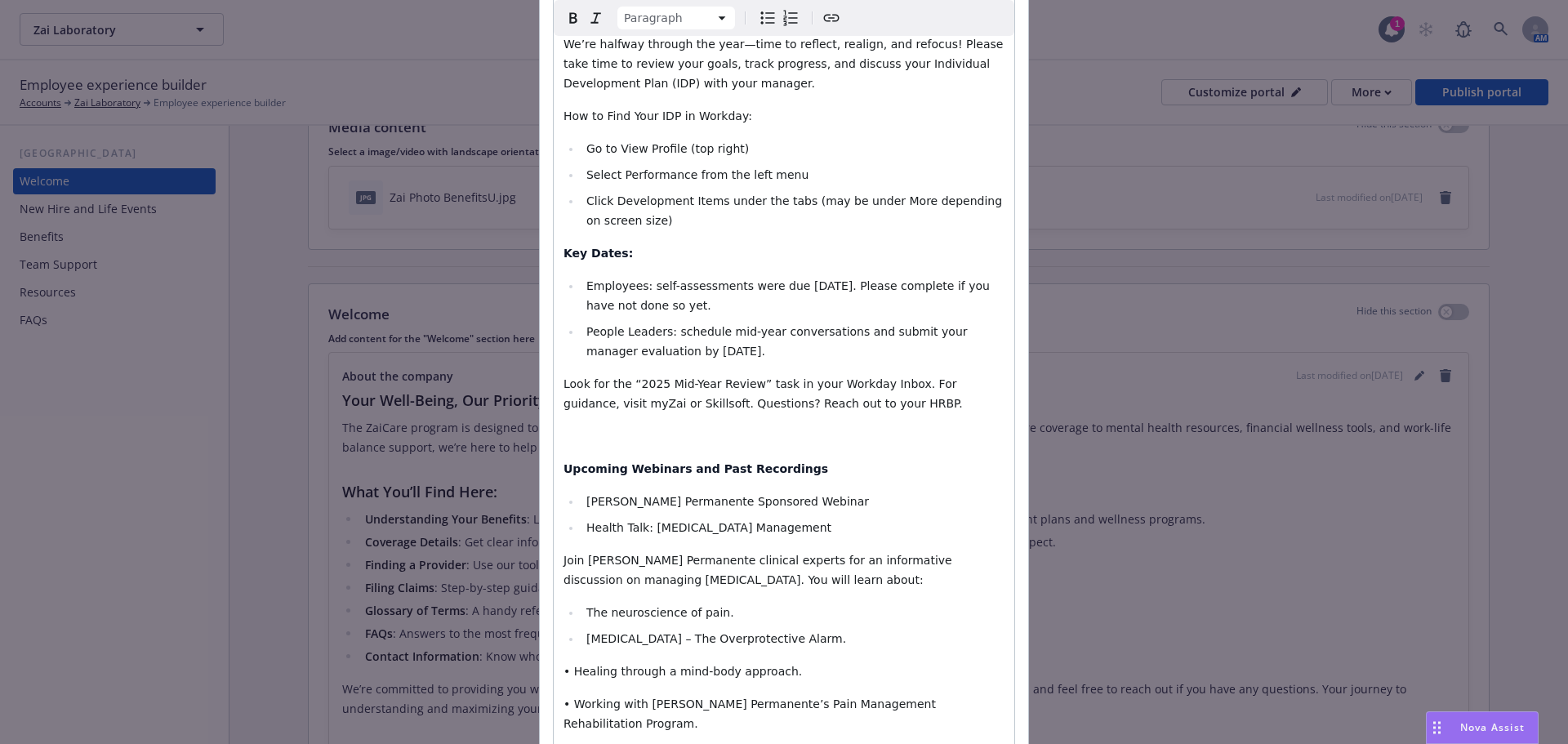
drag, startPoint x: 569, startPoint y: 568, endPoint x: 550, endPoint y: 569, distance: 19.0
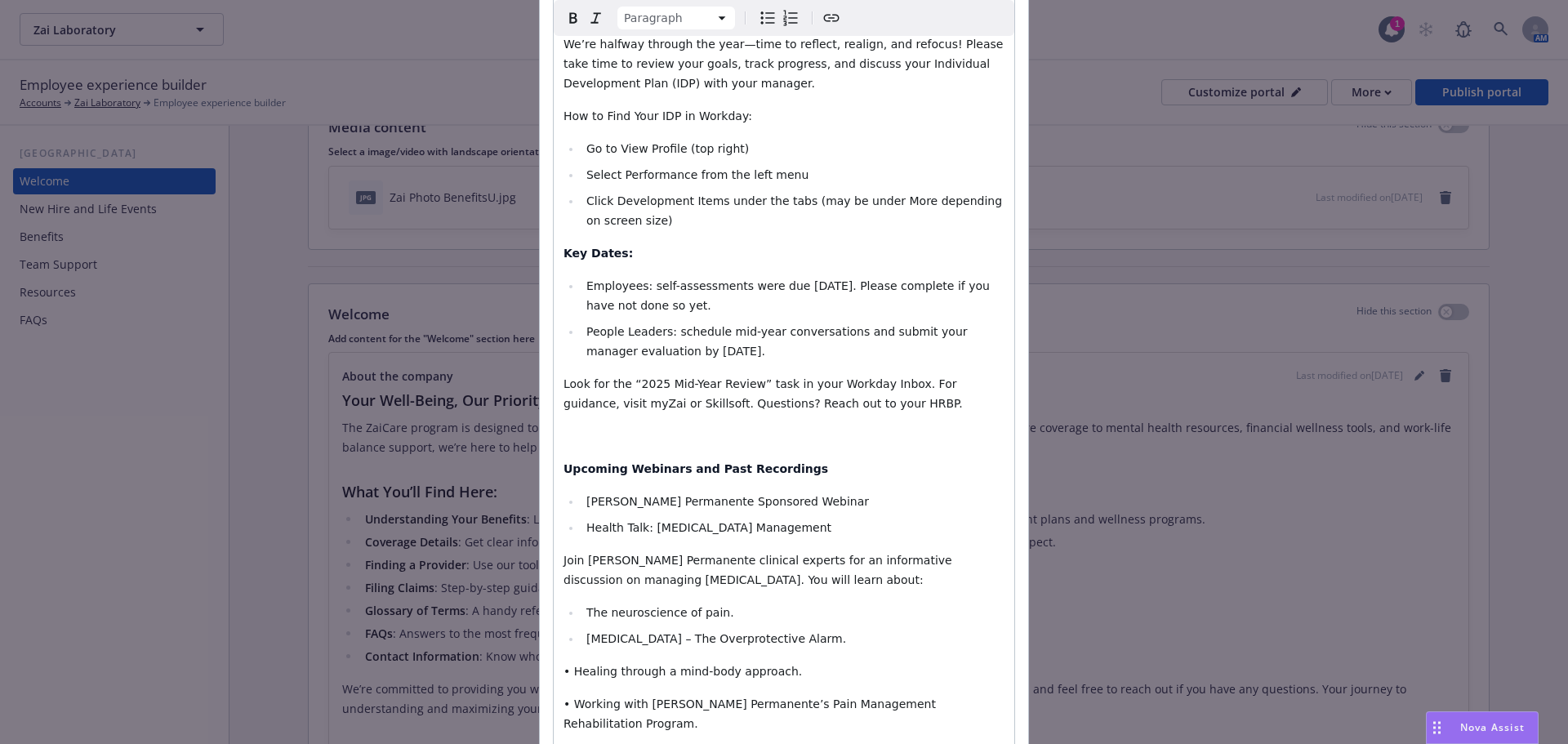
click at [587, 495] on span "[PERSON_NAME] Permanente Sponsored Webinar" at bounding box center [728, 502] width 283 height 13
click at [762, 22] on icon "Bulleted list" at bounding box center [767, 18] width 20 height 20
select select "paragraph"
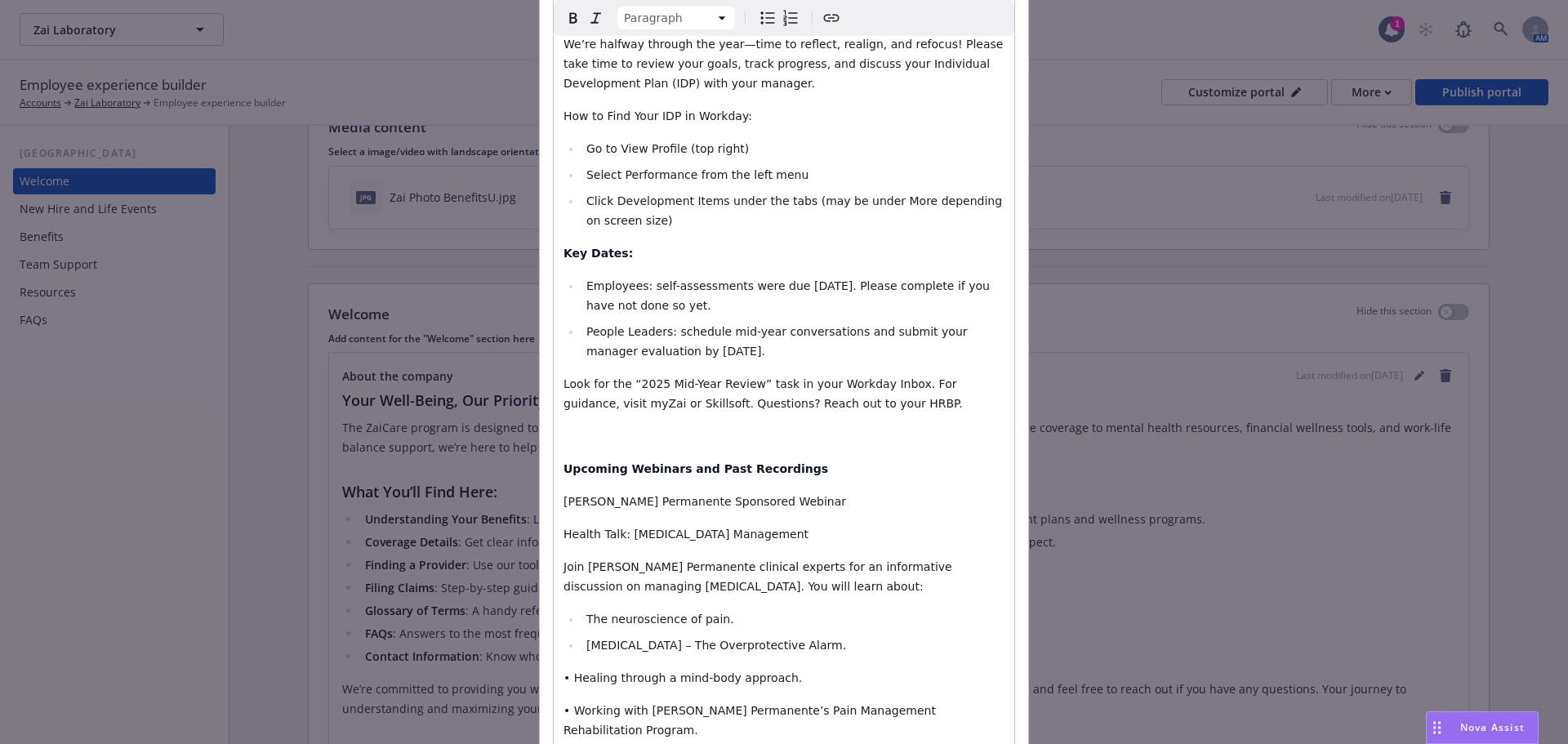
click at [563, 671] on span "• Healing through a mind-body approach." at bounding box center [683, 678] width 238 height 13
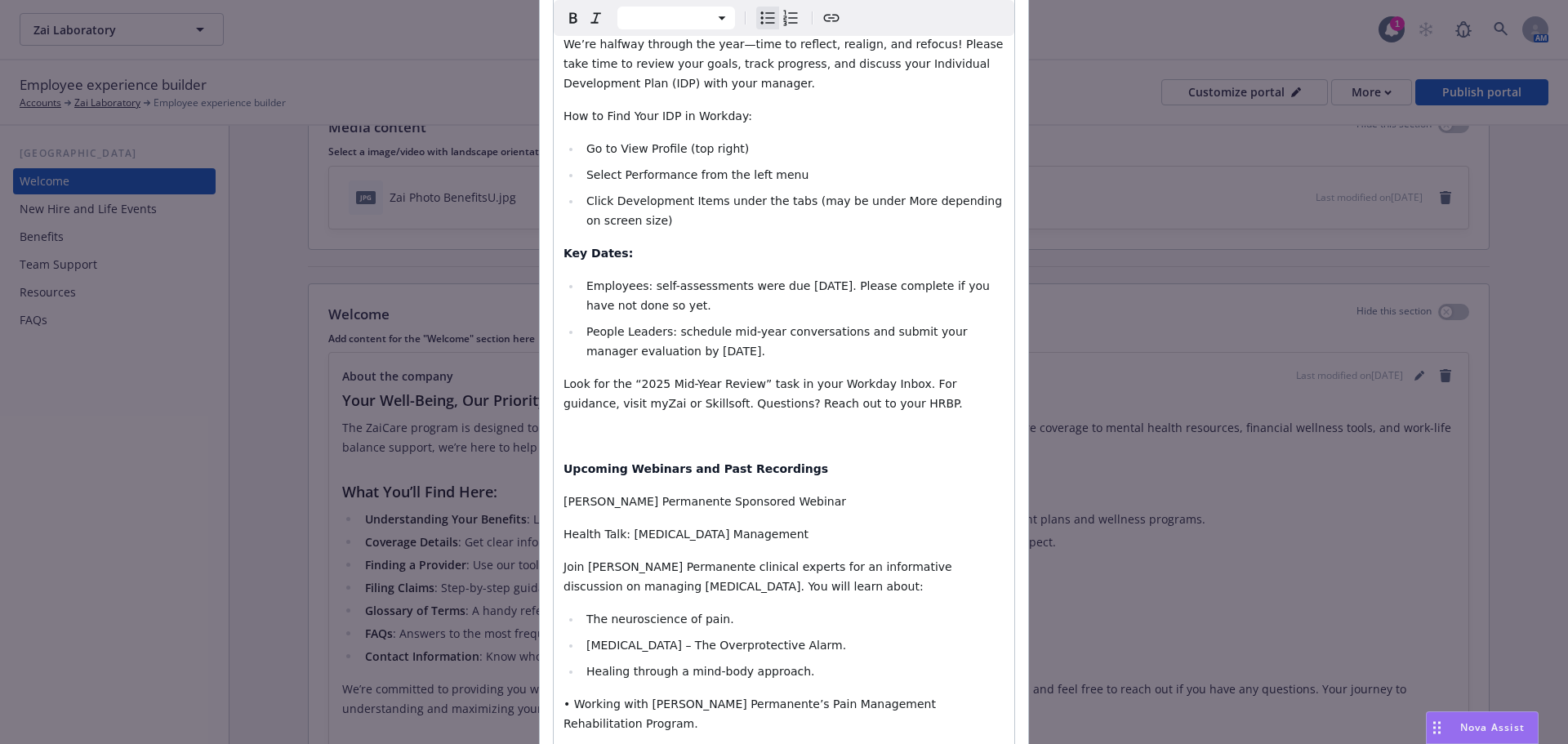
select select "paragraph"
click at [569, 697] on span "• Working with [PERSON_NAME] Permanente’s Pain Management Rehabilitation Progra…" at bounding box center [751, 713] width 376 height 33
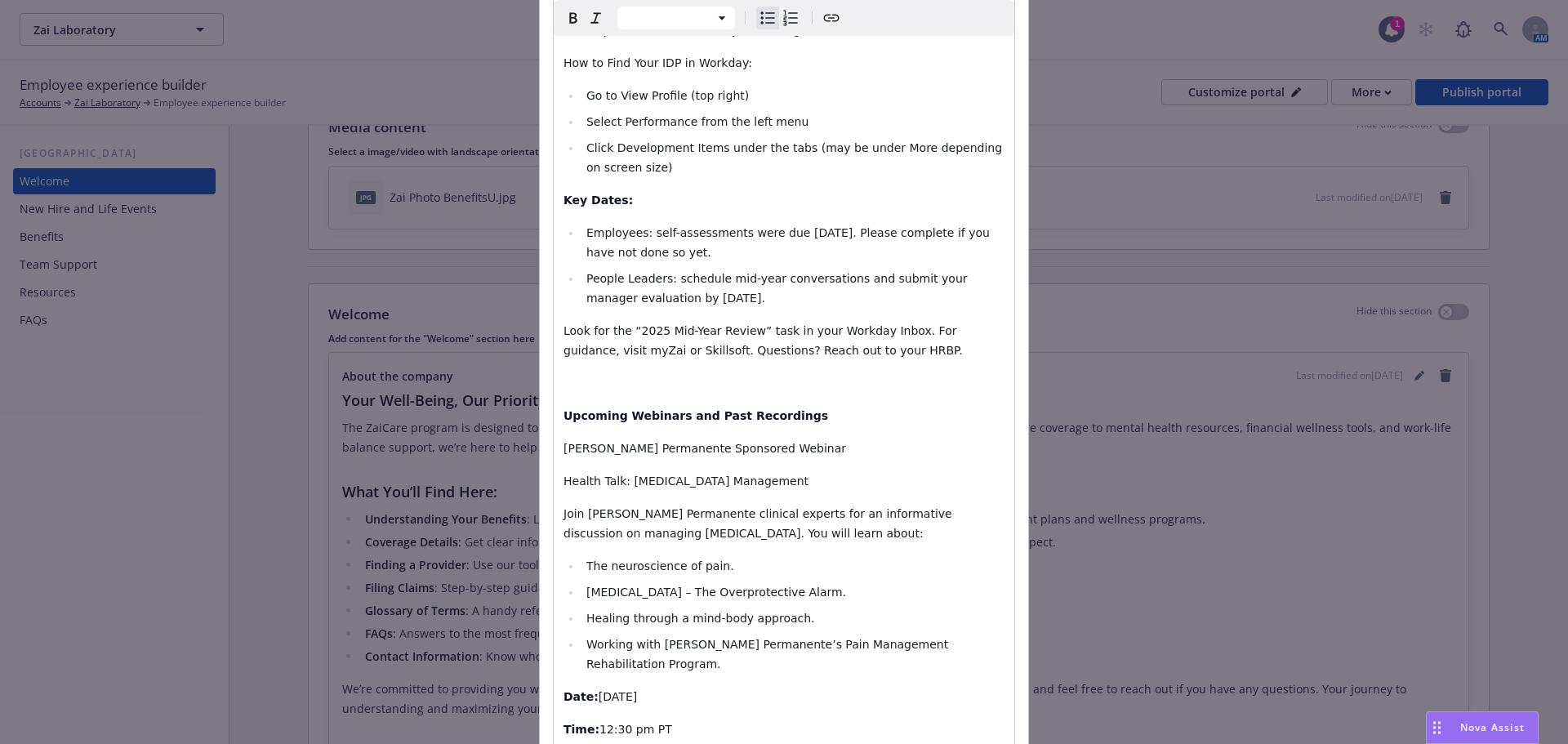
scroll to position [3862, 0]
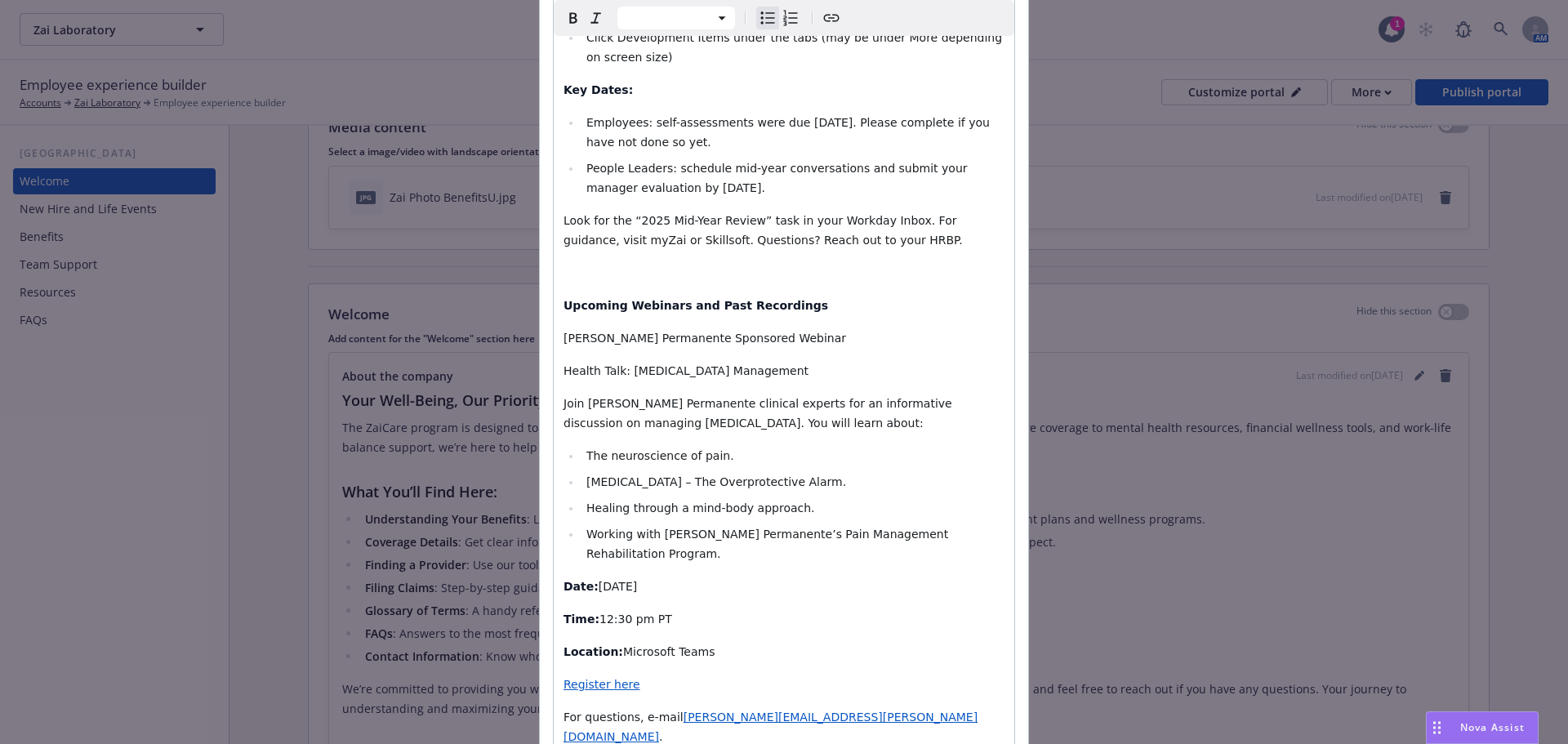
select select "paragraph"
drag, startPoint x: 558, startPoint y: 103, endPoint x: 768, endPoint y: 99, distance: 210.0
click at [768, 329] on p "[PERSON_NAME] Permanente Sponsored Webinar" at bounding box center [784, 338] width 441 height 20
drag, startPoint x: 553, startPoint y: 492, endPoint x: 778, endPoint y: 476, distance: 225.6
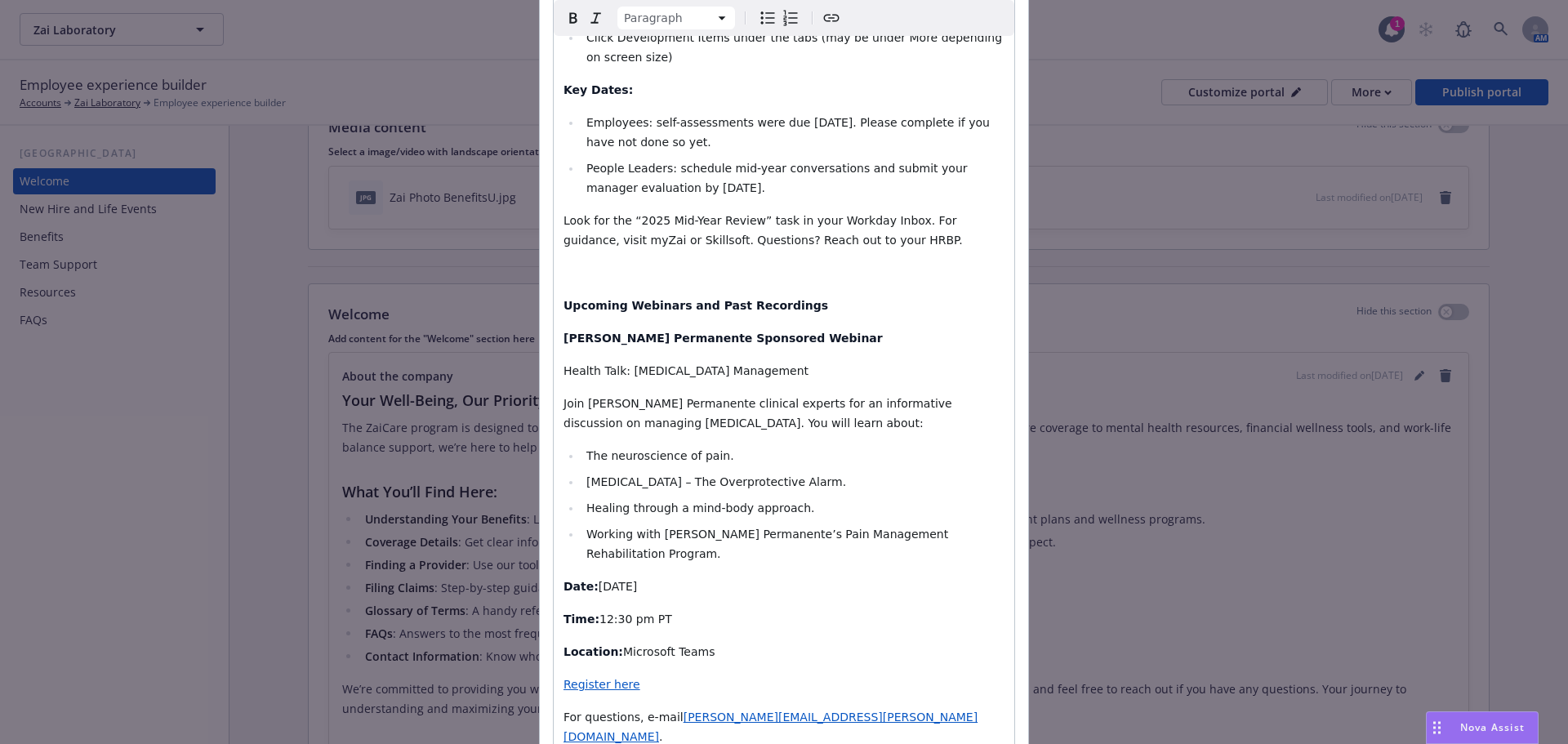
drag, startPoint x: 559, startPoint y: 561, endPoint x: 584, endPoint y: 561, distance: 25.0
drag, startPoint x: 557, startPoint y: 593, endPoint x: 590, endPoint y: 596, distance: 33.1
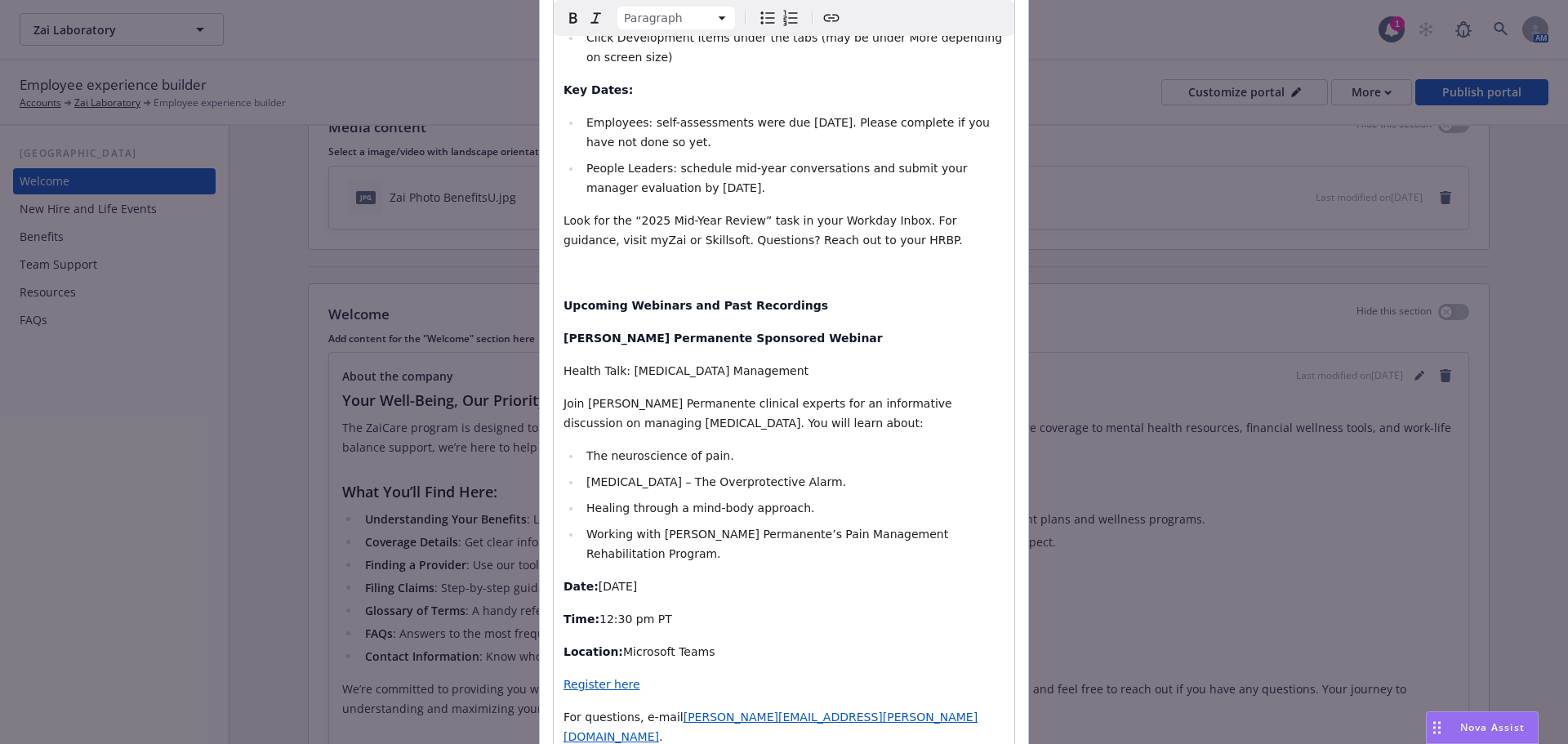
drag, startPoint x: 555, startPoint y: 622, endPoint x: 603, endPoint y: 627, distance: 48.3
drag, startPoint x: 635, startPoint y: 664, endPoint x: 549, endPoint y: 650, distance: 87.1
click at [831, 19] on icon "Create link" at bounding box center [831, 18] width 20 height 20
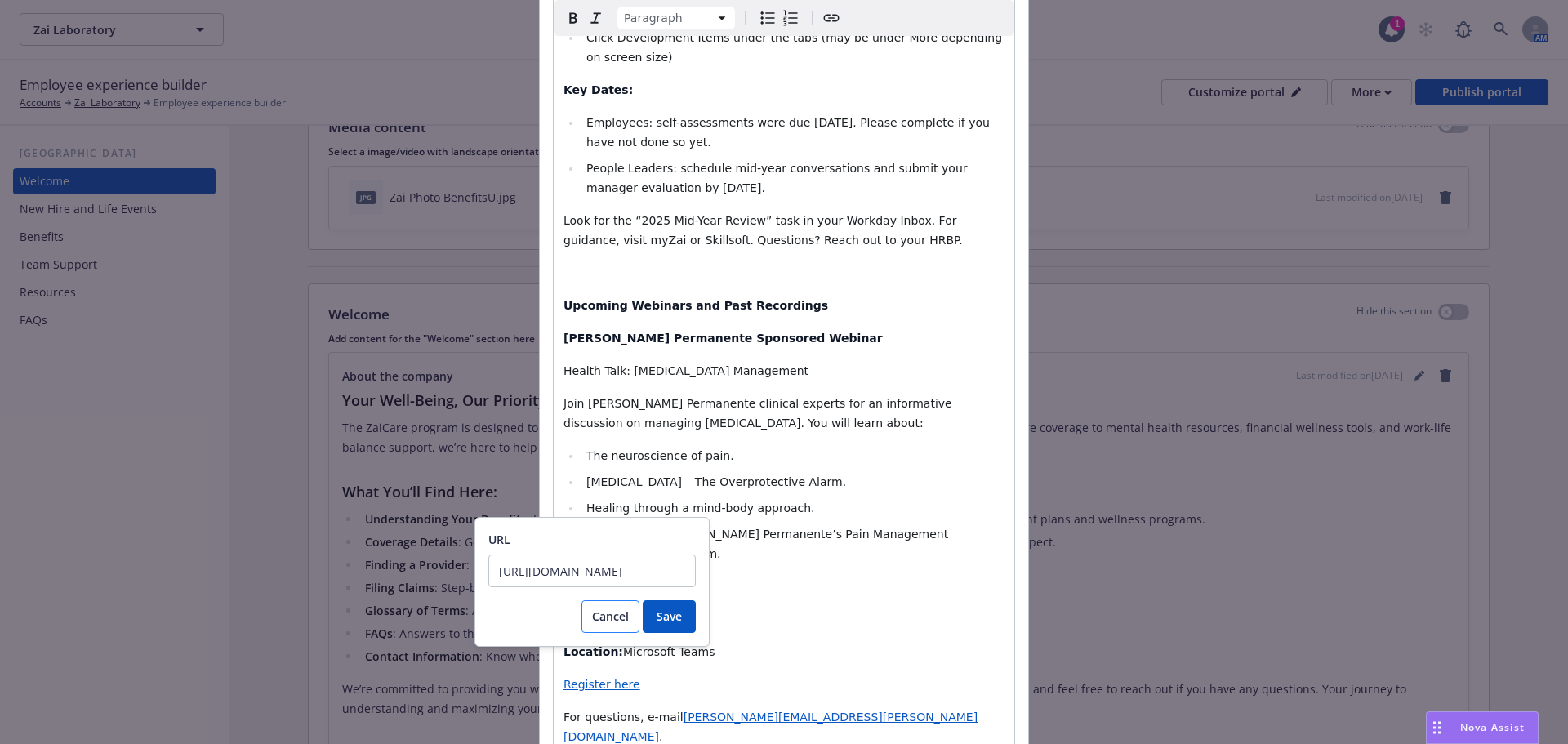
scroll to position [0, 304]
type input "https://newfront.zoom.us/webinar/register/WN_WkpHd8LYQd-9weMmYkSvGw#/registrati…"
click at [660, 615] on span "Save" at bounding box center [669, 616] width 25 height 16
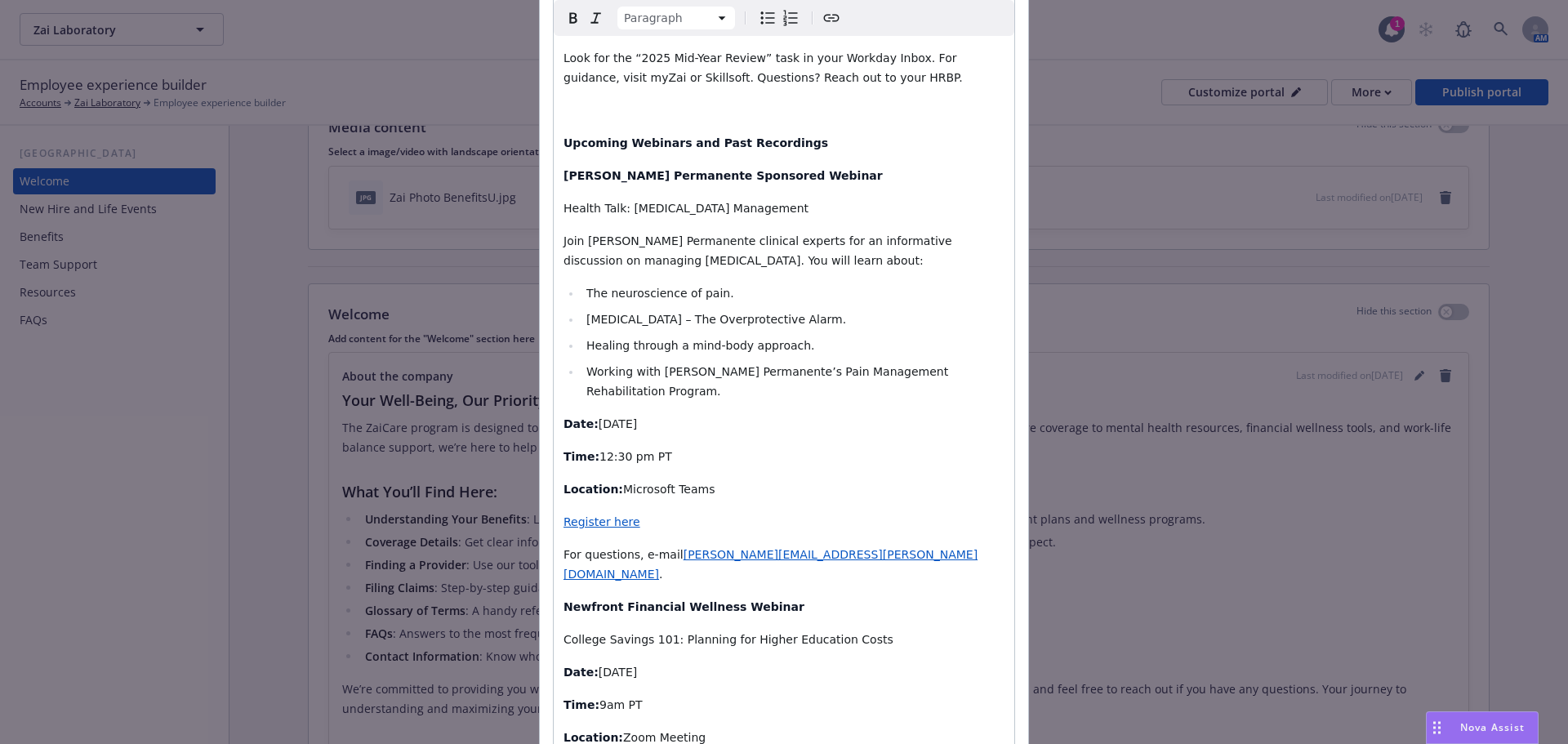
scroll to position [4025, 0]
drag, startPoint x: 769, startPoint y: 697, endPoint x: 558, endPoint y: 556, distance: 253.8
click at [762, 26] on icon "Bulleted list" at bounding box center [767, 18] width 20 height 20
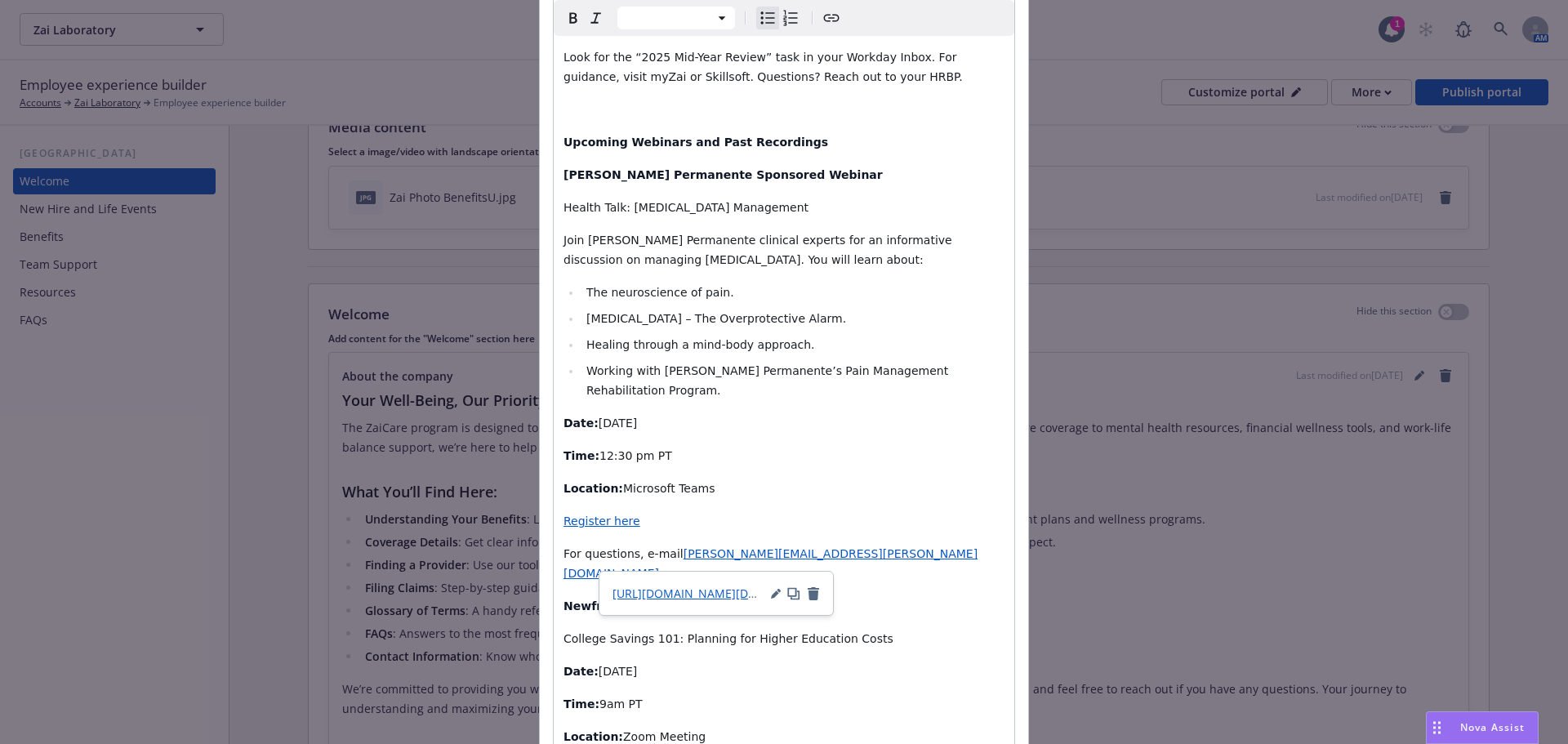
click at [761, 21] on icon "Bulleted list" at bounding box center [767, 18] width 20 height 20
select select "paragraph"
click at [761, 21] on icon "Bulleted list" at bounding box center [767, 18] width 20 height 20
select select "paragraph"
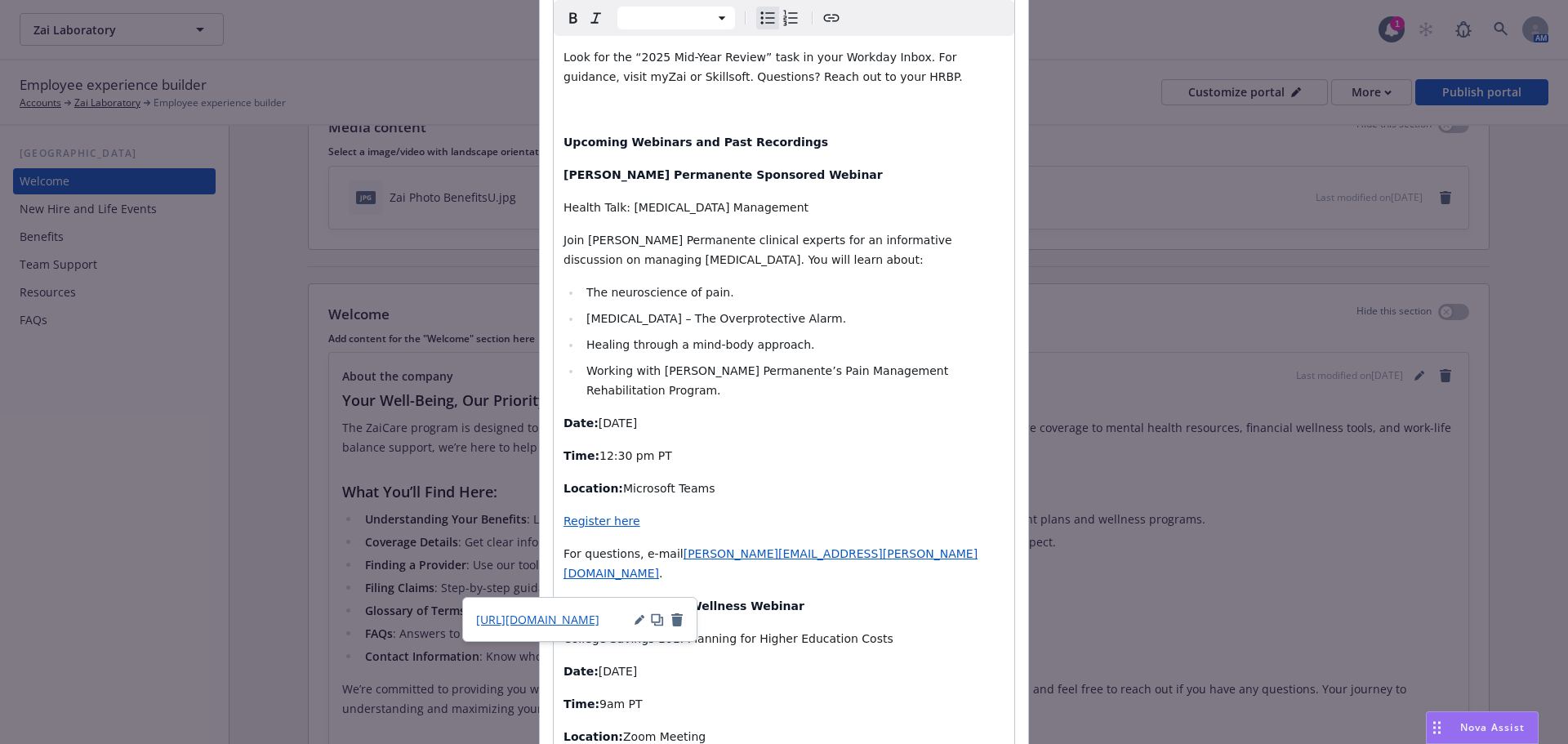
select select "paragraph"
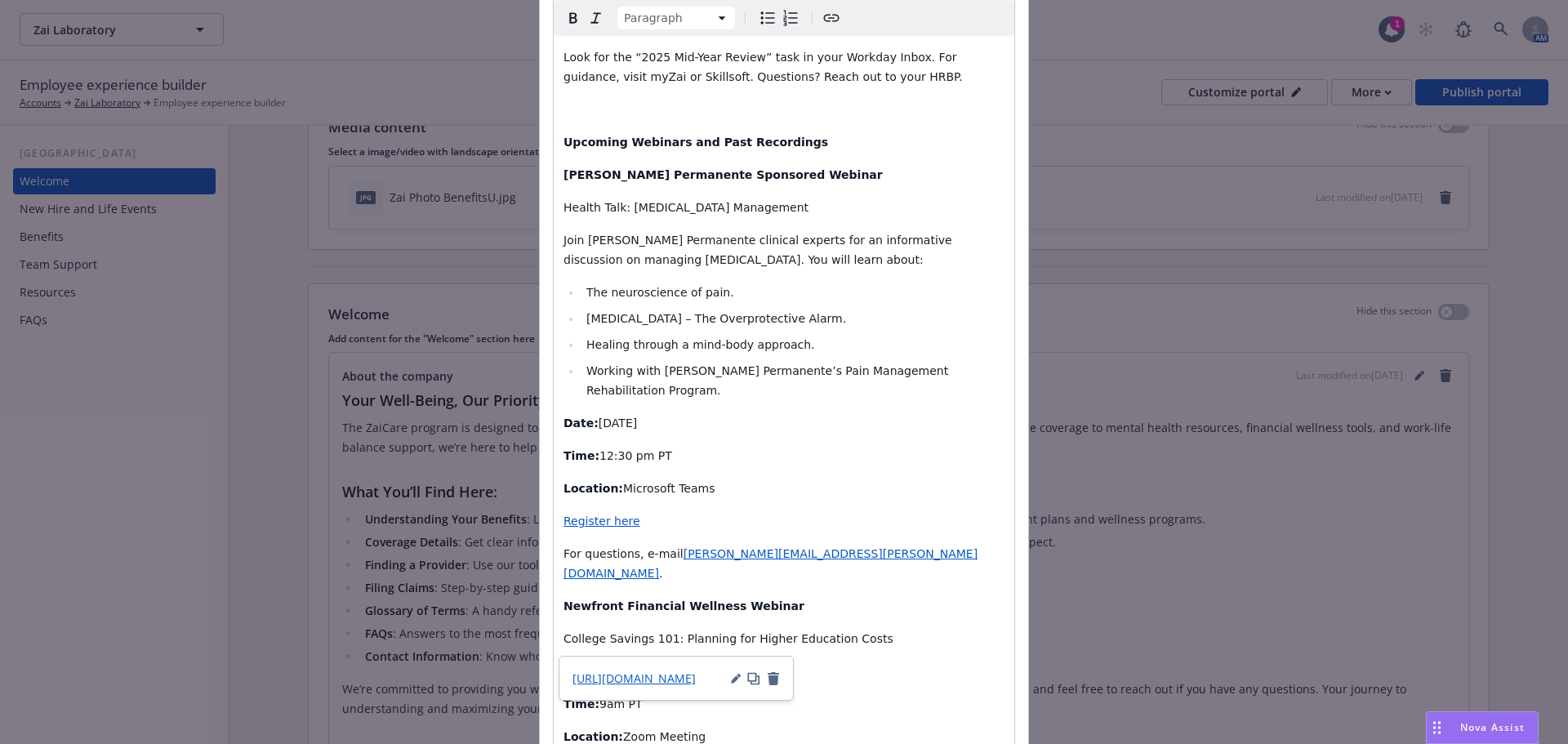
select select "paragraph"
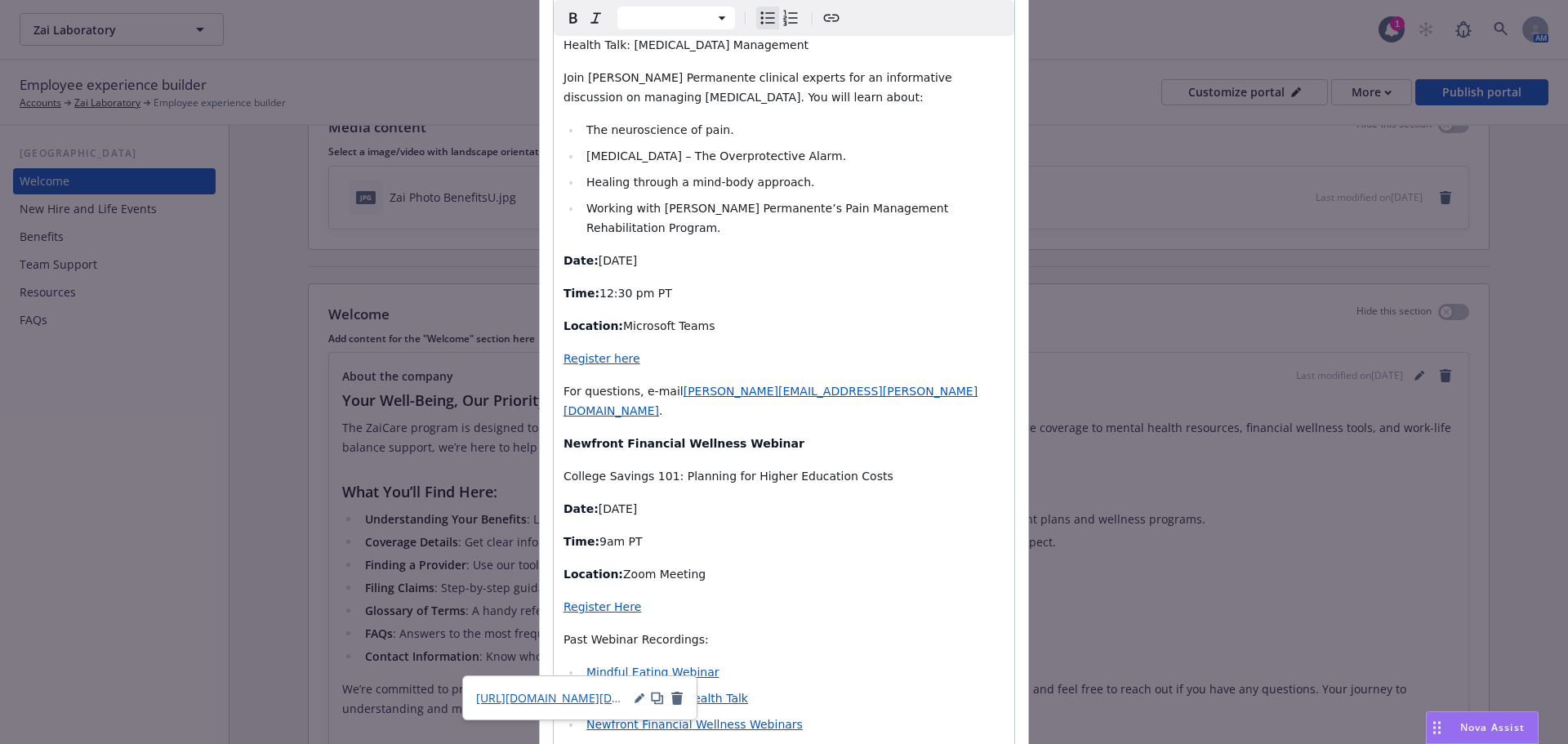
scroll to position [4189, 0]
select select "paragraph"
drag, startPoint x: 763, startPoint y: 566, endPoint x: 516, endPoint y: 562, distance: 247.0
click at [516, 562] on div "Update content for the "Welcome" section About the company Paragraph Paragraph …" at bounding box center [784, 372] width 1568 height 744
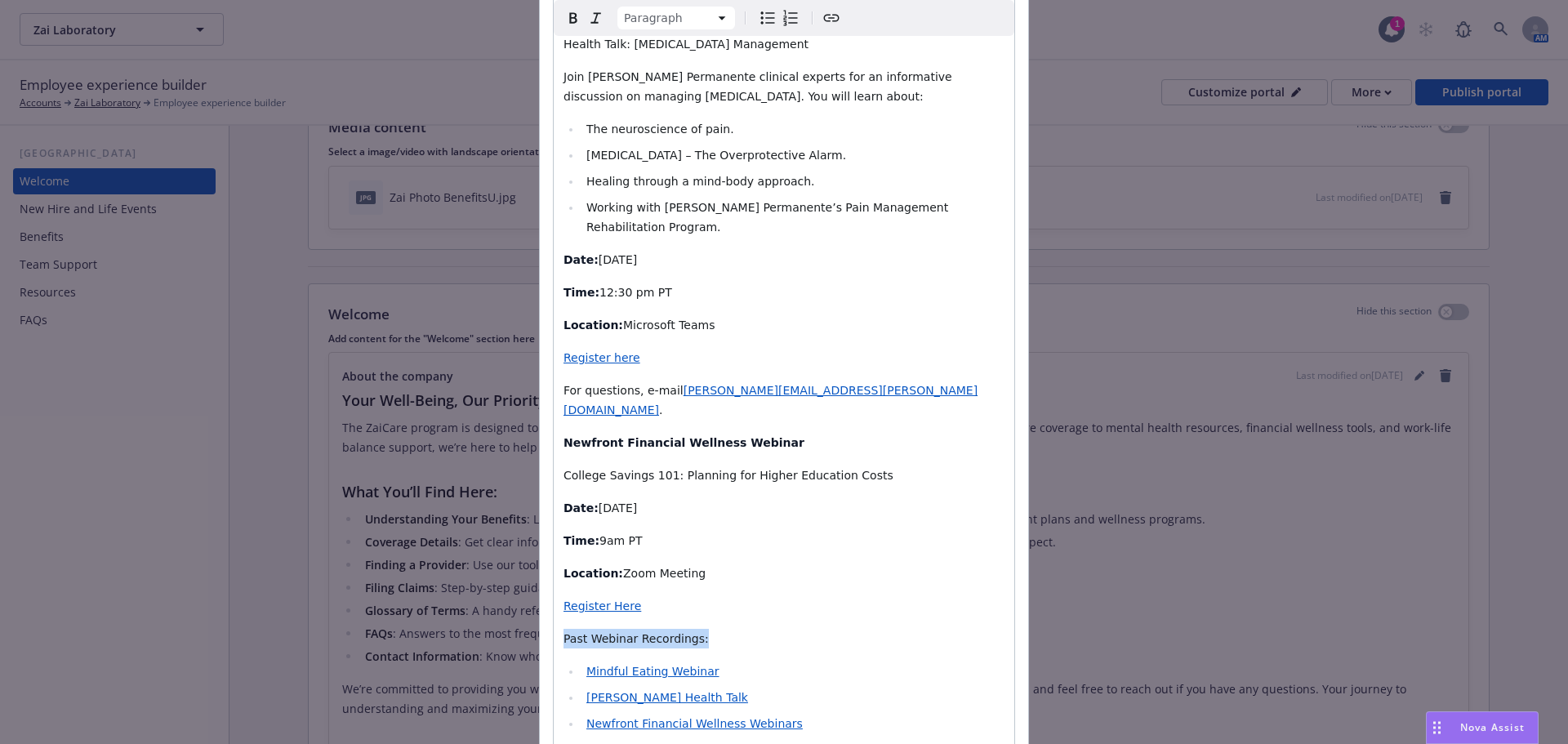
drag, startPoint x: 707, startPoint y: 357, endPoint x: 537, endPoint y: 362, distance: 170.1
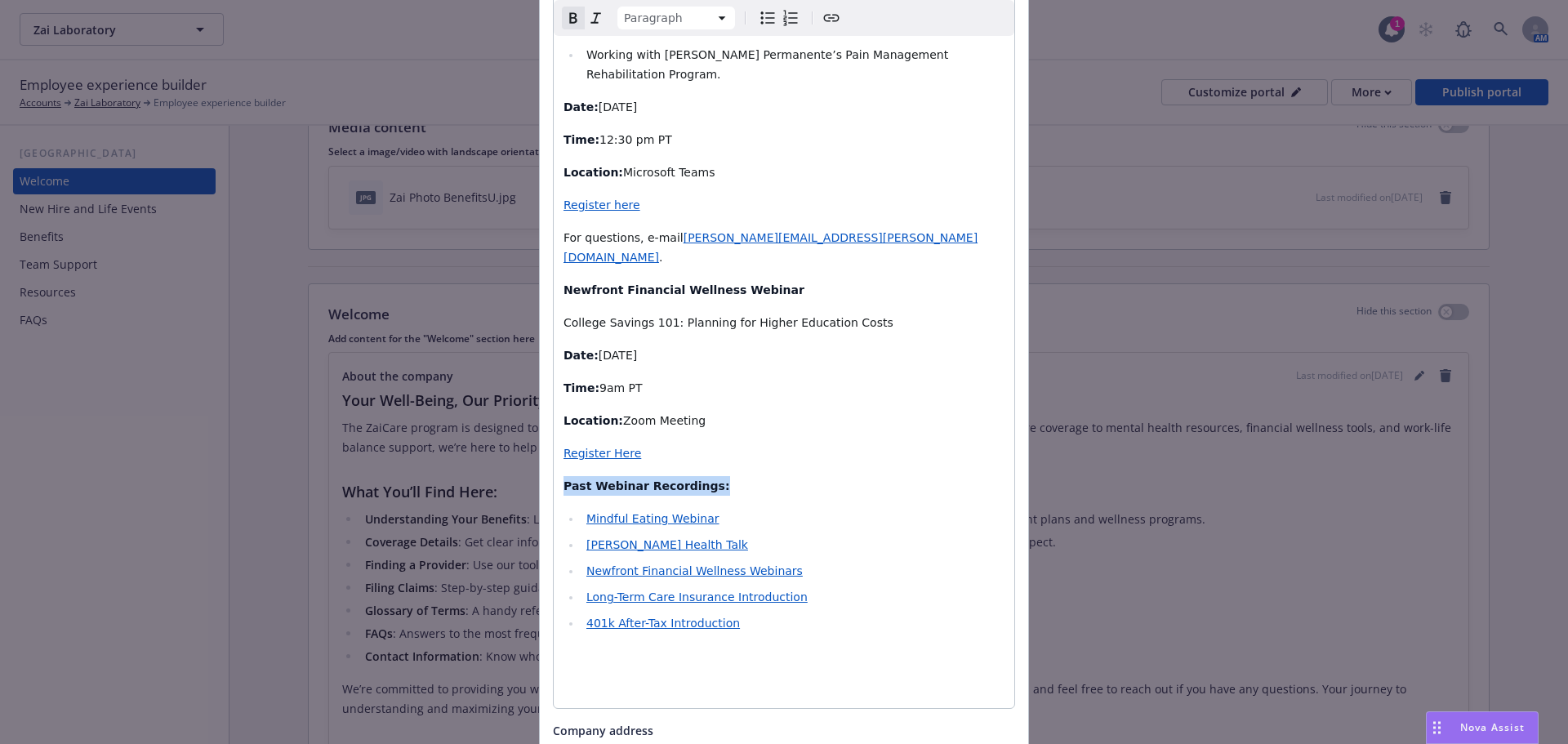
scroll to position [4379, 0]
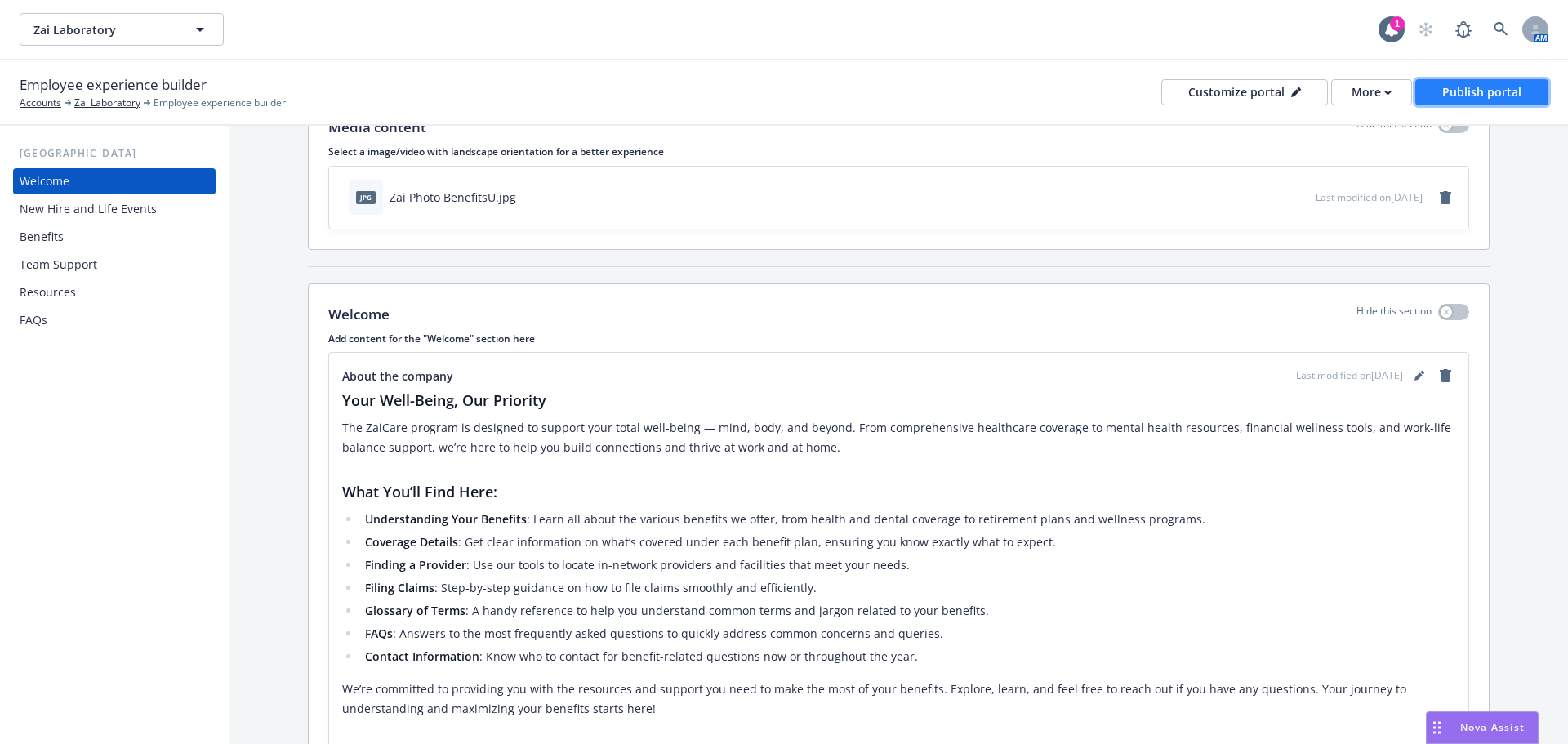
click at [1520, 83] on div "Publish portal" at bounding box center [1481, 92] width 79 height 24
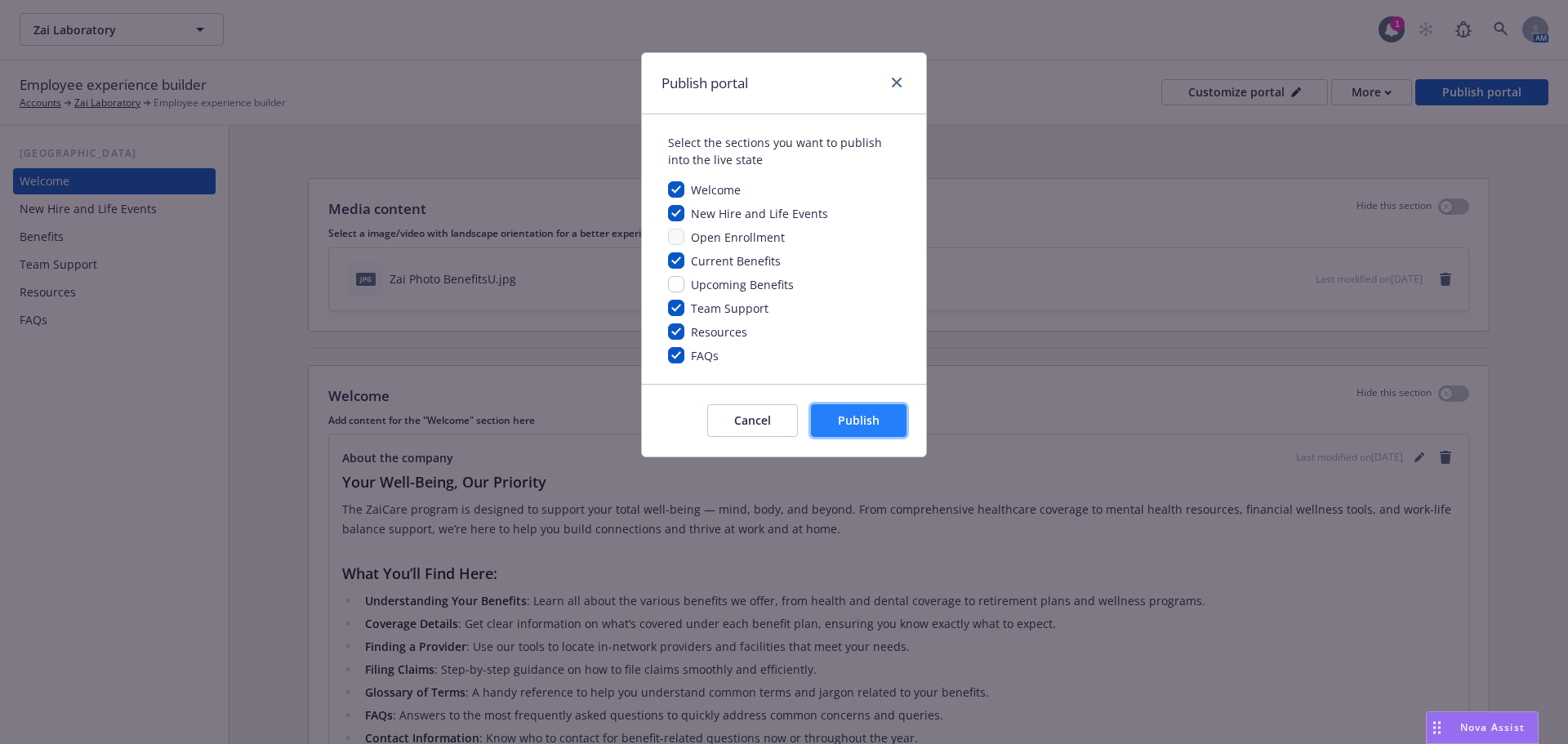
click at [876, 412] on button "Publish" at bounding box center [858, 420] width 96 height 33
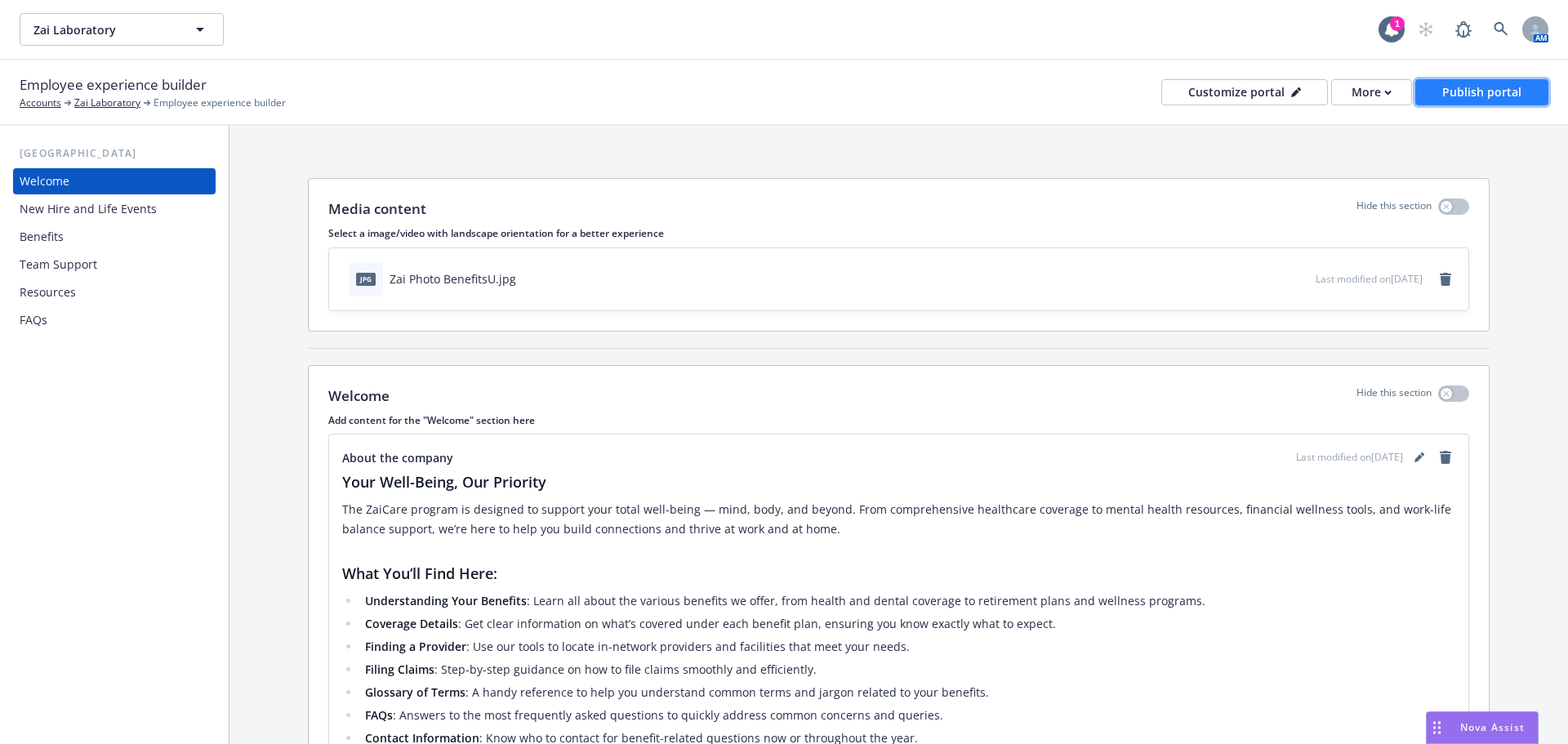
click at [1495, 81] on div "Publish portal" at bounding box center [1481, 92] width 79 height 24
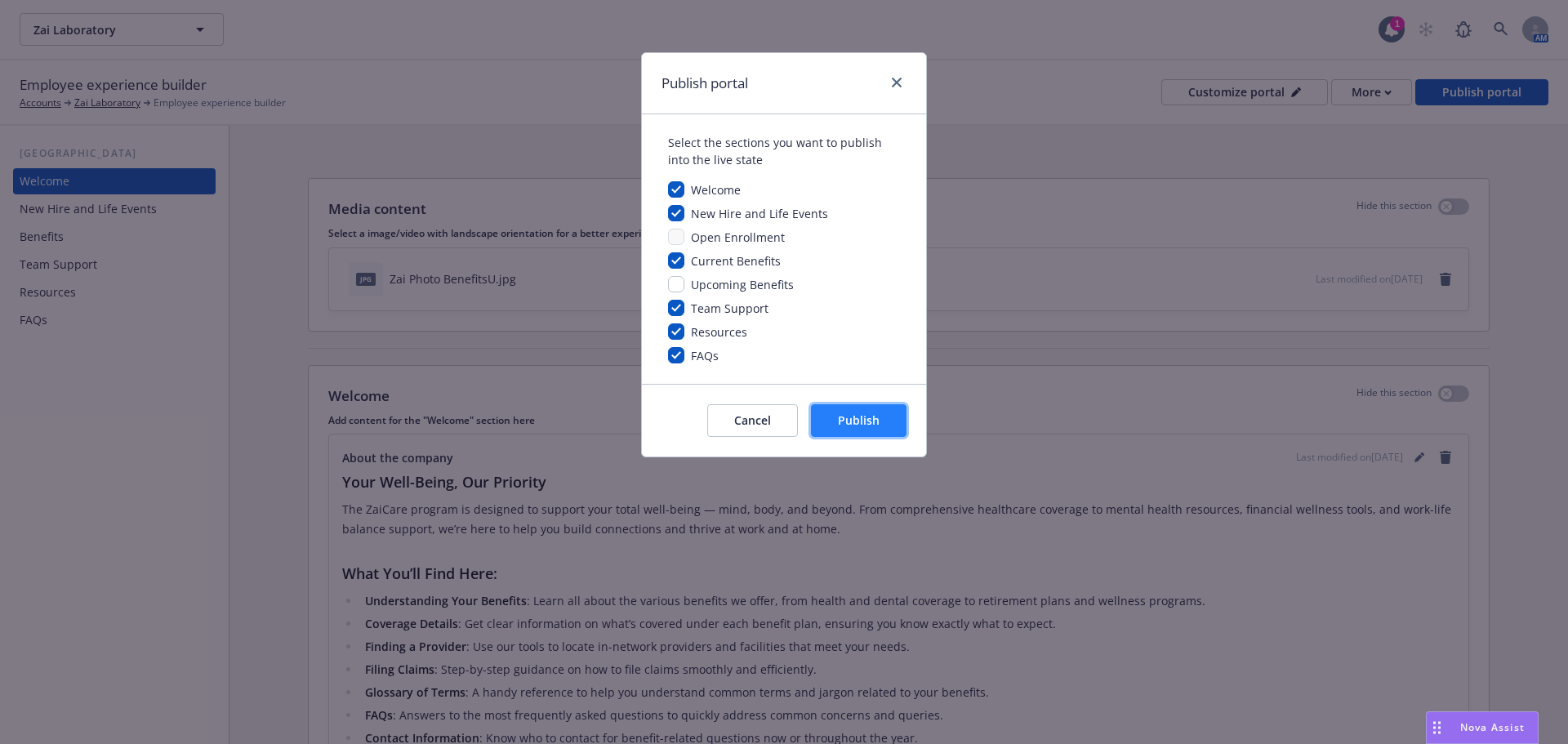
click at [863, 410] on button "Publish" at bounding box center [858, 420] width 96 height 33
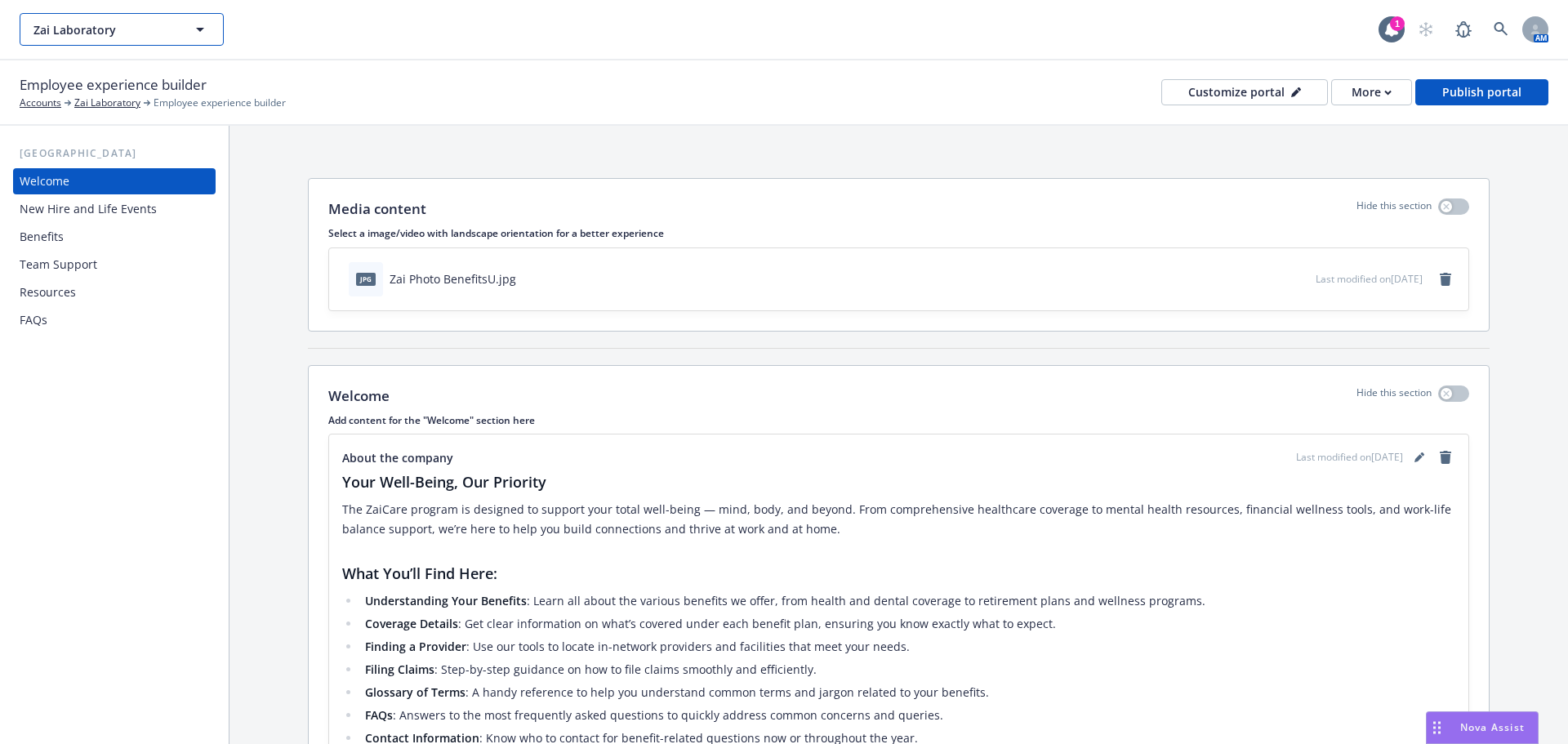
click at [208, 21] on icon "button" at bounding box center [199, 29] width 20 height 20
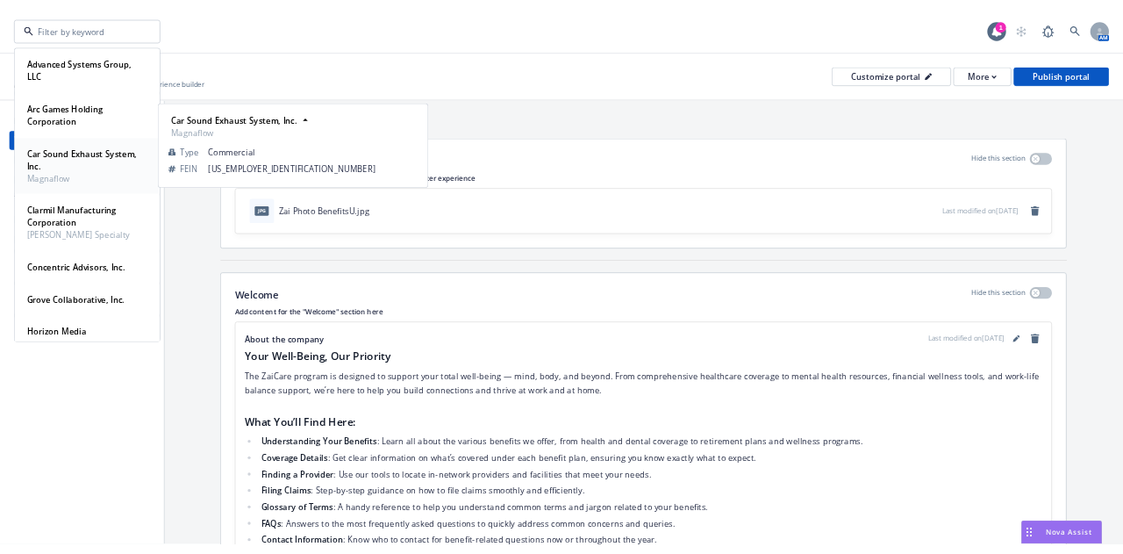
scroll to position [88, 0]
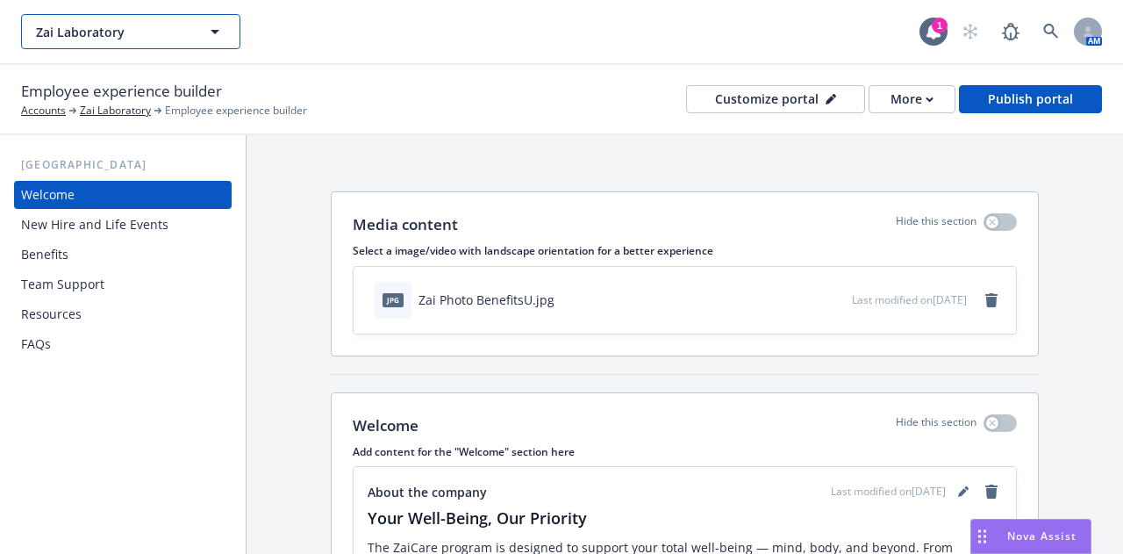
click at [219, 22] on icon "button" at bounding box center [214, 31] width 21 height 21
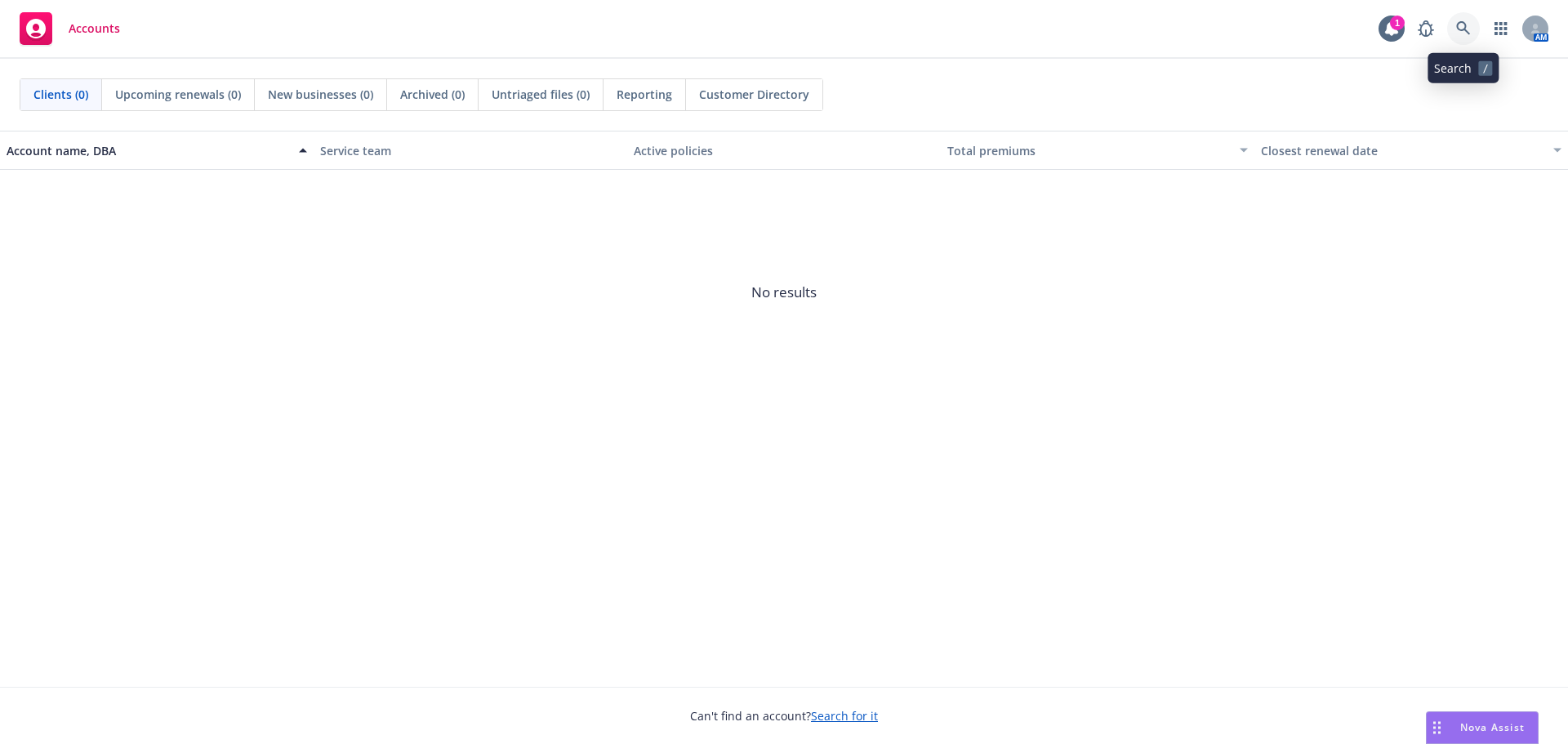
click at [1470, 30] on icon at bounding box center [1464, 29] width 15 height 15
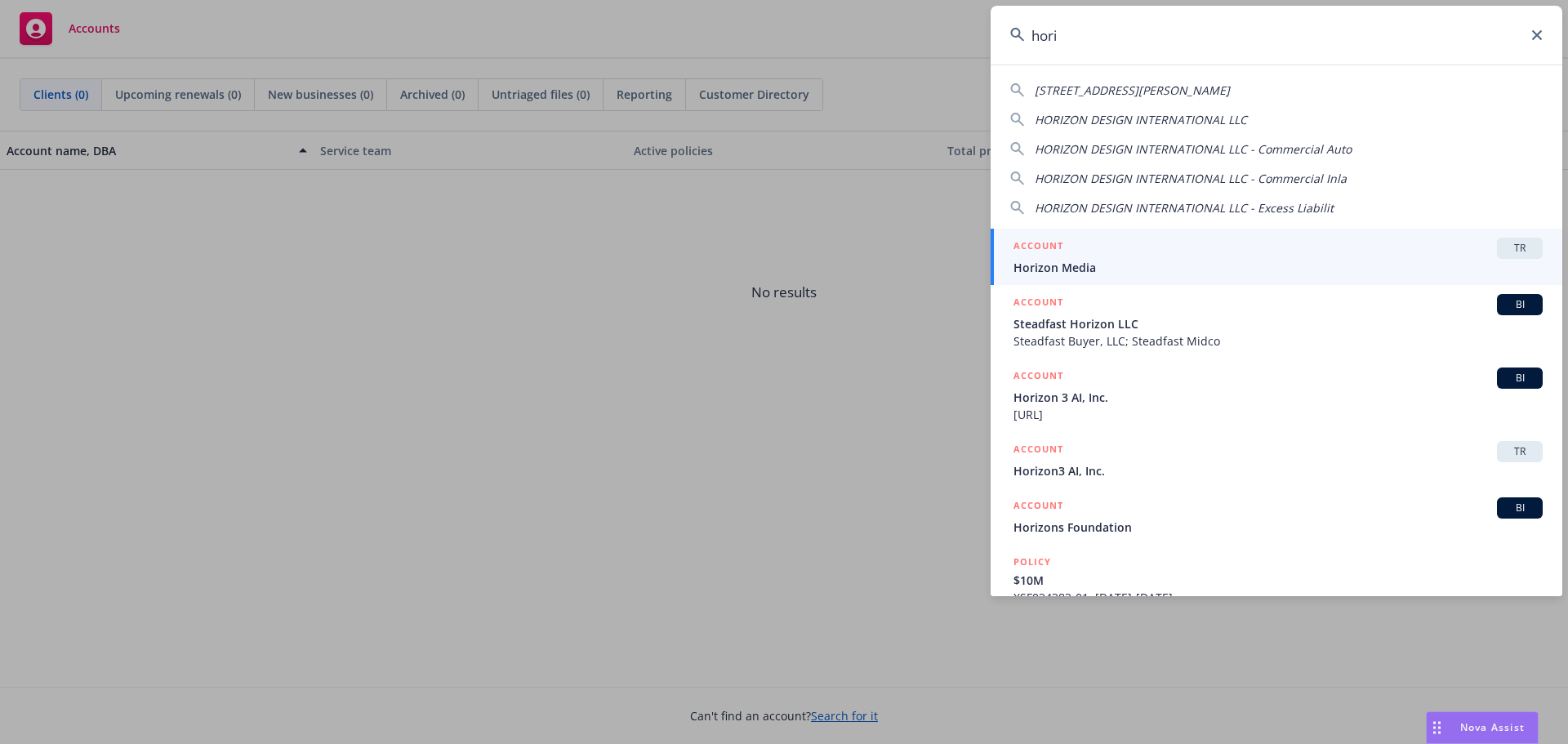
type input "hori"
click at [1294, 265] on span "Horizon Media" at bounding box center [1278, 267] width 529 height 17
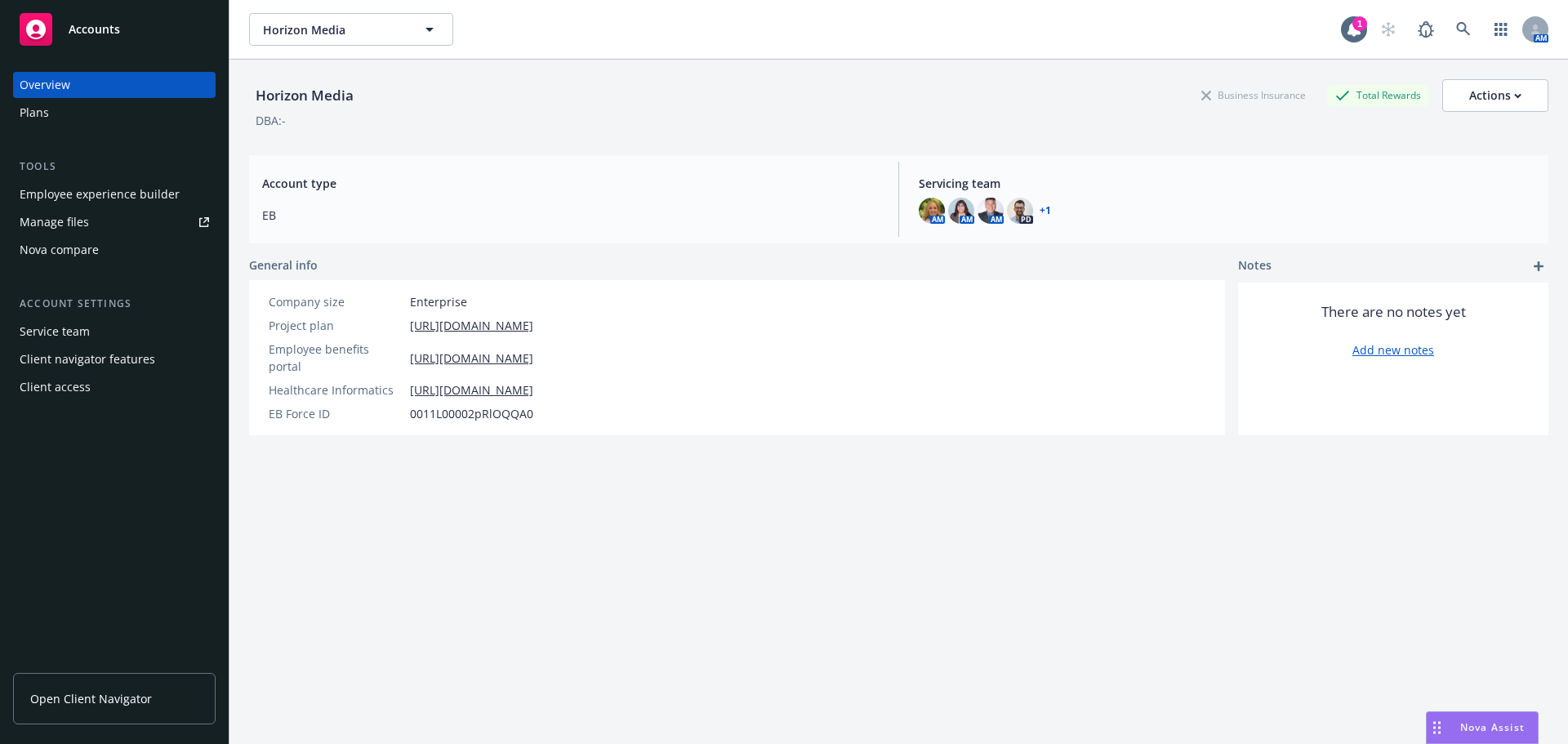
click at [155, 200] on div "Employee experience builder" at bounding box center [100, 195] width 160 height 26
click at [125, 186] on div "Employee experience builder" at bounding box center [100, 195] width 160 height 26
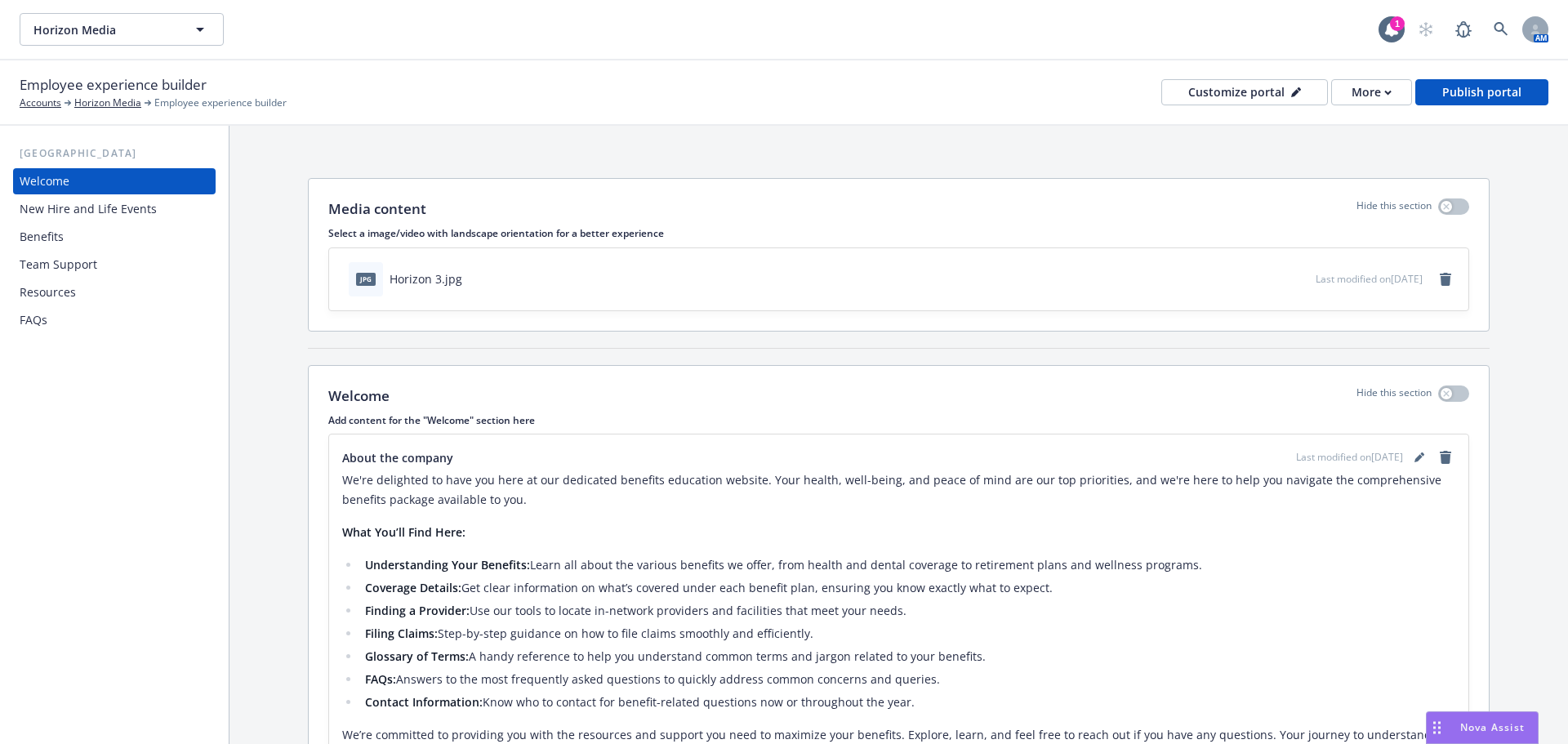
click at [54, 220] on div "New Hire and Life Events" at bounding box center [88, 210] width 137 height 26
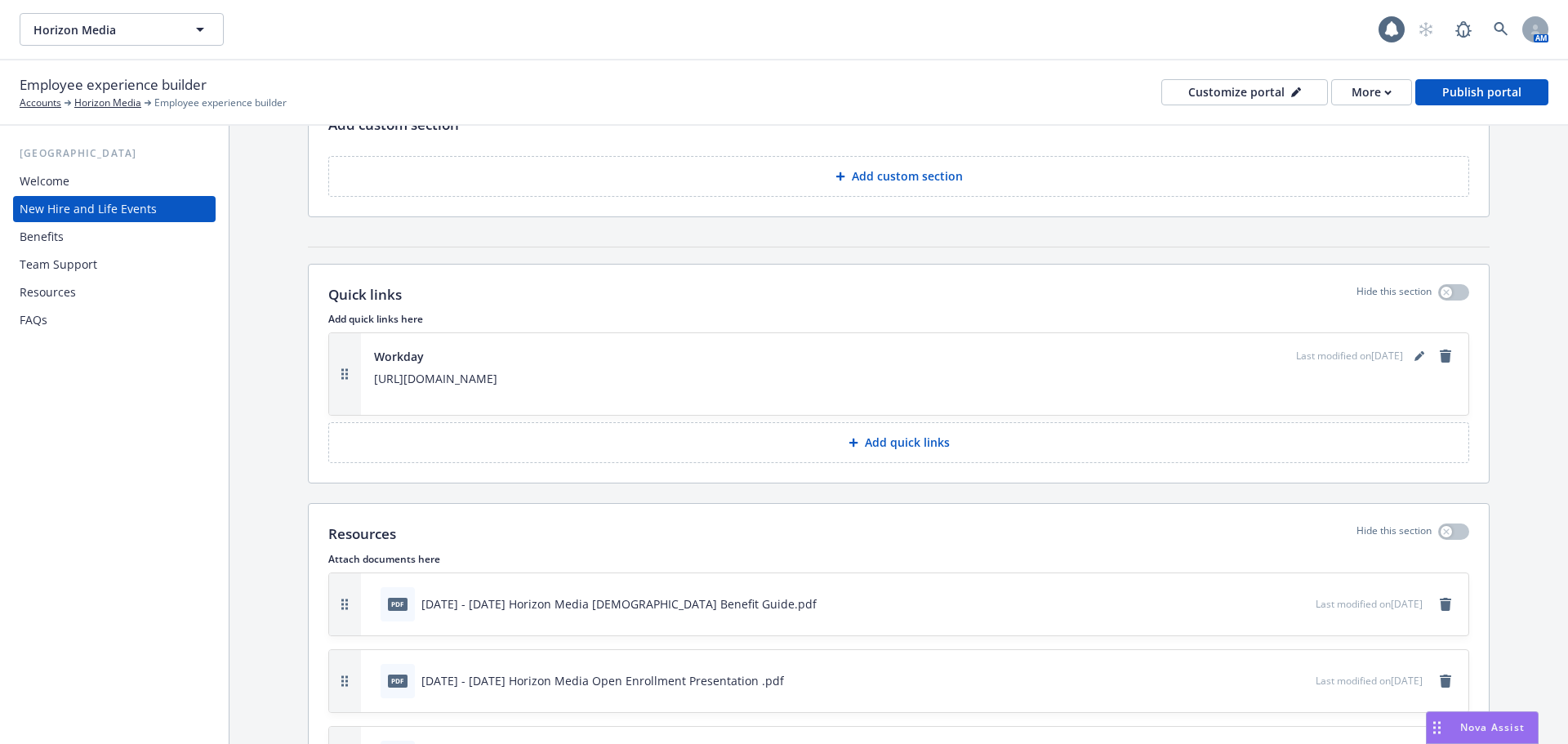
scroll to position [2832, 0]
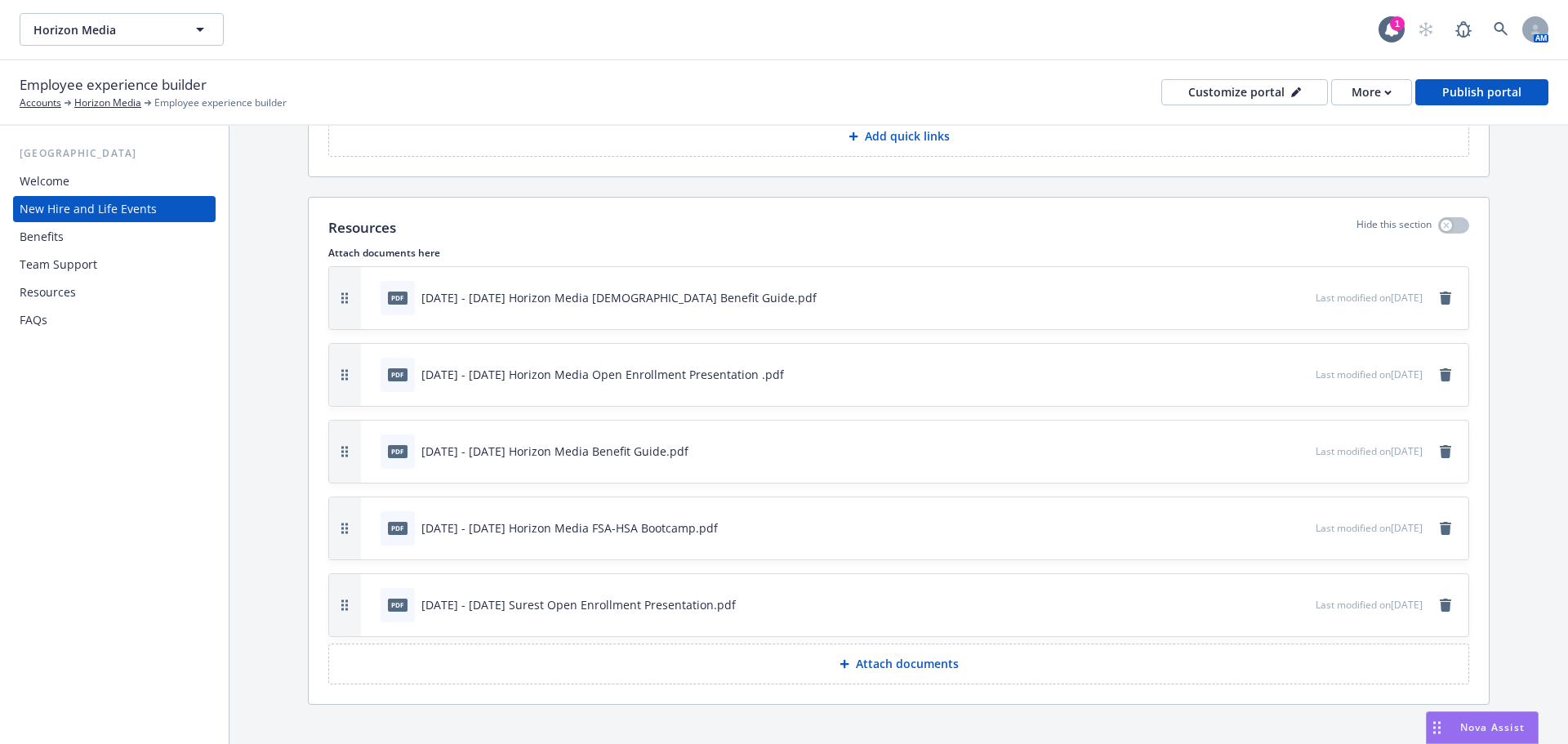
click at [872, 656] on p "Attach documents" at bounding box center [907, 664] width 103 height 17
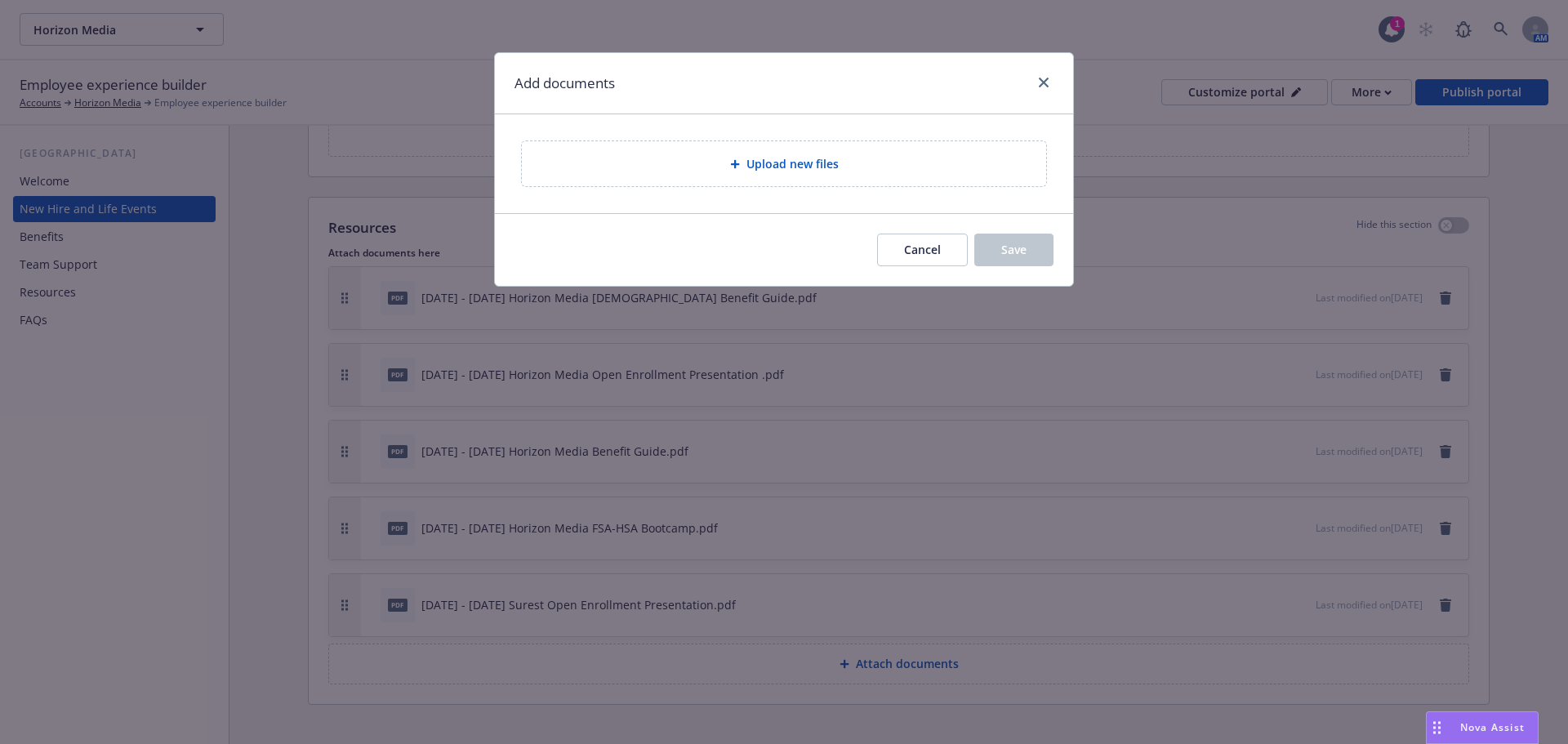
click at [669, 169] on div "Upload new files" at bounding box center [784, 164] width 498 height 19
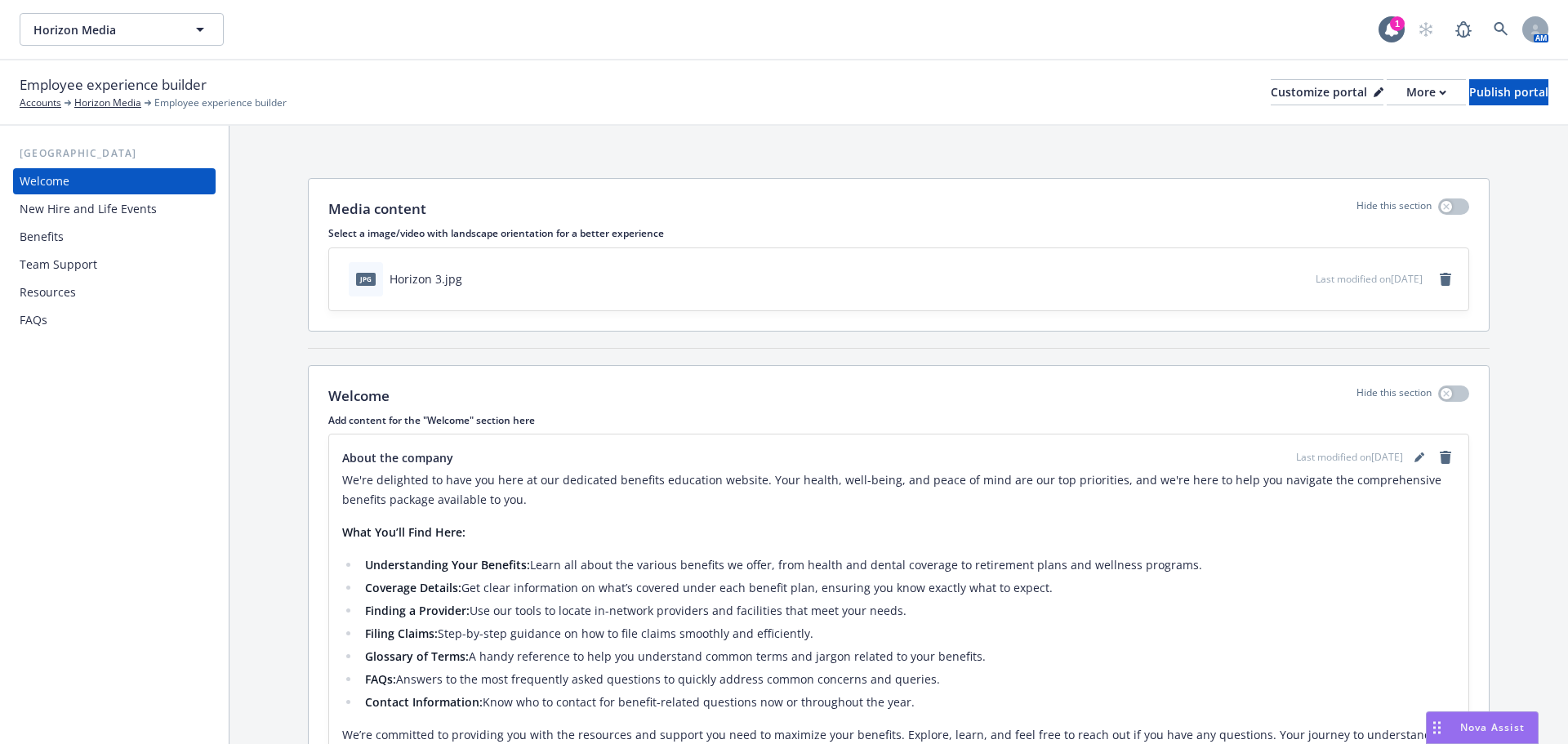
click at [70, 274] on div "Team Support" at bounding box center [58, 264] width 77 height 26
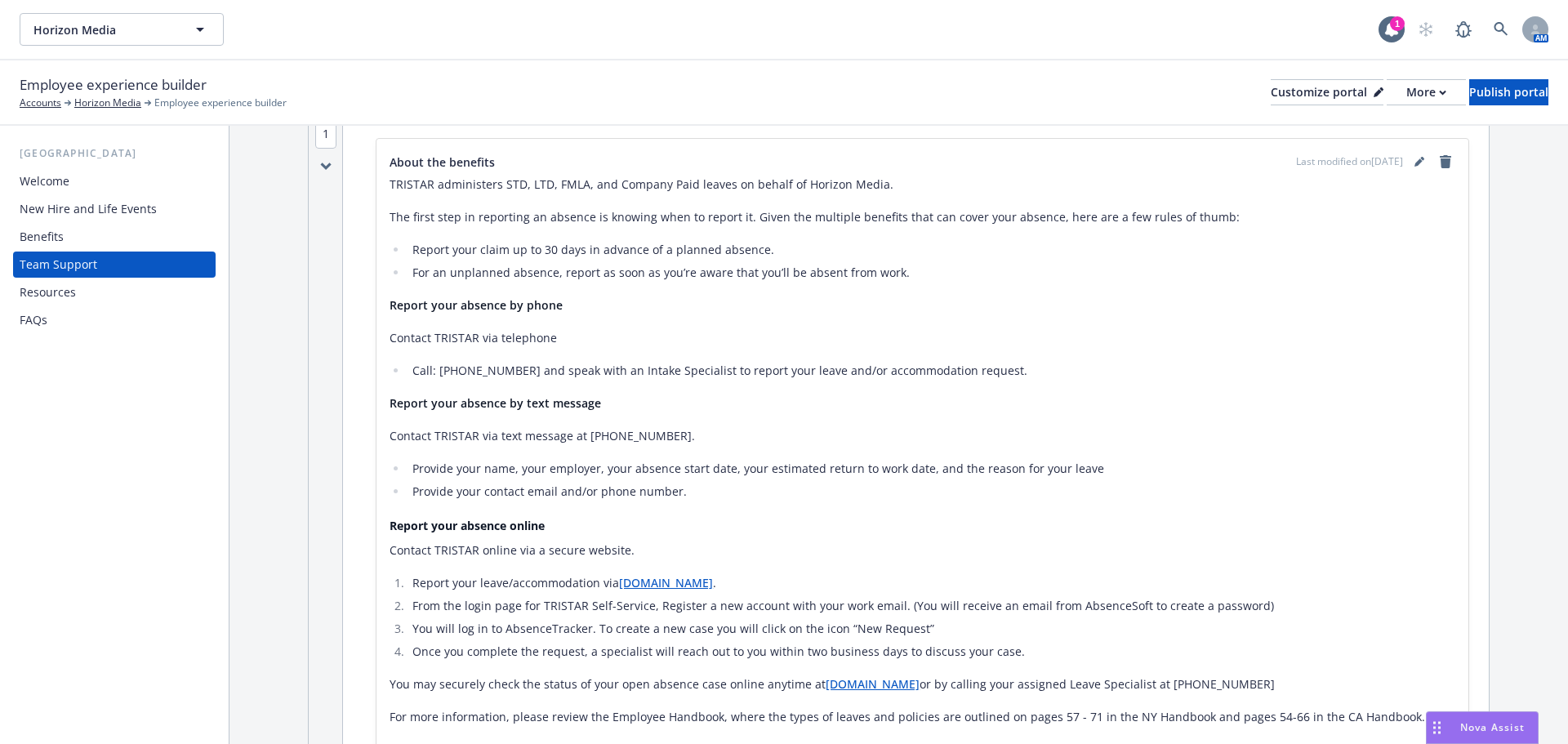
scroll to position [817, 0]
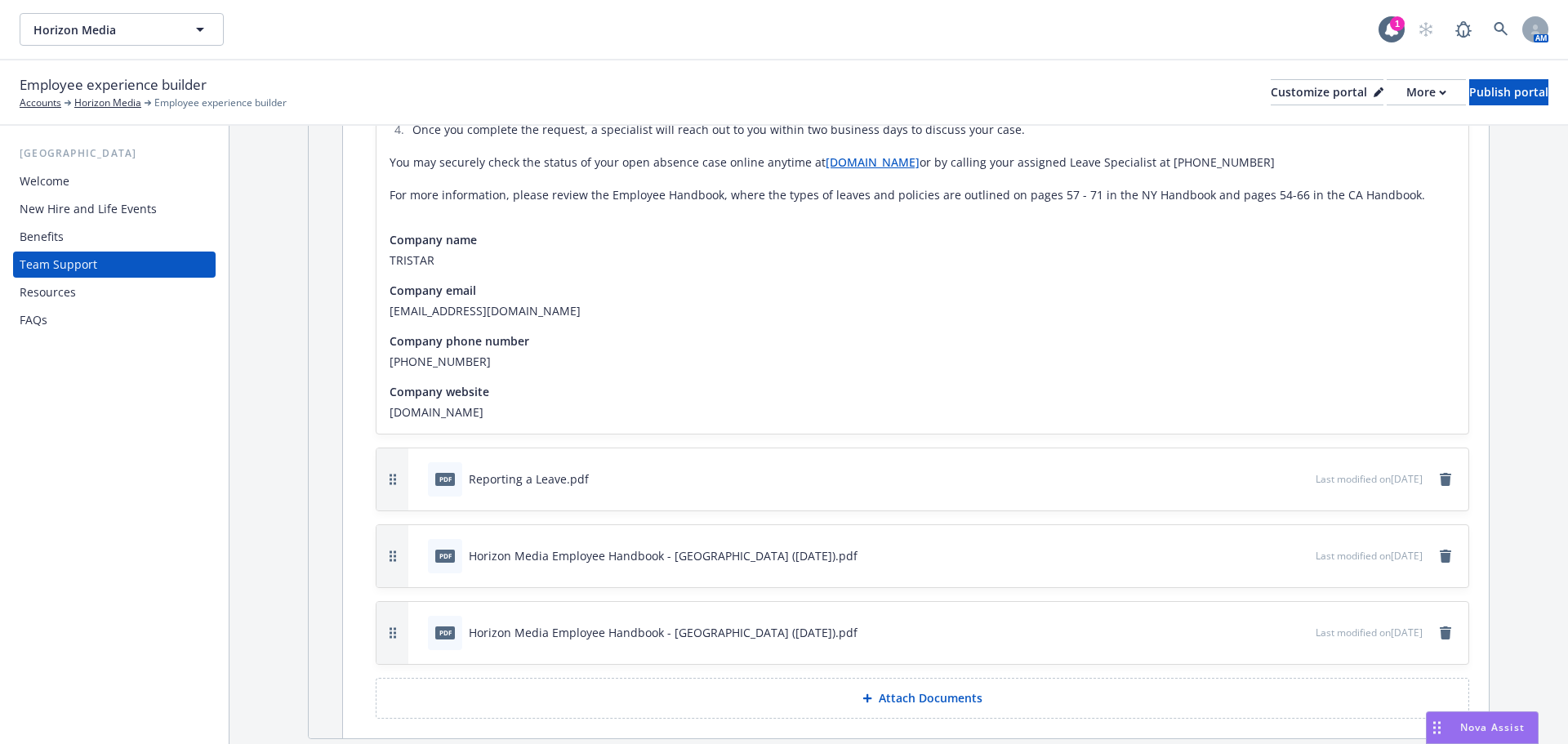
click at [73, 208] on div "New Hire and Life Events" at bounding box center [88, 210] width 137 height 26
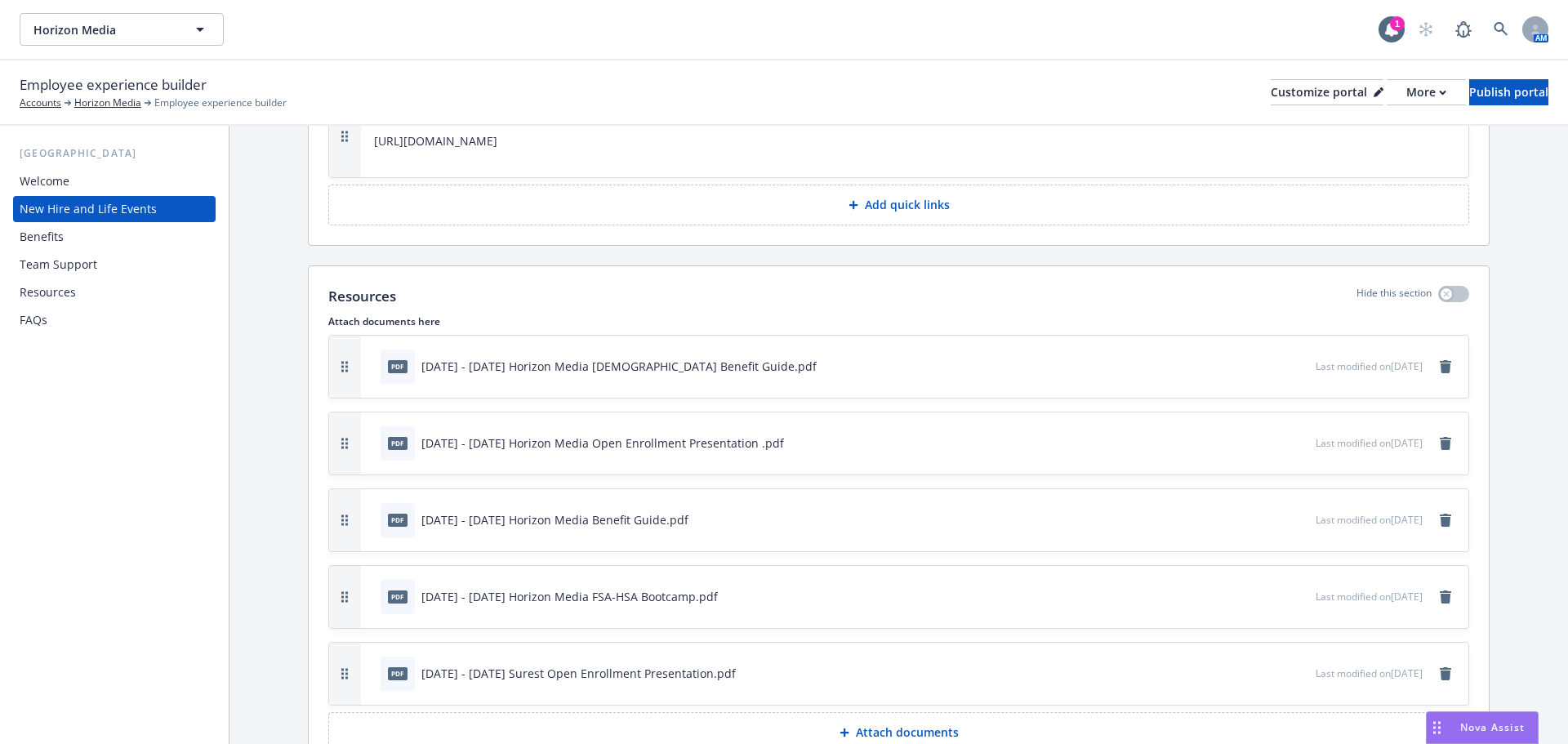
scroll to position [2832, 0]
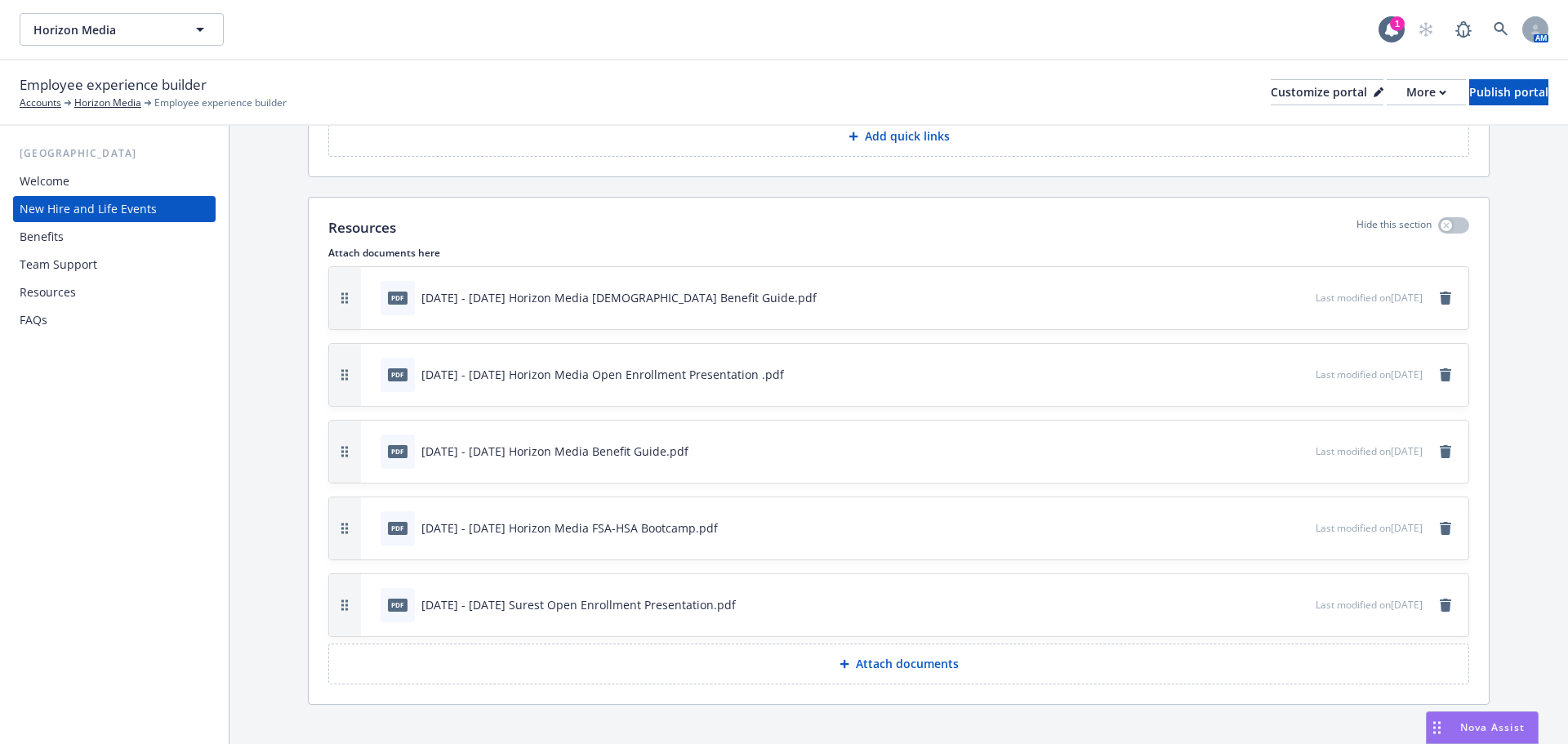
click at [849, 659] on div at bounding box center [848, 664] width 17 height 10
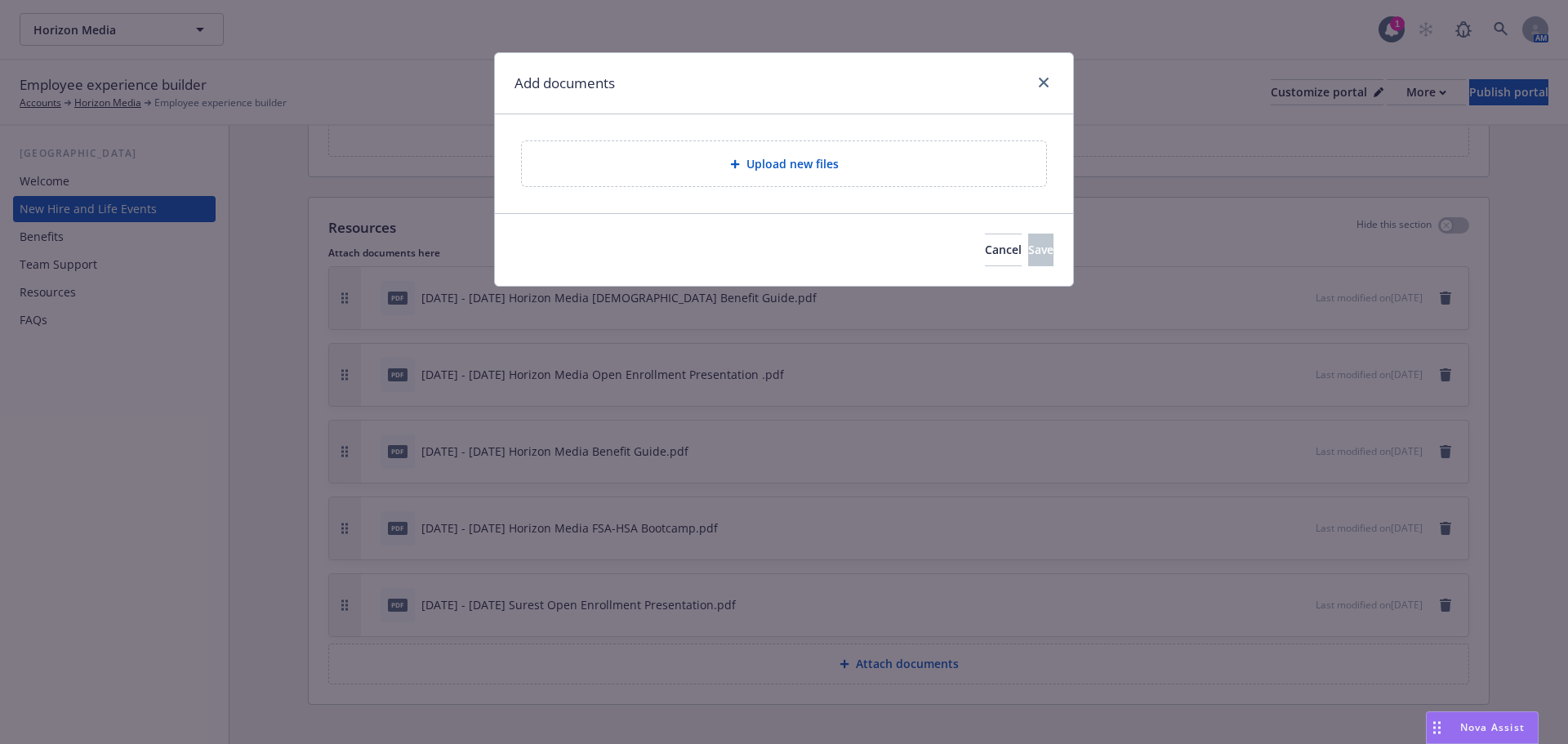
click at [668, 158] on div "Upload new files" at bounding box center [784, 164] width 498 height 19
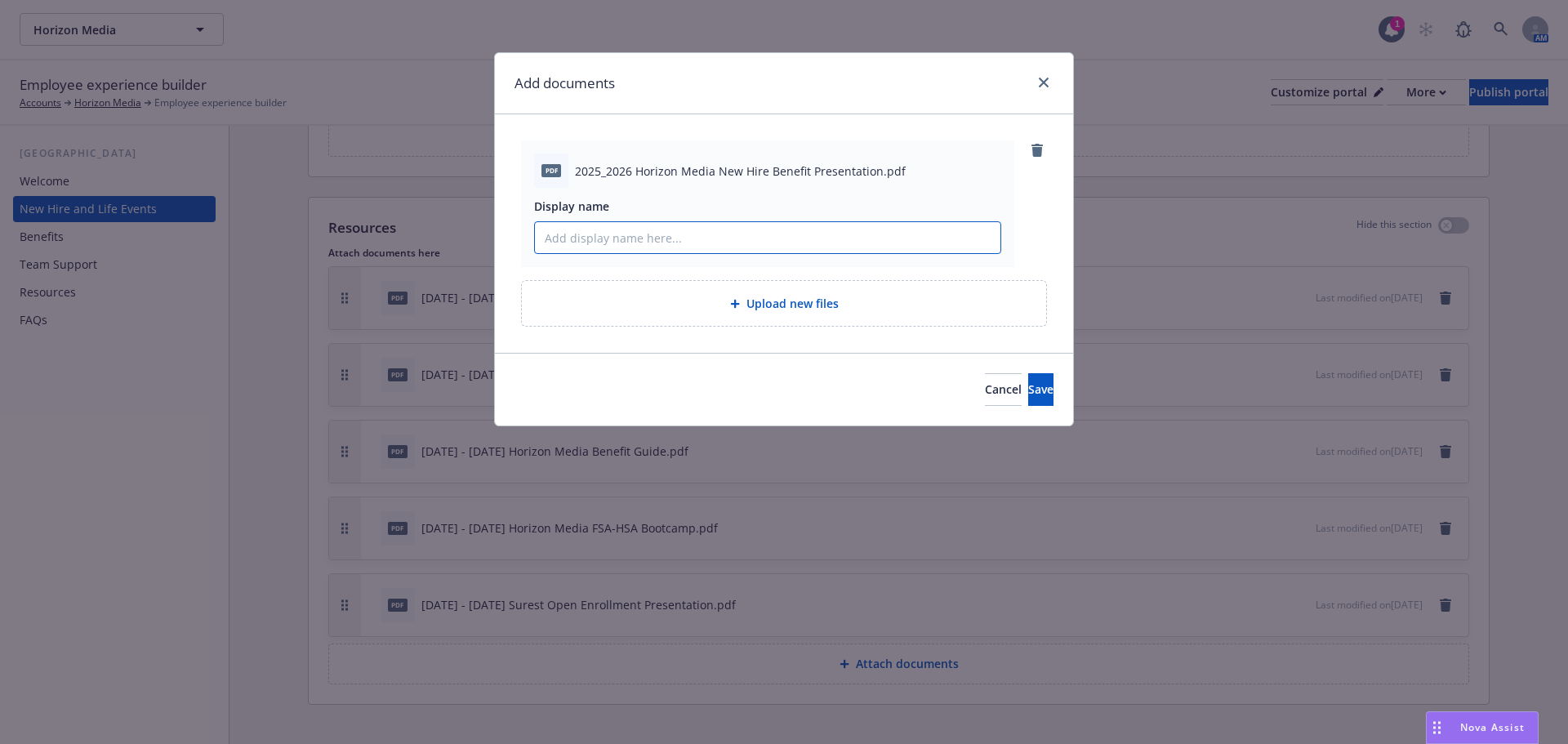
click at [709, 234] on input "Display name" at bounding box center [768, 237] width 466 height 31
type input "[DATE] - [DATE] Horizon Media New Hire Benefit Presentation"
click at [1029, 373] on button "Save" at bounding box center [1041, 389] width 25 height 33
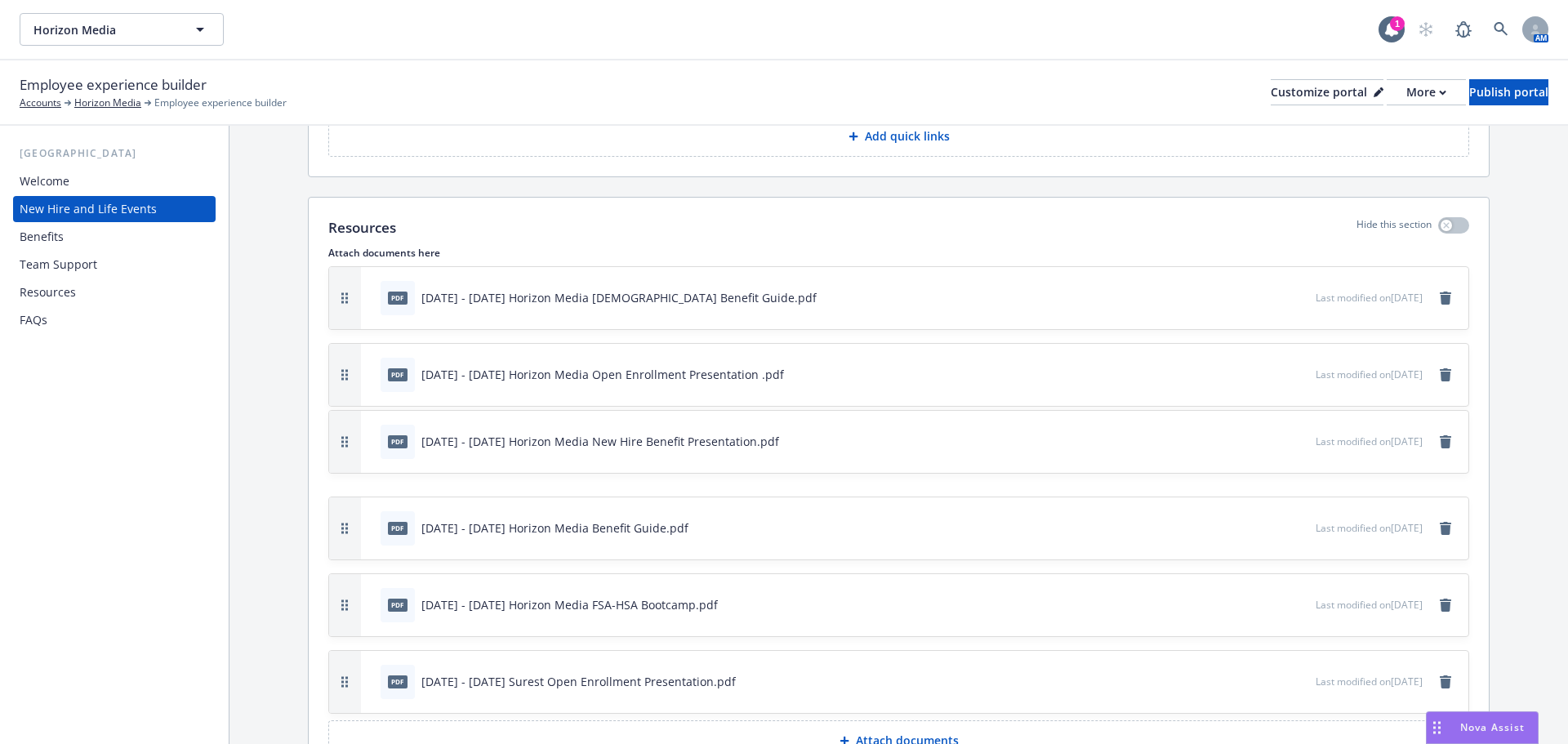
drag, startPoint x: 346, startPoint y: 665, endPoint x: 373, endPoint y: 425, distance: 241.5
click at [373, 425] on div "pdf [DATE] - [DATE] Horizon Media New Hire Benefit Presentation.pdf Last modifi…" at bounding box center [899, 441] width 1140 height 62
click at [1475, 90] on div "Publish portal" at bounding box center [1508, 92] width 79 height 24
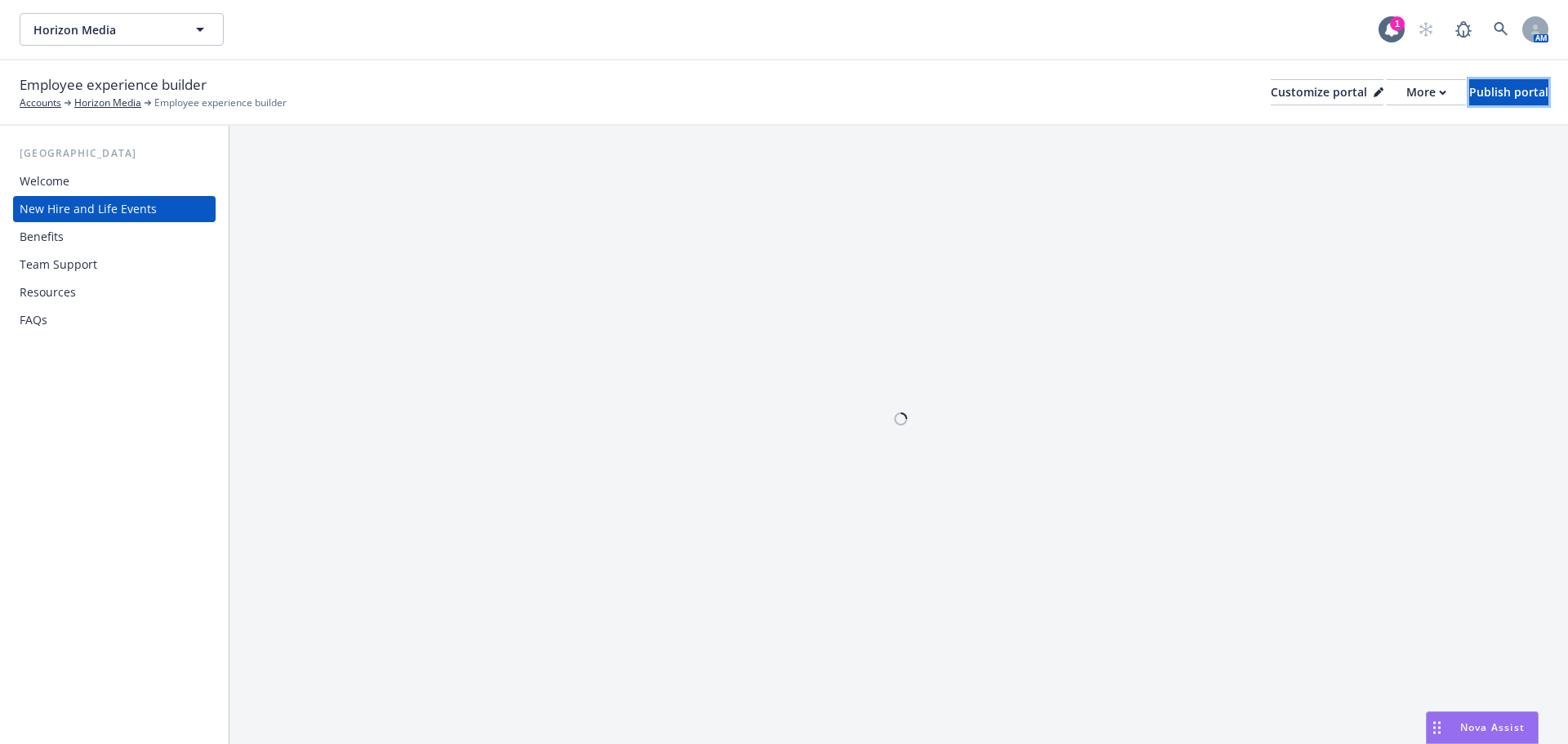
scroll to position [0, 0]
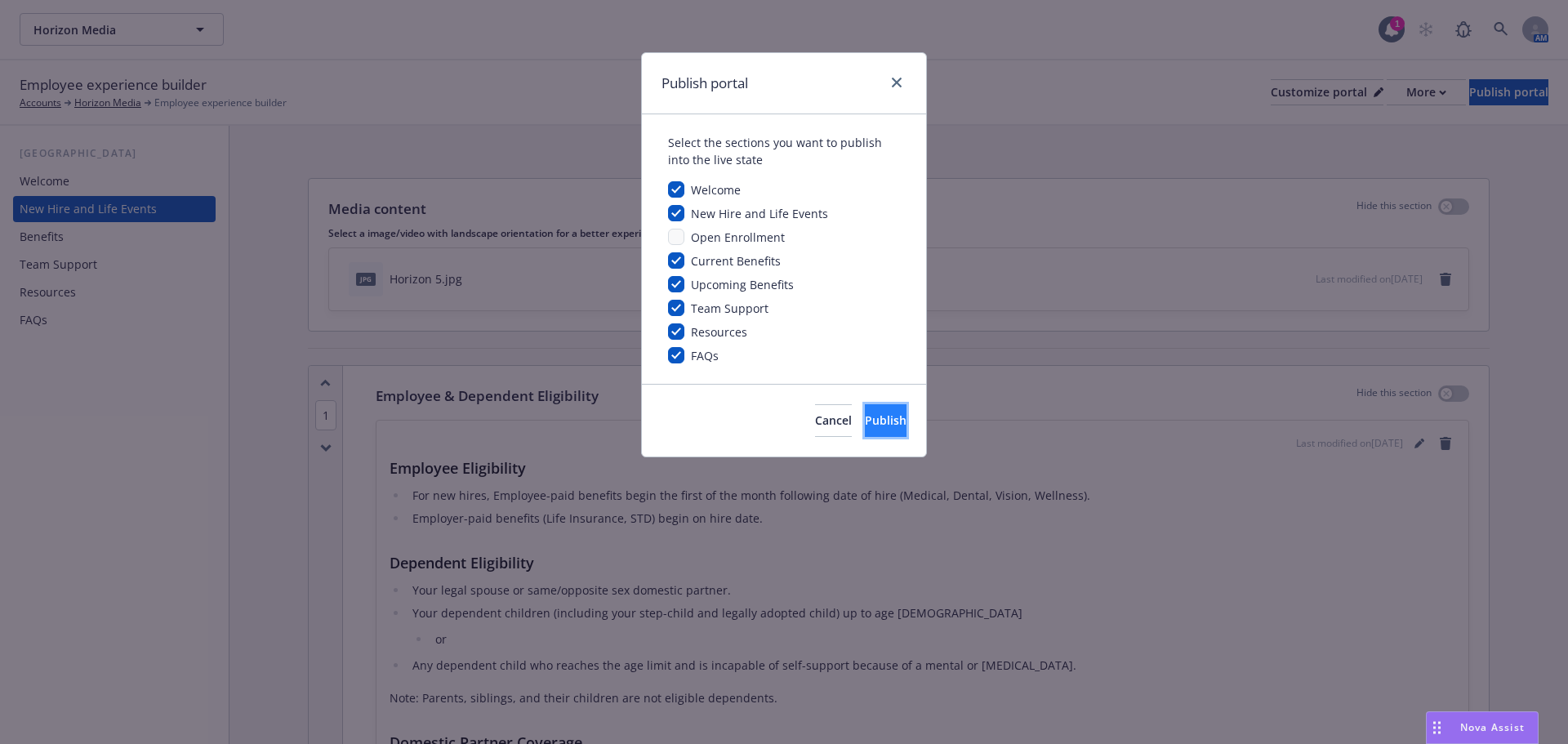
click at [889, 412] on button "Publish" at bounding box center [885, 420] width 42 height 33
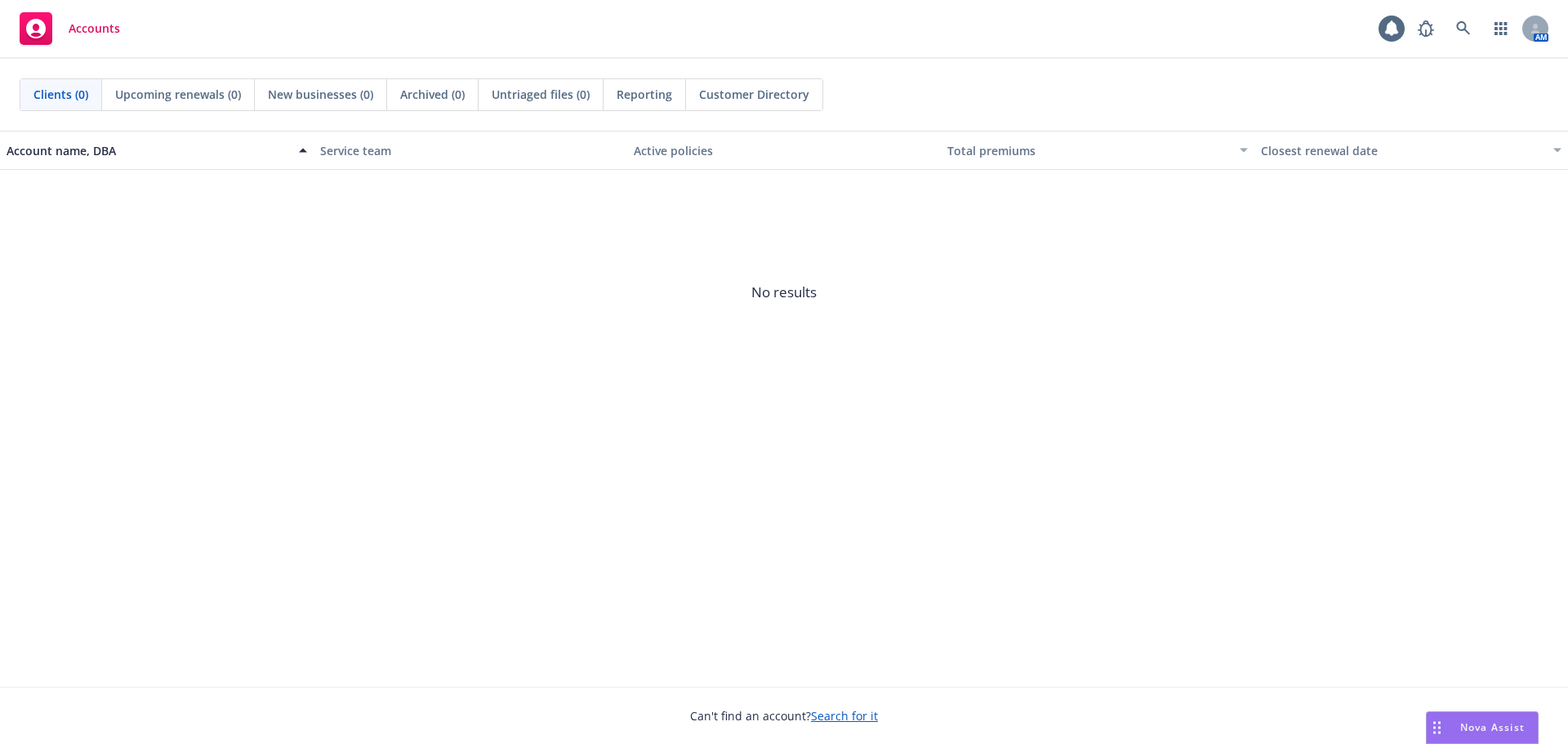
click at [1474, 729] on span "Nova Assist" at bounding box center [1493, 727] width 64 height 14
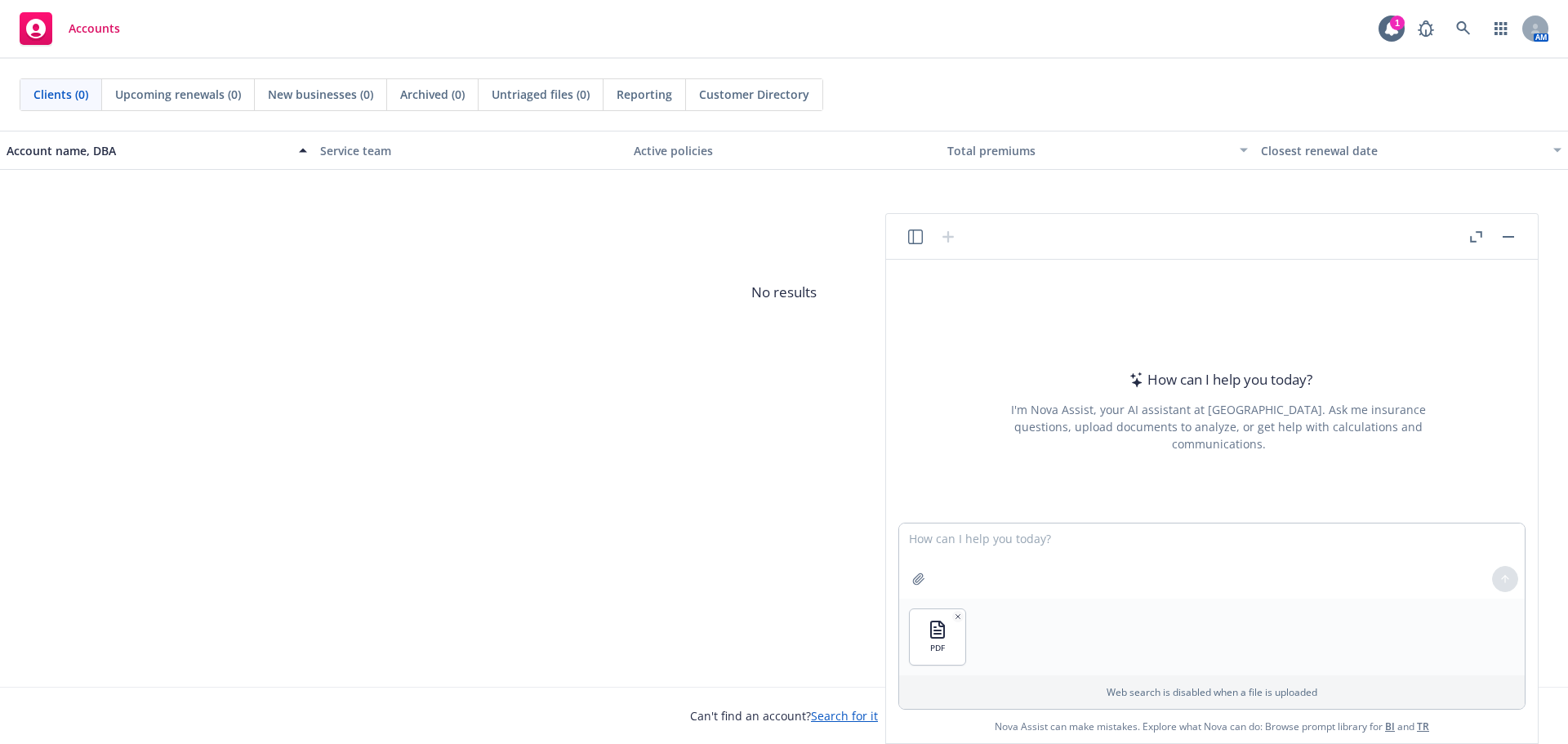
click at [1426, 711] on button "Nova Assist" at bounding box center [1482, 727] width 113 height 33
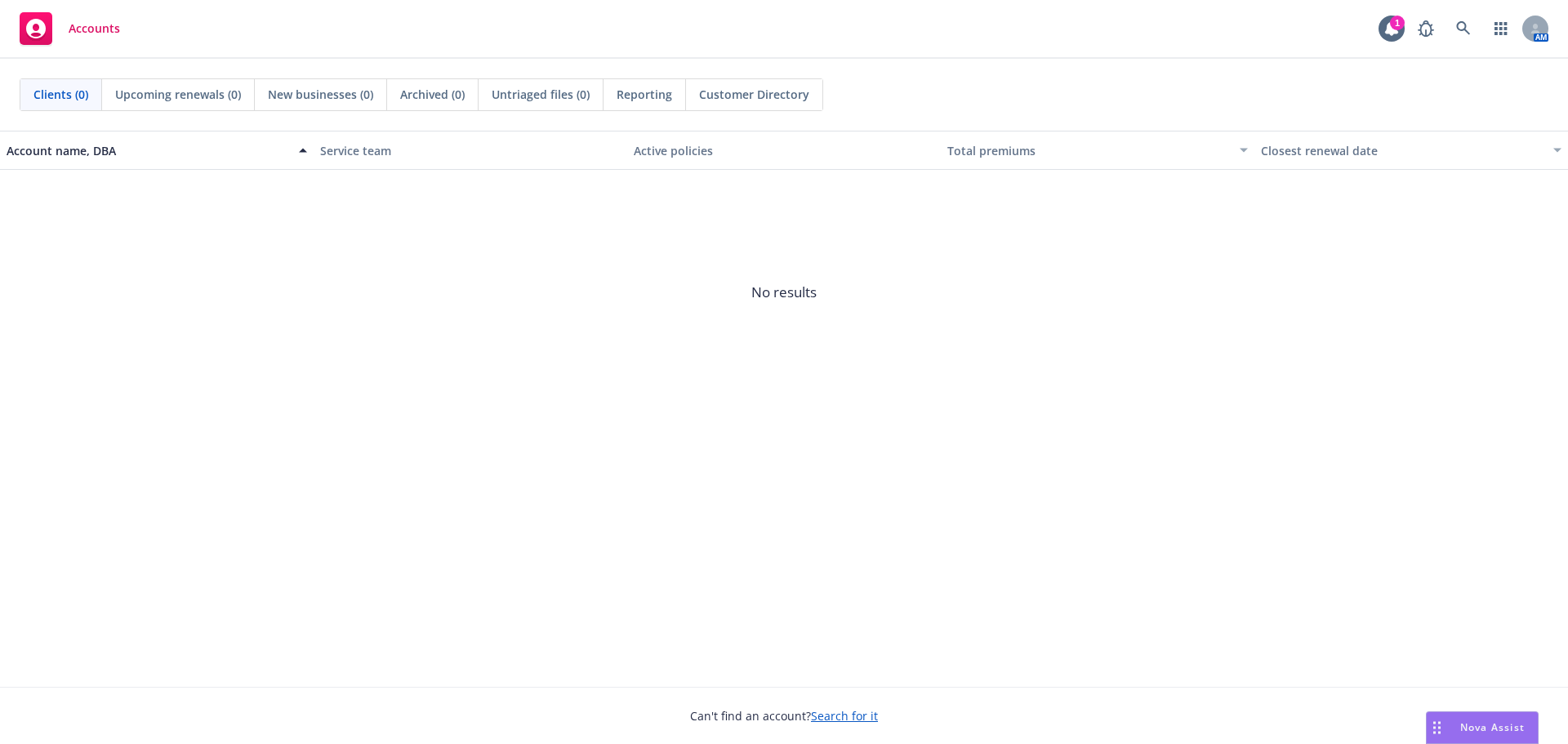
click at [1454, 729] on div "Nova Assist" at bounding box center [1493, 727] width 90 height 14
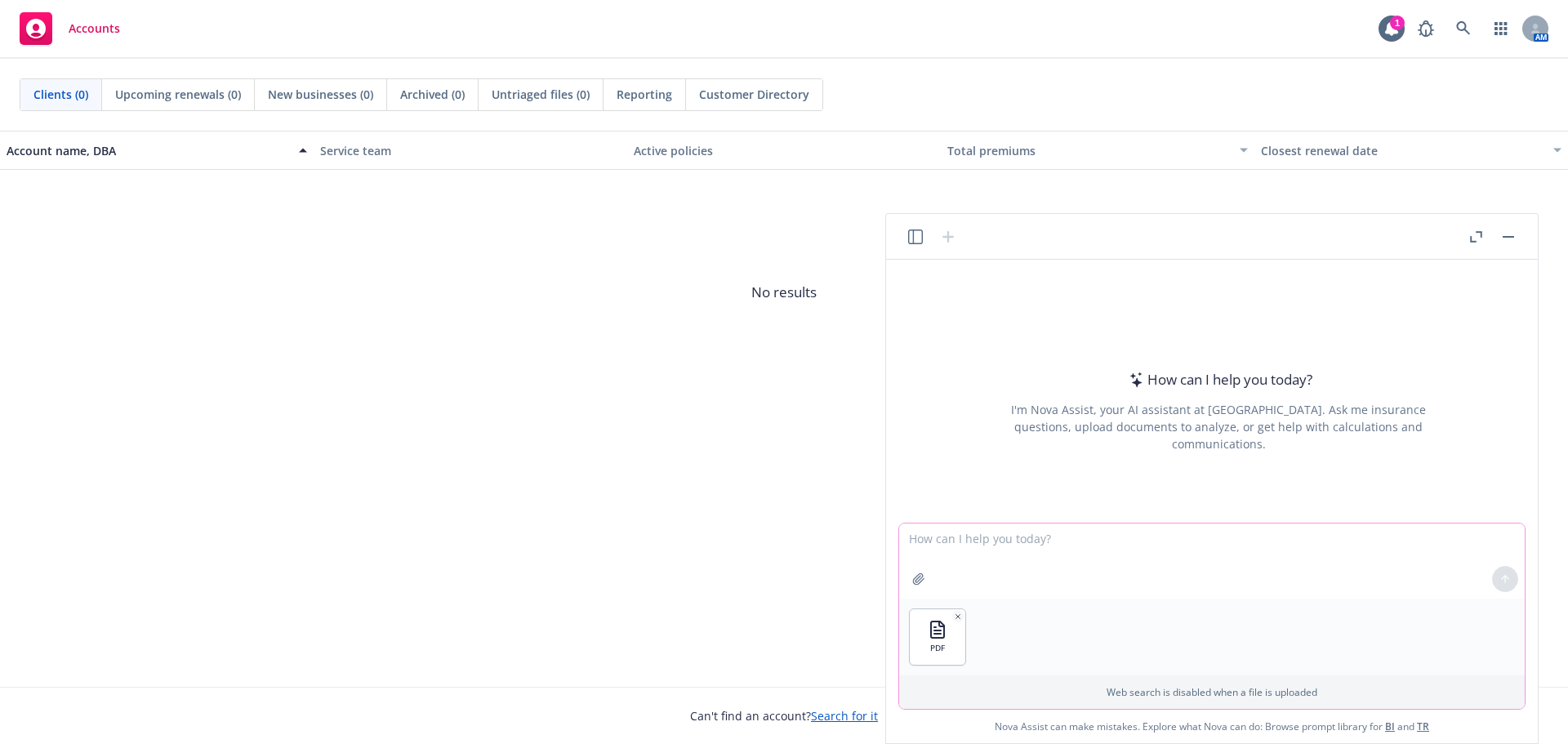
click at [974, 561] on textarea at bounding box center [1212, 561] width 626 height 75
type textarea "can you please provide the information from the attached pdf to post on an empl…"
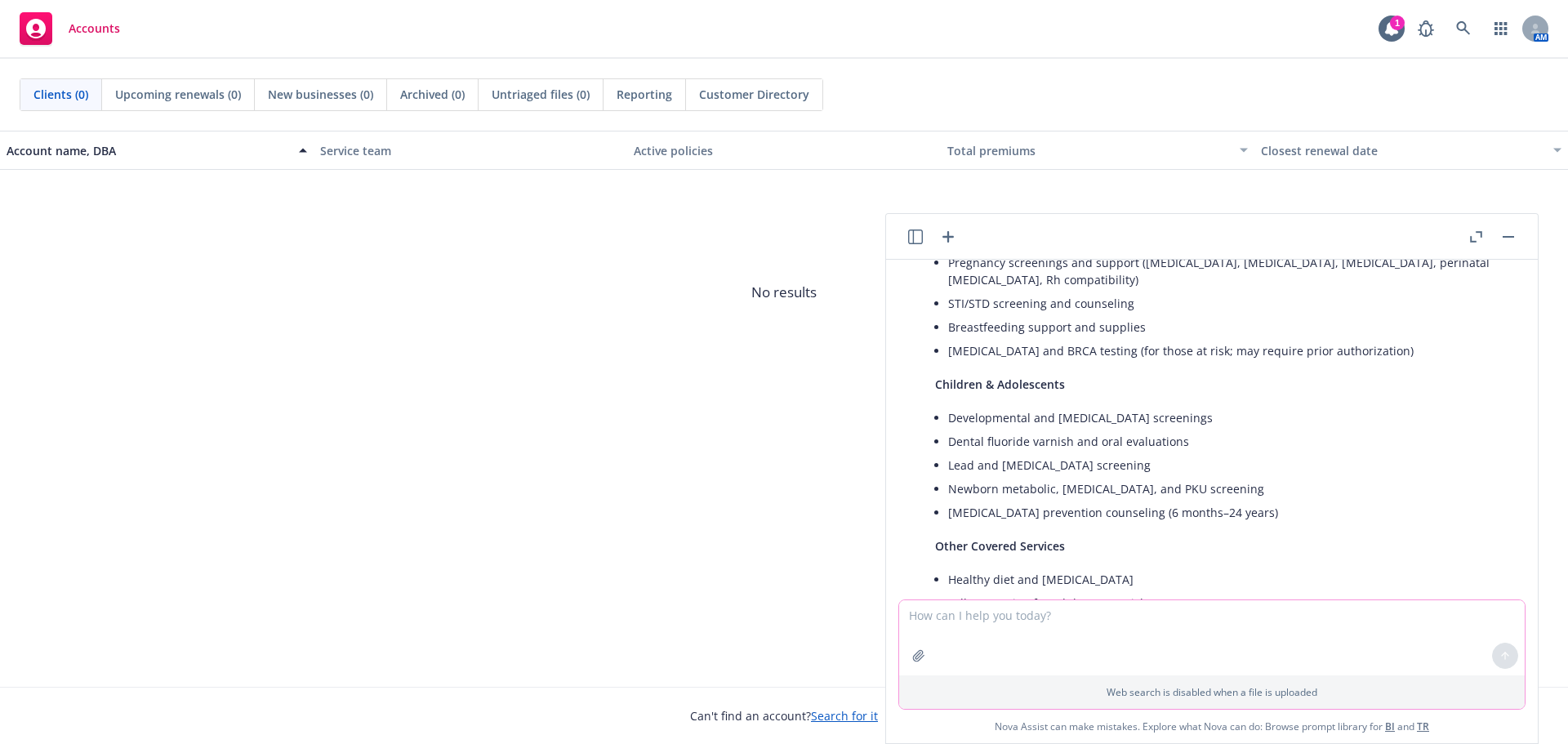
scroll to position [1261, 0]
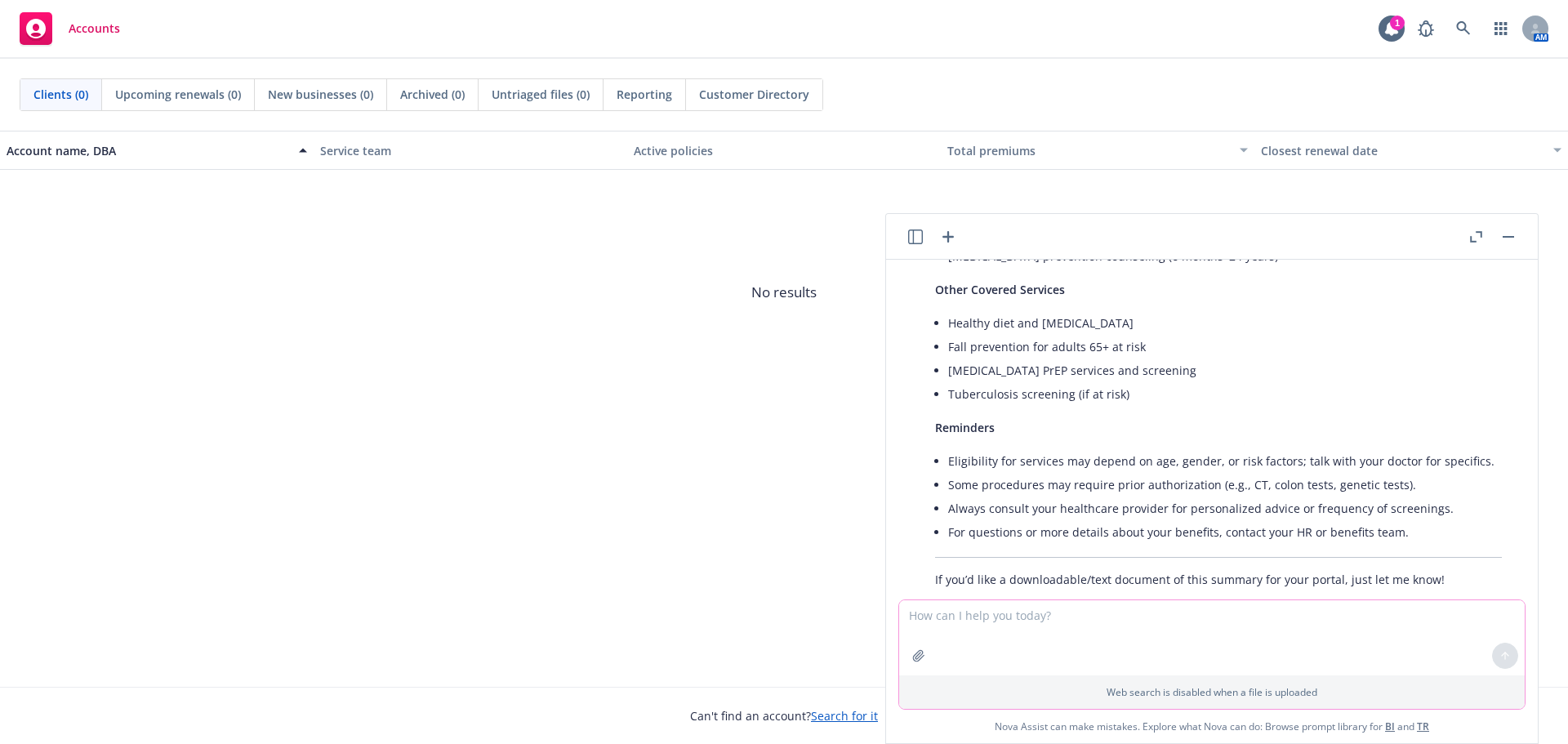
click at [1124, 635] on textarea at bounding box center [1212, 638] width 626 height 75
paste textarea "Lore Ipsu-Dolor, Sit Ametcons Adi EliTsed doeiusm te incididu ut laboree dolo m…"
type textarea "lor ips dolors ame cons adipi el sed do ei temporin utlabor etdolo Magn Aliq-En…"
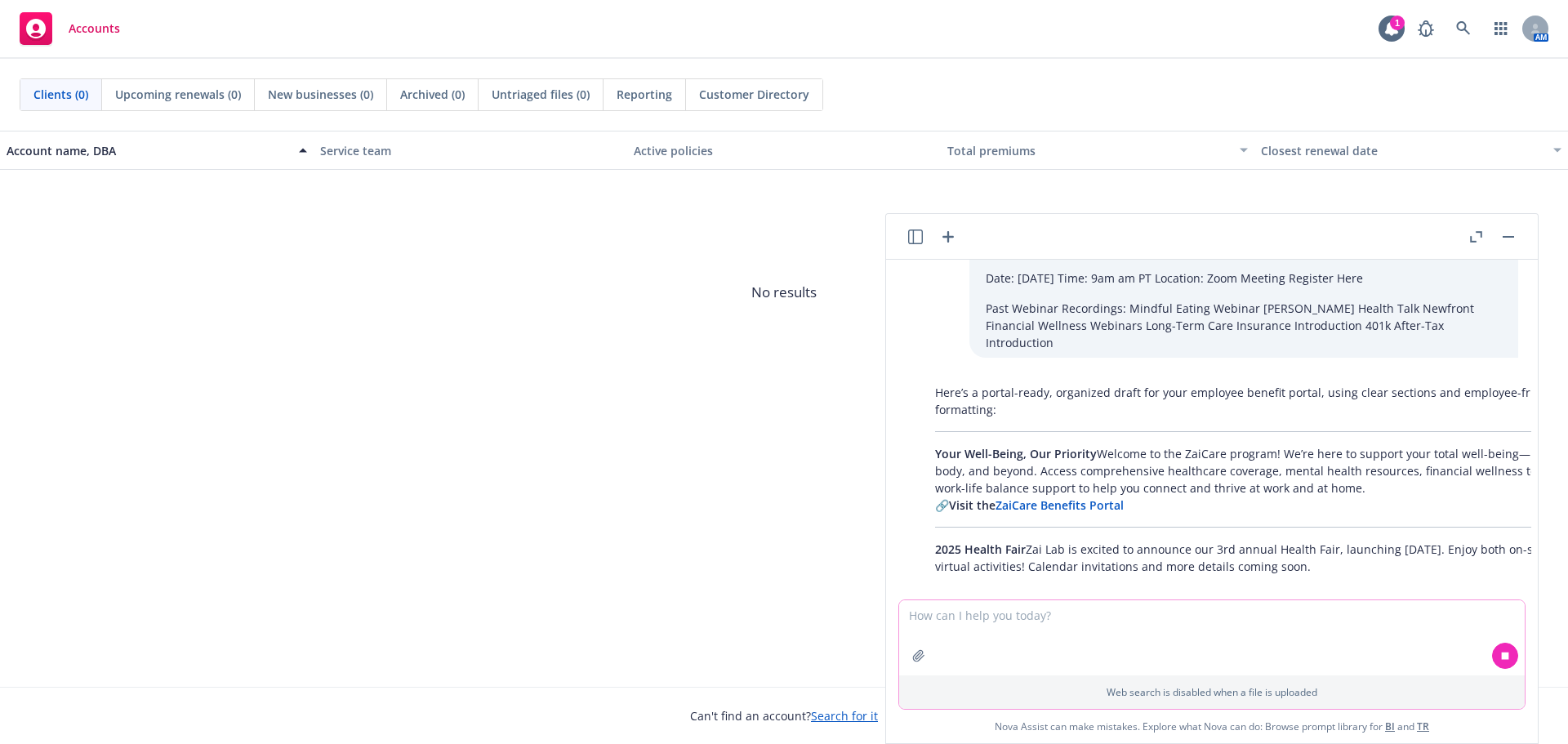
scroll to position [3449, 0]
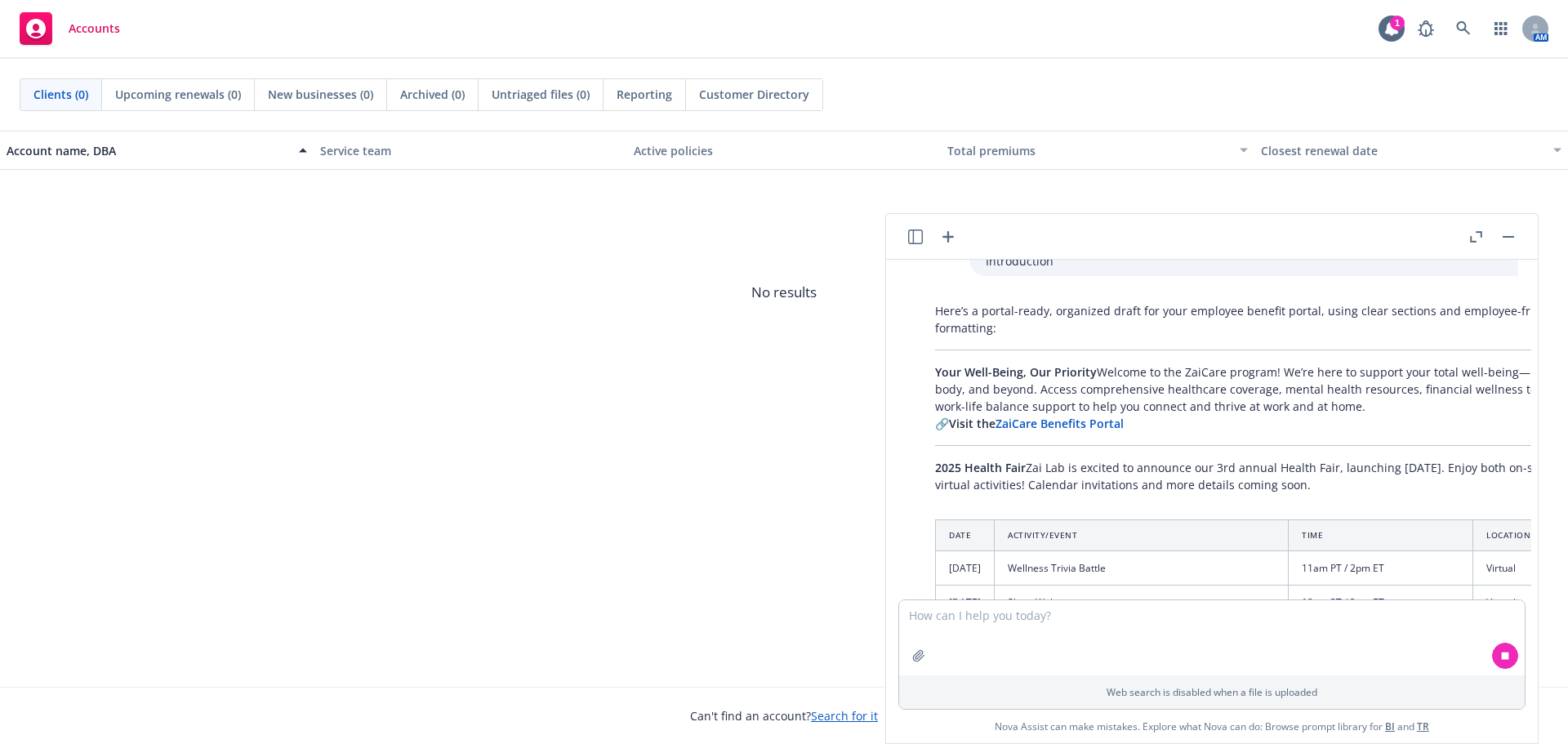
click at [976, 551] on td "[DATE]" at bounding box center [965, 568] width 59 height 34
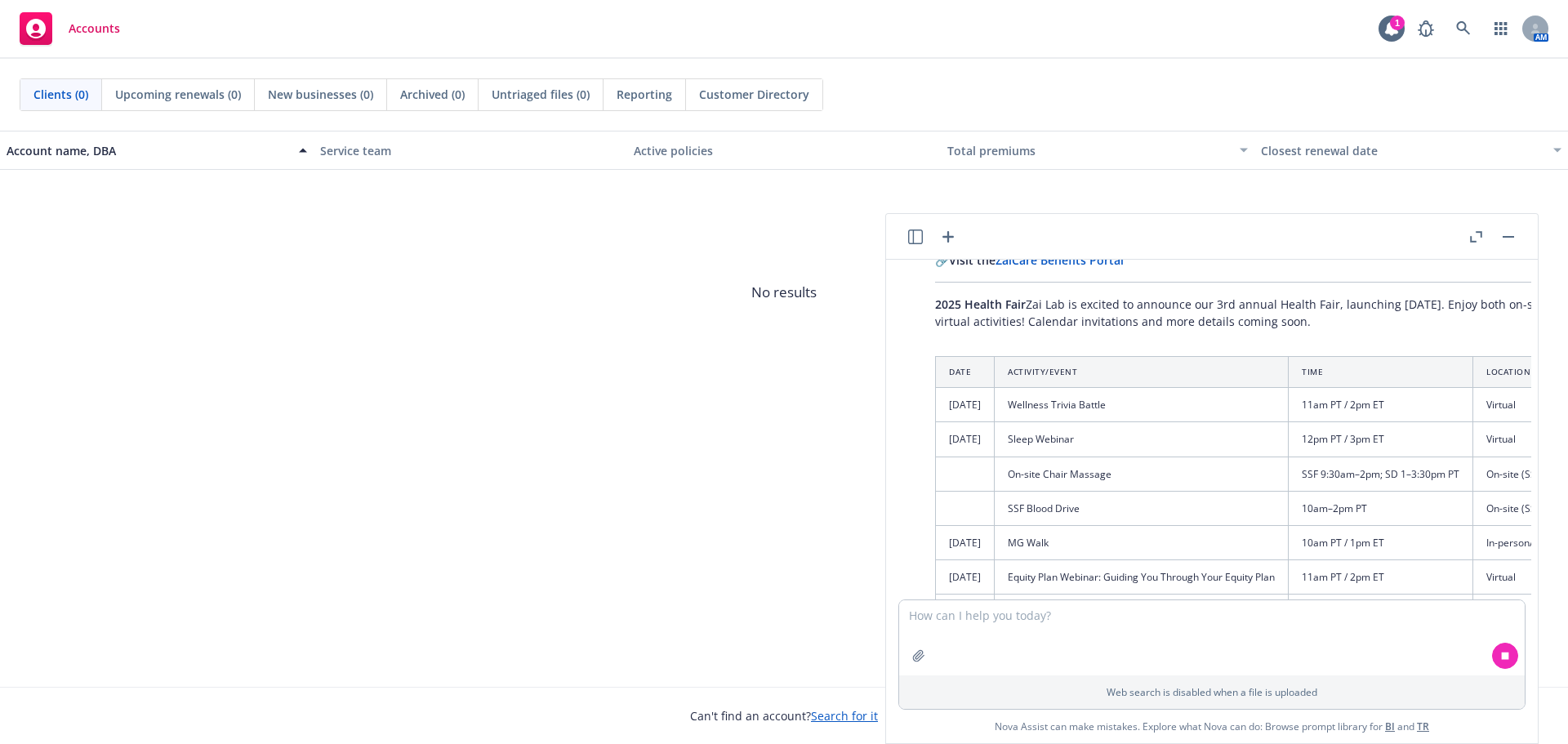
scroll to position [3694, 0]
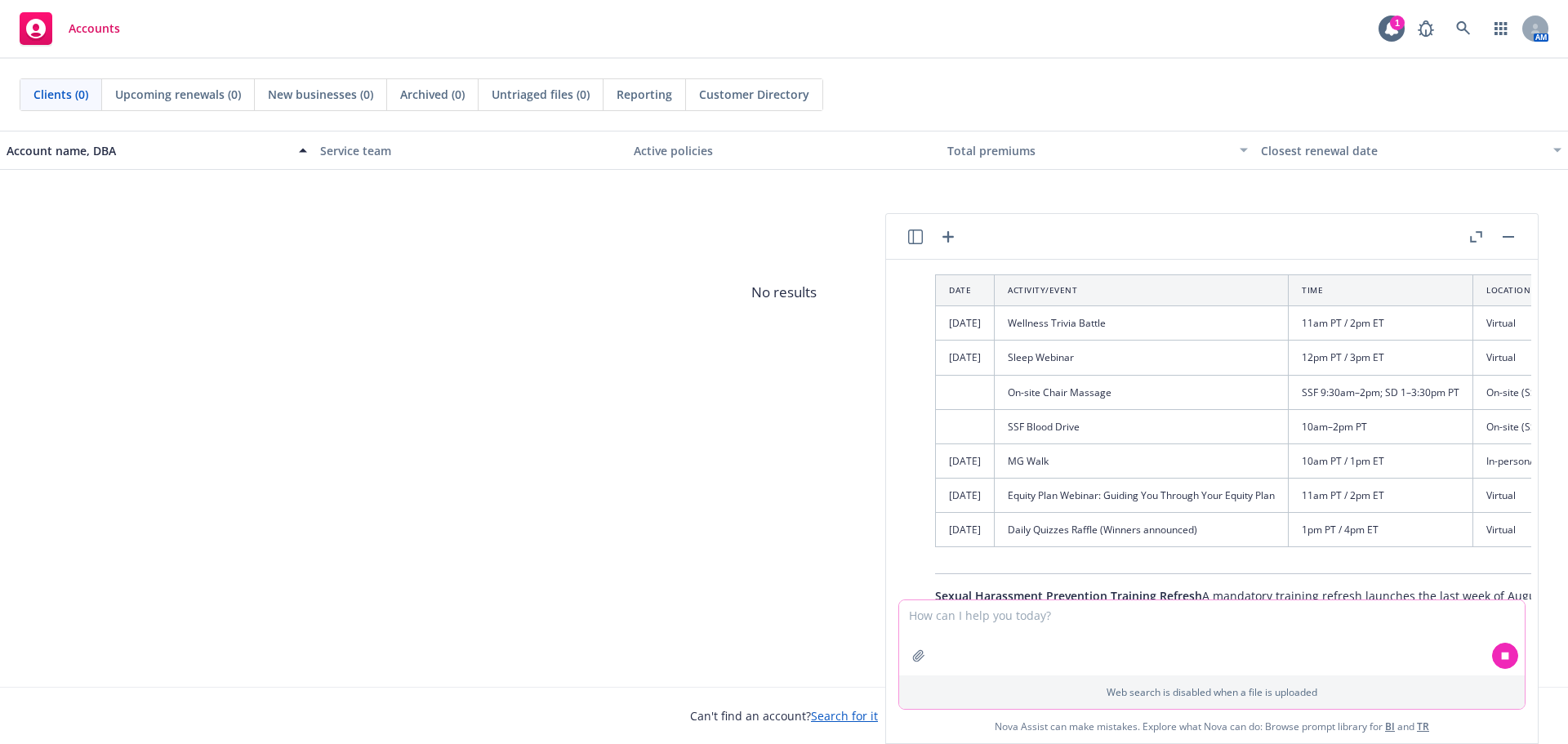
click at [1053, 622] on textarea at bounding box center [1212, 638] width 626 height 75
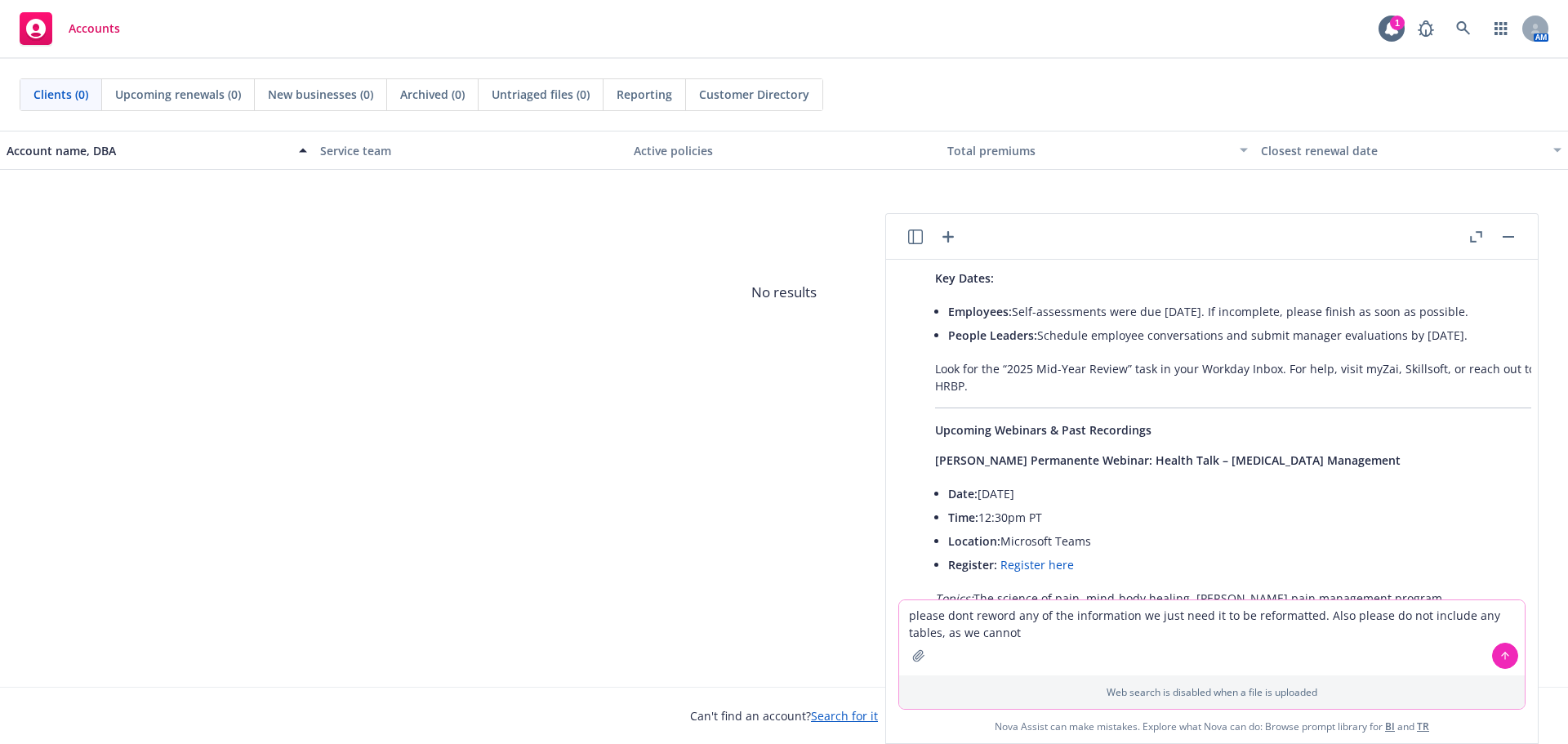
scroll to position [5397, 0]
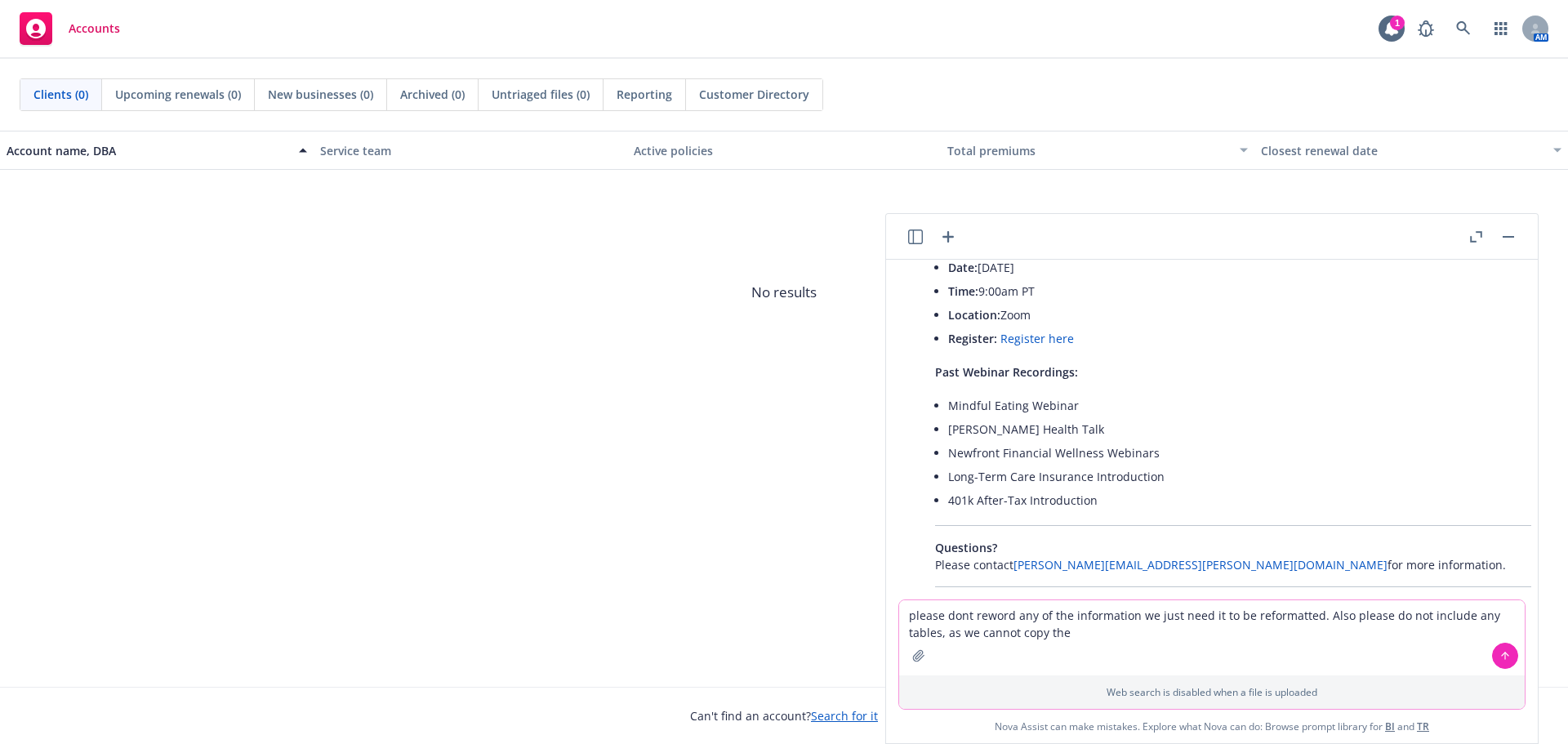
type textarea "please dont reword any of the information we just need it to be reformatted. Al…"
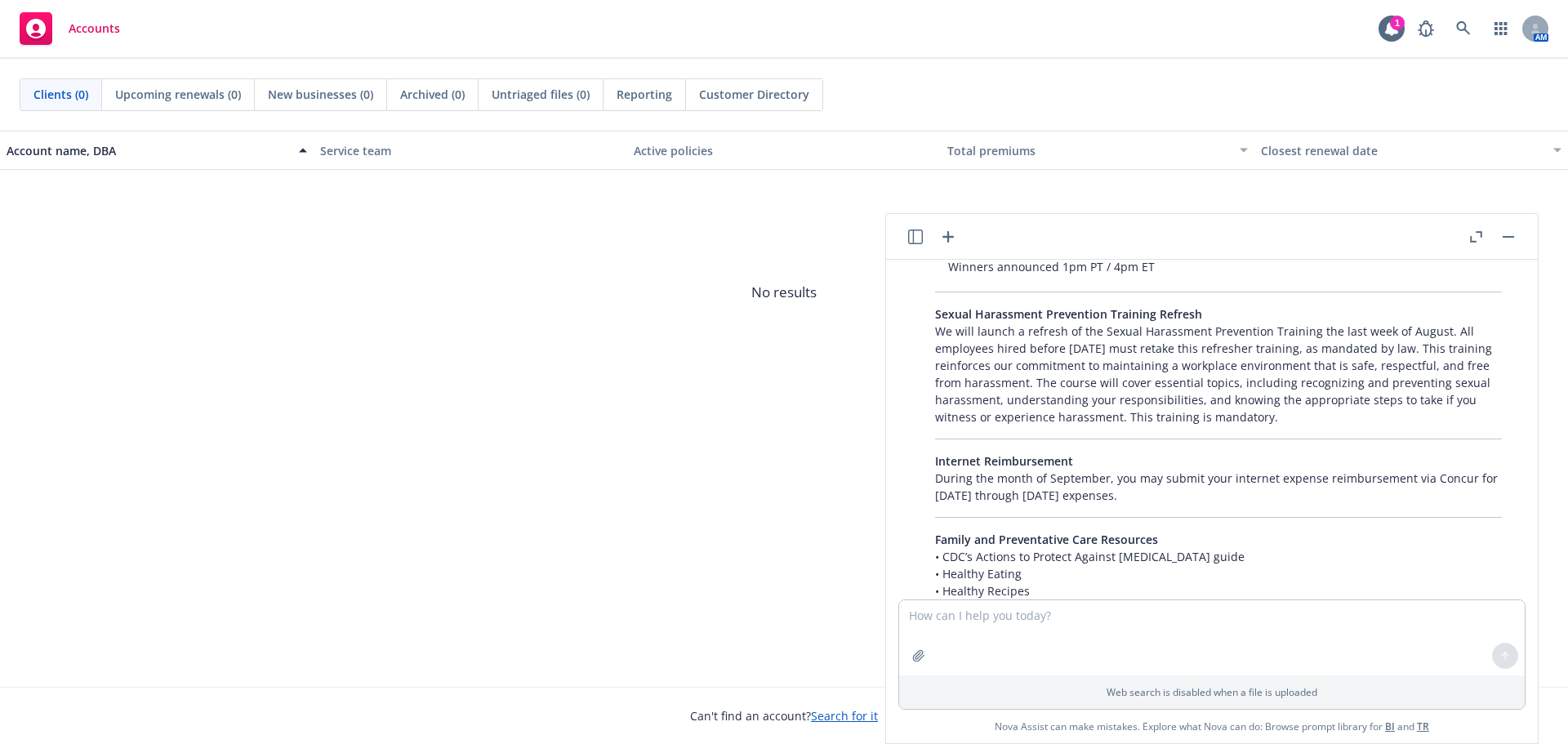
scroll to position [6432, 0]
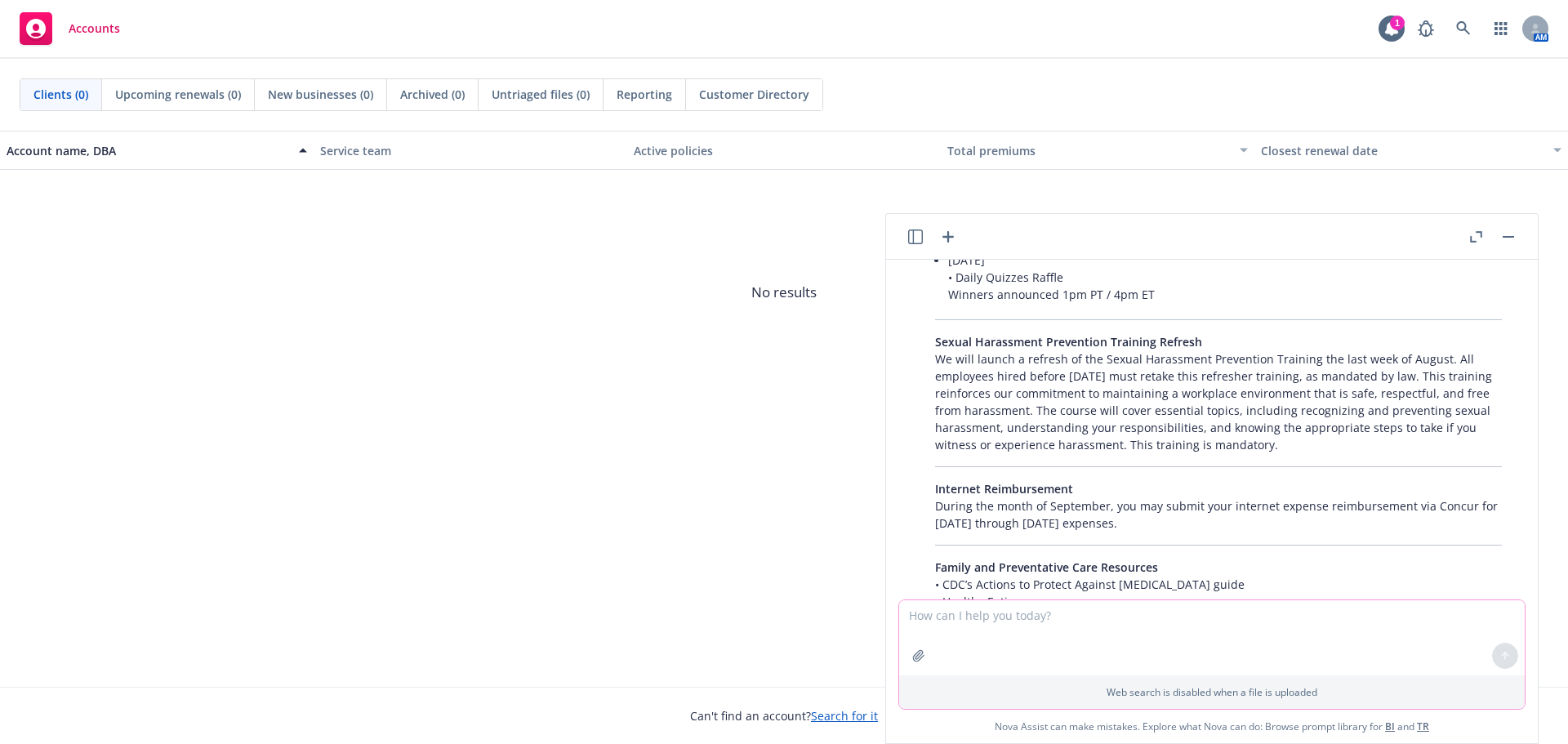
click at [1190, 622] on textarea at bounding box center [1212, 638] width 626 height 75
type textarea "can you add the words from this picture in an editable format"
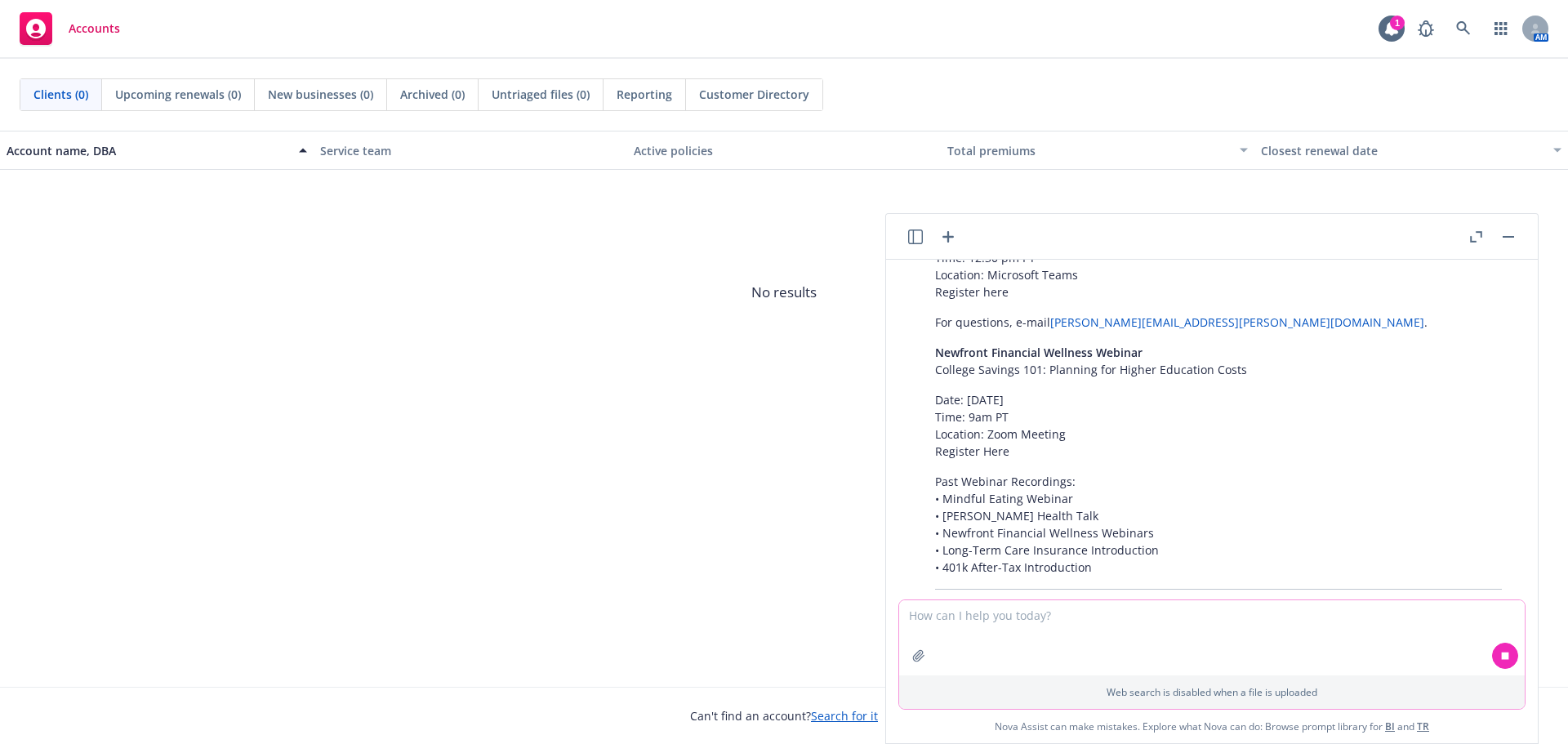
scroll to position [8183, 0]
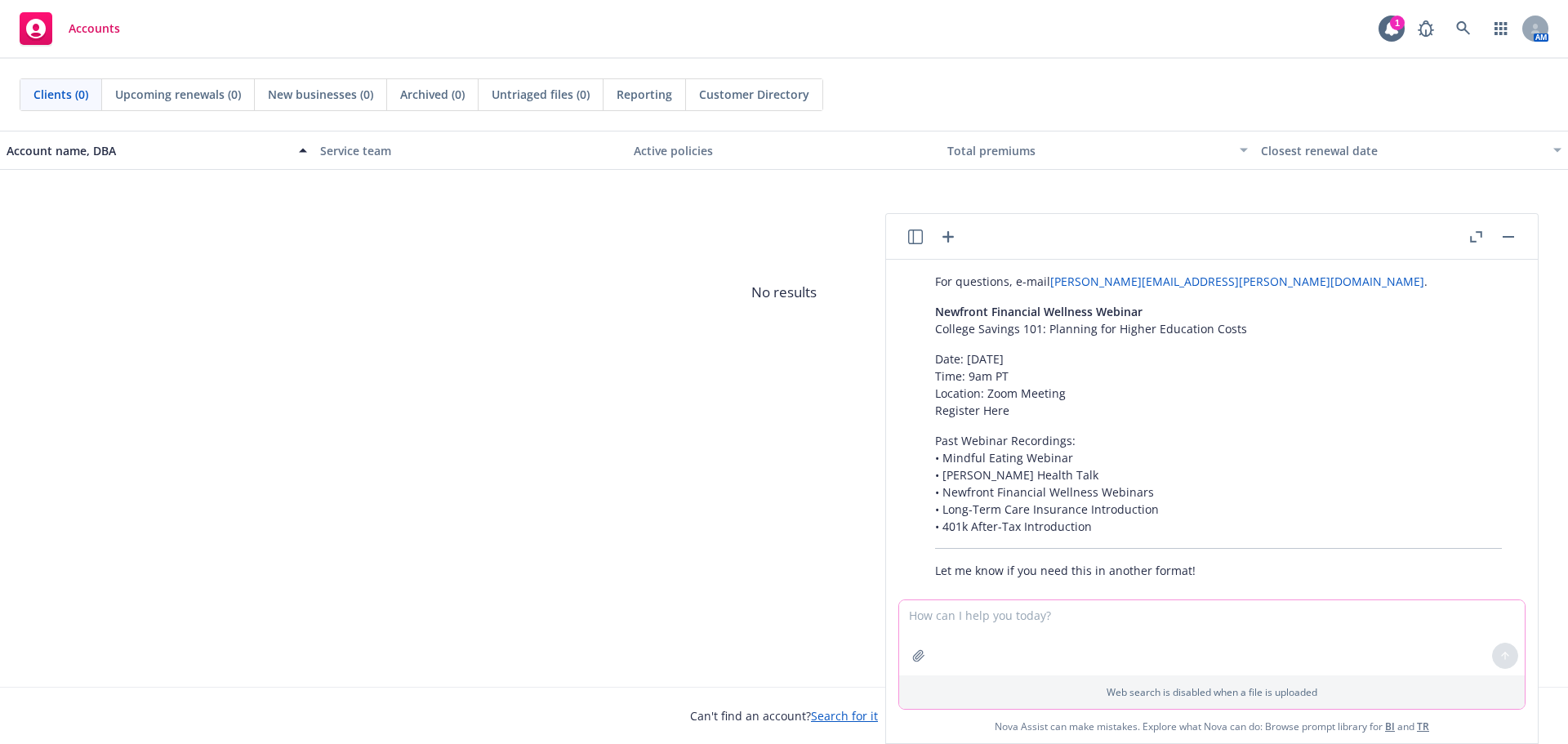
drag, startPoint x: 1018, startPoint y: 653, endPoint x: 1018, endPoint y: 643, distance: 10.0
click at [1018, 643] on textarea at bounding box center [1212, 638] width 626 height 75
click at [922, 646] on button "button" at bounding box center [919, 656] width 26 height 26
click at [906, 566] on button "button" at bounding box center [919, 579] width 26 height 26
click at [1157, 579] on textarea at bounding box center [1212, 561] width 626 height 75
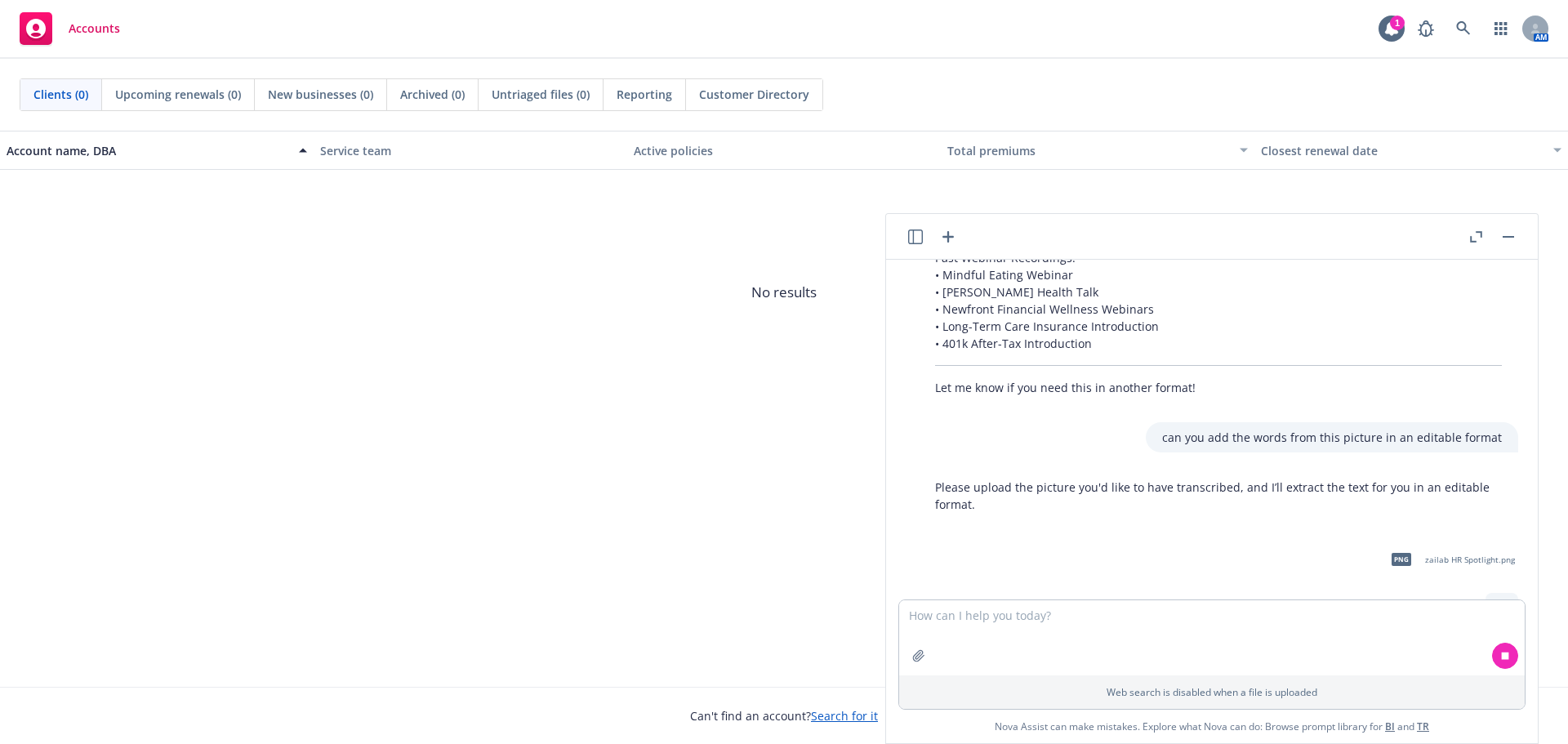
scroll to position [8541, 0]
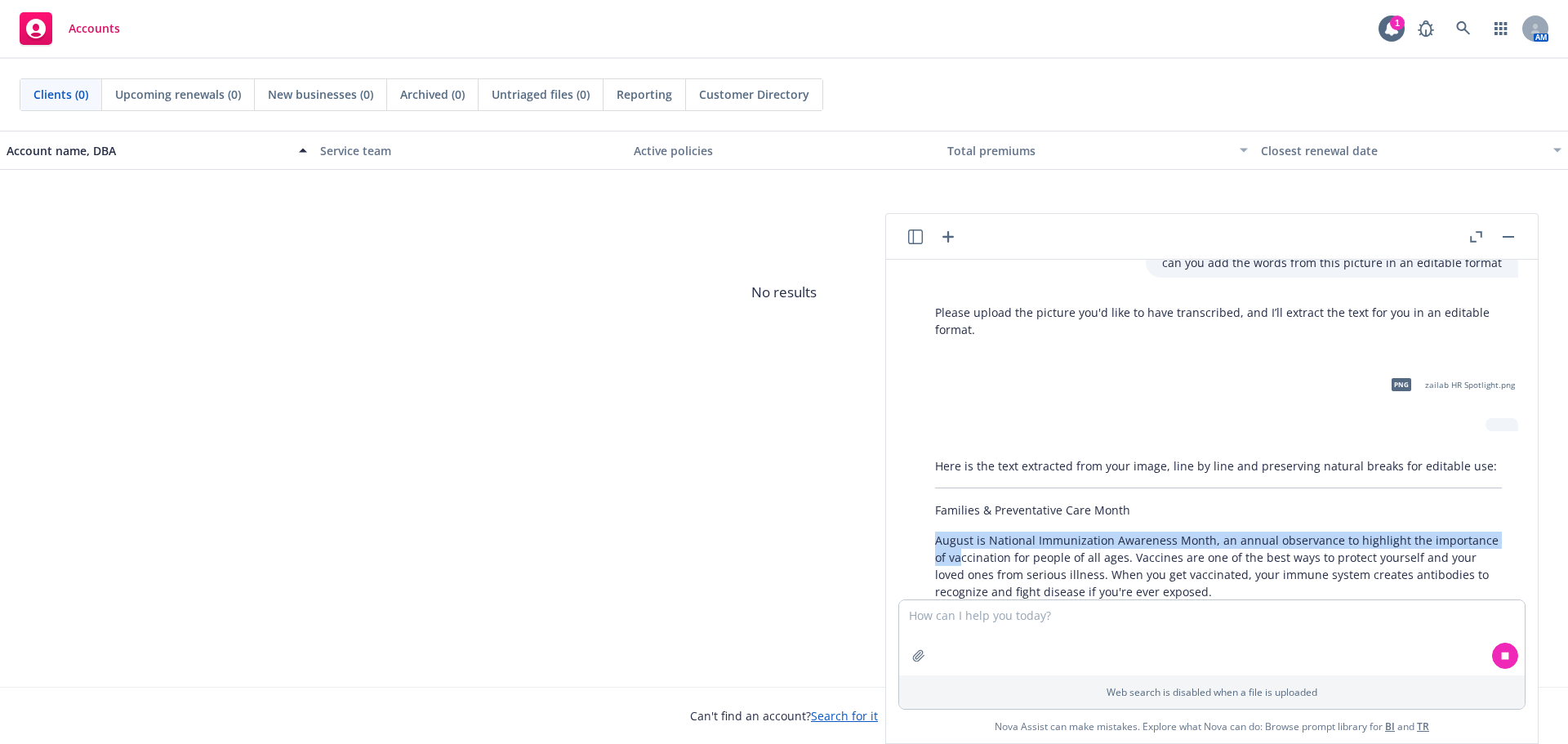
drag, startPoint x: 937, startPoint y: 383, endPoint x: 946, endPoint y: 396, distance: 15.8
click at [949, 532] on p "August is National Immunization Awareness Month, an annual observance to highli…" at bounding box center [1219, 566] width 567 height 69
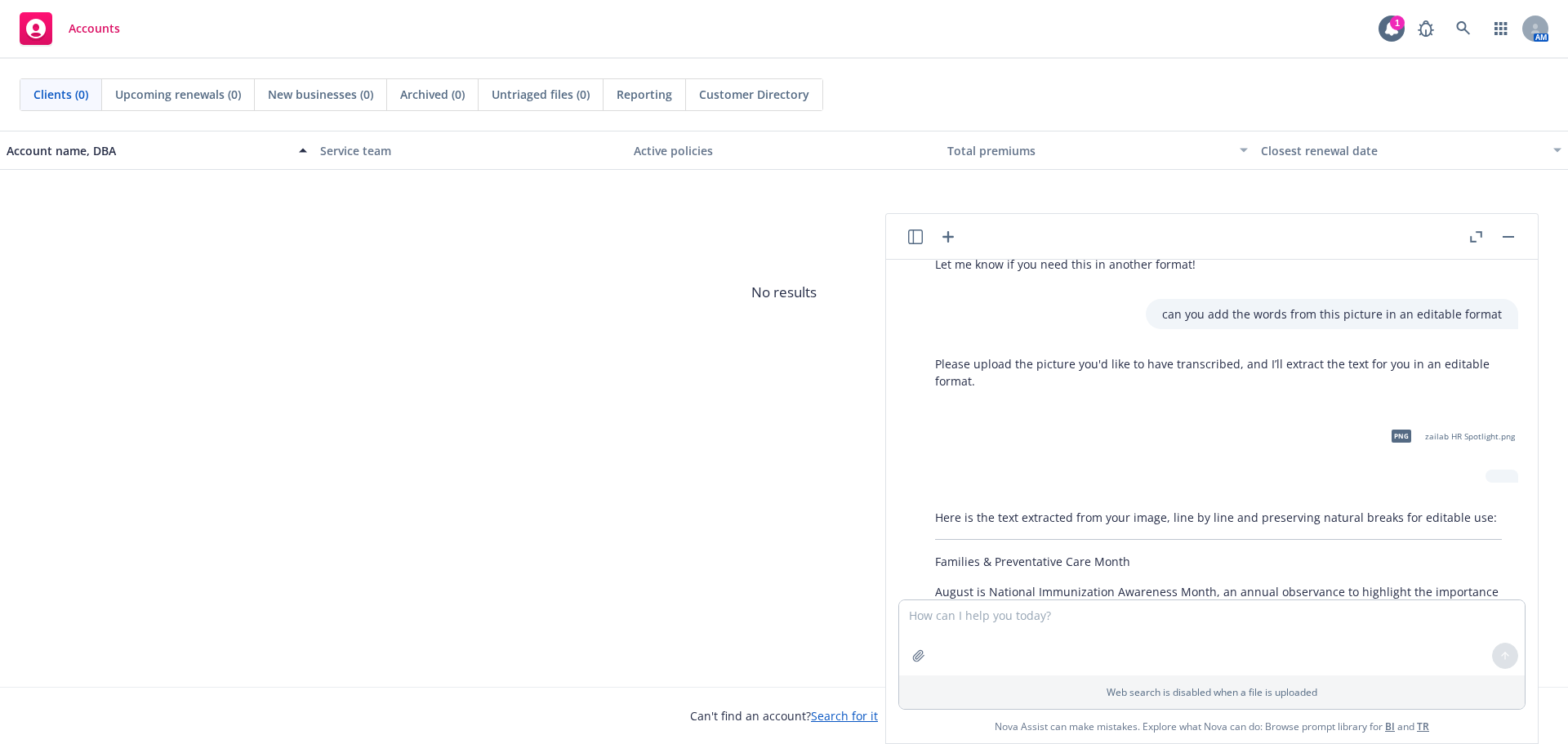
scroll to position [8465, 0]
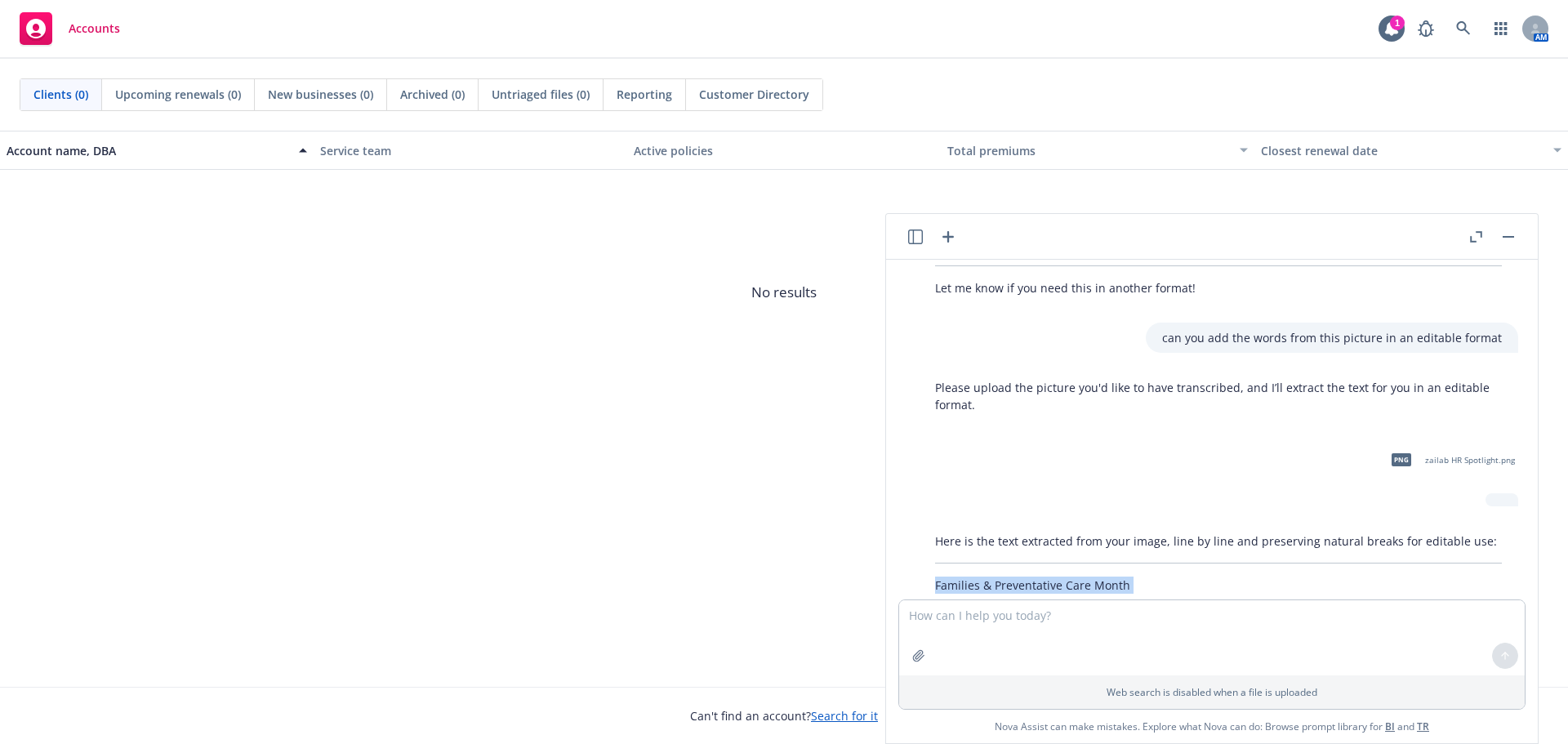
drag, startPoint x: 1479, startPoint y: 524, endPoint x: 928, endPoint y: 436, distance: 558.0
click at [928, 526] on div "Here is the text extracted from your image, line by line and preserving natural…" at bounding box center [1219, 745] width 600 height 439
copy div "Loremips & Dolorsitamet Cons Adipi Elitse do Eiusmodt Incididuntut Laboreetd Ma…"
click at [1518, 237] on button "button" at bounding box center [1508, 237] width 20 height 20
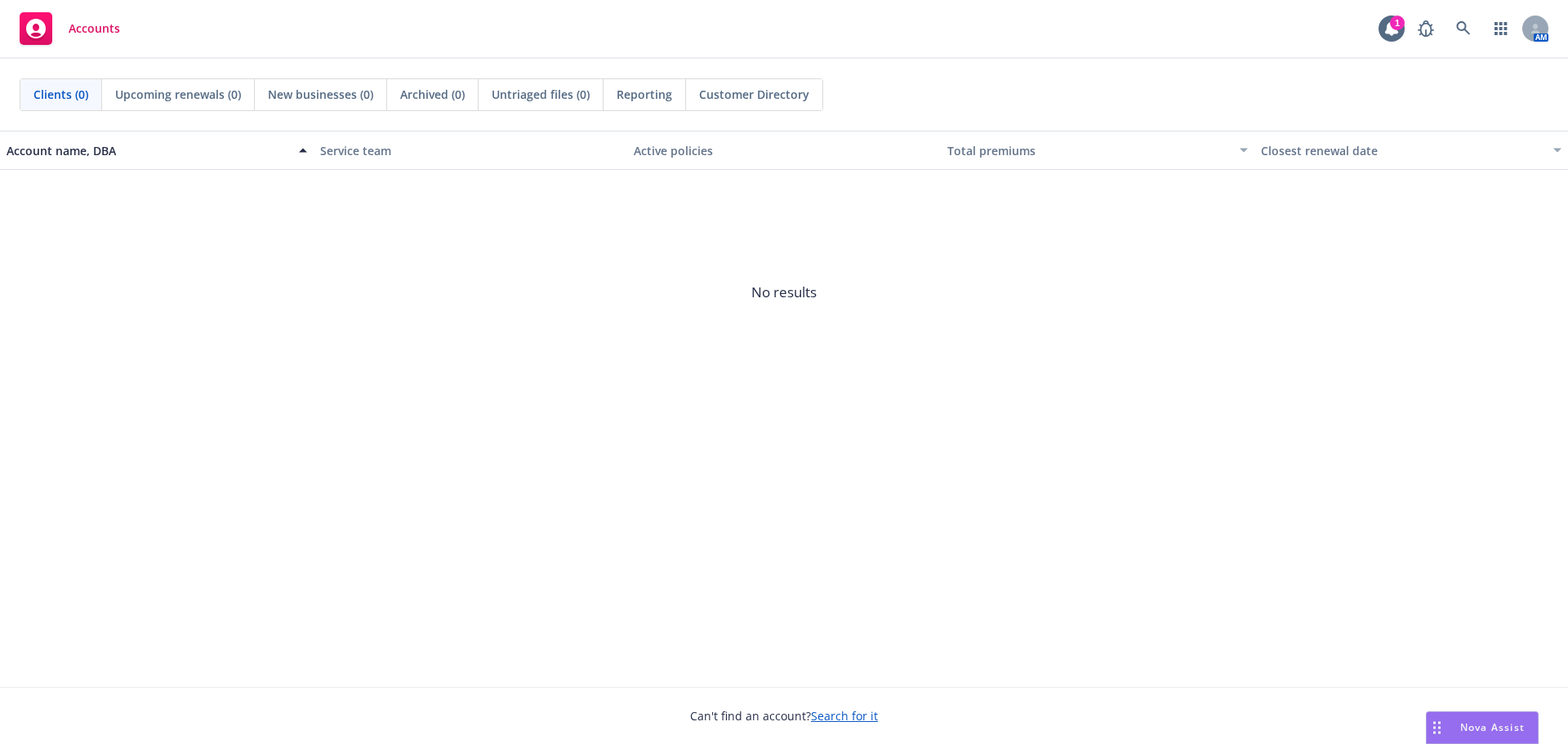
scroll to position [8711, 0]
click at [1495, 726] on span "Nova Assist" at bounding box center [1493, 727] width 64 height 14
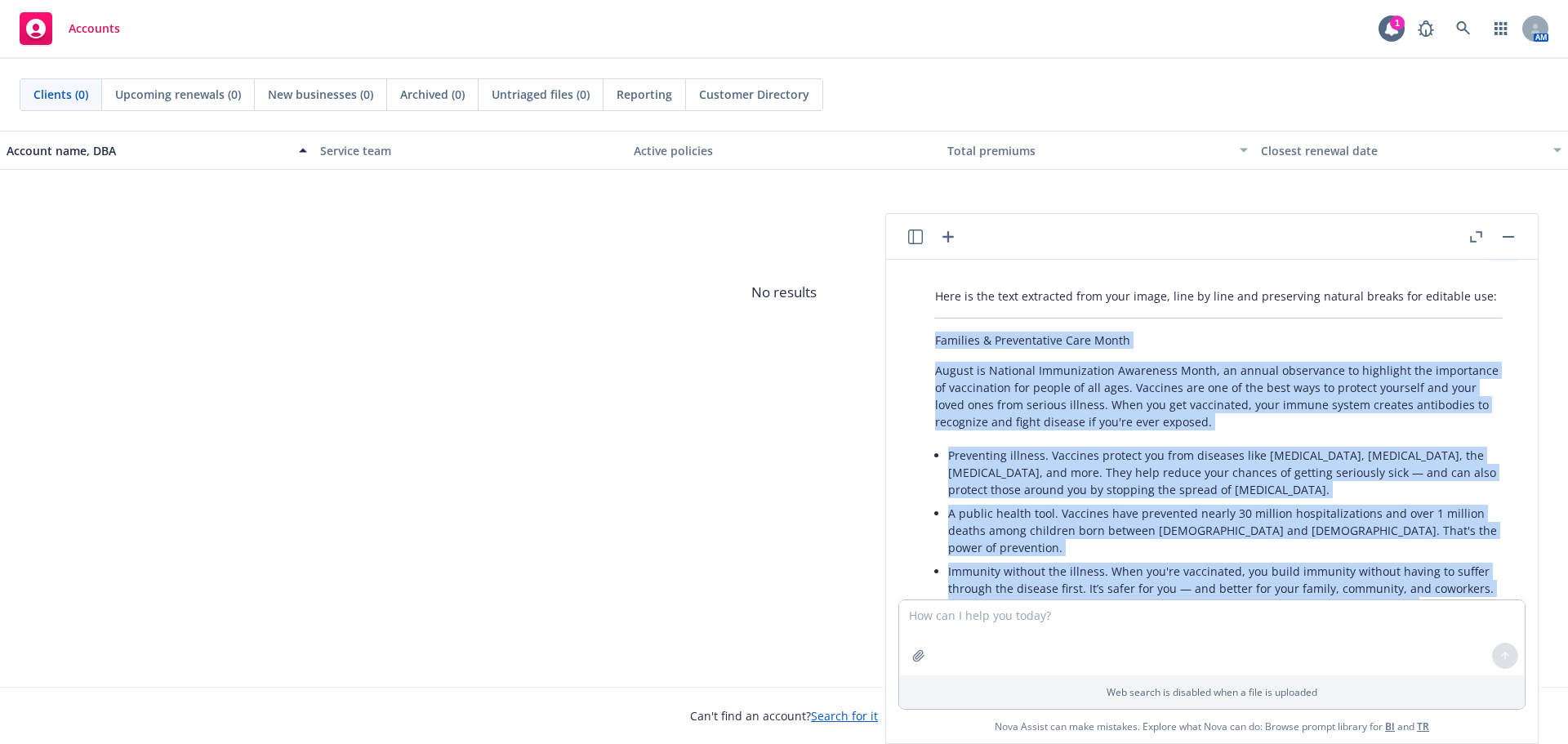
click at [1473, 234] on icon "button" at bounding box center [1476, 237] width 12 height 11
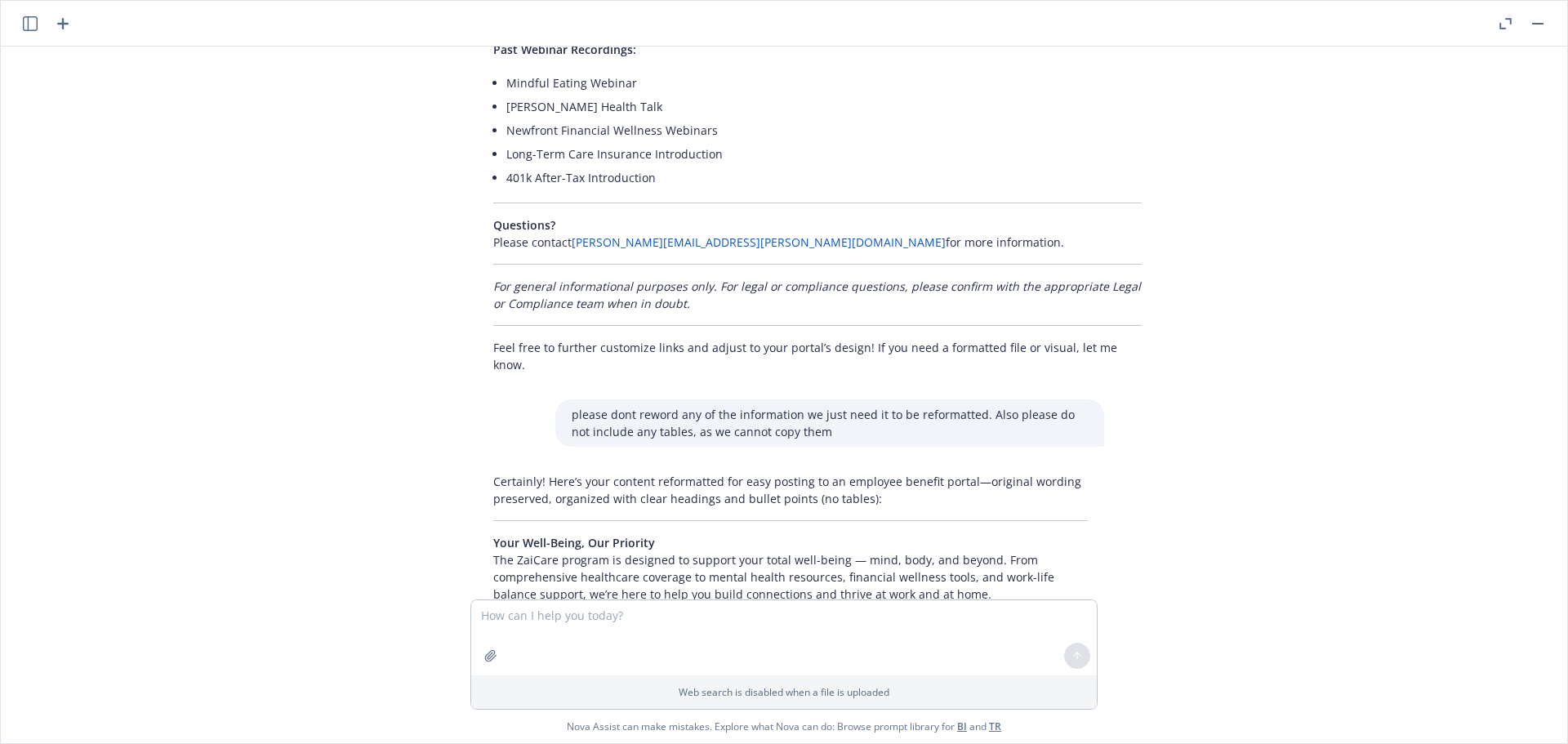
scroll to position [5510, 0]
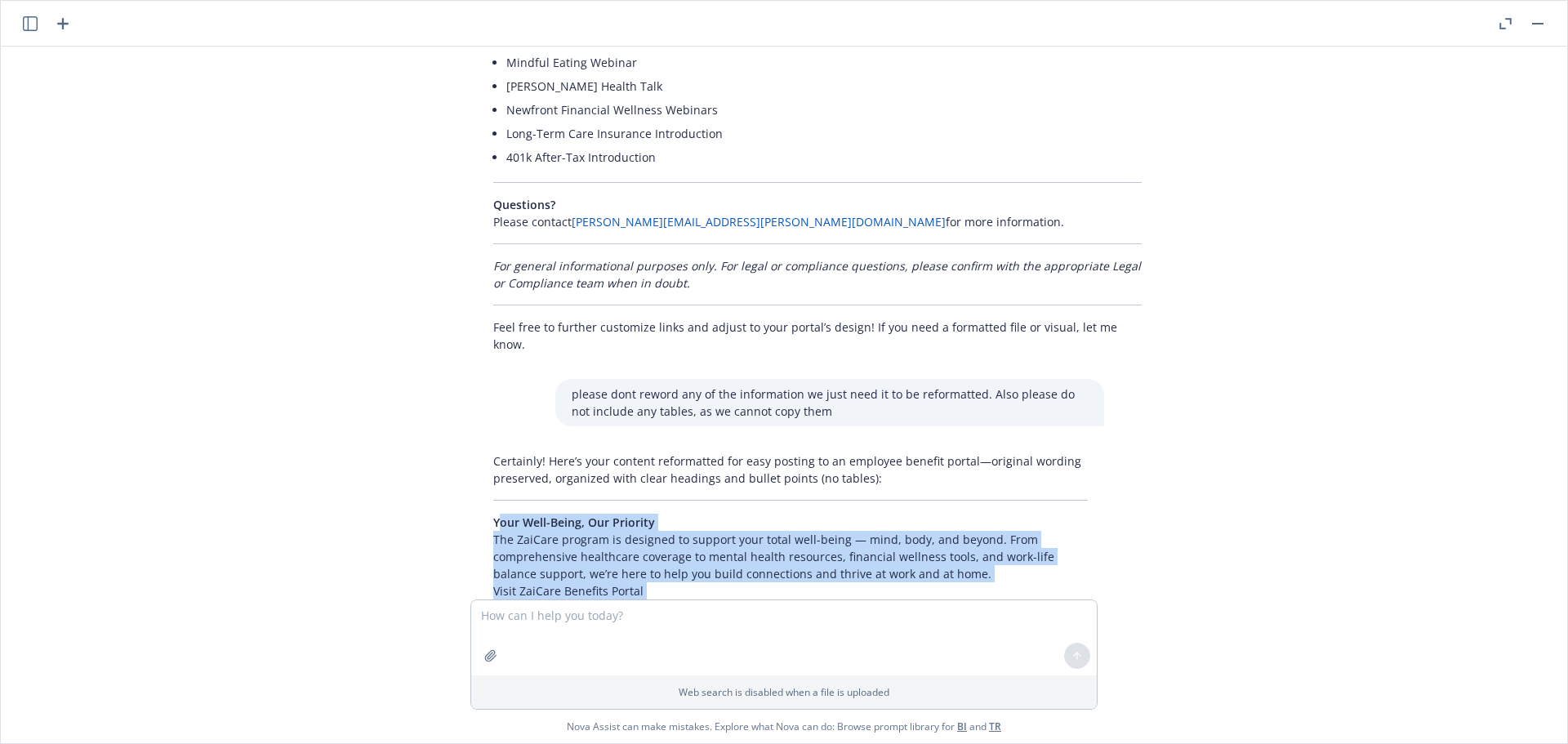
drag, startPoint x: 493, startPoint y: 387, endPoint x: 543, endPoint y: 456, distance: 85.2
click at [540, 514] on p "Your Well-Being, Our Priority The ZaiCare program is designed to support your t…" at bounding box center [791, 557] width 595 height 86
click at [506, 514] on p "Your Well-Being, Our Priority The ZaiCare program is designed to support your t…" at bounding box center [791, 557] width 595 height 86
click at [493, 515] on span "Your Well-Being, Our Priority" at bounding box center [574, 522] width 162 height 16
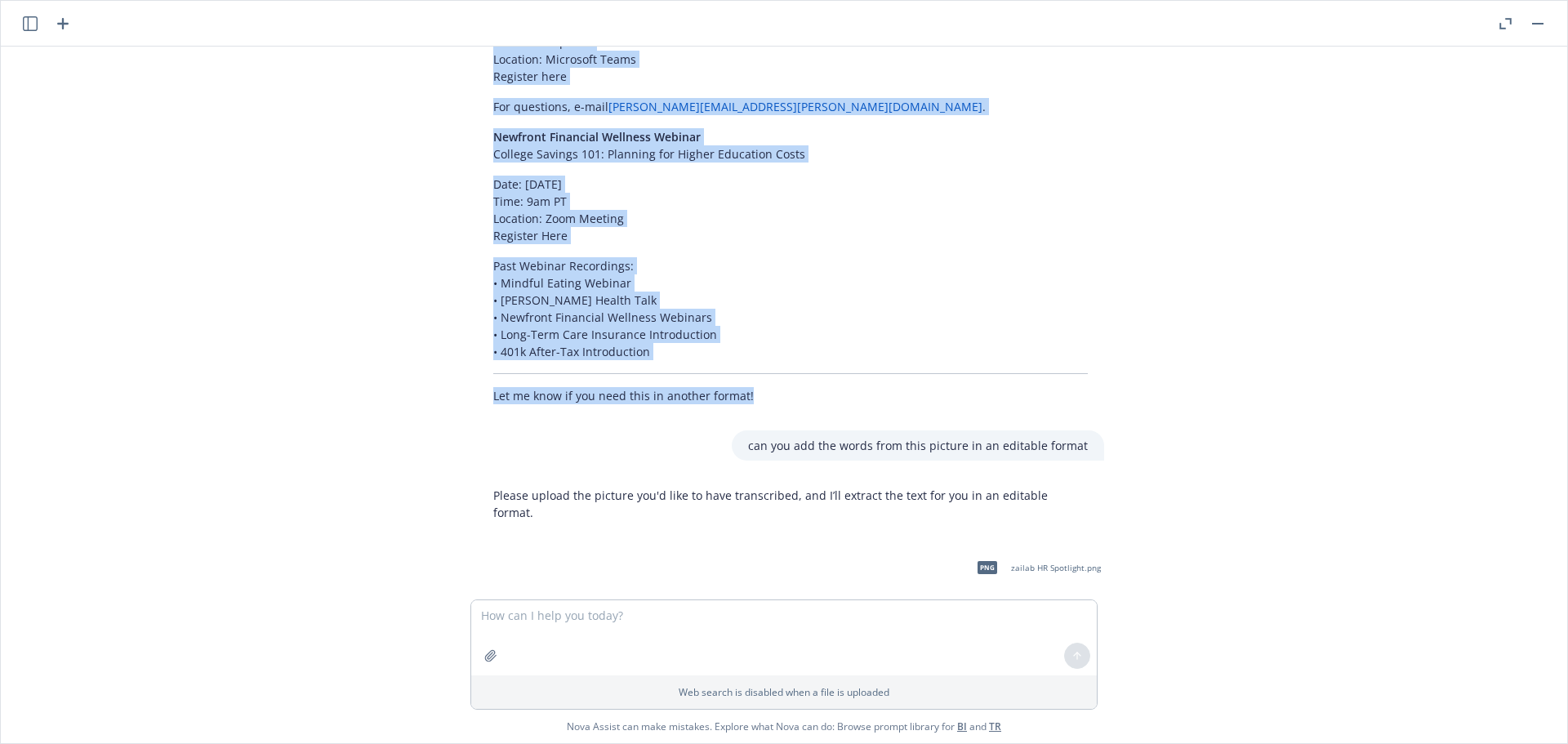
scroll to position [8124, 0]
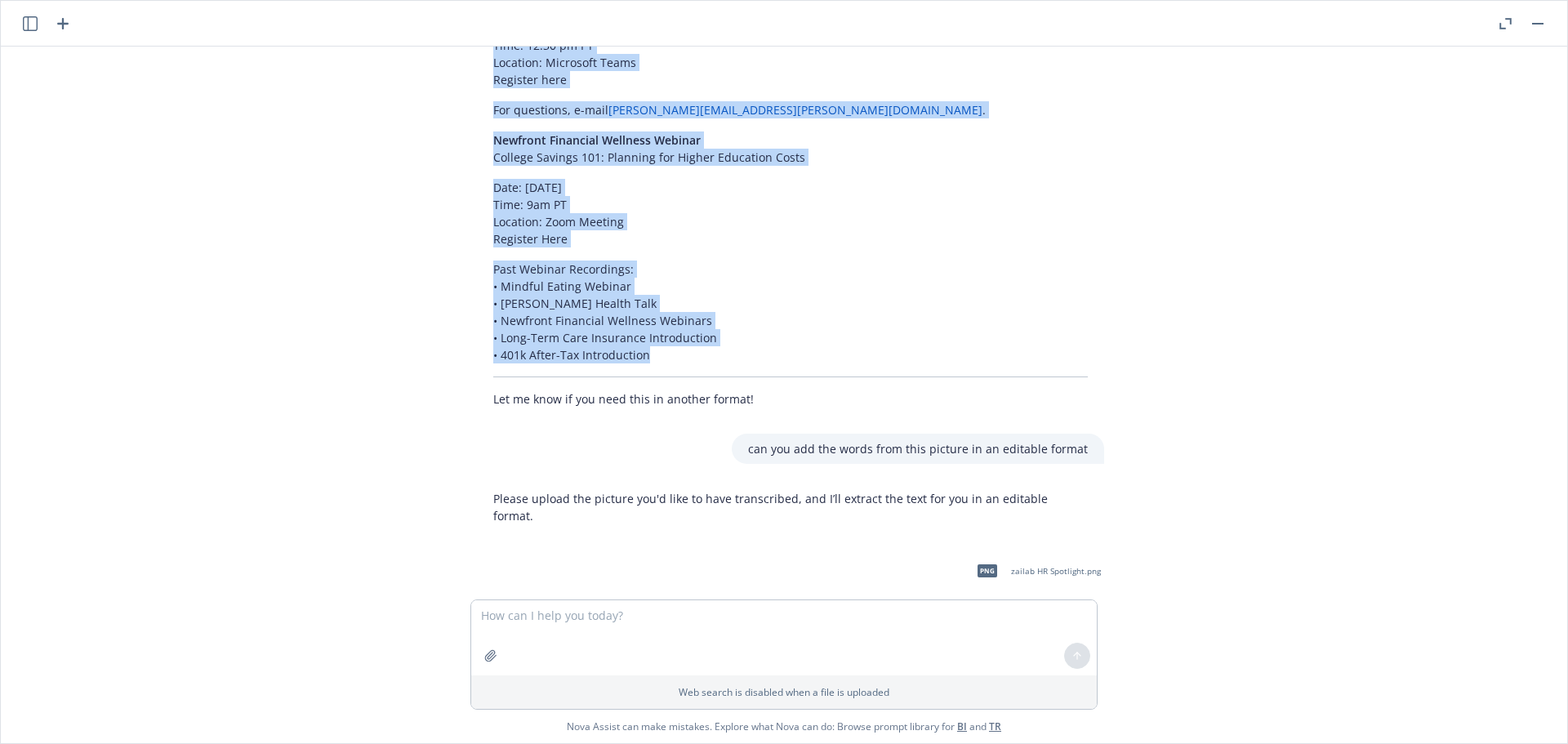
drag, startPoint x: 490, startPoint y: 386, endPoint x: 875, endPoint y: 211, distance: 422.9
copy div "Lore Ipsu-Dolor, Sit Ametcons Adi EliTsed doeiusm te incididu ut laboree dolo m…"
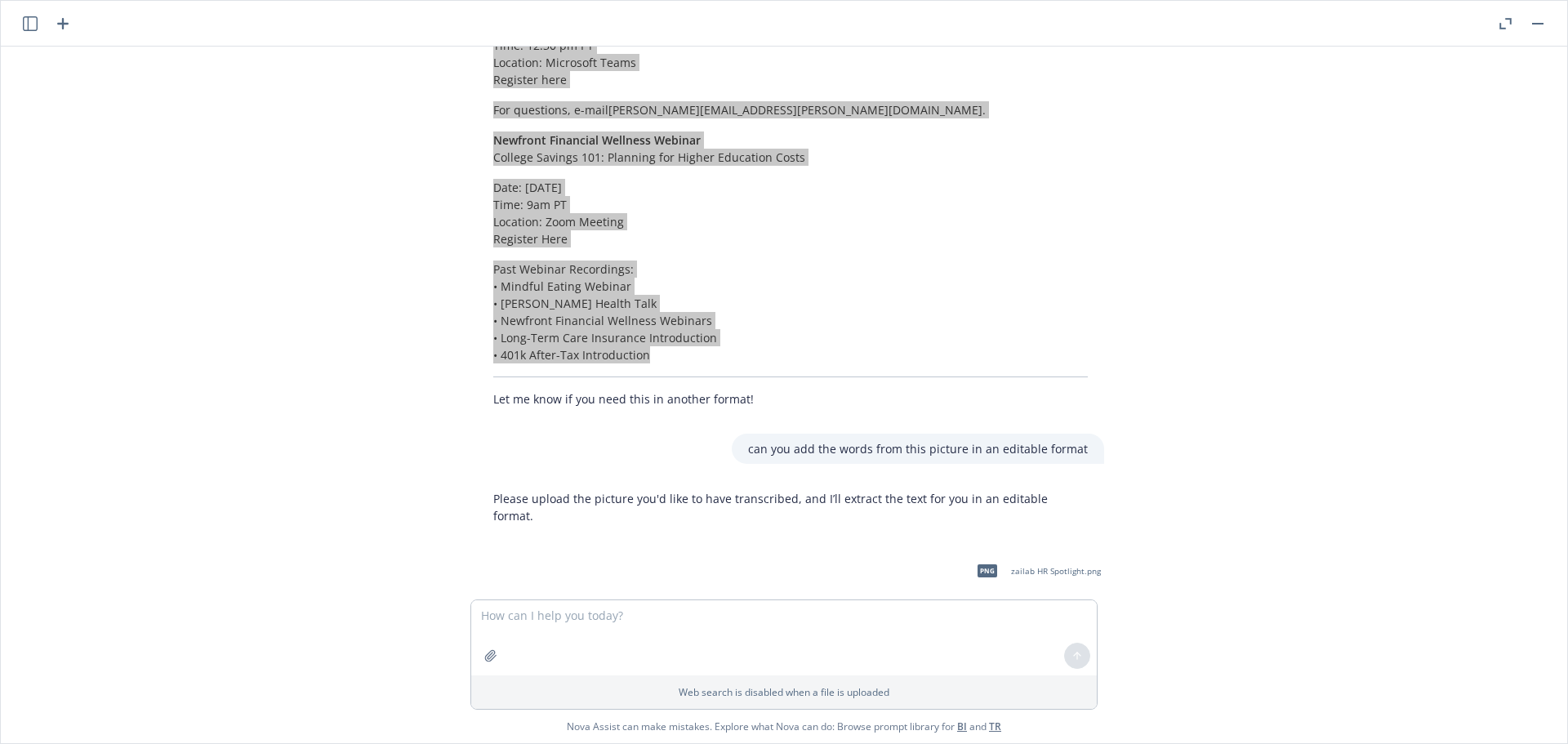
scroll to position [8042, 0]
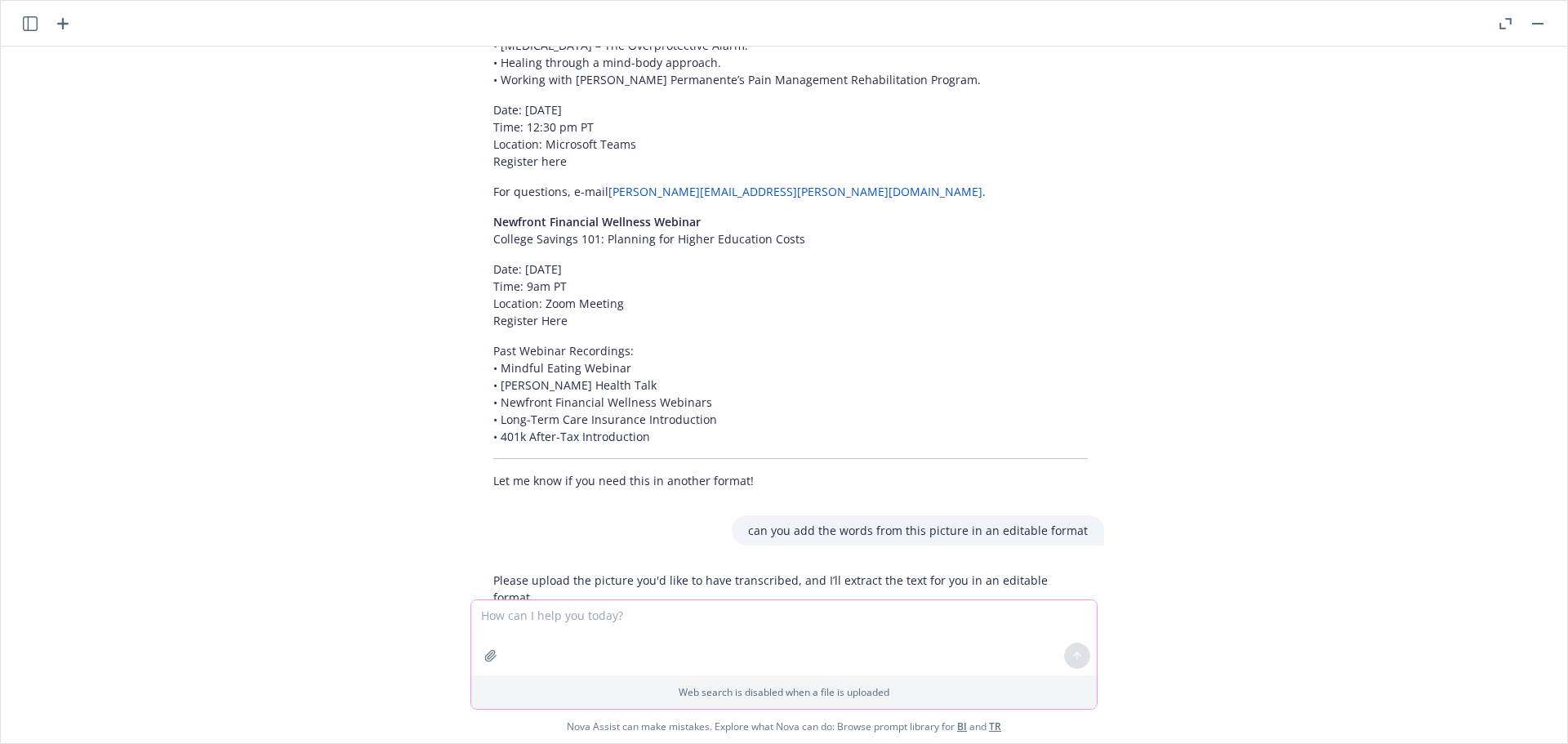
click at [975, 645] on textarea at bounding box center [784, 638] width 626 height 75
paste textarea "Family and Preventative Care Resources • CDC’s Actions to Protect Against [MEDI…"
type textarea "can you make this editable and include the links Family and Preventative Care R…"
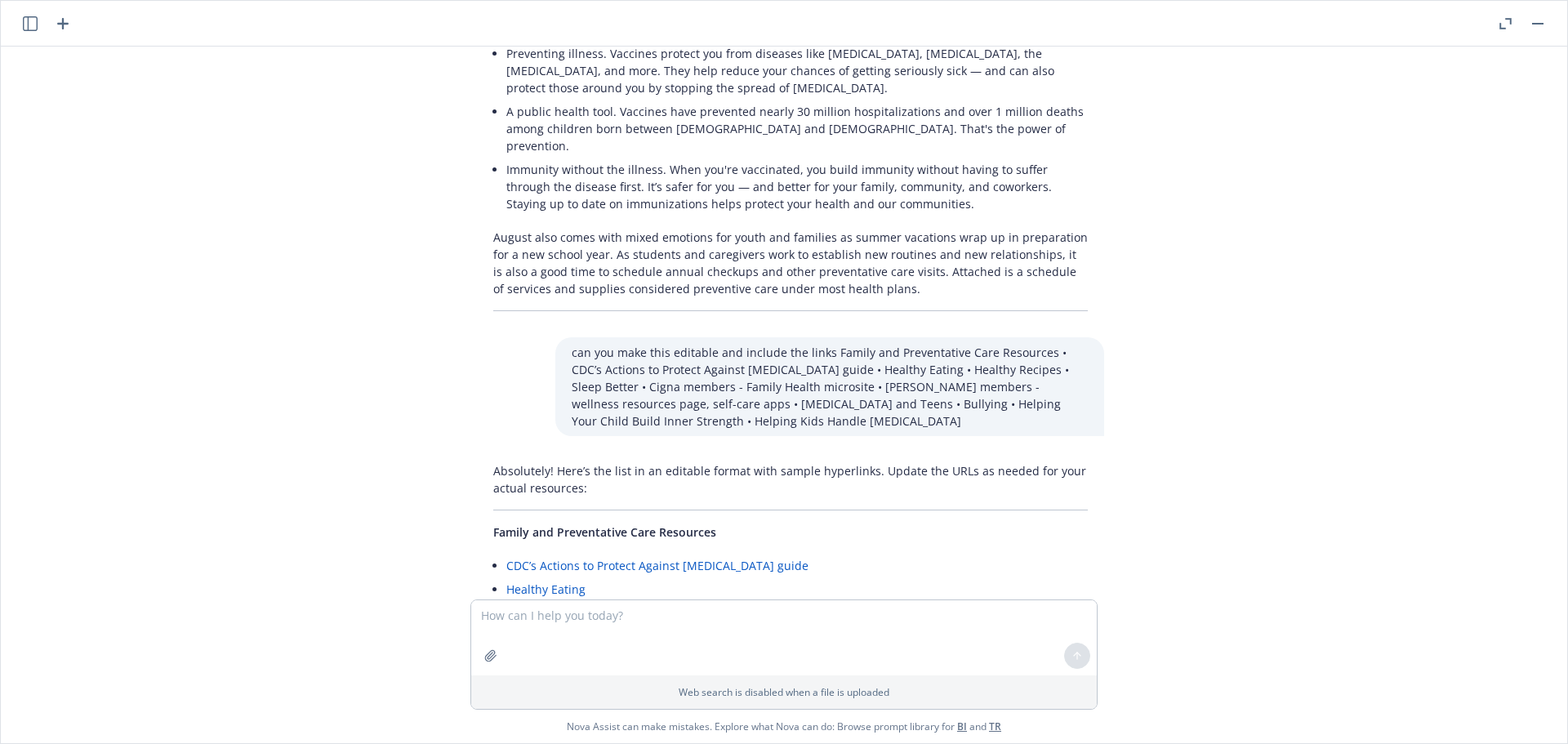
scroll to position [8991, 0]
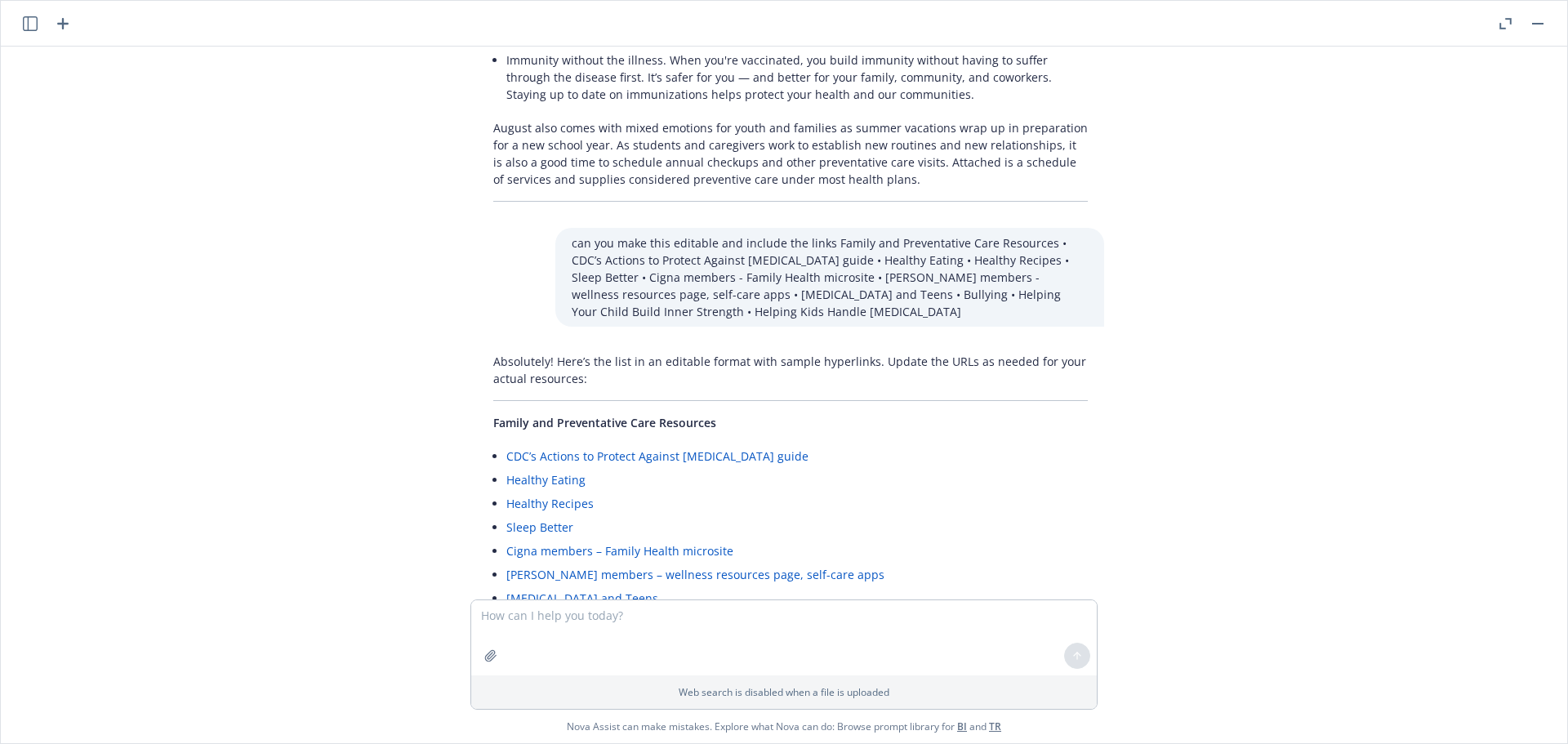
click at [533, 615] on link "Bullying" at bounding box center [528, 622] width 44 height 16
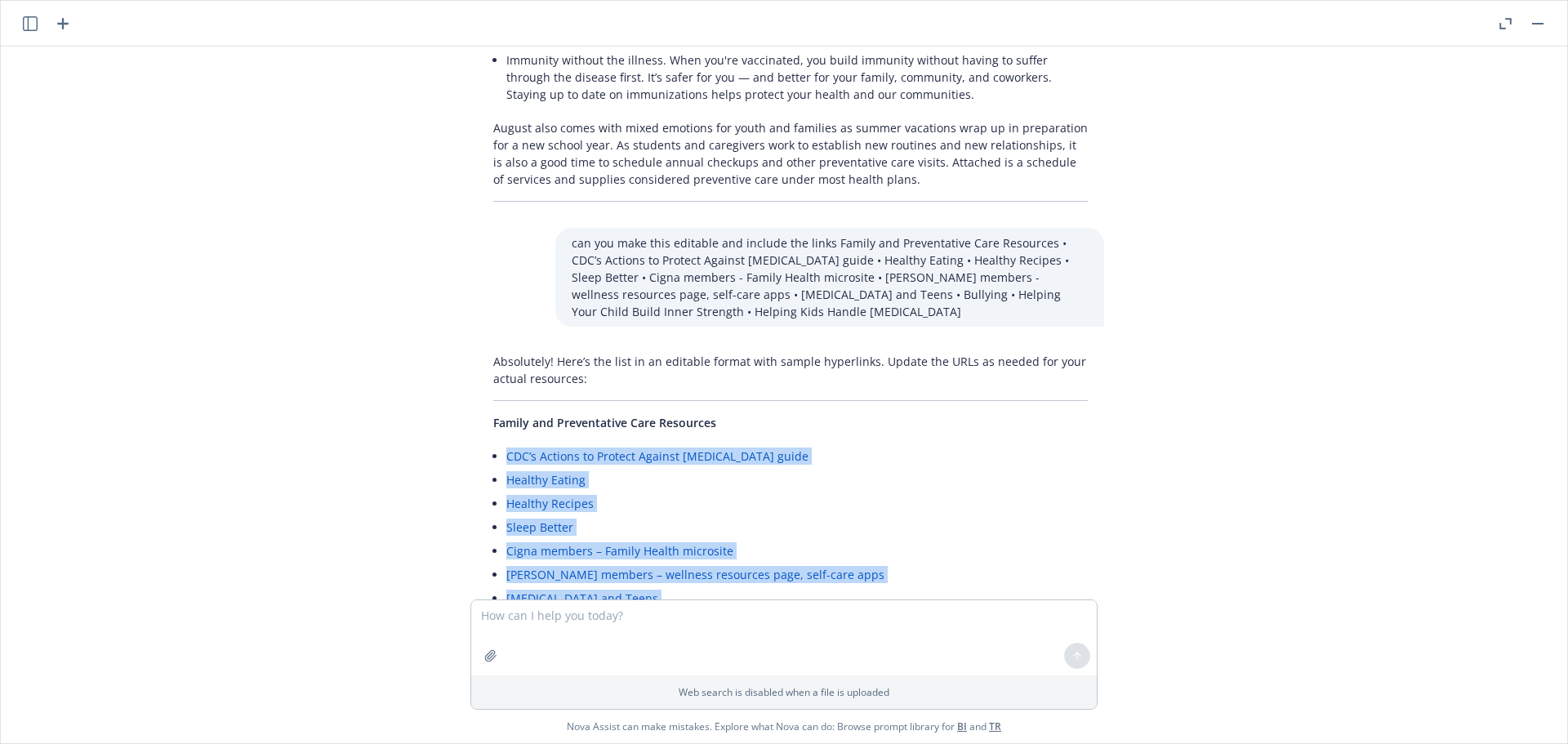
drag, startPoint x: 767, startPoint y: 482, endPoint x: 485, endPoint y: 263, distance: 357.1
click at [507, 444] on ul "CDC’s Actions to Protect Against [MEDICAL_DATA] guide Healthy Eating Healthy Re…" at bounding box center [797, 562] width 582 height 237
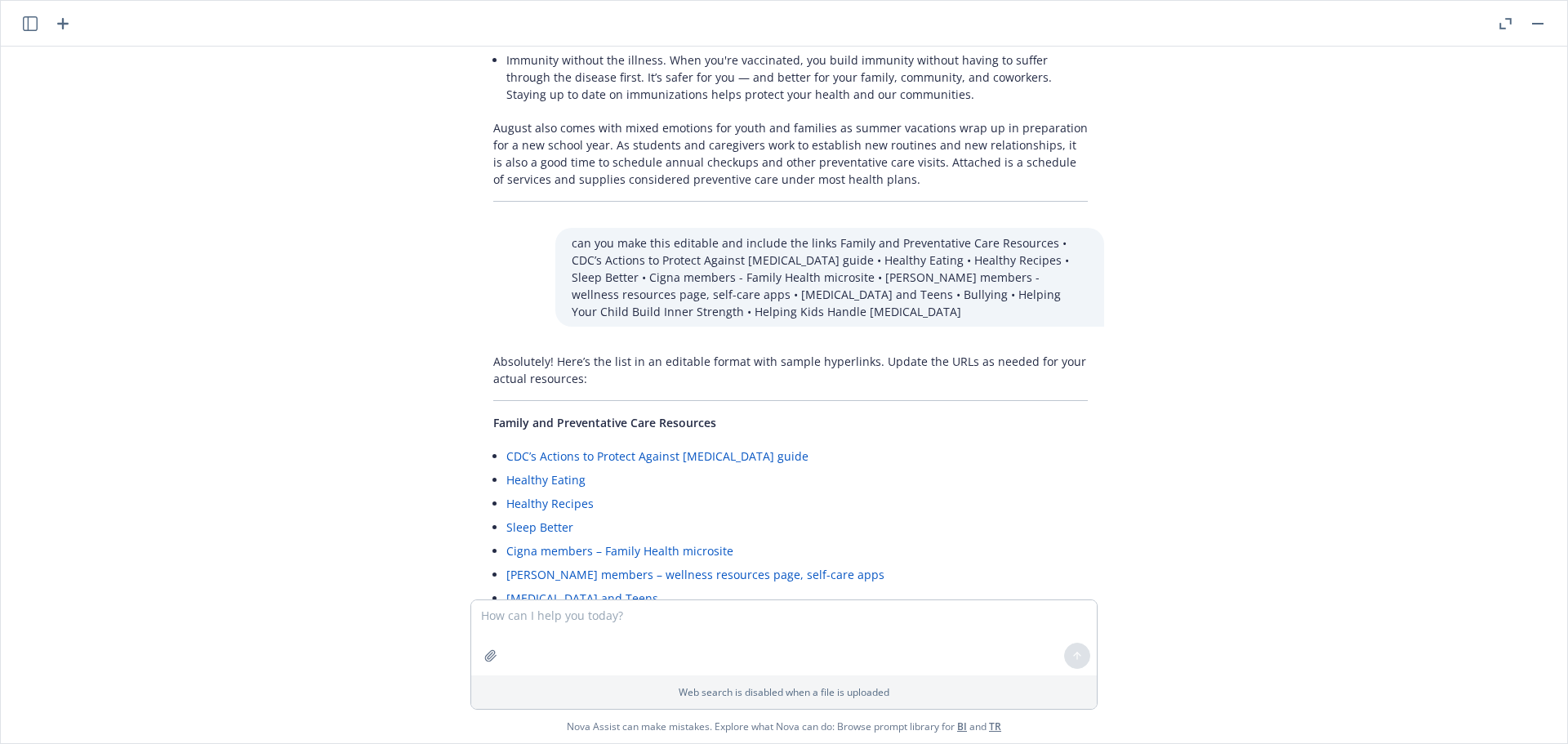
click at [486, 346] on div "Absolutely! Here’s the list in an editable format with sample hyperlinks. Updat…" at bounding box center [791, 548] width 628 height 403
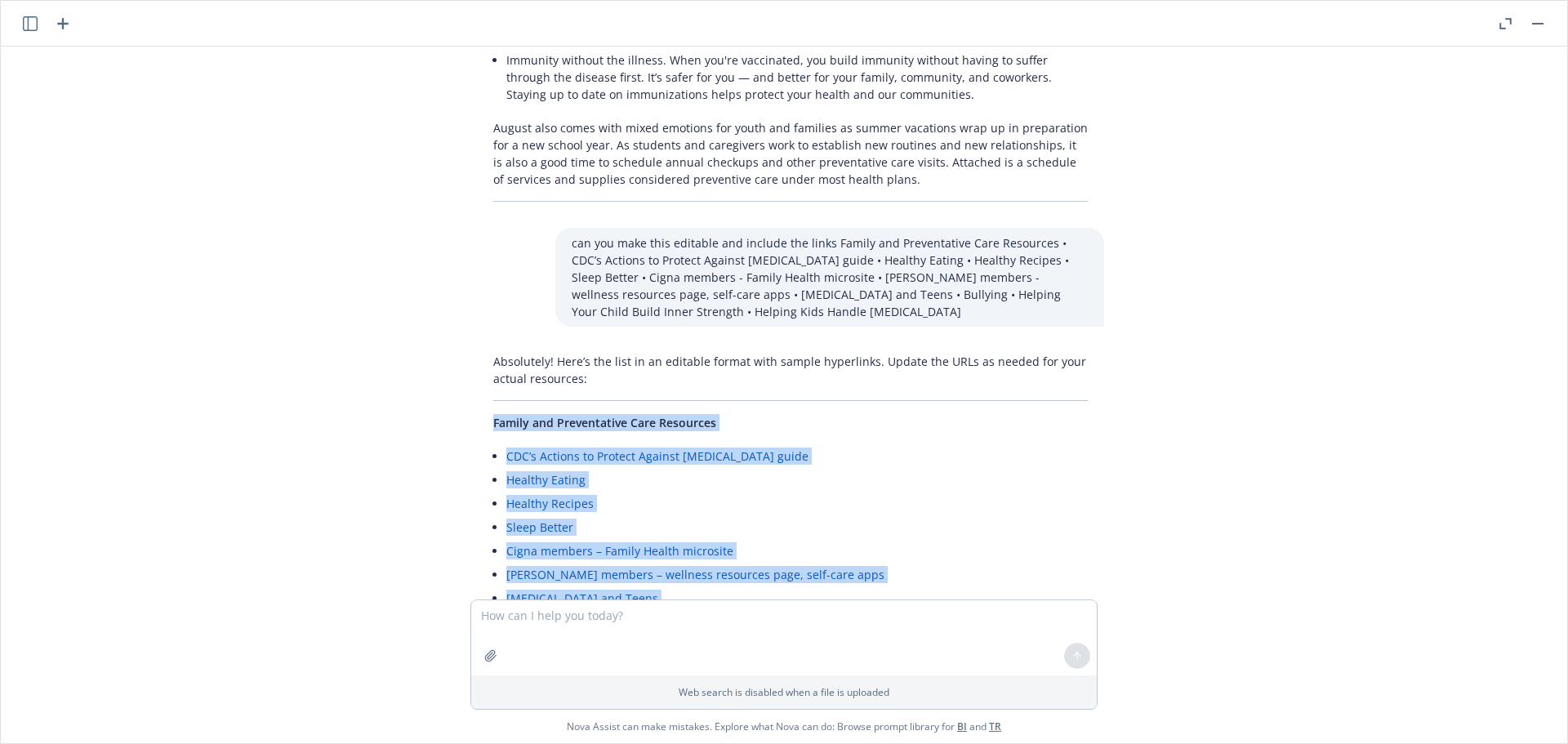
drag, startPoint x: 489, startPoint y: 236, endPoint x: 689, endPoint y: 489, distance: 322.5
click at [689, 489] on div "Absolutely! Here’s the list in an editable format with sample hyperlinks. Updat…" at bounding box center [791, 548] width 628 height 403
copy div "Family and Preventative Care Resources CDC’s Actions to Protect Against [MEDICA…"
